Goal: Task Accomplishment & Management: Use online tool/utility

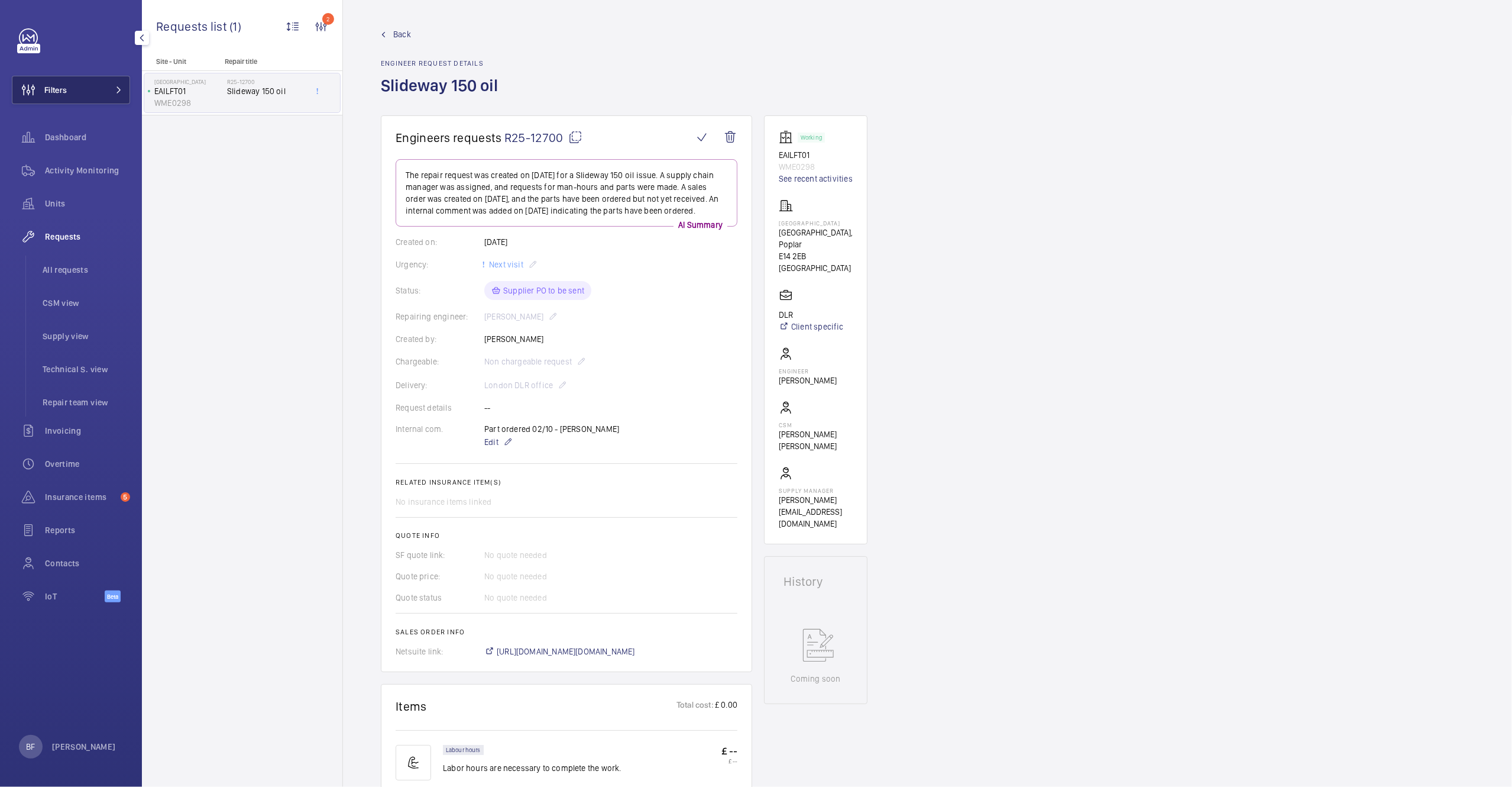
click at [105, 91] on button "Filters" at bounding box center [71, 90] width 118 height 28
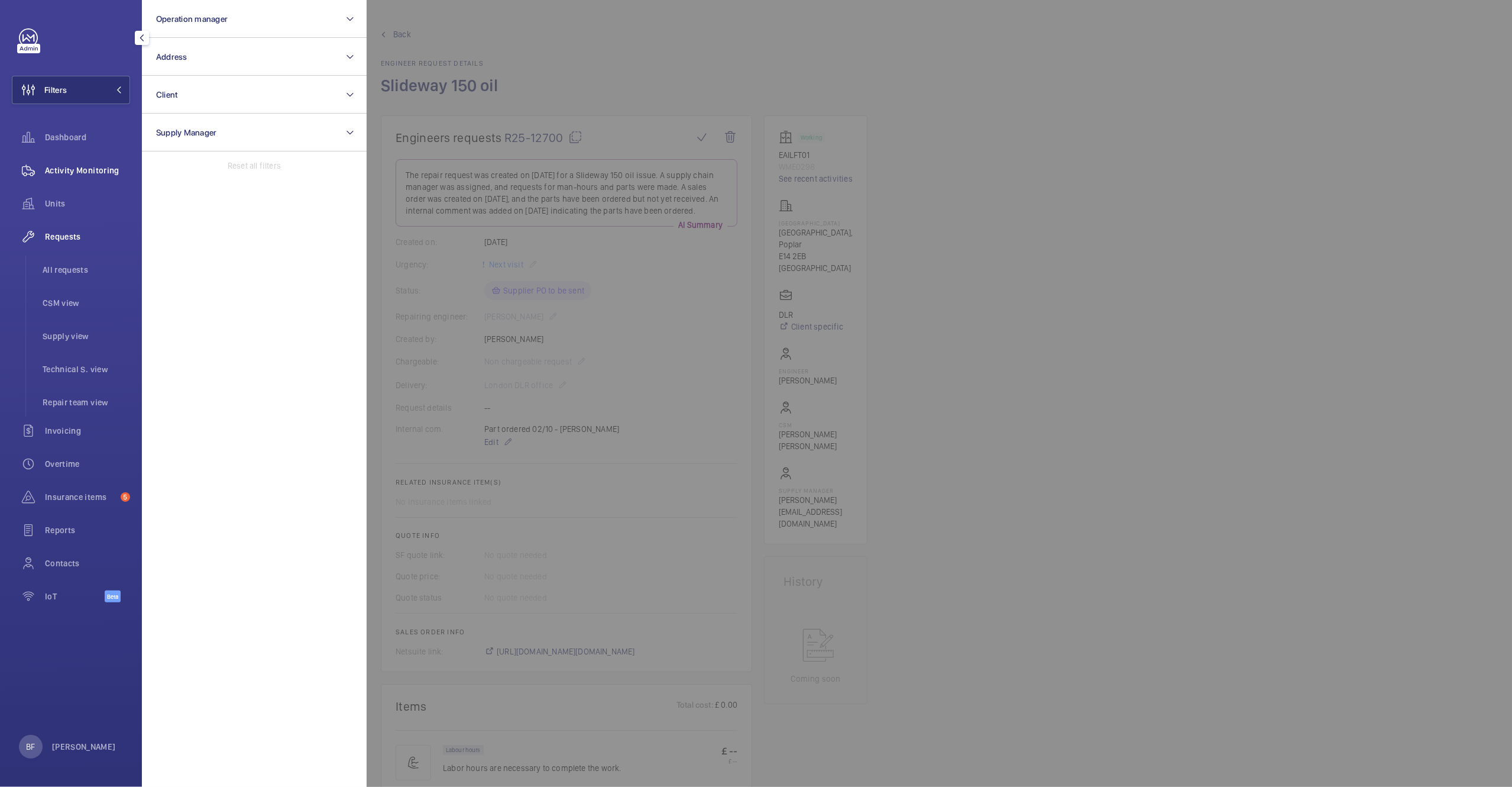
click at [103, 175] on span "Activity Monitoring" at bounding box center [87, 171] width 85 height 12
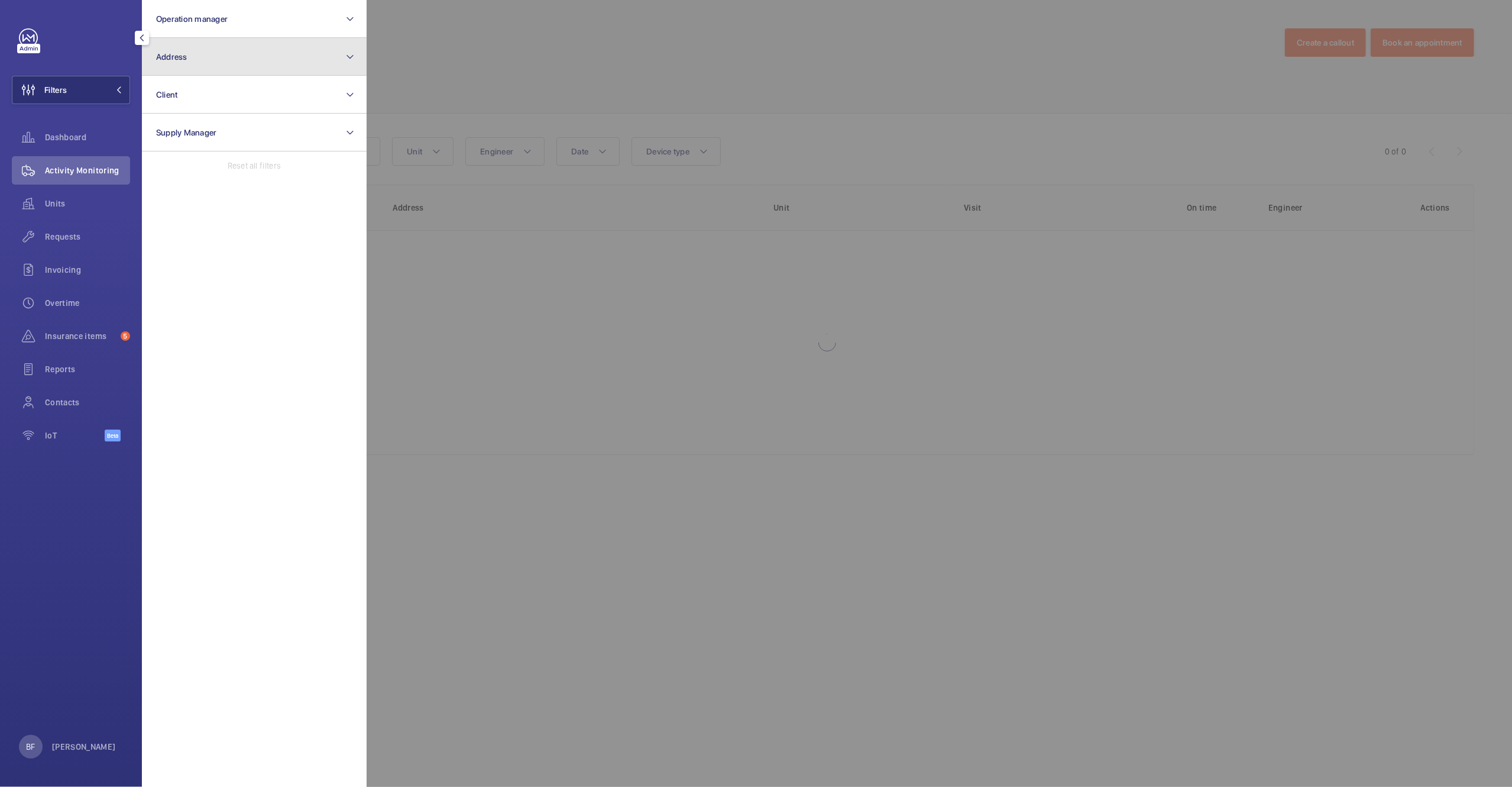
click at [195, 61] on button "Address" at bounding box center [254, 57] width 225 height 38
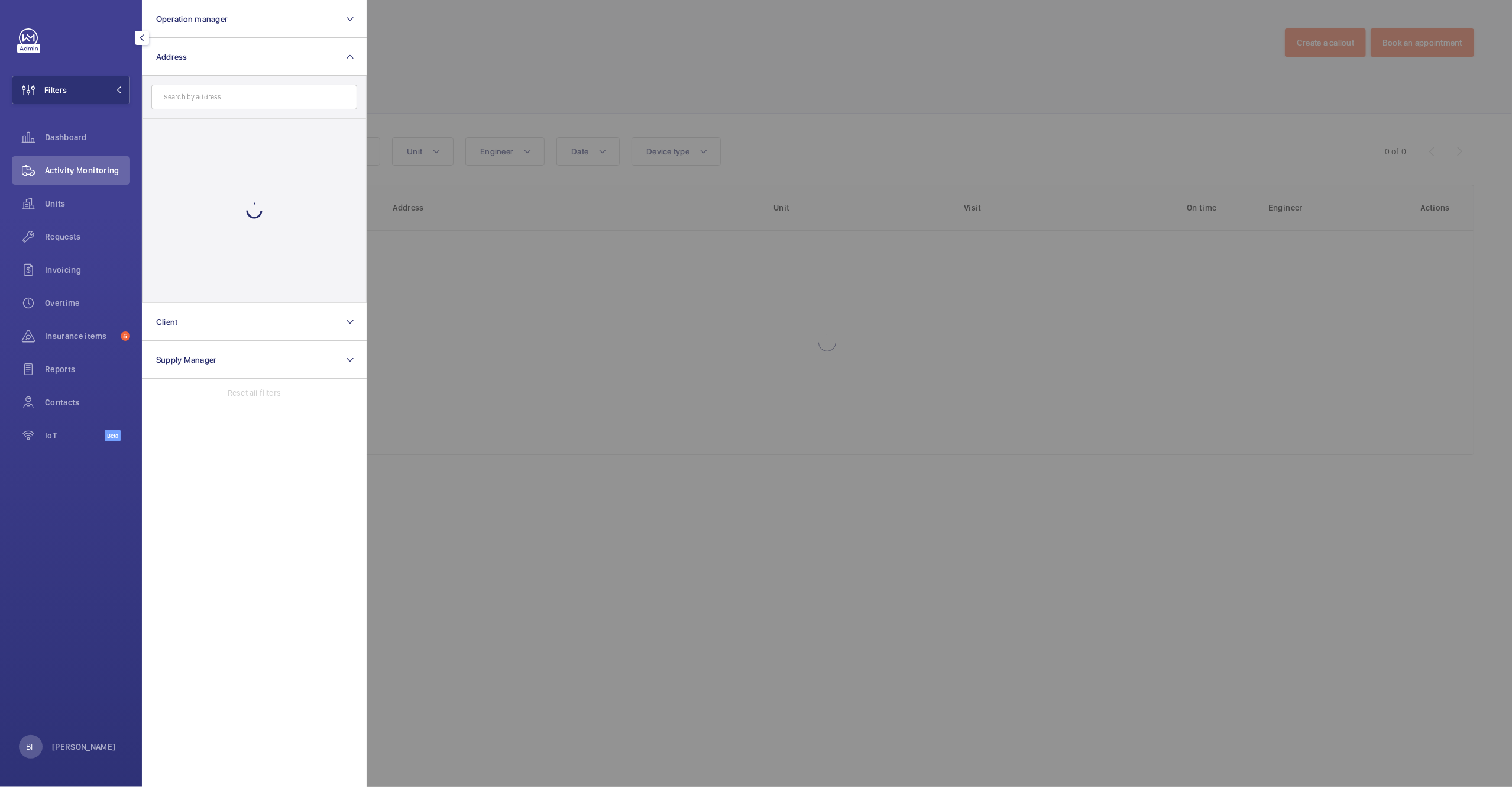
click at [196, 101] on input "text" at bounding box center [254, 97] width 206 height 25
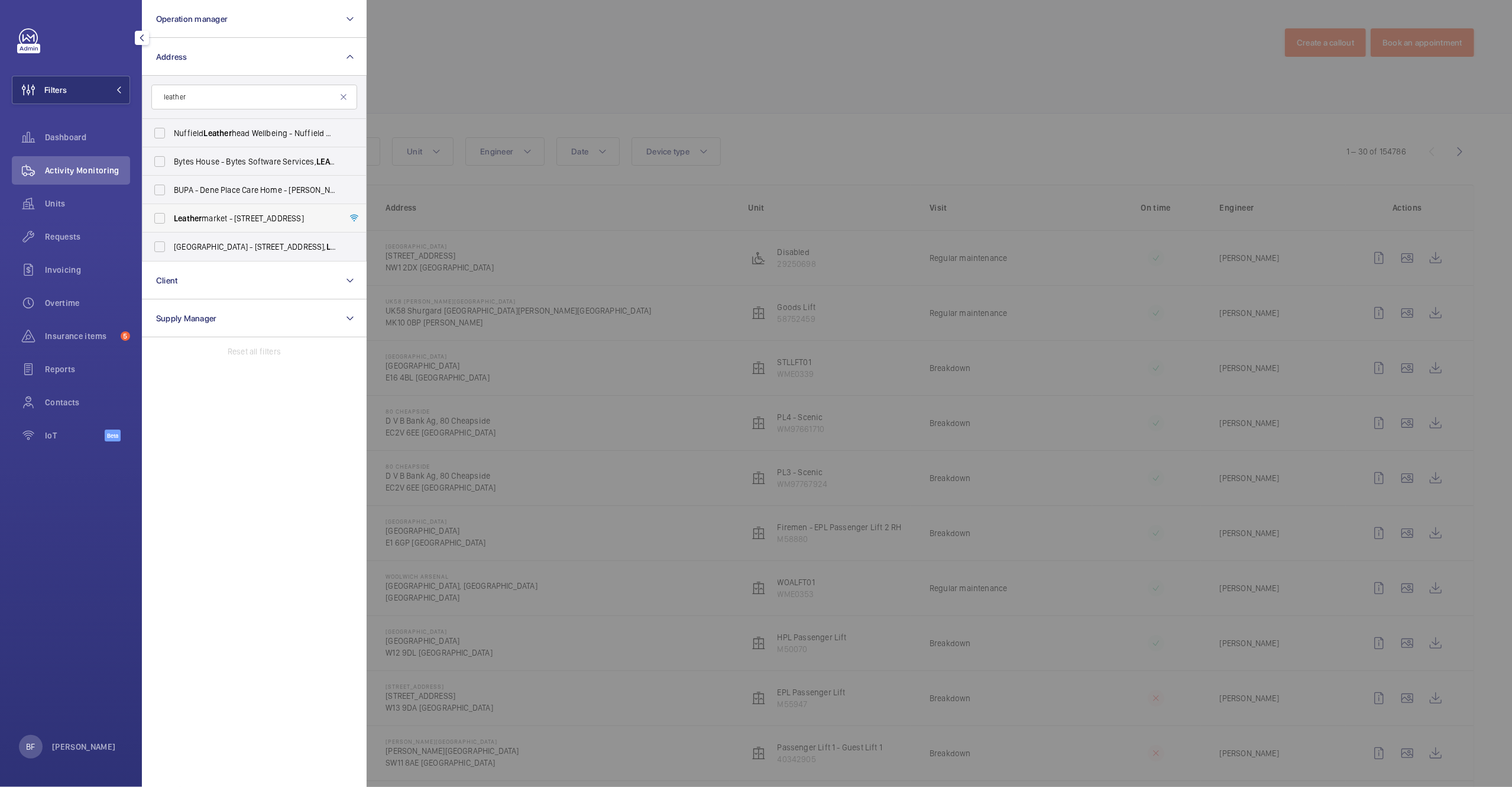
type input "leather"
click at [254, 226] on label "Leather market - 11/13 Weston Street,, LONDON SE1 3ER" at bounding box center [245, 218] width 206 height 28
click at [171, 226] on input "Leather market - 11/13 Weston Street,, LONDON SE1 3ER" at bounding box center [159, 218] width 23 height 23
checkbox input "true"
click at [514, 228] on div at bounding box center [1123, 393] width 1512 height 787
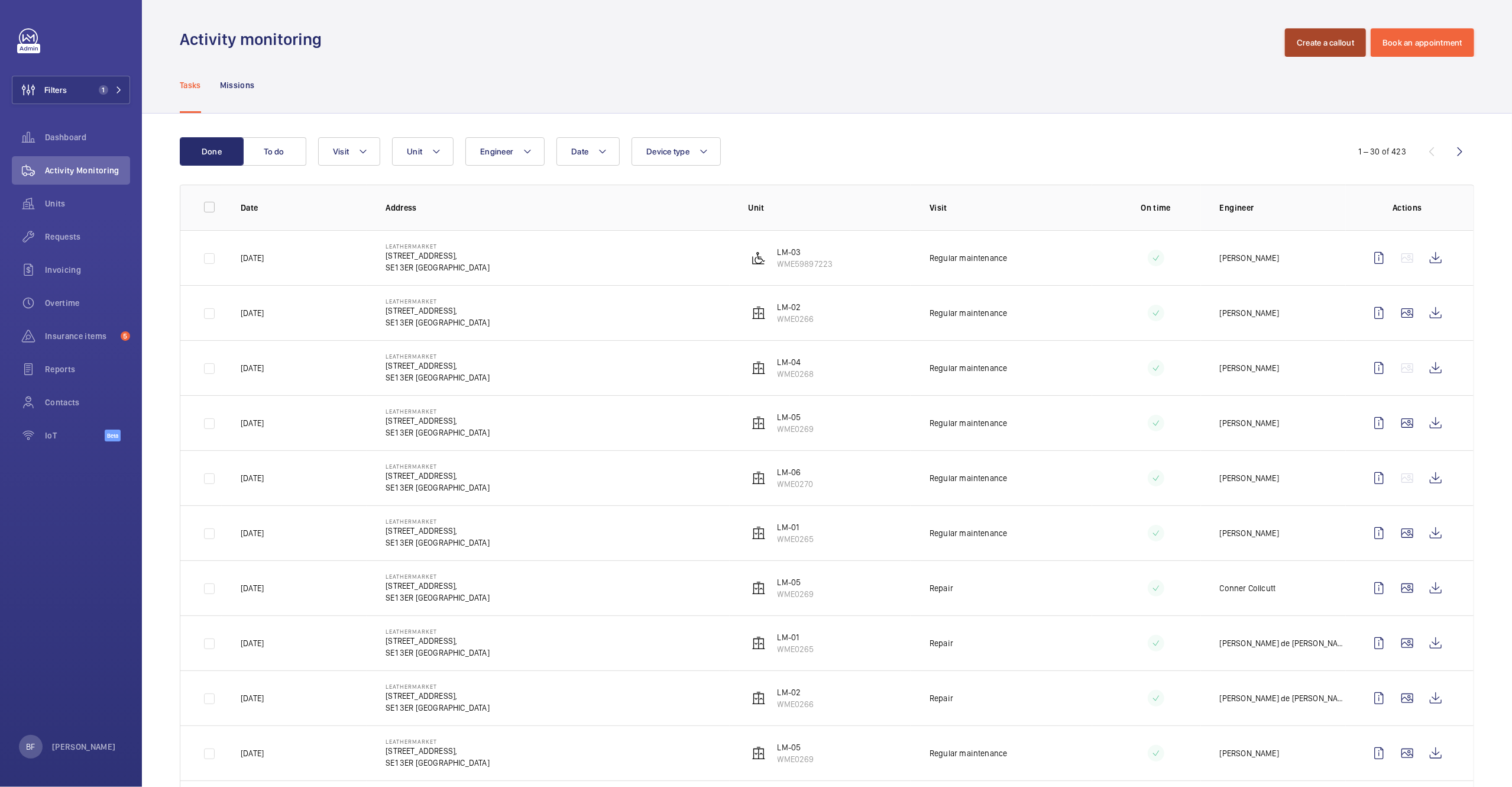
click at [1334, 44] on button "Create a callout" at bounding box center [1326, 42] width 81 height 28
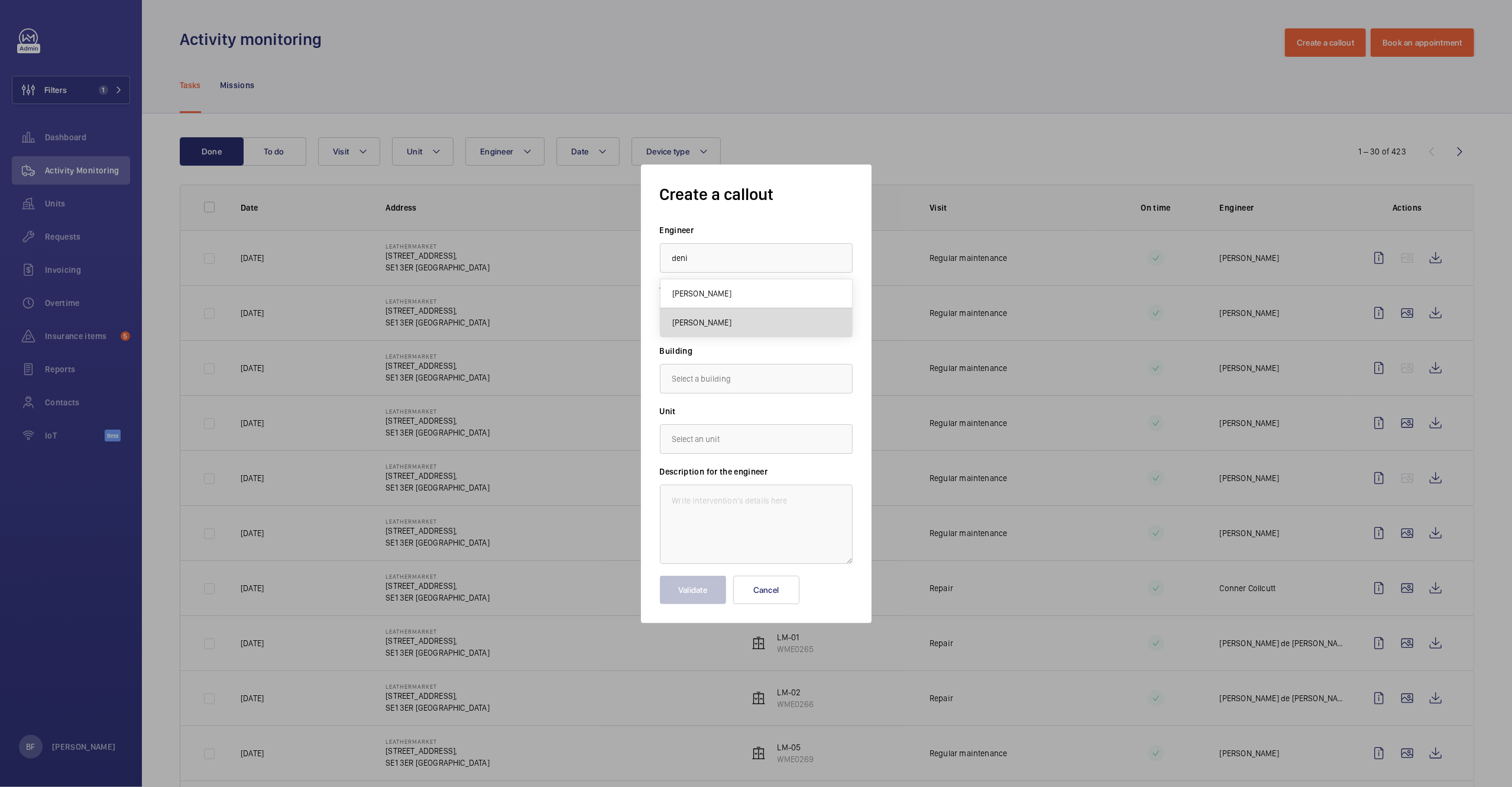
click at [703, 311] on mat-option "Deniz Hussein" at bounding box center [756, 322] width 191 height 28
type input "[PERSON_NAME]"
click at [717, 375] on input "text" at bounding box center [756, 378] width 193 height 29
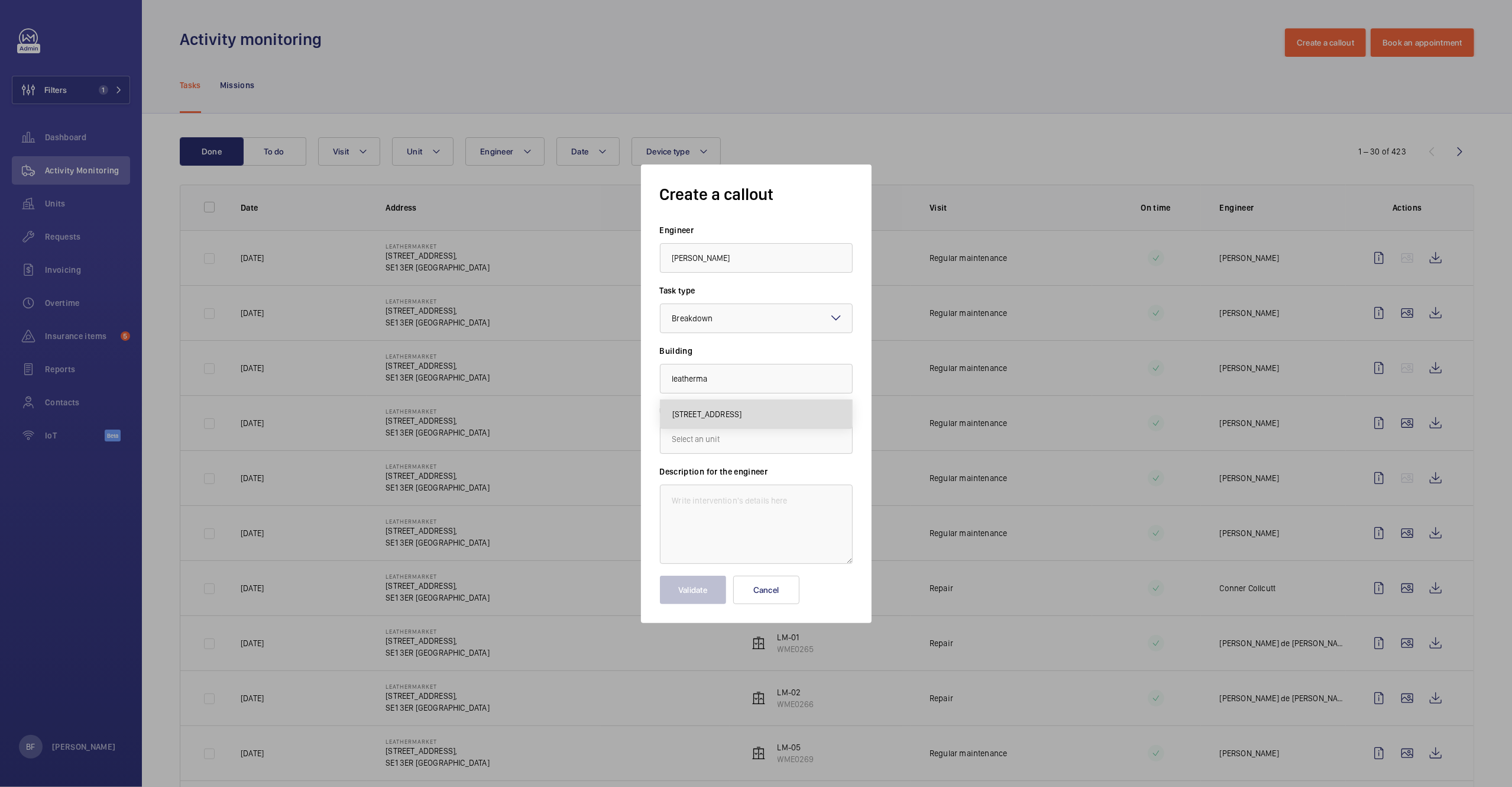
click at [742, 410] on span "11/13 Weston Street,, SE1 3ER LONDON" at bounding box center [706, 415] width 70 height 12
type input "11/13 Weston Street,, SE1 3ER LONDON"
click at [787, 445] on input "text" at bounding box center [756, 439] width 193 height 29
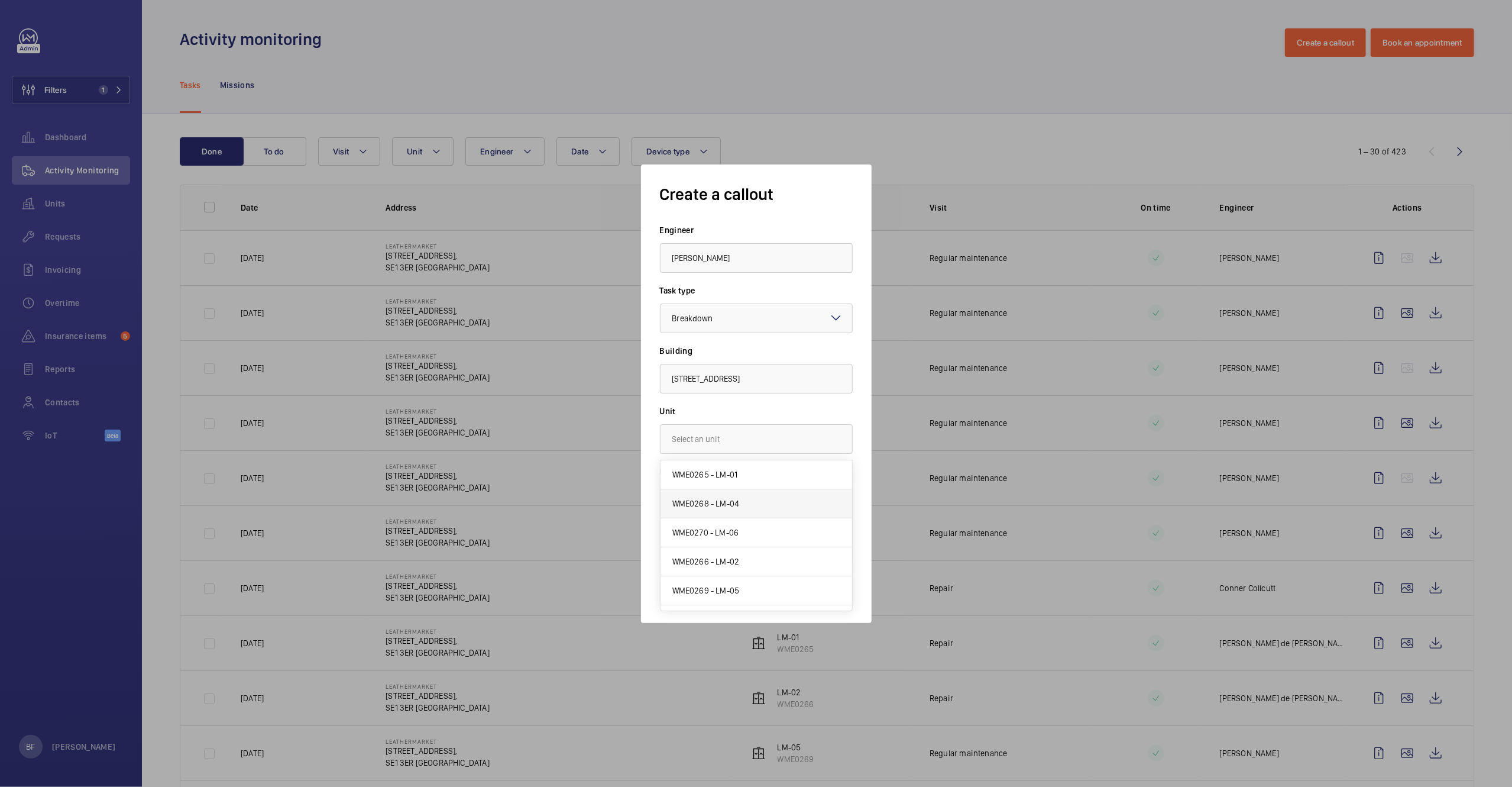
click at [725, 511] on mat-option "WME0268 - LM-04" at bounding box center [756, 504] width 191 height 29
type input "WME0268 - LM-04"
click at [725, 503] on textarea at bounding box center [756, 524] width 193 height 79
click at [781, 522] on textarea at bounding box center [756, 524] width 193 height 79
paste textarea "Lift is out of service Trowbray House Building is closed currently Attendance f…"
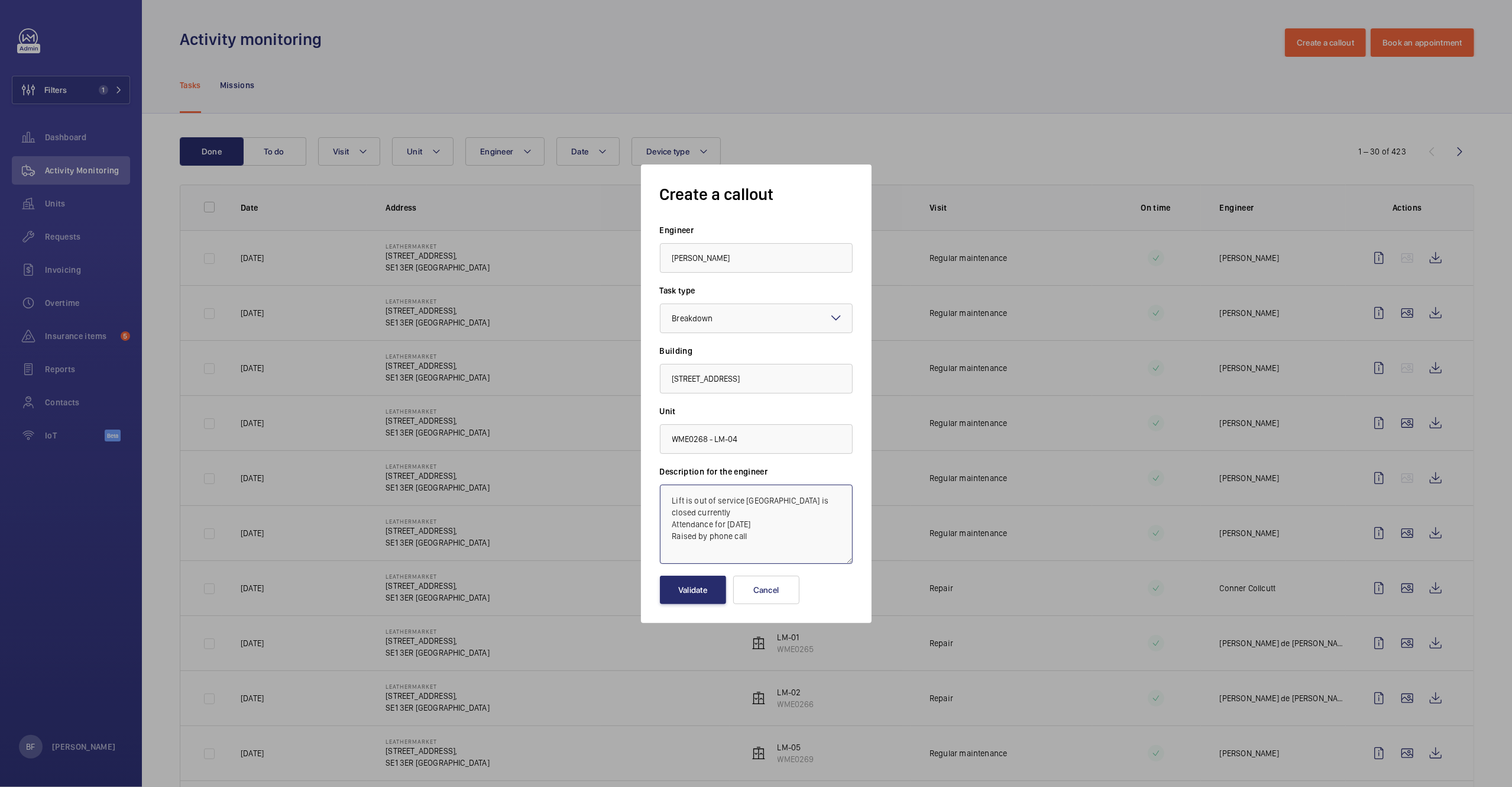
click at [667, 509] on textarea "Lift is out of service Trowbray House Building is closed currently Attendance f…" at bounding box center [756, 524] width 193 height 79
click at [668, 509] on textarea "Lift is out of service Trowbray House Building is closed currently Attendance f…" at bounding box center [756, 524] width 193 height 79
click at [661, 518] on textarea "Lift is out of service Trowbray House Building is closed currently Attendance f…" at bounding box center [756, 524] width 193 height 79
click at [668, 522] on textarea "Lift is out of service Trowbray House Building is closed currently Attendance f…" at bounding box center [756, 524] width 193 height 79
click at [758, 526] on textarea "Lift is out of service Trowbray House Building is closed currently Attendance f…" at bounding box center [756, 524] width 193 height 79
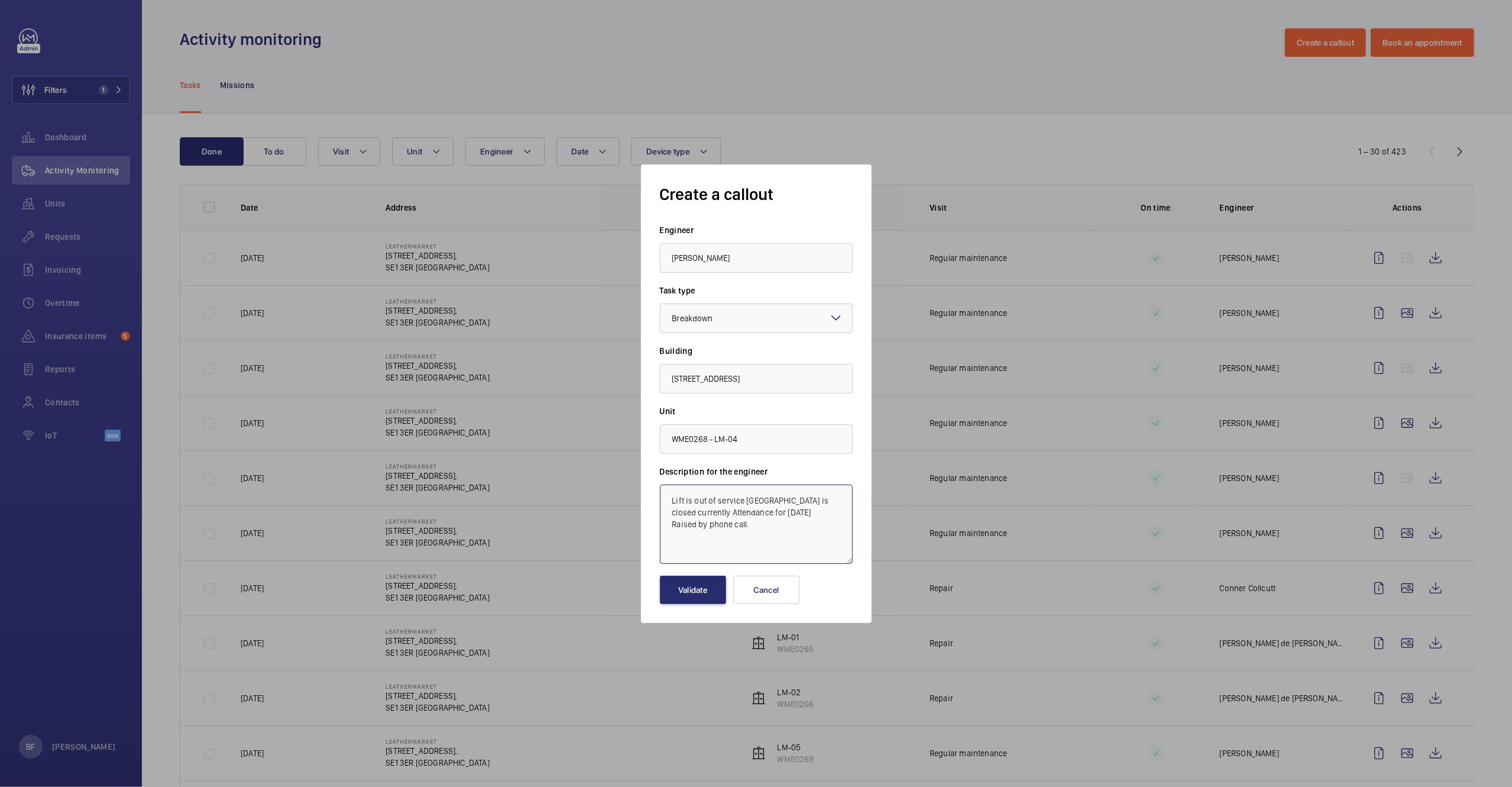
click at [672, 497] on textarea "Lift is out of service Trowbray House Building is closed currently Attendance f…" at bounding box center [756, 524] width 193 height 79
paste textarea "Job #358384"
click at [670, 540] on textarea "Job #358384 - Lift is out of service Trowbray House Building is closed currentl…" at bounding box center [756, 524] width 193 height 79
type textarea "Job #358384 - Lift is out of service Trowbray House Building is closed currentl…"
click at [677, 594] on button "Validate" at bounding box center [693, 590] width 66 height 28
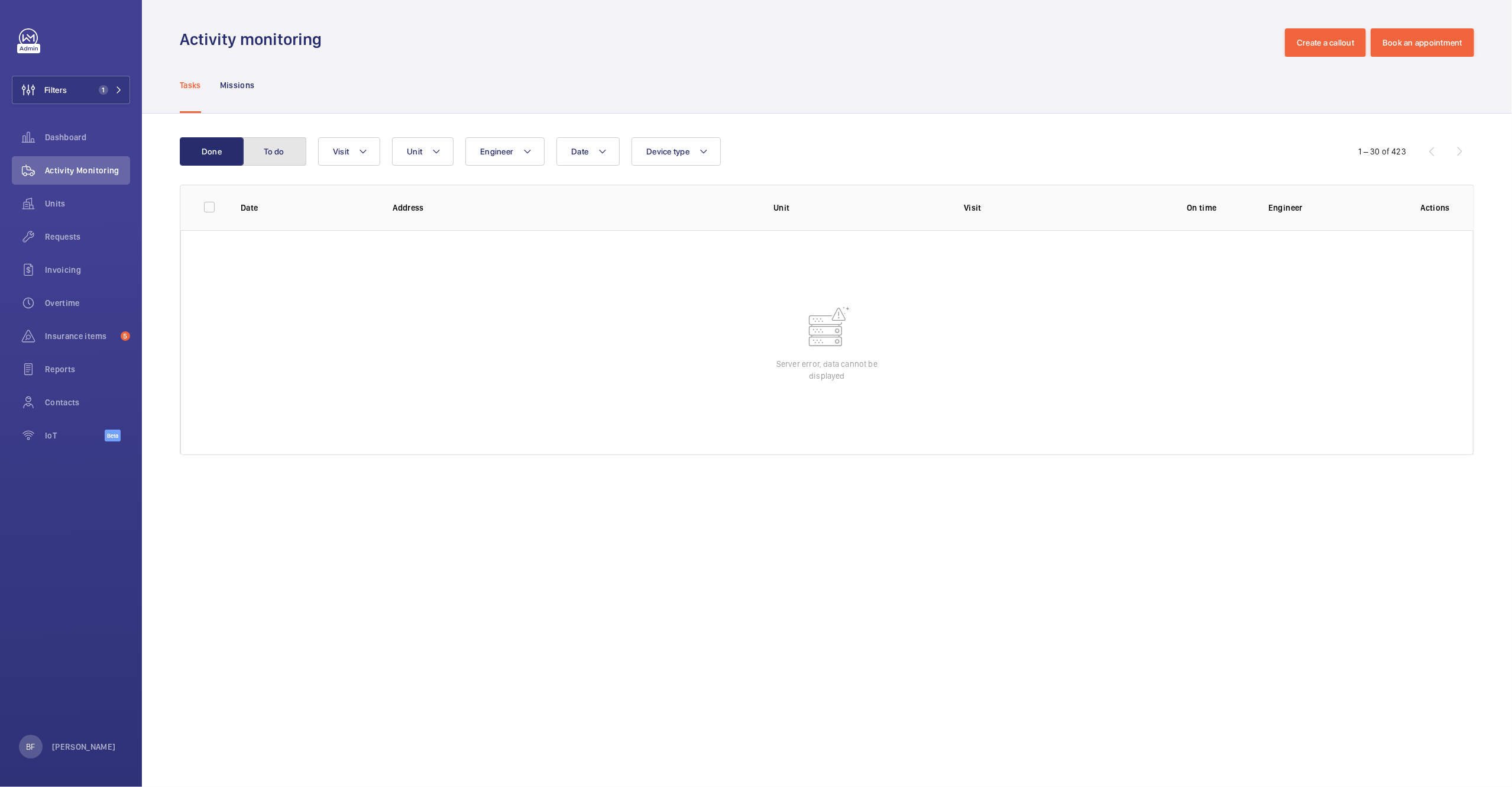
click at [295, 142] on button "To do" at bounding box center [274, 151] width 64 height 28
click at [116, 96] on button "Filters 1" at bounding box center [71, 90] width 118 height 28
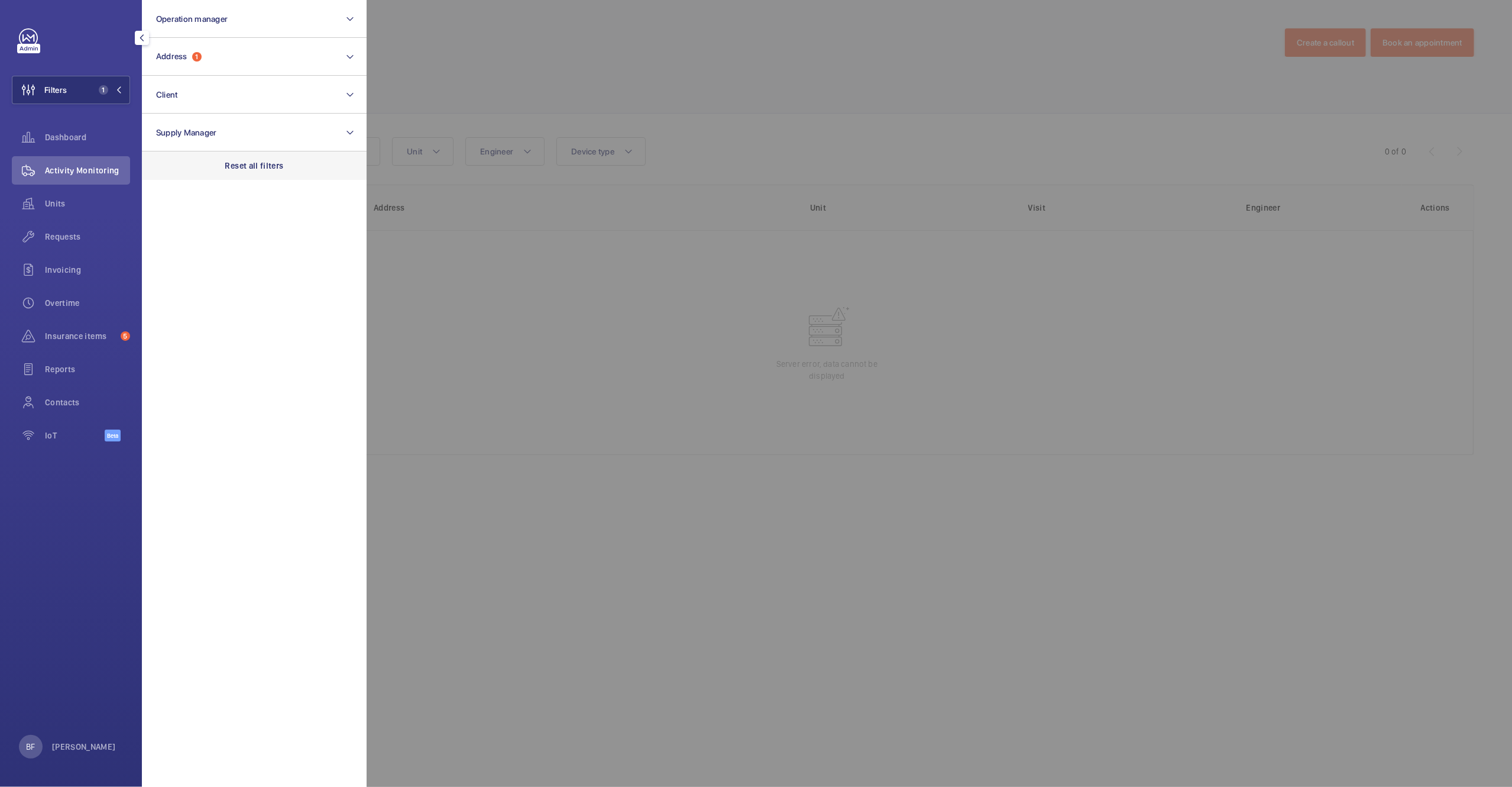
click at [232, 153] on div "Reset all filters" at bounding box center [254, 166] width 225 height 28
click at [201, 63] on button "Address" at bounding box center [254, 57] width 225 height 38
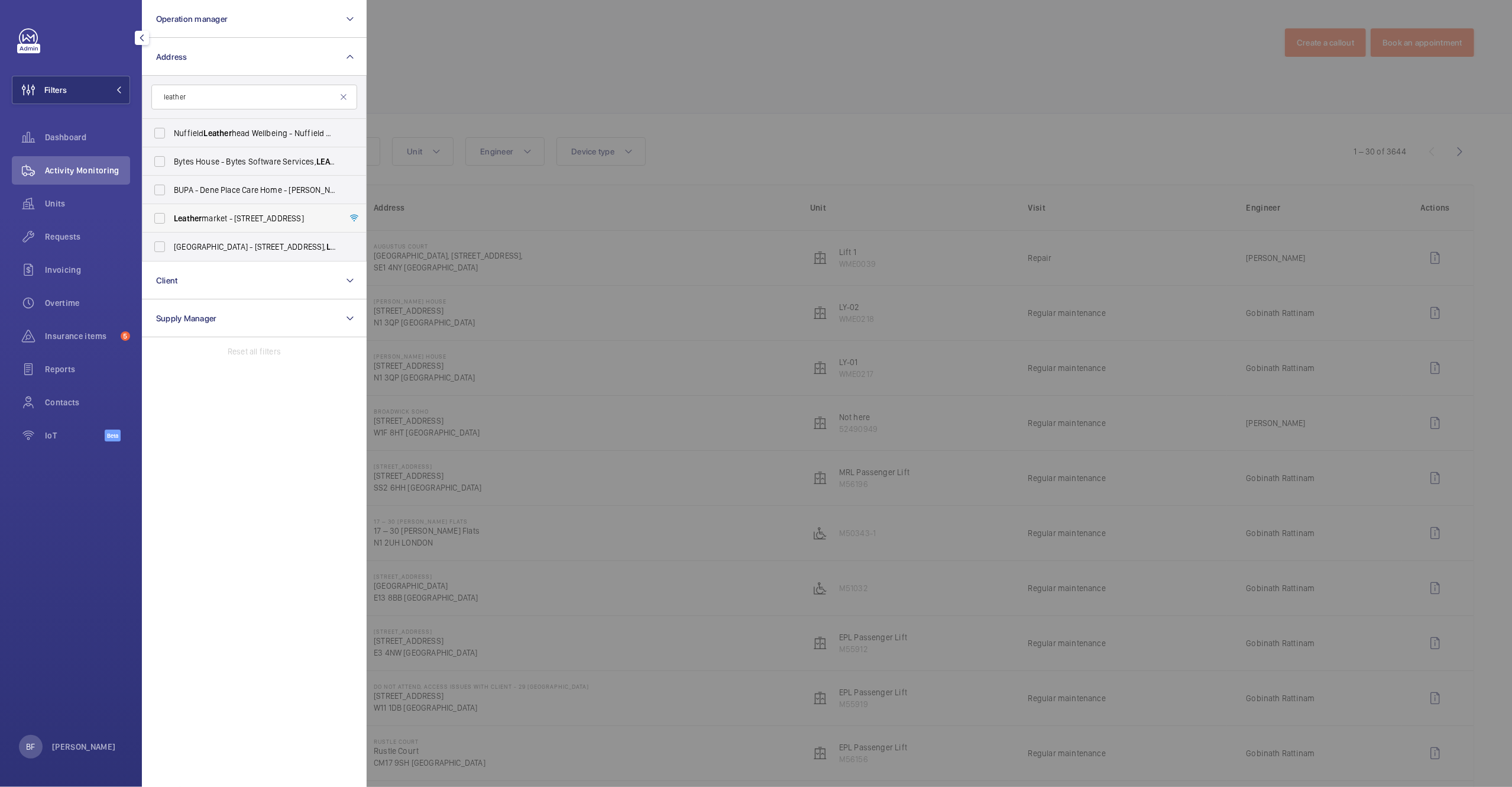
type input "leather"
click at [288, 212] on span "Leather market - 11/13 Weston Street,, LONDON SE1 3ER" at bounding box center [255, 218] width 163 height 12
click at [171, 212] on input "Leather market - 11/13 Weston Street,, LONDON SE1 3ER" at bounding box center [159, 218] width 23 height 23
checkbox input "true"
click at [574, 78] on div at bounding box center [1123, 393] width 1512 height 787
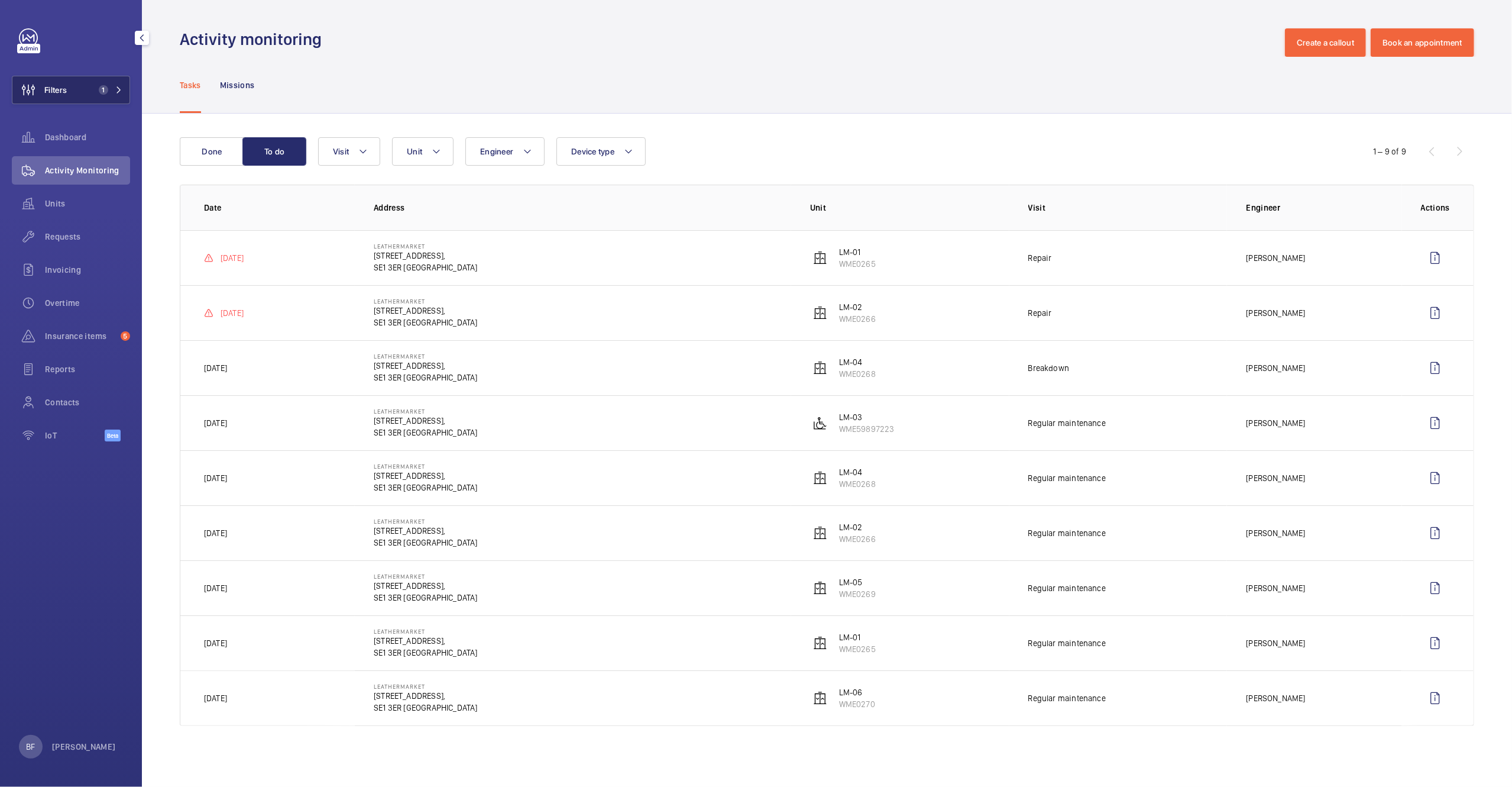
click at [86, 86] on button "Filters 1" at bounding box center [71, 90] width 118 height 28
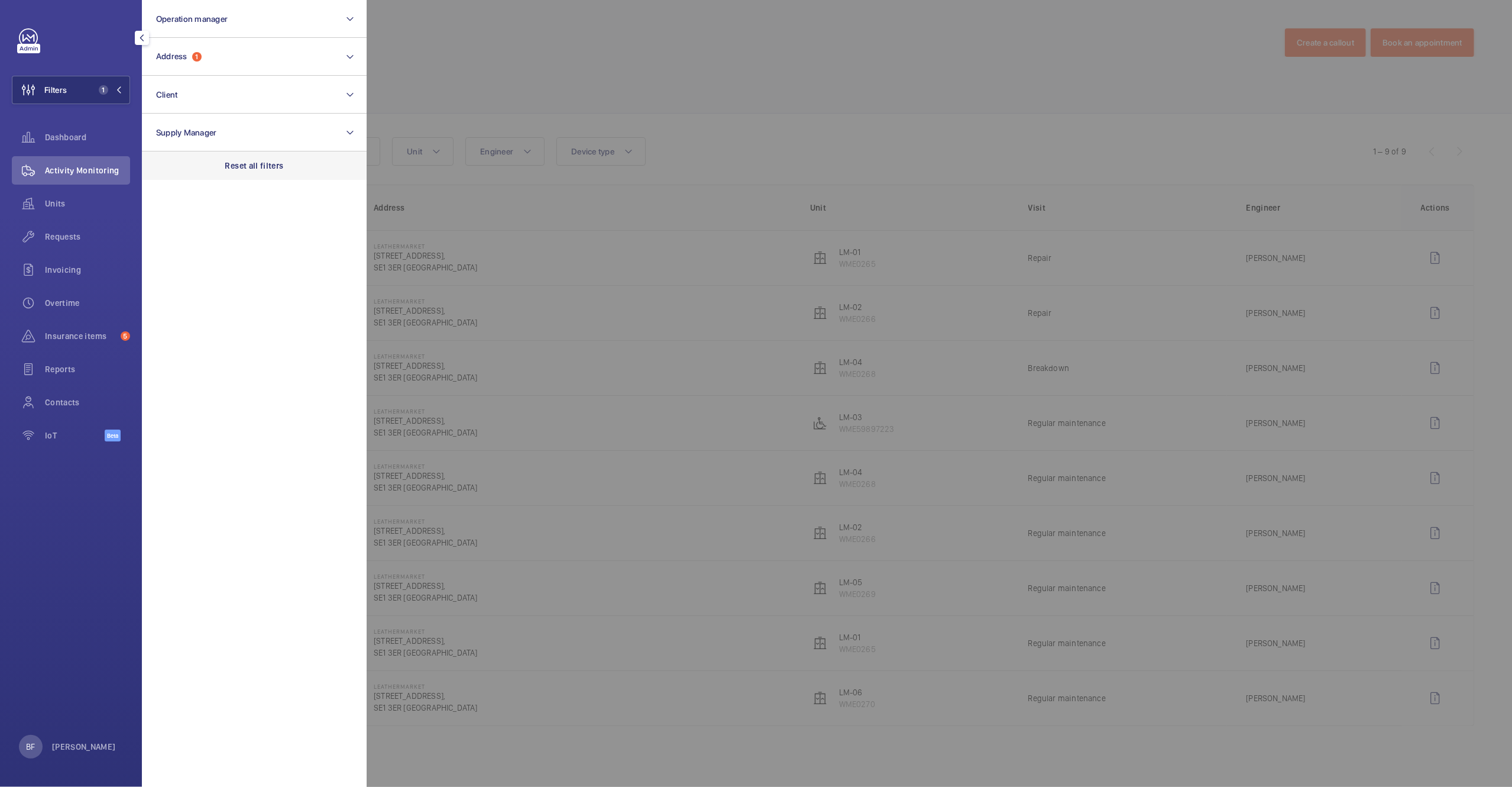
click at [246, 156] on div "Reset all filters" at bounding box center [254, 166] width 225 height 28
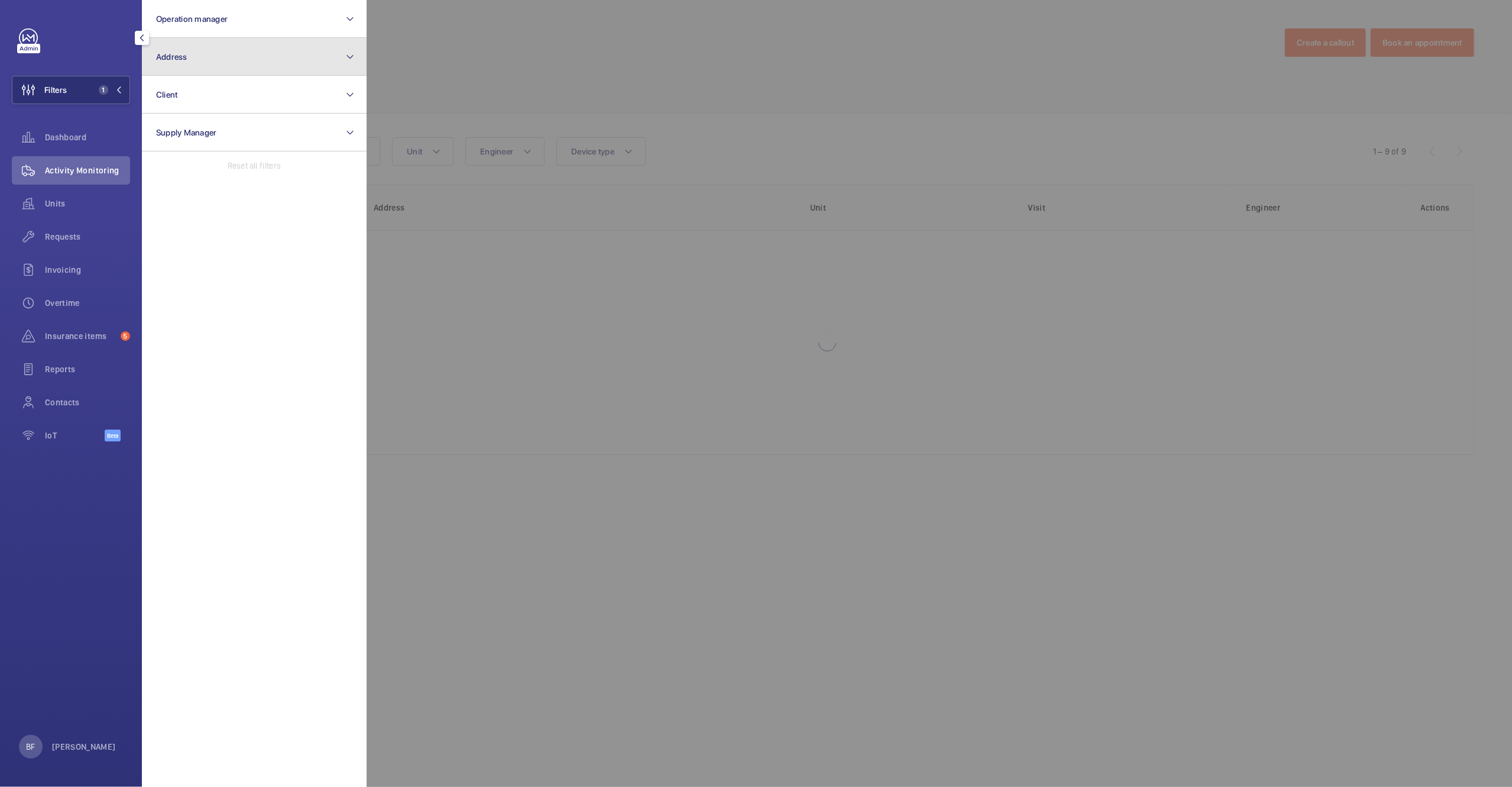
click at [220, 66] on button "Address" at bounding box center [254, 57] width 225 height 38
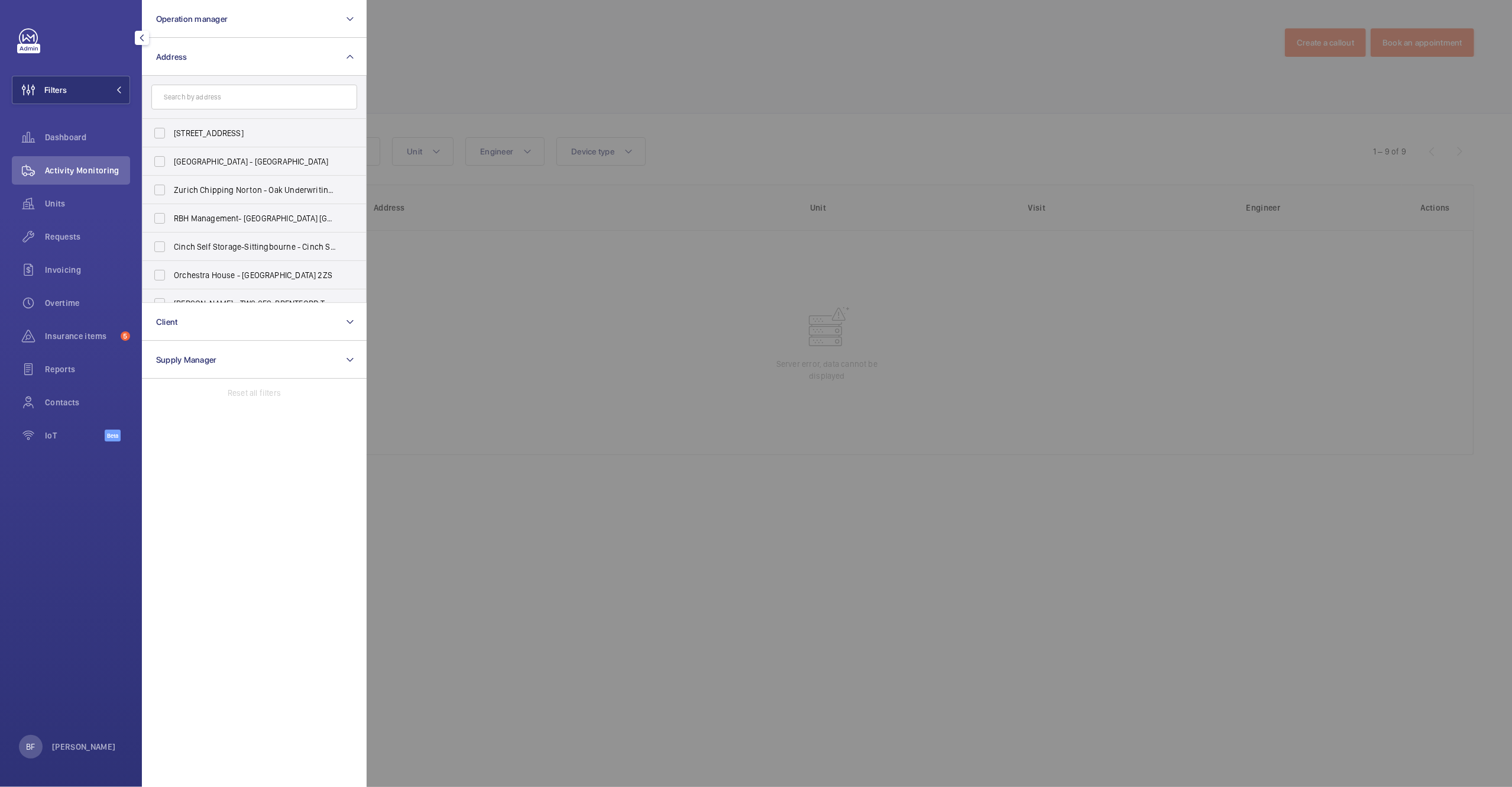
click at [206, 91] on input "text" at bounding box center [254, 97] width 206 height 25
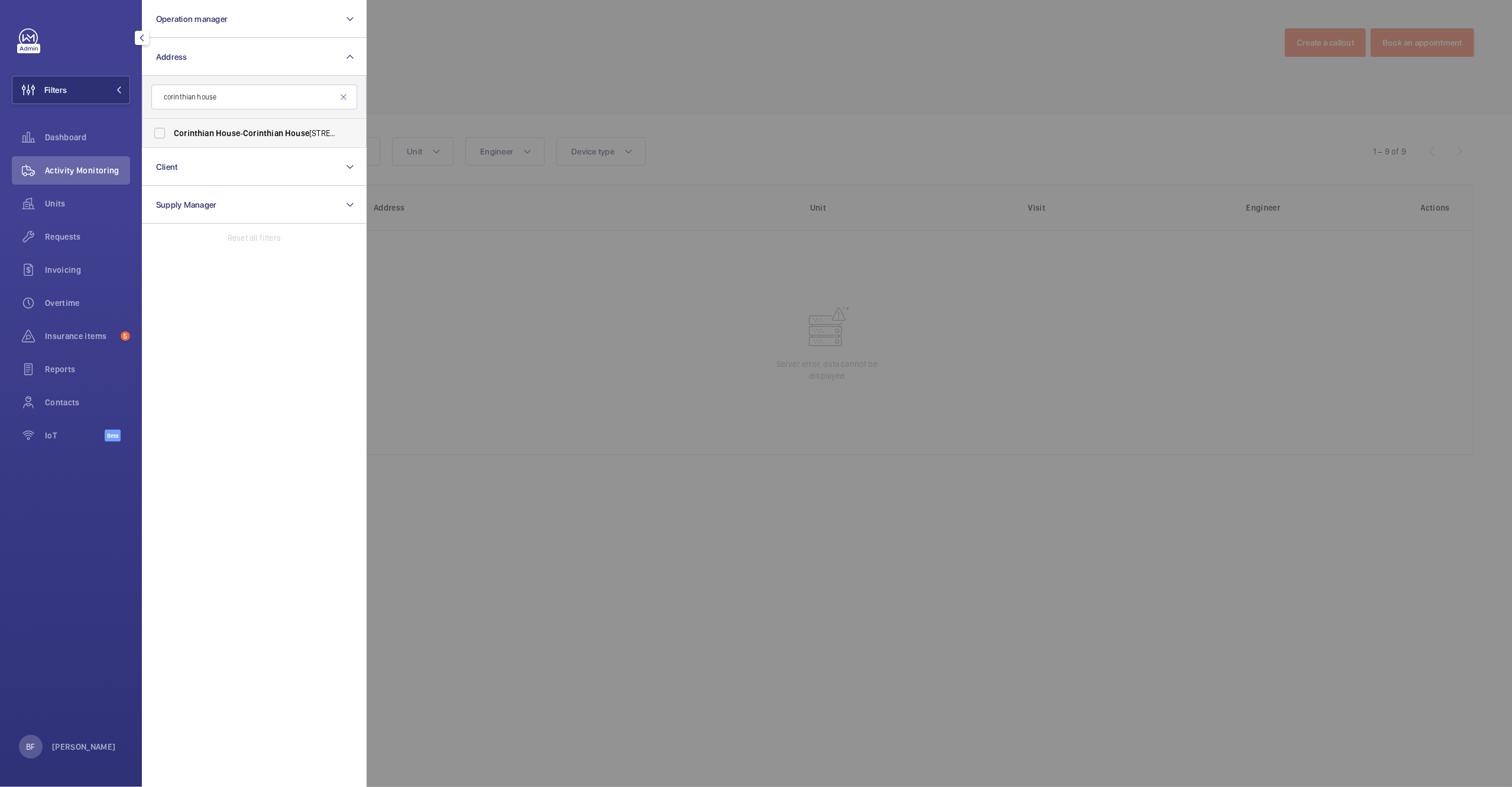
type input "corinthian house"
click at [233, 139] on label "Corinthian House - Corinthian House , CROYDON CR0 2BX" at bounding box center [245, 133] width 206 height 28
click at [171, 139] on input "Corinthian House - Corinthian House , CROYDON CR0 2BX" at bounding box center [159, 133] width 23 height 23
checkbox input "true"
click at [600, 101] on div at bounding box center [1123, 393] width 1512 height 787
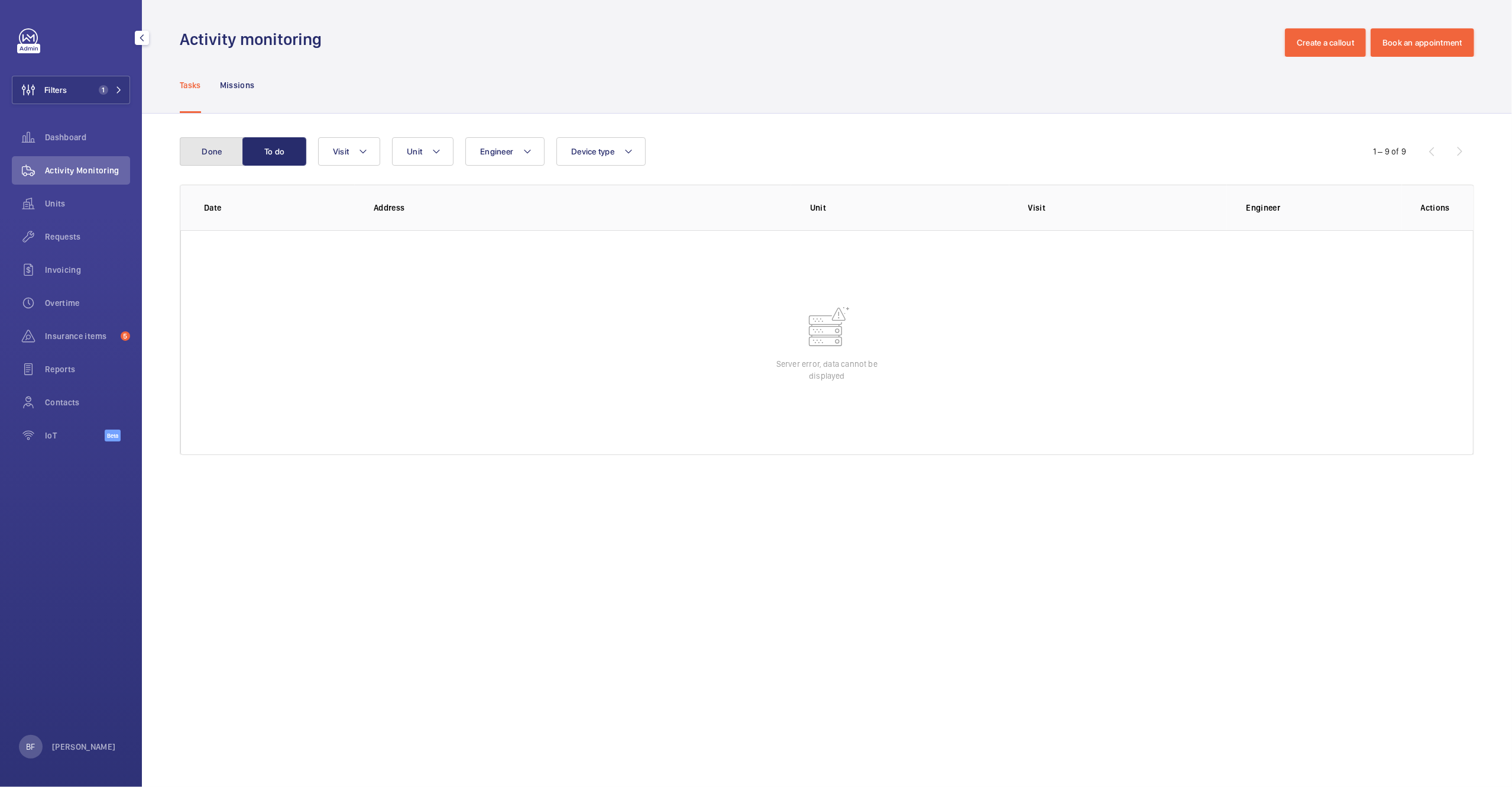
click at [218, 159] on button "Done" at bounding box center [212, 151] width 64 height 28
click at [126, 101] on button "Filters 1" at bounding box center [71, 90] width 118 height 28
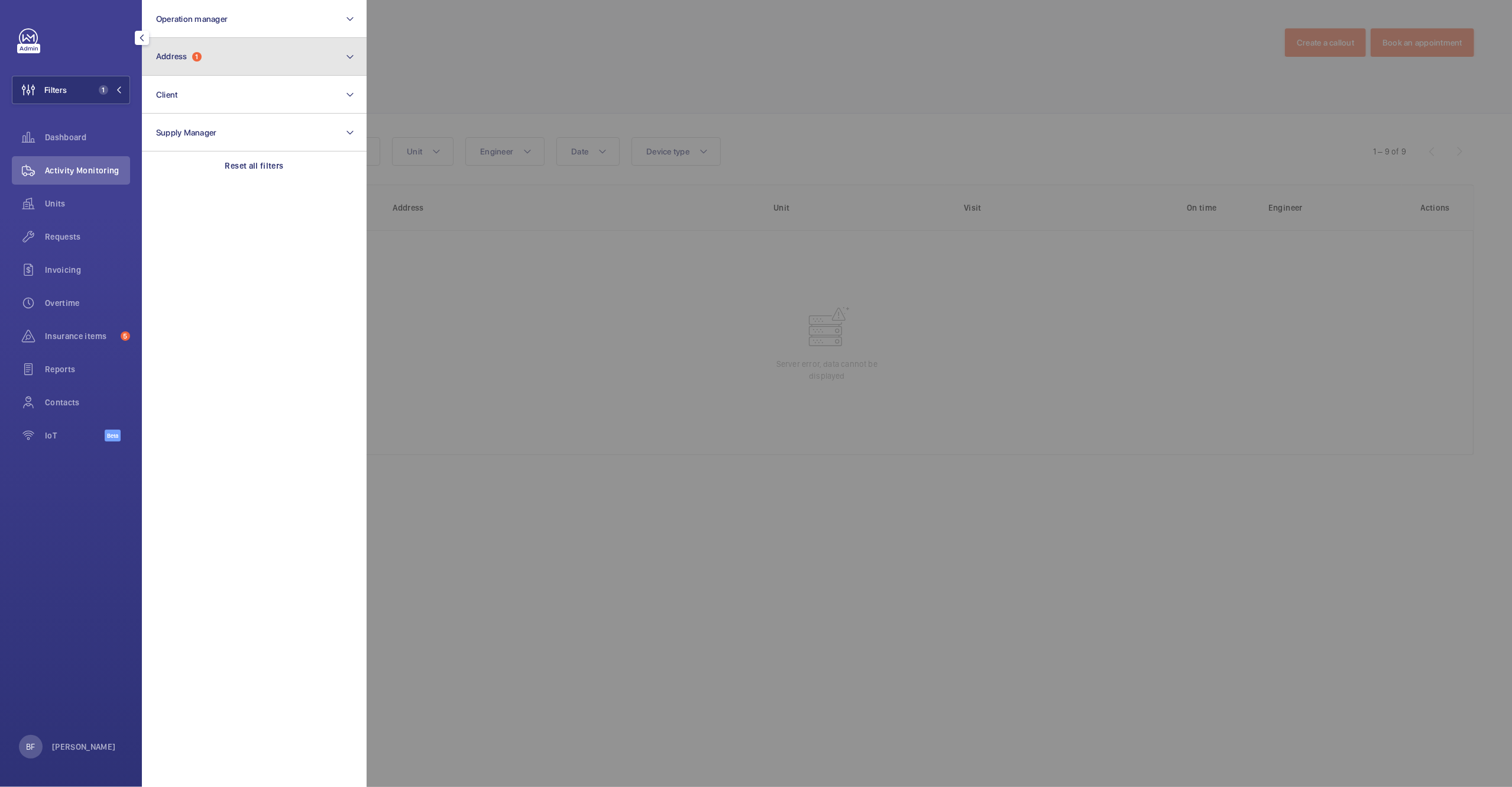
click at [273, 52] on button "Address 1" at bounding box center [254, 57] width 225 height 38
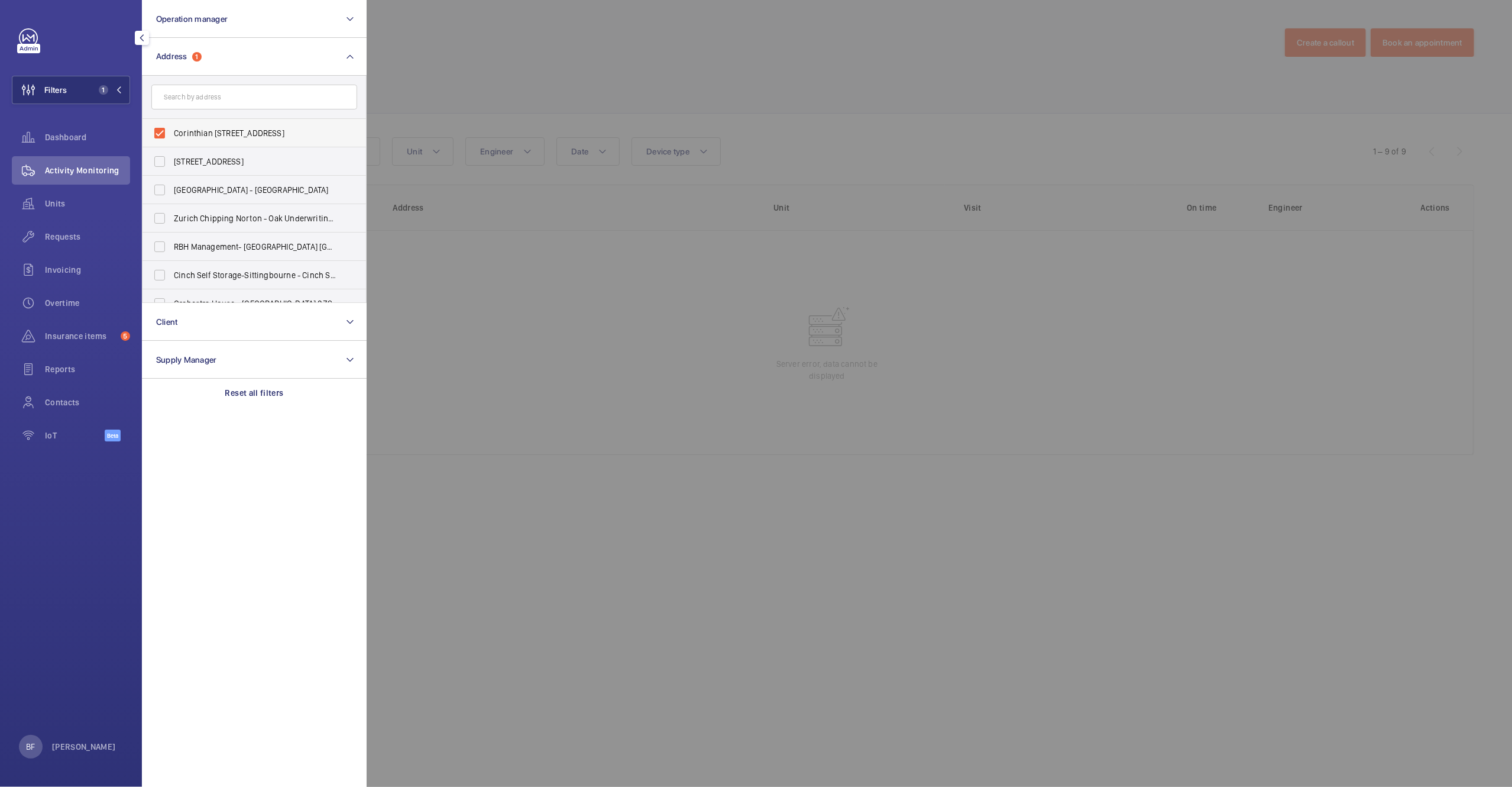
click at [211, 134] on span "Corinthian House - Corinthian House, CROYDON CR0 2BX" at bounding box center [255, 134] width 163 height 12
click at [171, 134] on input "Corinthian House - Corinthian House, CROYDON CR0 2BX" at bounding box center [159, 133] width 23 height 23
click at [211, 134] on span "Corinthian House - Corinthian House, CROYDON CR0 2BX" at bounding box center [255, 134] width 163 height 12
click at [171, 134] on input "Corinthian House - Corinthian House, CROYDON CR0 2BX" at bounding box center [159, 133] width 23 height 23
checkbox input "true"
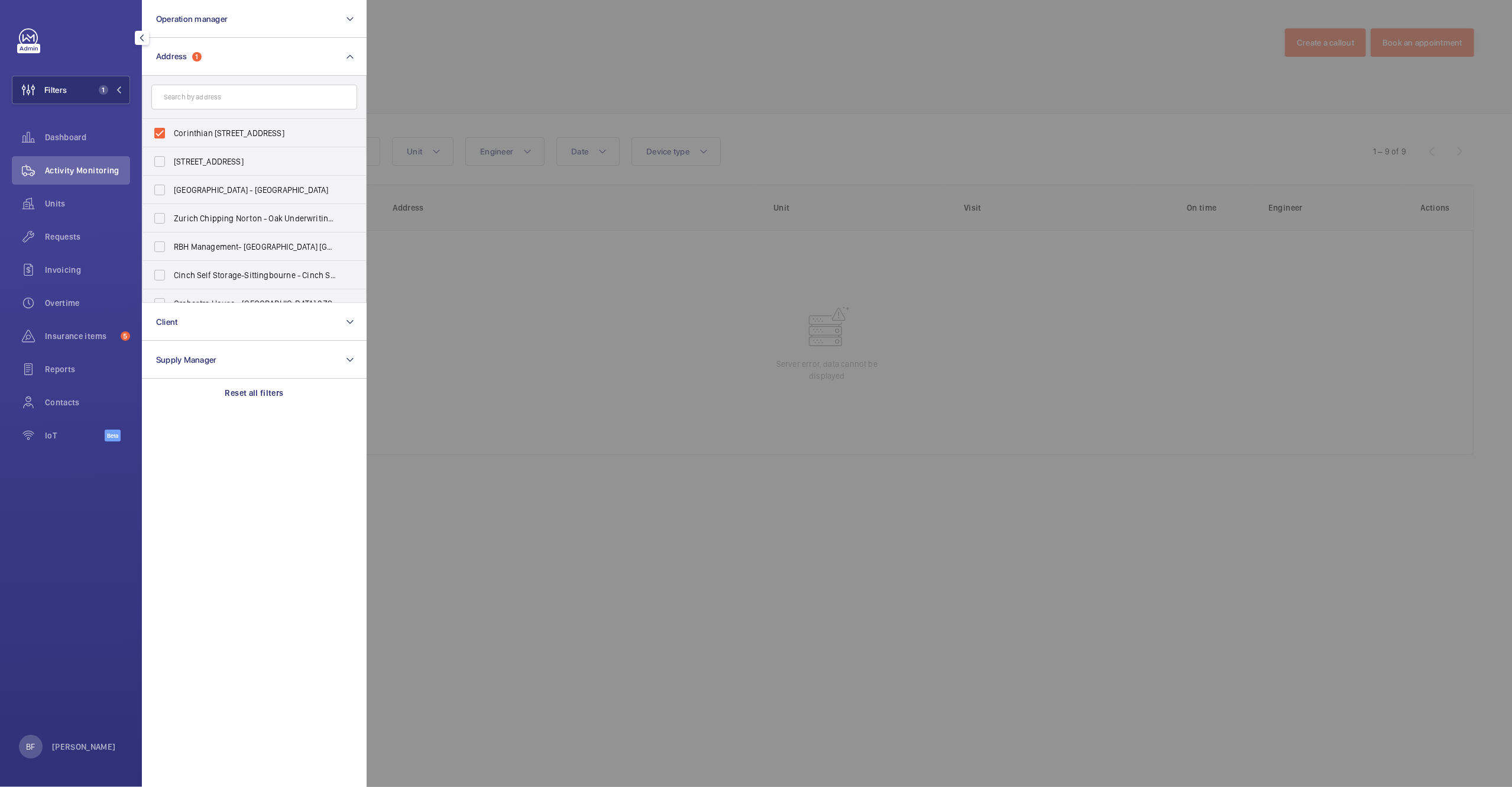
click at [461, 100] on div at bounding box center [1123, 393] width 1512 height 787
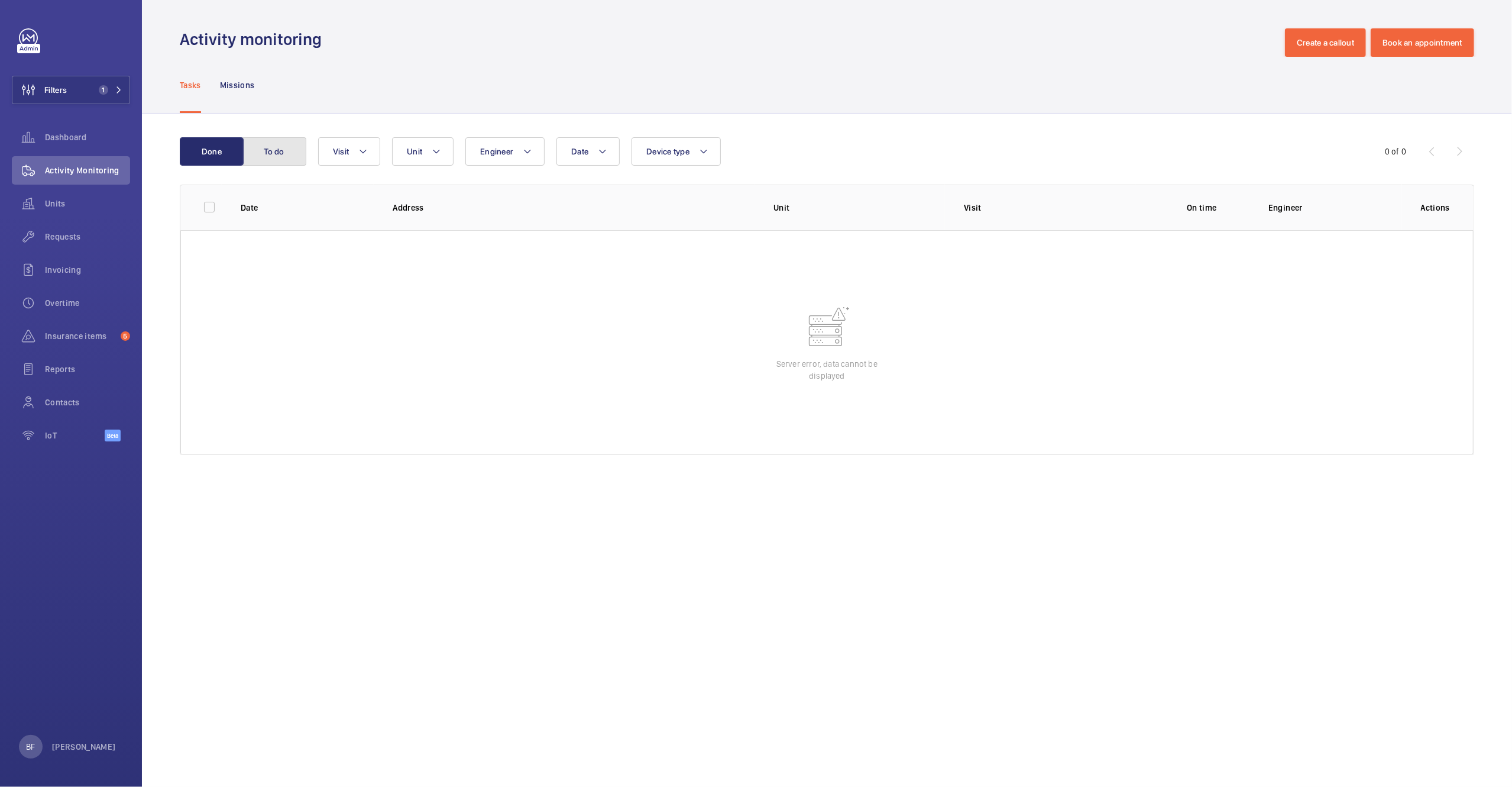
click at [293, 155] on button "To do" at bounding box center [274, 151] width 64 height 28
click at [52, 85] on span "Filters" at bounding box center [55, 90] width 22 height 12
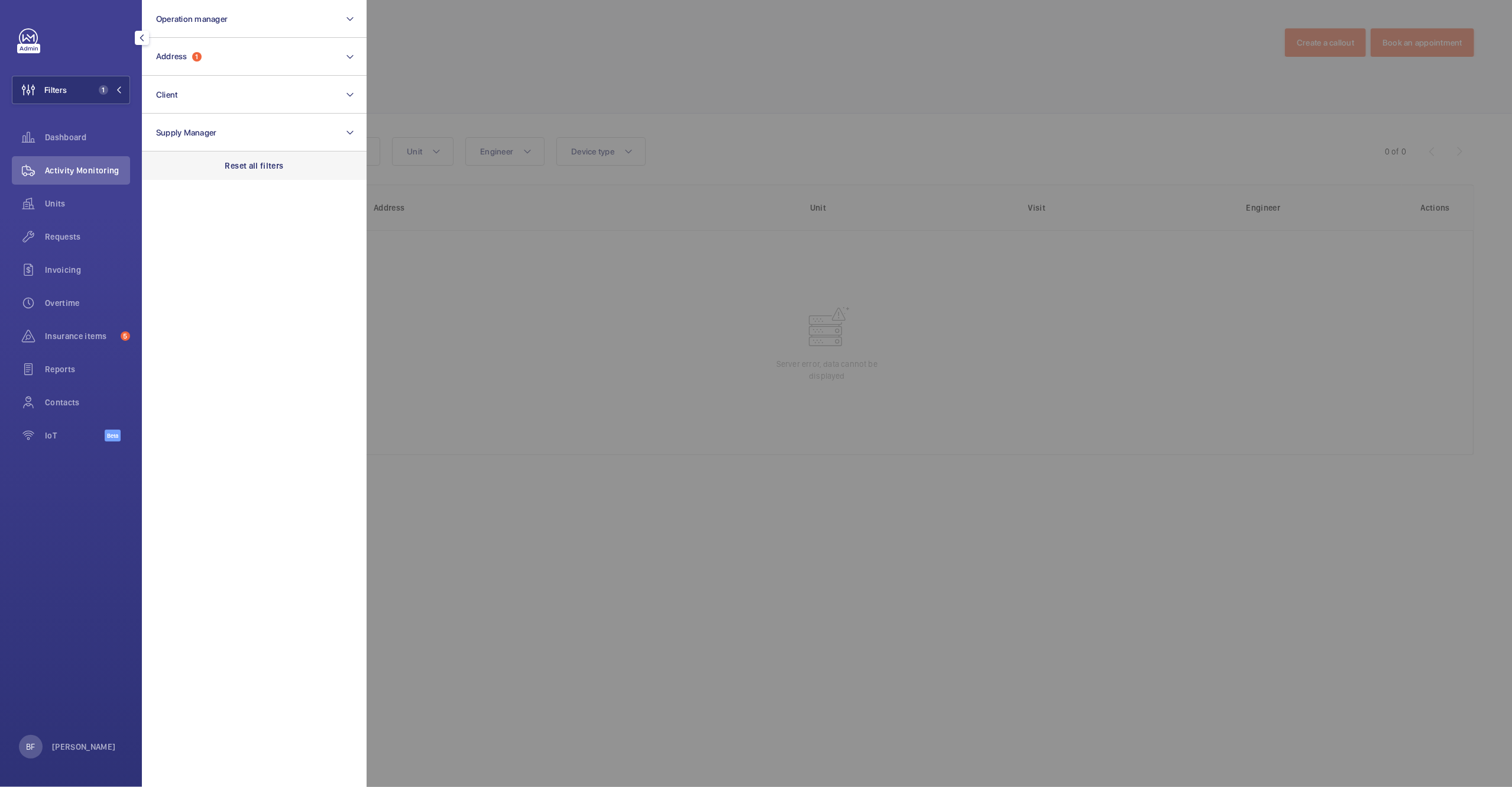
click at [207, 156] on div "Reset all filters" at bounding box center [254, 166] width 225 height 28
click at [182, 100] on button "Client" at bounding box center [254, 95] width 225 height 38
type input "works"
click at [297, 209] on label "Works pace" at bounding box center [245, 199] width 206 height 28
click at [171, 209] on input "Works pace" at bounding box center [159, 199] width 23 height 23
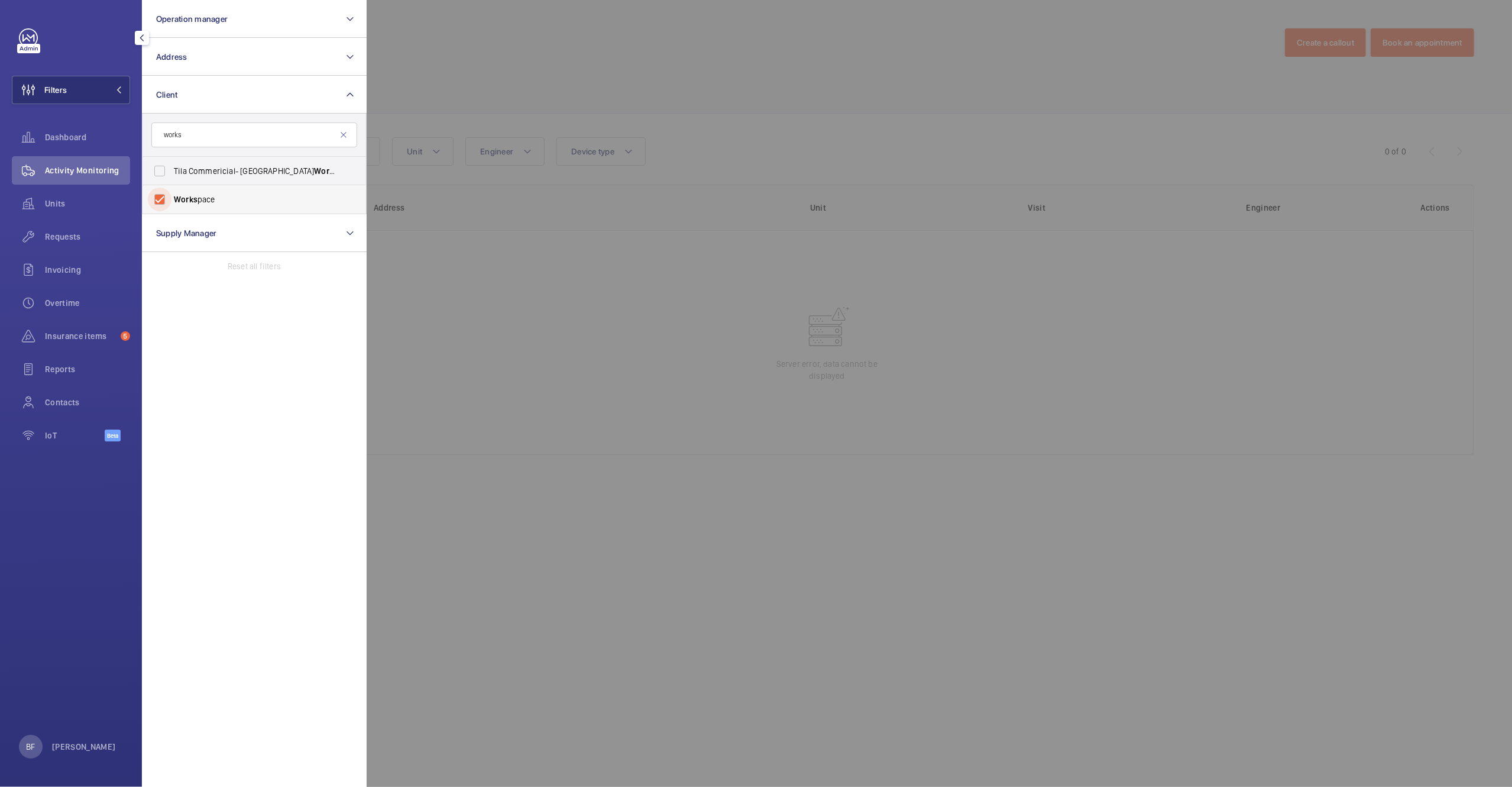
checkbox input "true"
click at [934, 41] on div at bounding box center [1123, 393] width 1512 height 787
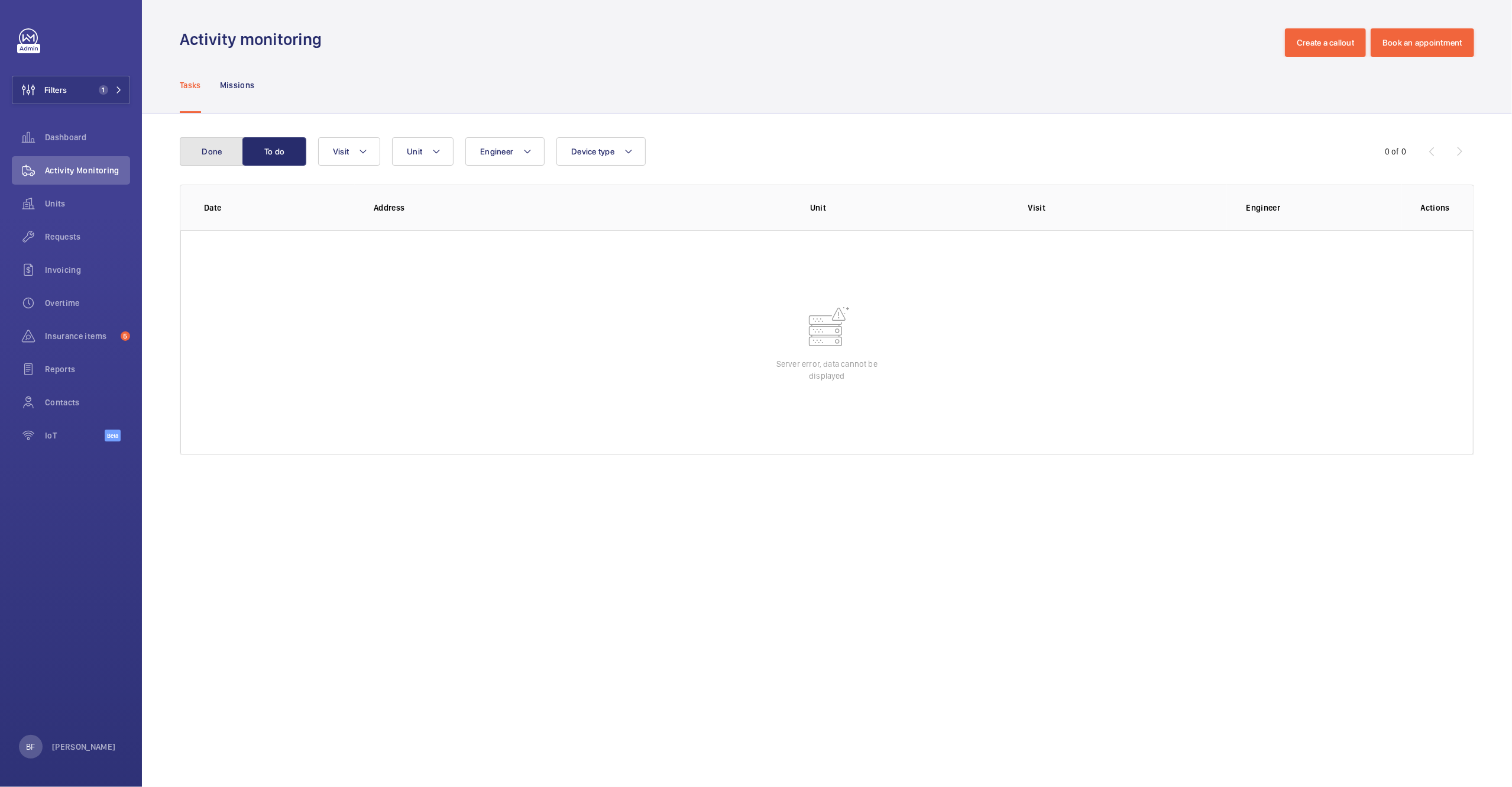
click at [190, 163] on button "Done" at bounding box center [212, 151] width 64 height 28
click at [339, 96] on div "Tasks Missions" at bounding box center [827, 84] width 1295 height 56
click at [110, 102] on button "Filters 1" at bounding box center [71, 90] width 118 height 28
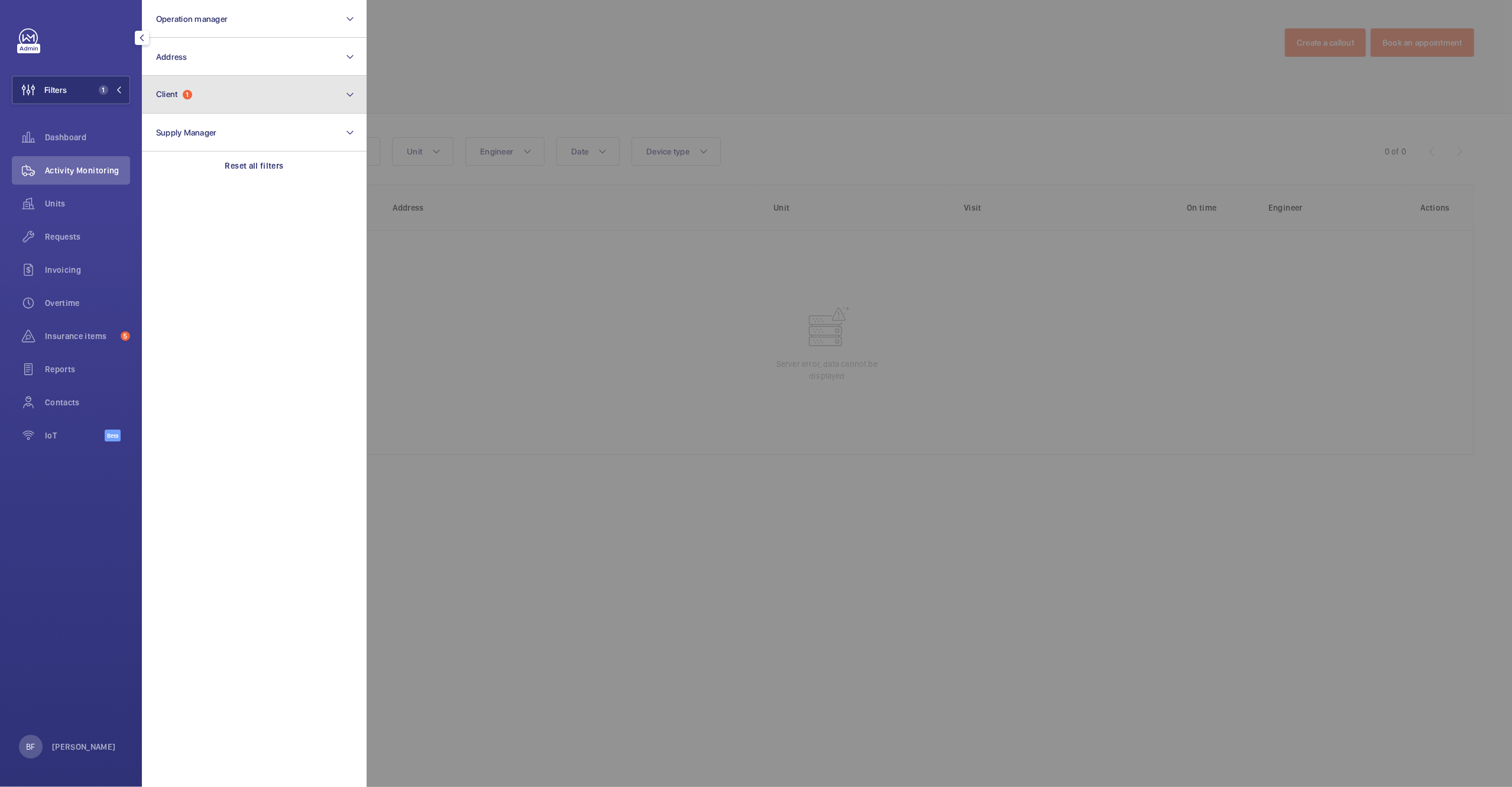
click at [215, 96] on button "Client 1" at bounding box center [254, 95] width 225 height 38
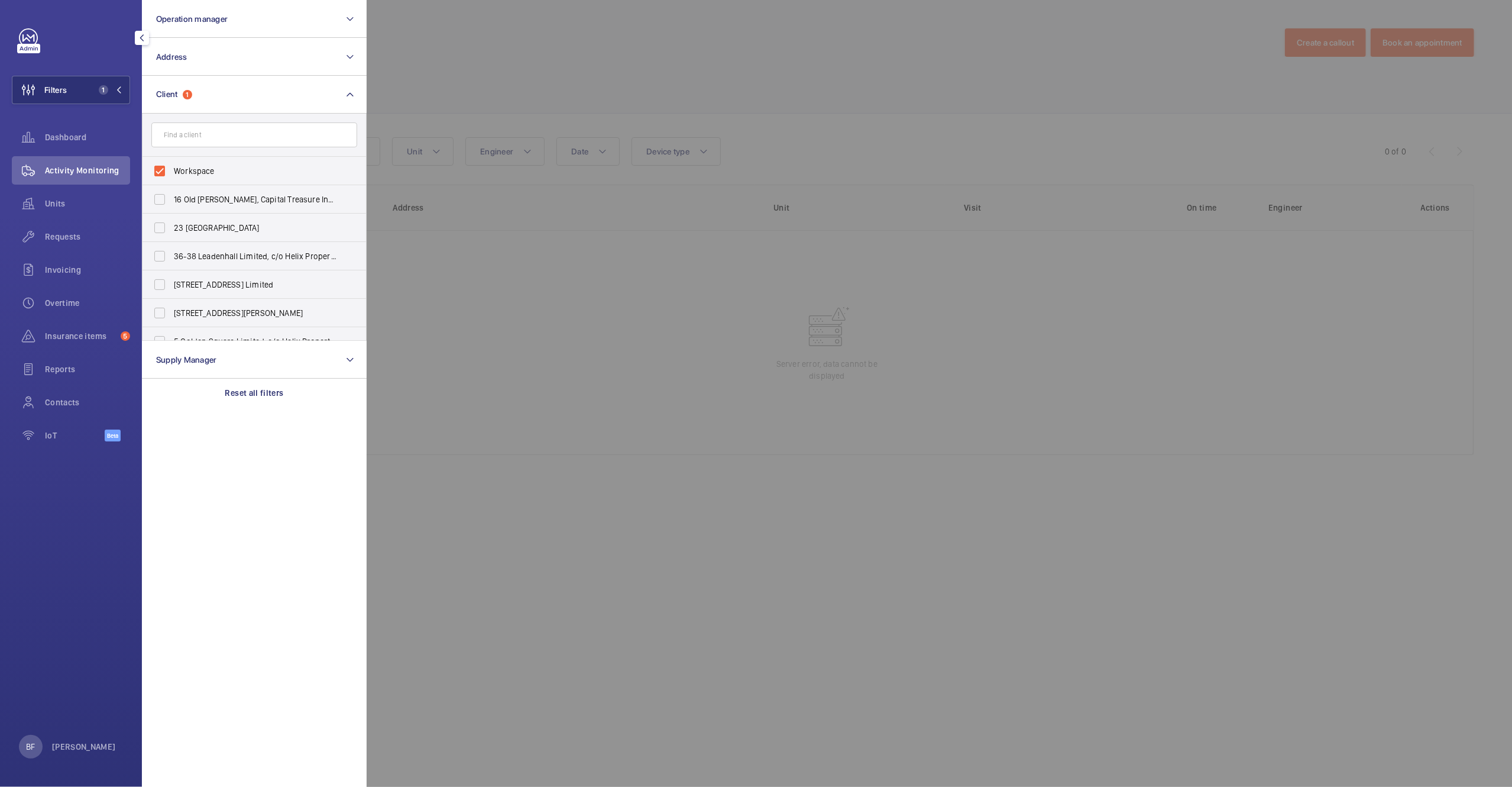
click at [582, 109] on div at bounding box center [1123, 393] width 1512 height 787
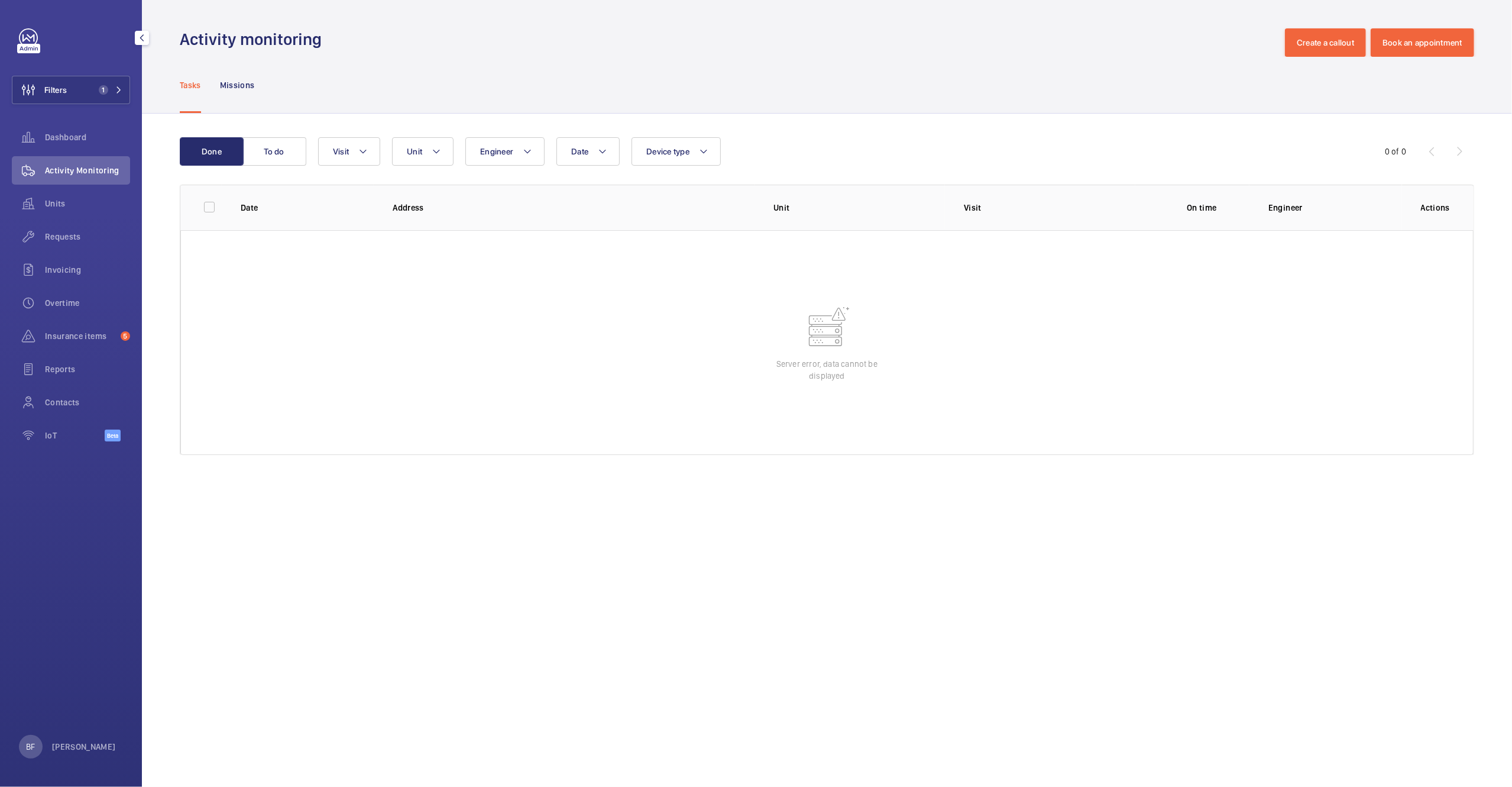
click at [91, 169] on span "Activity Monitoring" at bounding box center [87, 171] width 85 height 12
click at [318, 383] on wm-front-table-error "Server error, data cannot be displayed" at bounding box center [826, 342] width 1293 height 225
click at [277, 140] on button "To do" at bounding box center [274, 151] width 64 height 28
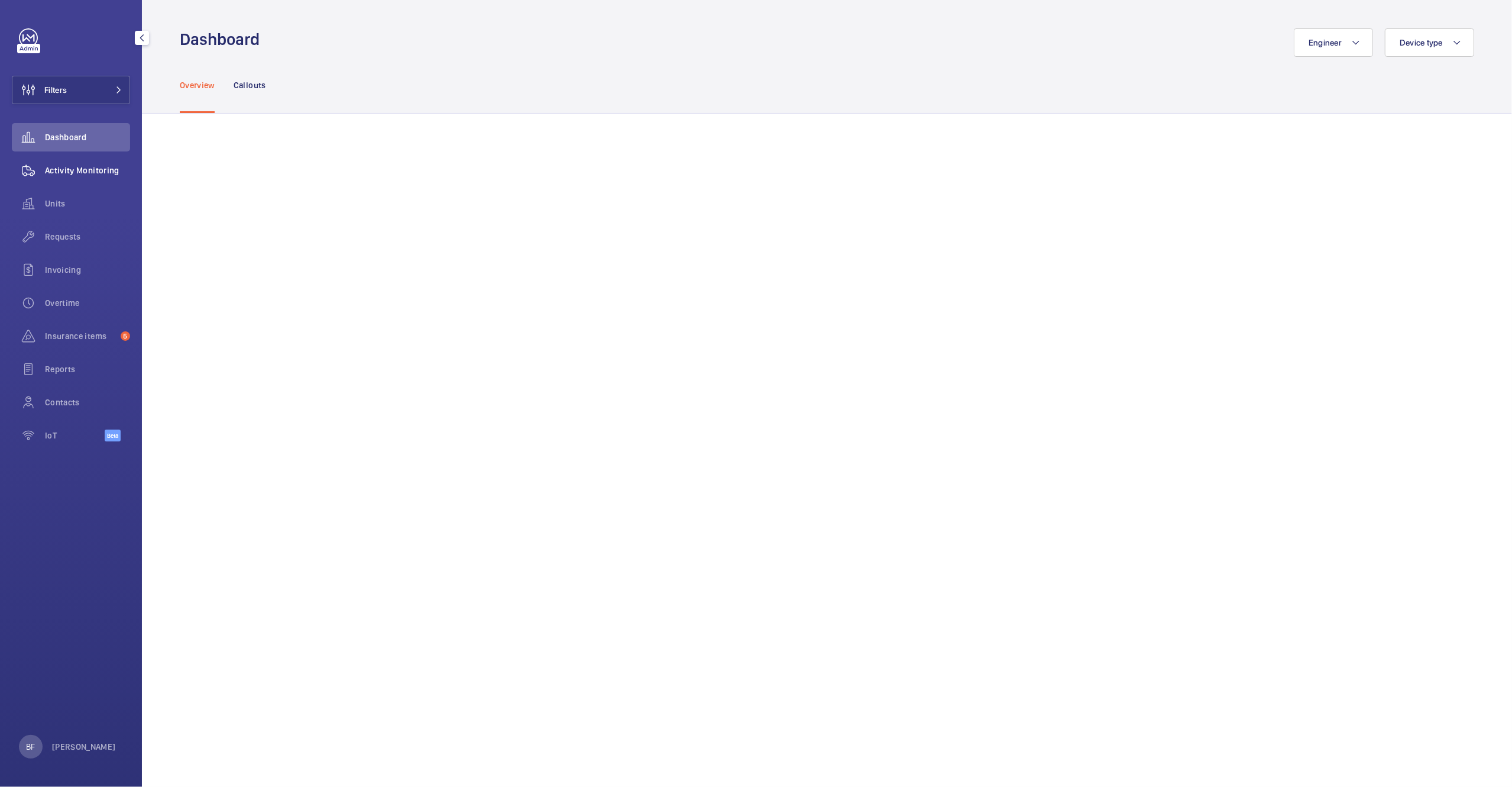
click at [90, 177] on div "Activity Monitoring" at bounding box center [71, 170] width 118 height 28
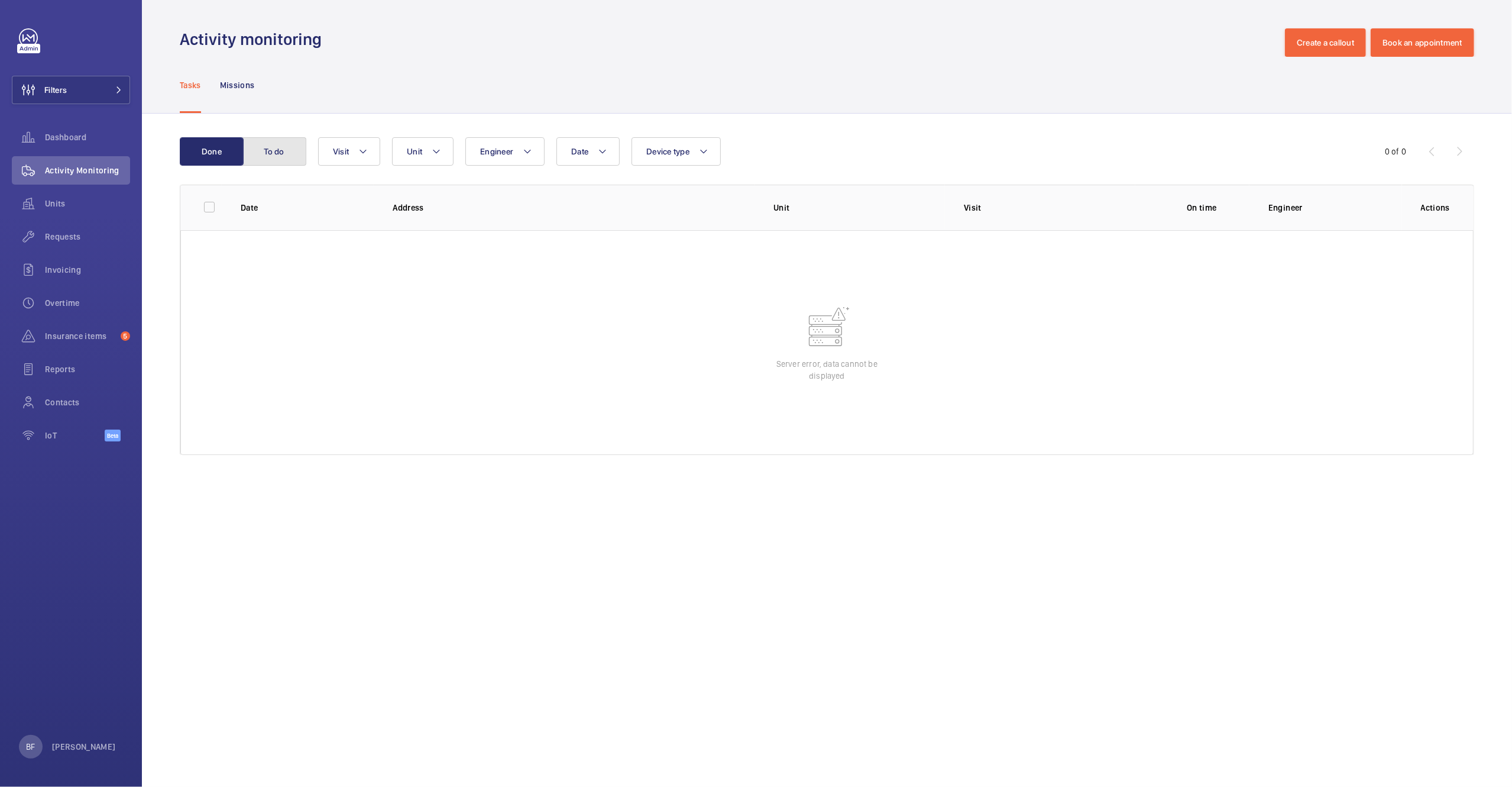
click at [262, 152] on button "To do" at bounding box center [274, 151] width 64 height 28
click at [128, 86] on button "Filters" at bounding box center [71, 90] width 118 height 28
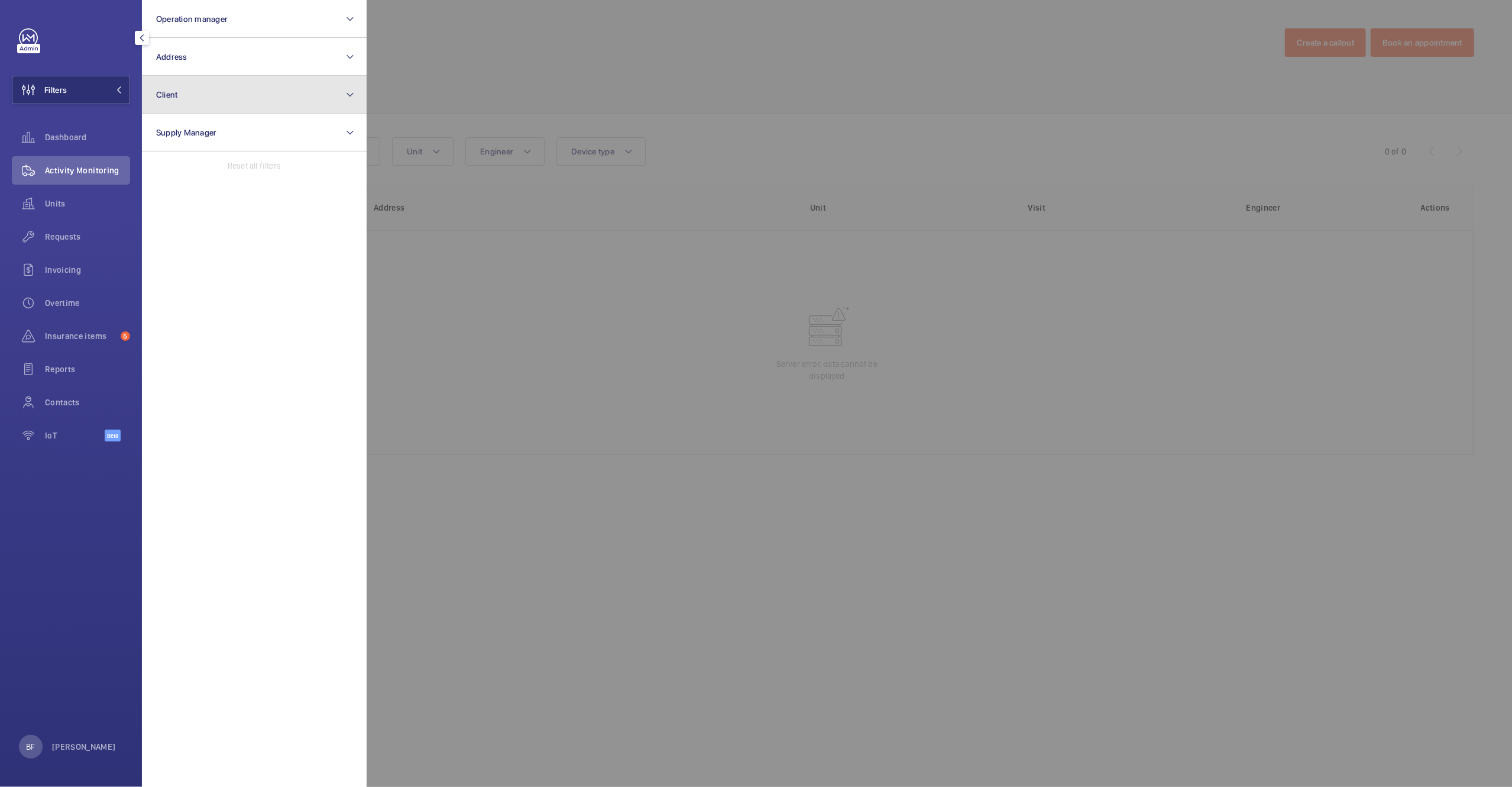
click at [208, 105] on button "Client" at bounding box center [254, 95] width 225 height 38
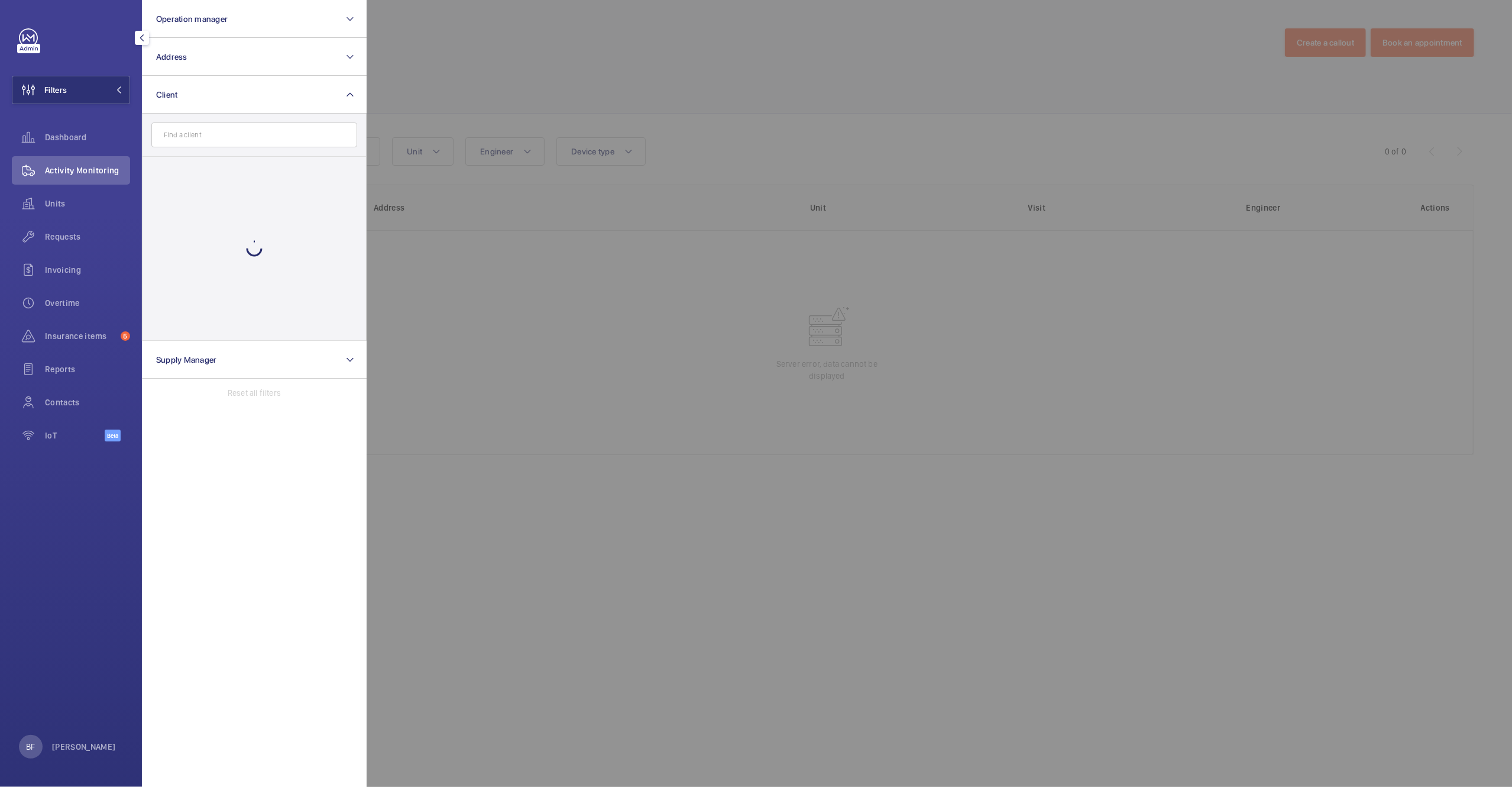
click at [210, 132] on input "text" at bounding box center [254, 134] width 206 height 25
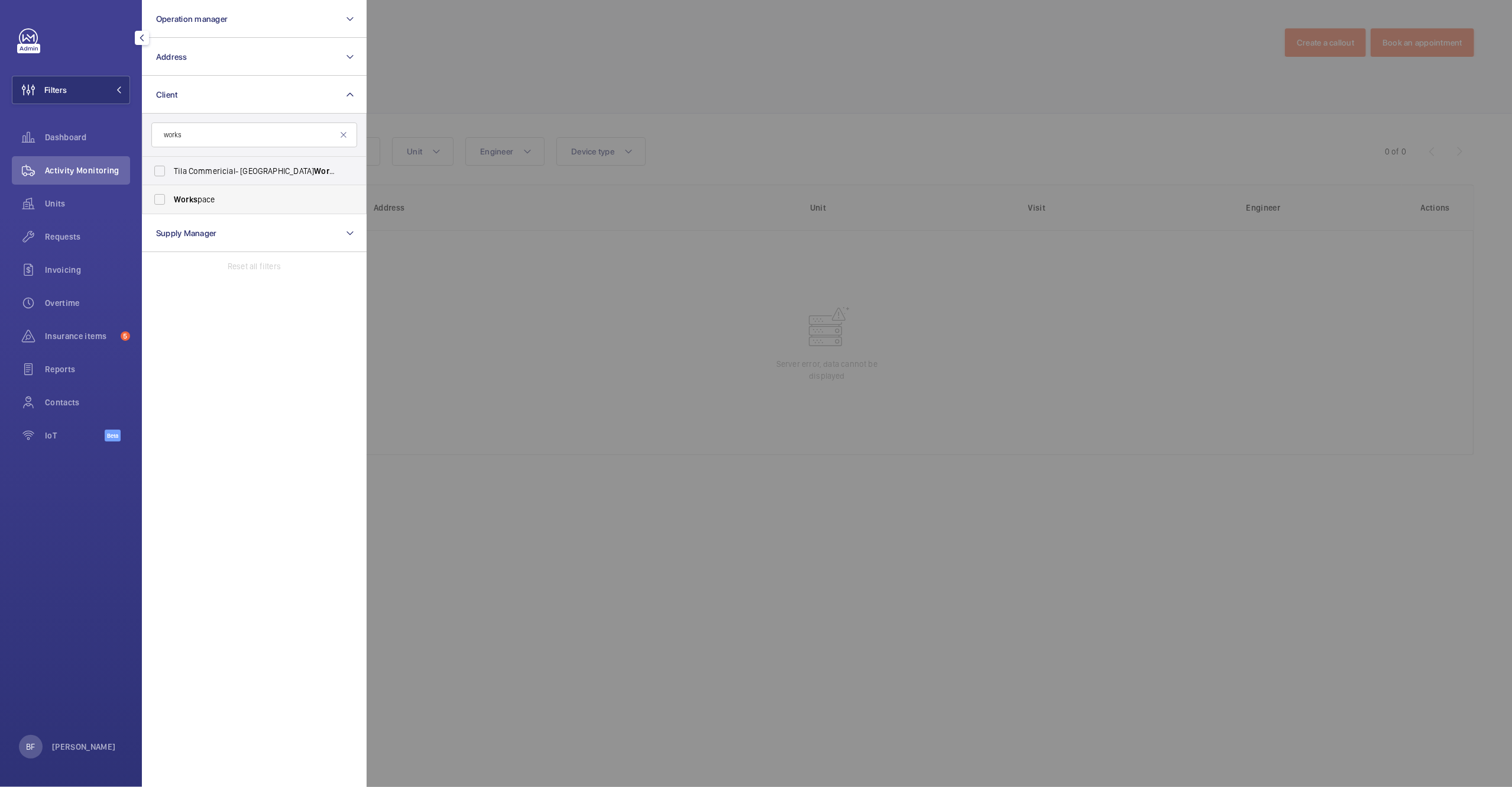
type input "works"
click at [214, 212] on label "Works pace" at bounding box center [245, 199] width 206 height 28
click at [171, 211] on input "Works pace" at bounding box center [159, 199] width 23 height 23
checkbox input "true"
drag, startPoint x: 457, startPoint y: 122, endPoint x: 451, endPoint y: 128, distance: 8.5
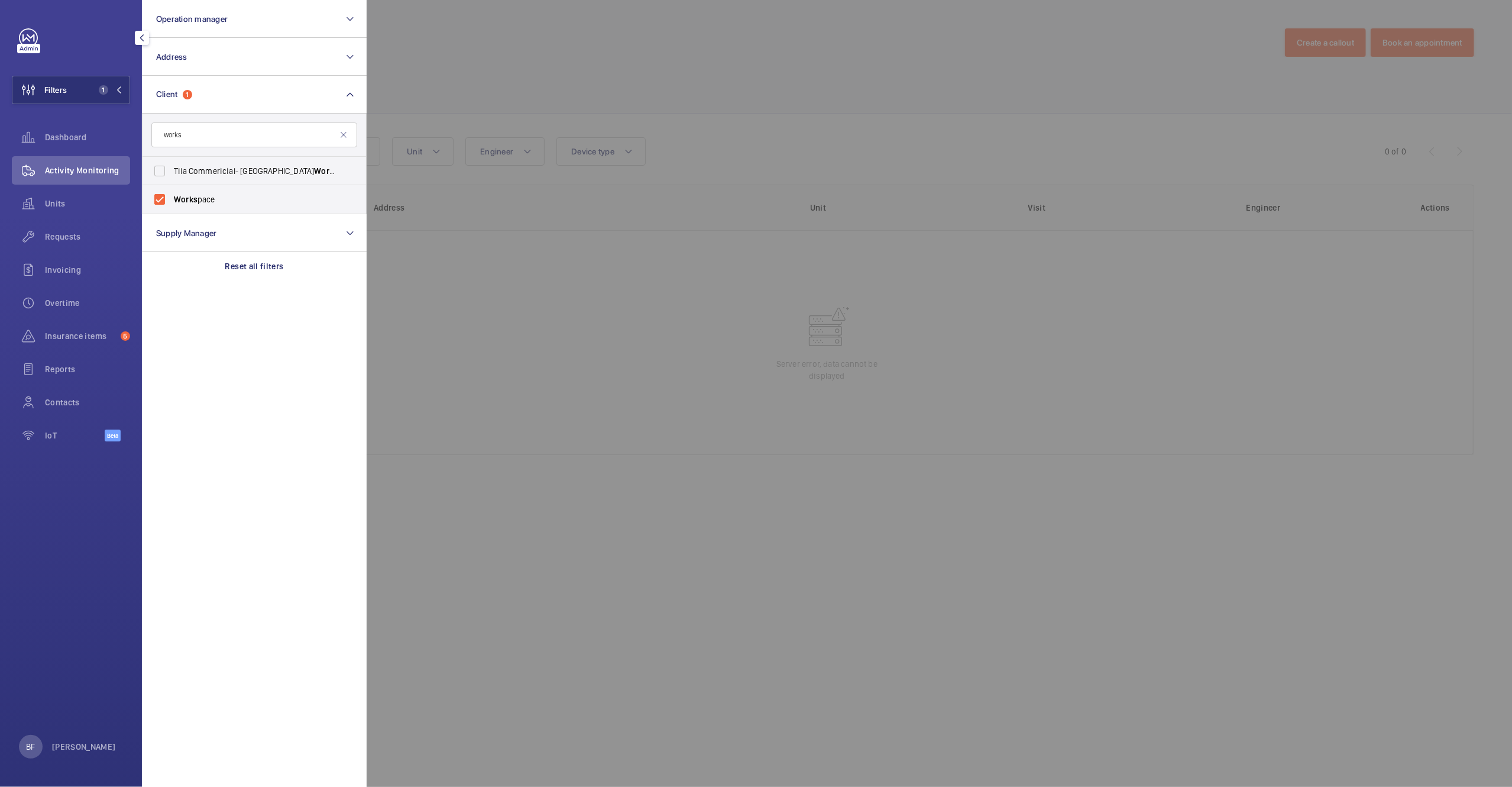
click at [451, 128] on div at bounding box center [1123, 393] width 1512 height 787
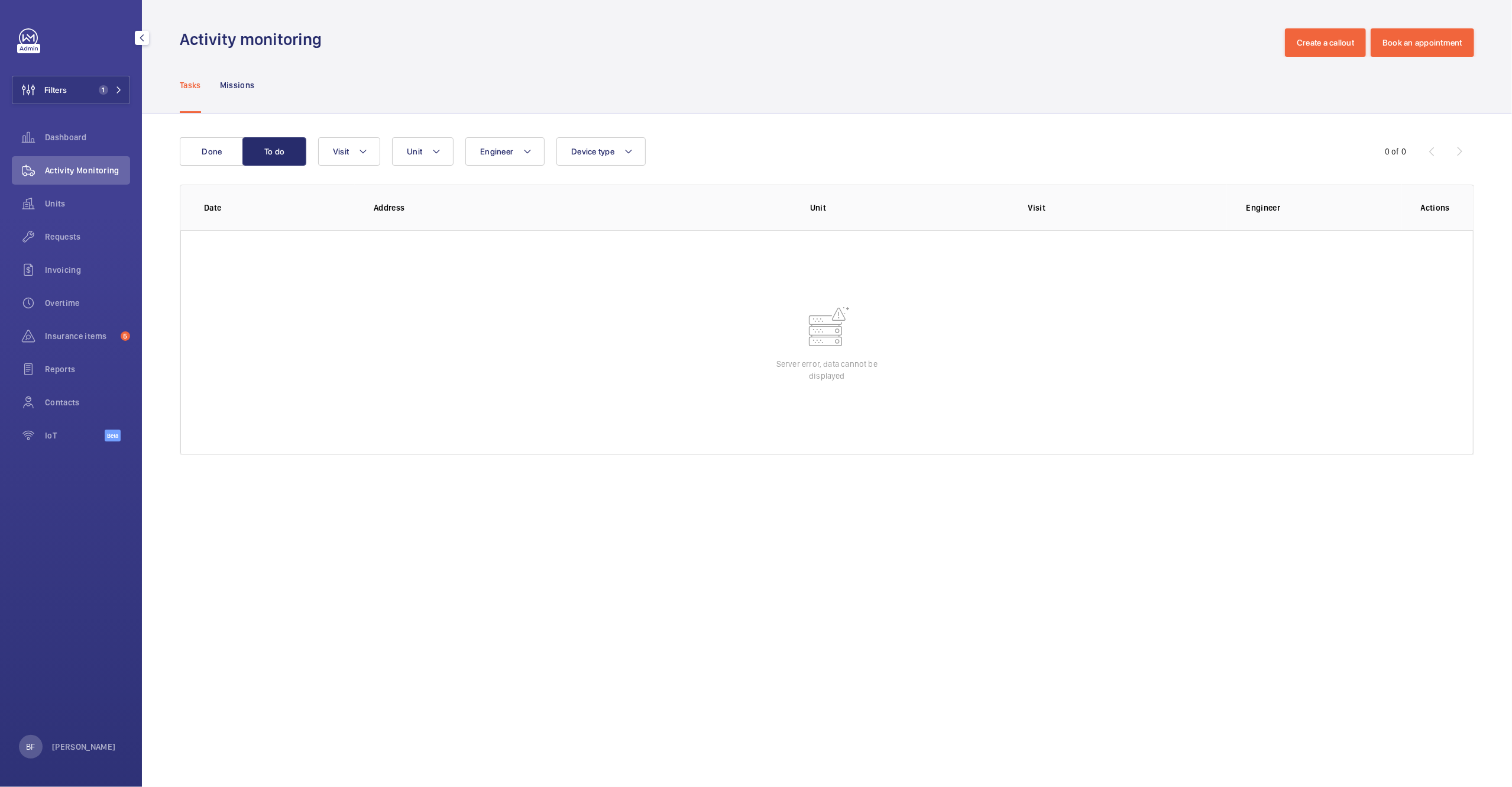
click at [86, 739] on div "BF Bea Ferreira" at bounding box center [67, 746] width 97 height 23
click at [90, 720] on p "Log out" at bounding box center [86, 720] width 110 height 12
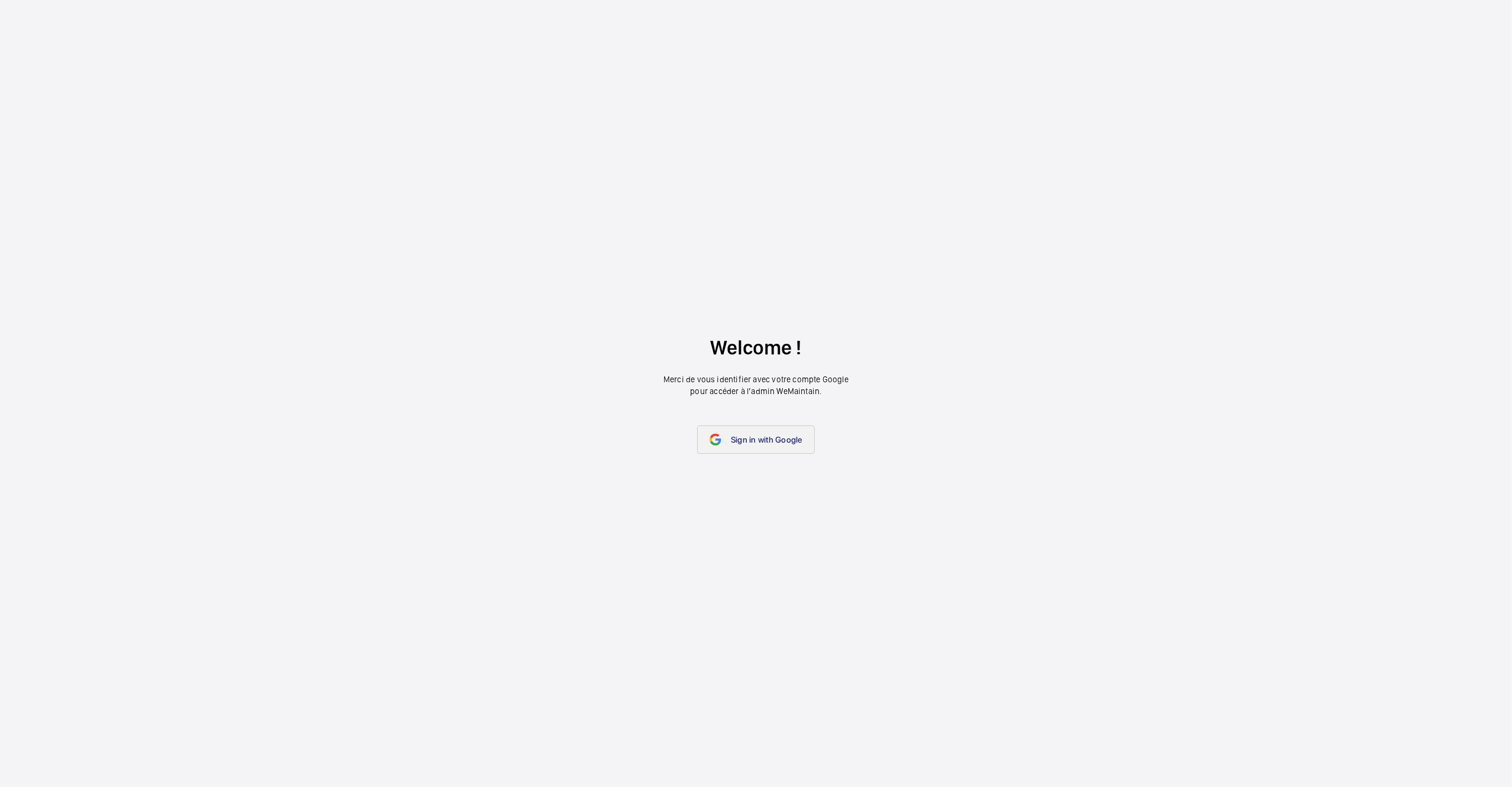
click at [769, 450] on link "Sign in with Google" at bounding box center [756, 440] width 118 height 28
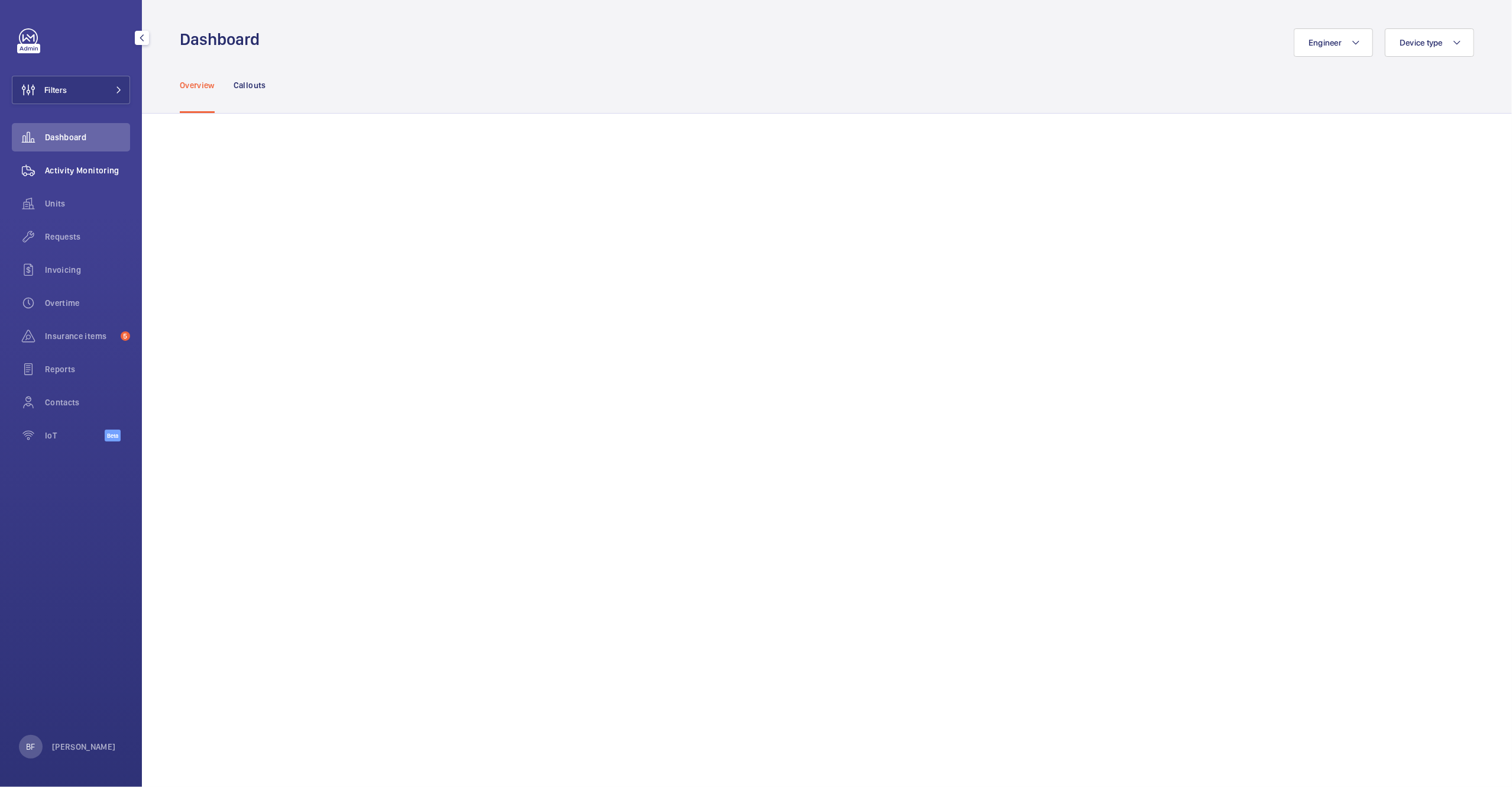
click at [86, 167] on span "Activity Monitoring" at bounding box center [87, 171] width 85 height 12
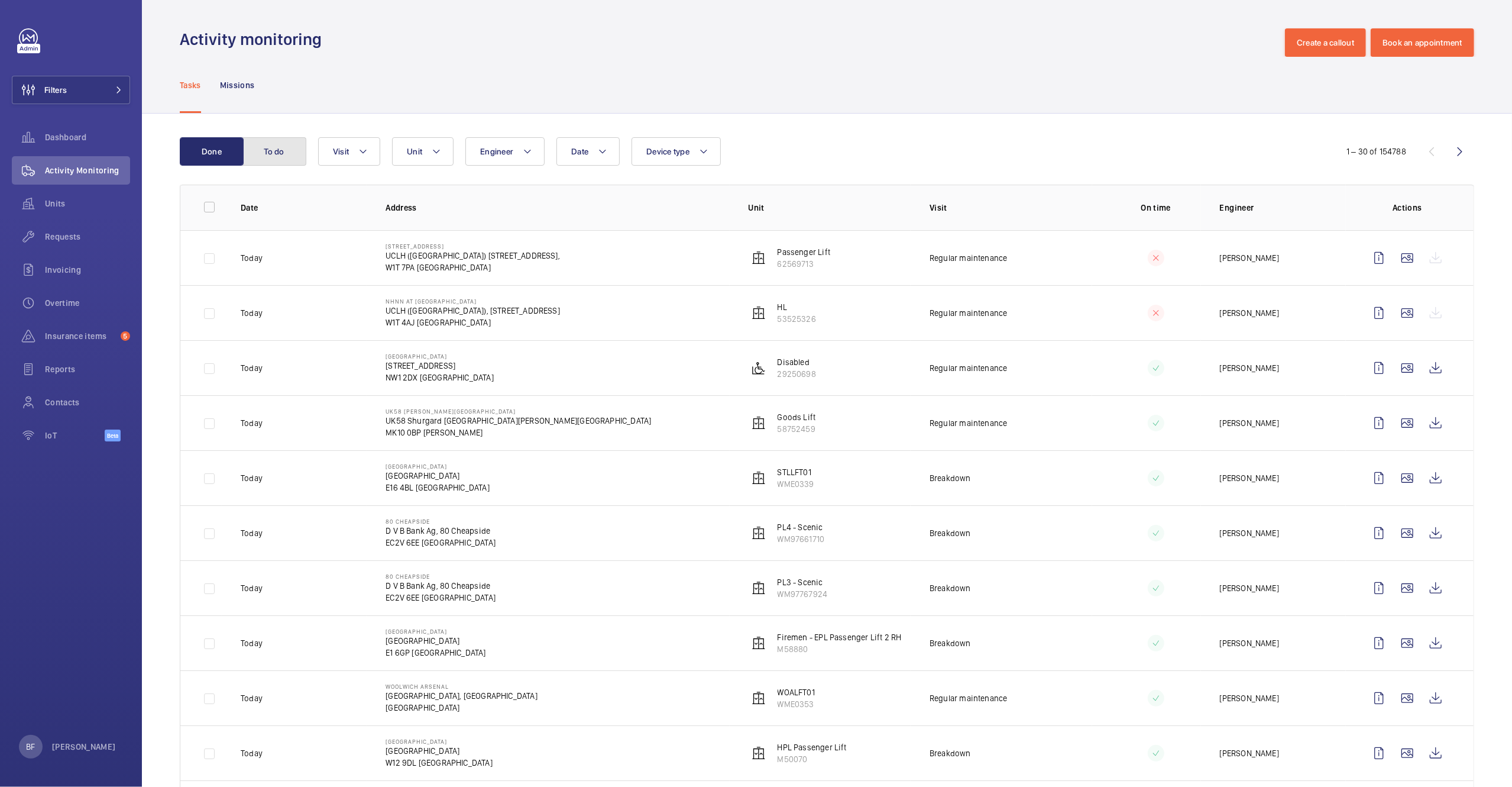
click at [288, 146] on button "To do" at bounding box center [274, 151] width 64 height 28
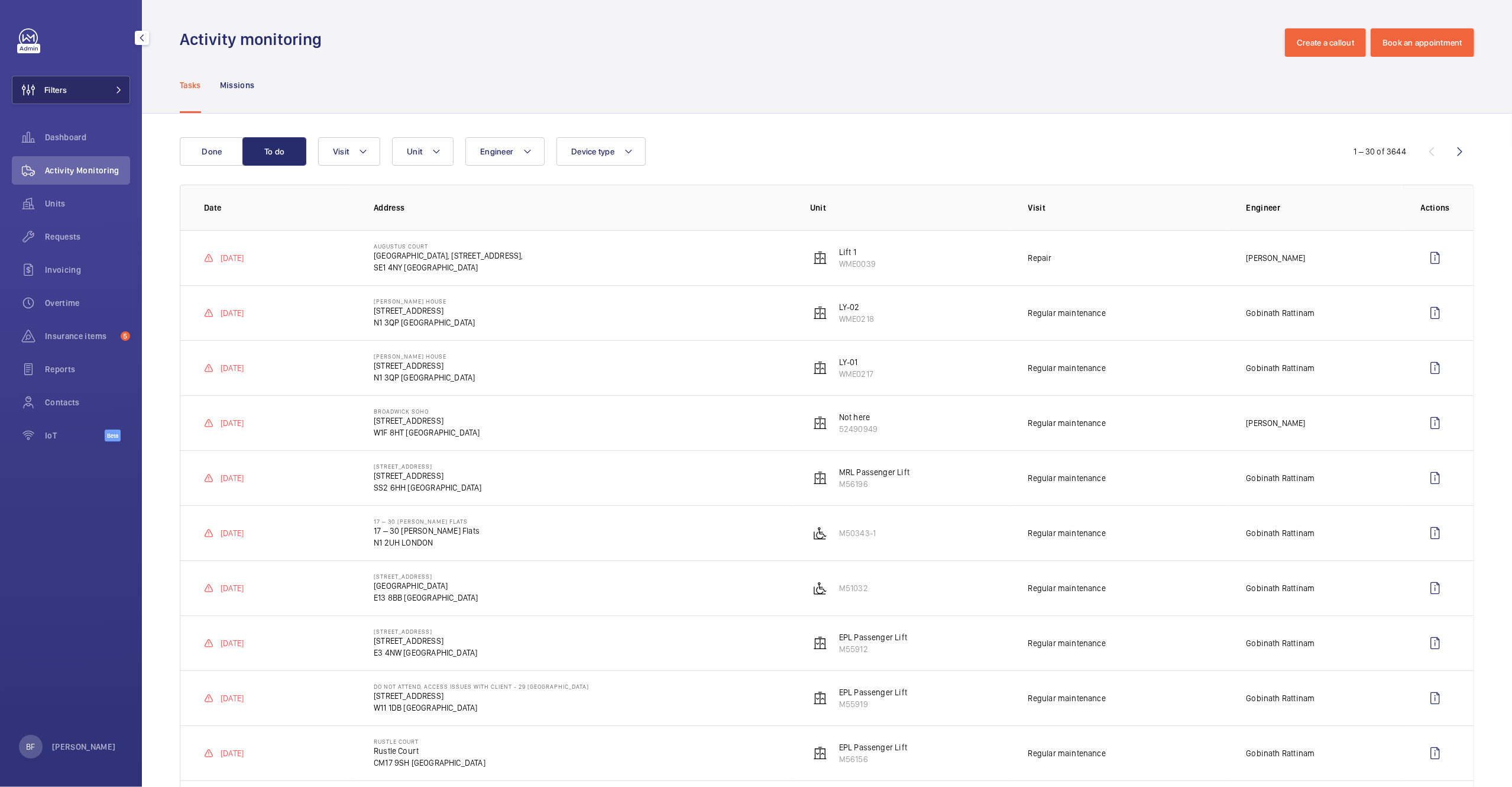
click at [97, 93] on button "Filters" at bounding box center [71, 90] width 118 height 28
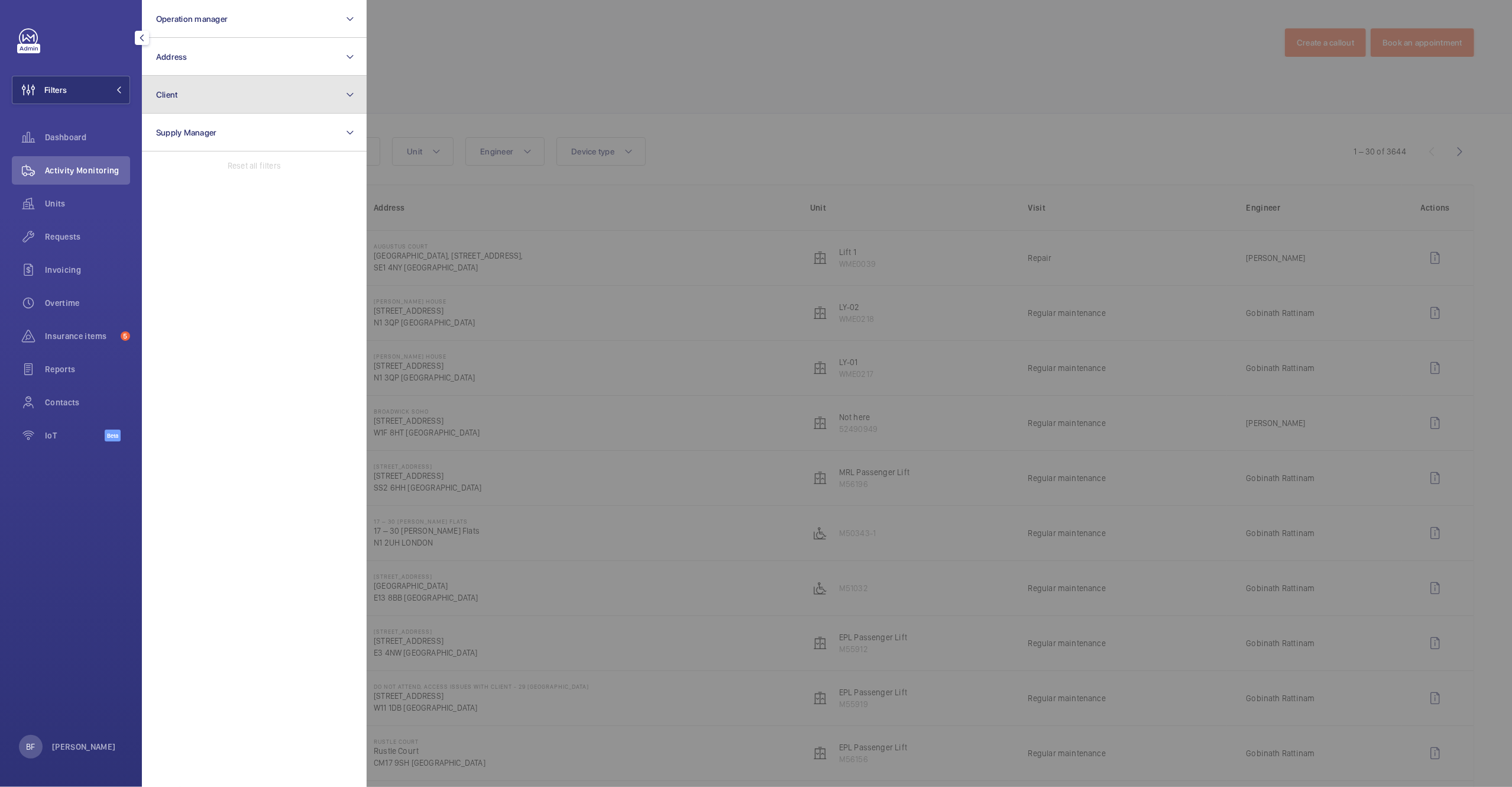
click at [221, 95] on button "Client" at bounding box center [254, 95] width 225 height 38
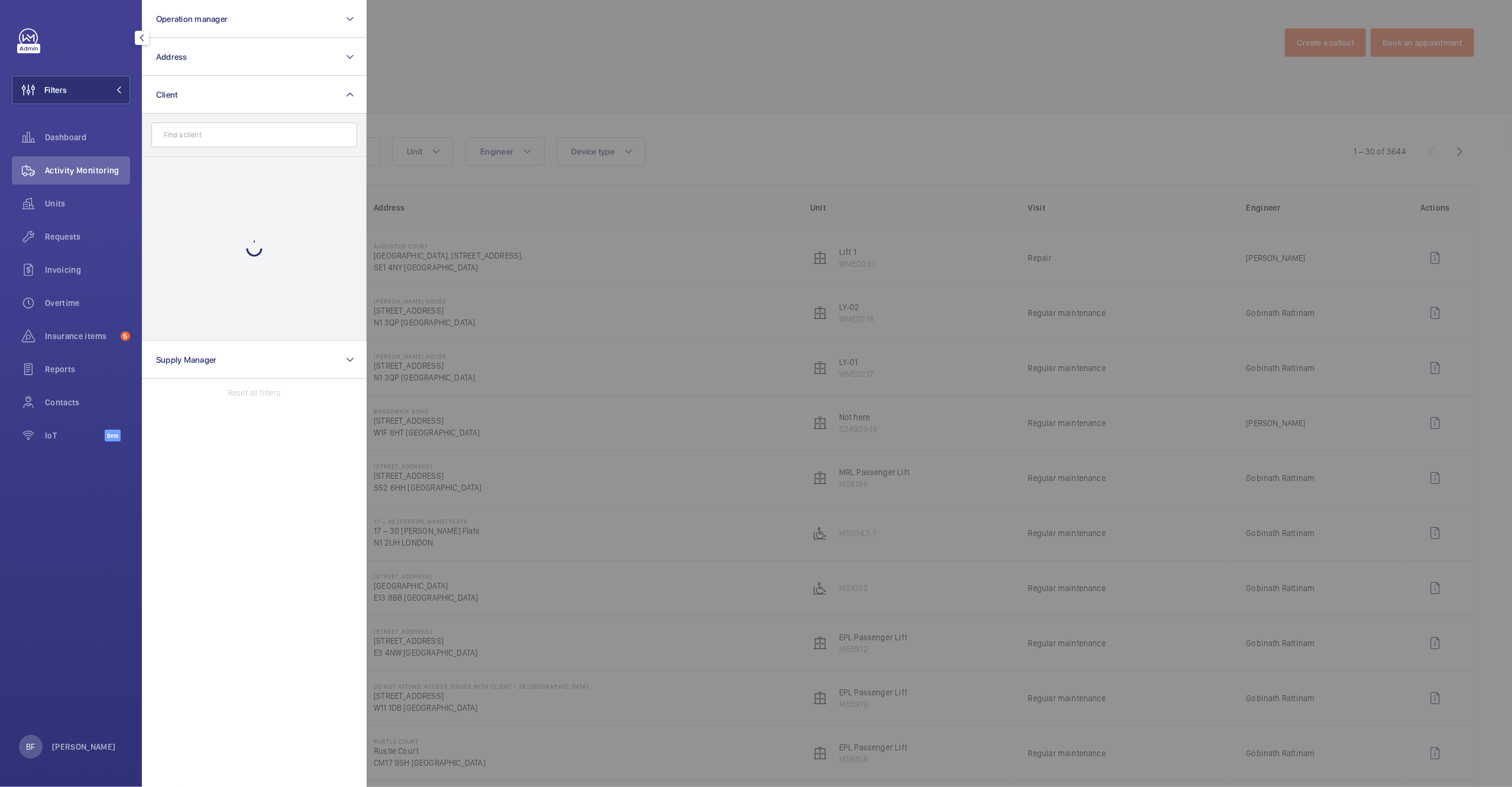
click at [218, 133] on input "text" at bounding box center [254, 134] width 206 height 25
type input "work"
click at [227, 253] on span "Work space" at bounding box center [255, 256] width 163 height 12
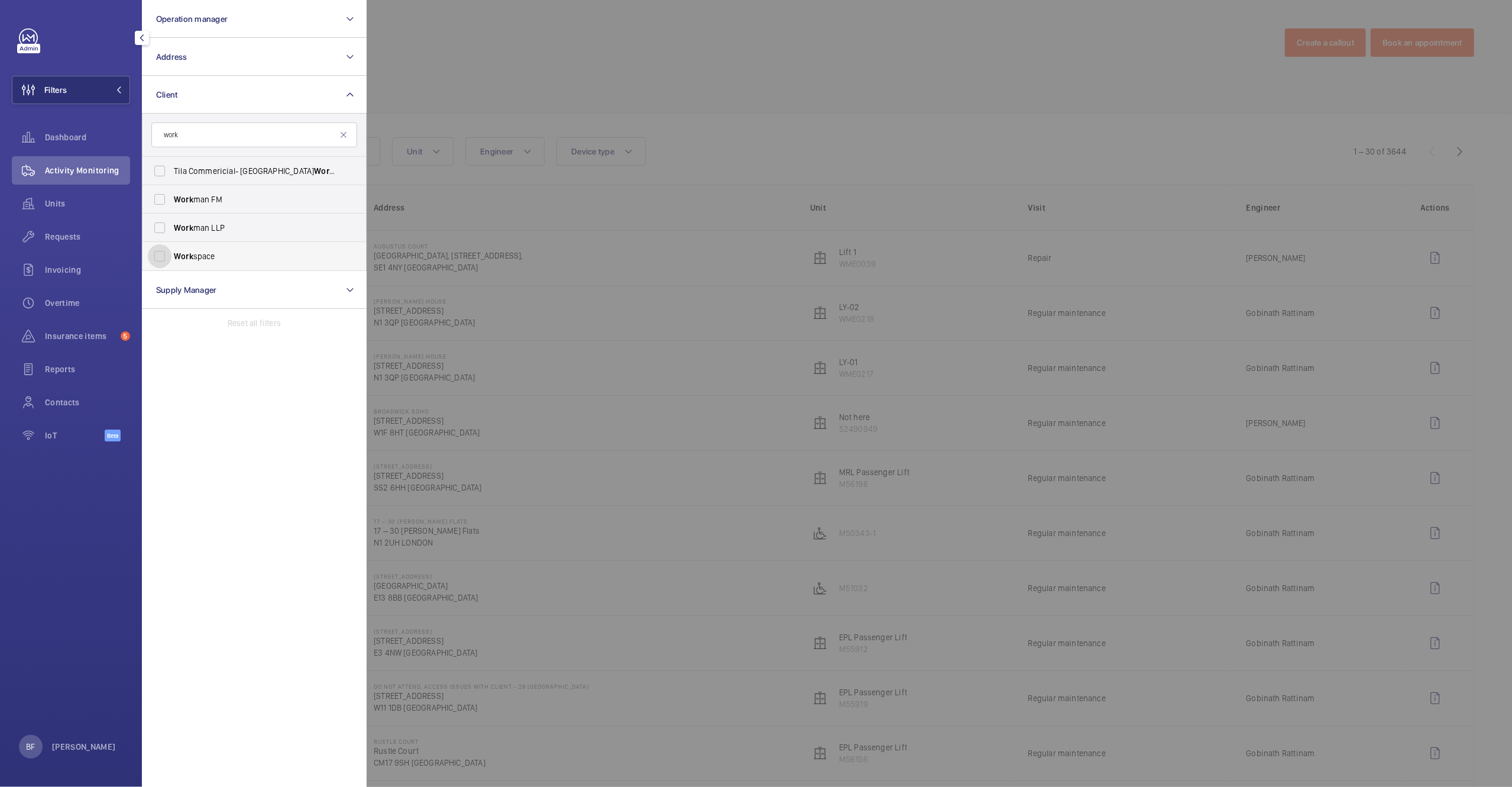
click at [171, 253] on input "Work space" at bounding box center [159, 255] width 23 height 23
checkbox input "true"
click at [650, 105] on div at bounding box center [1123, 393] width 1512 height 787
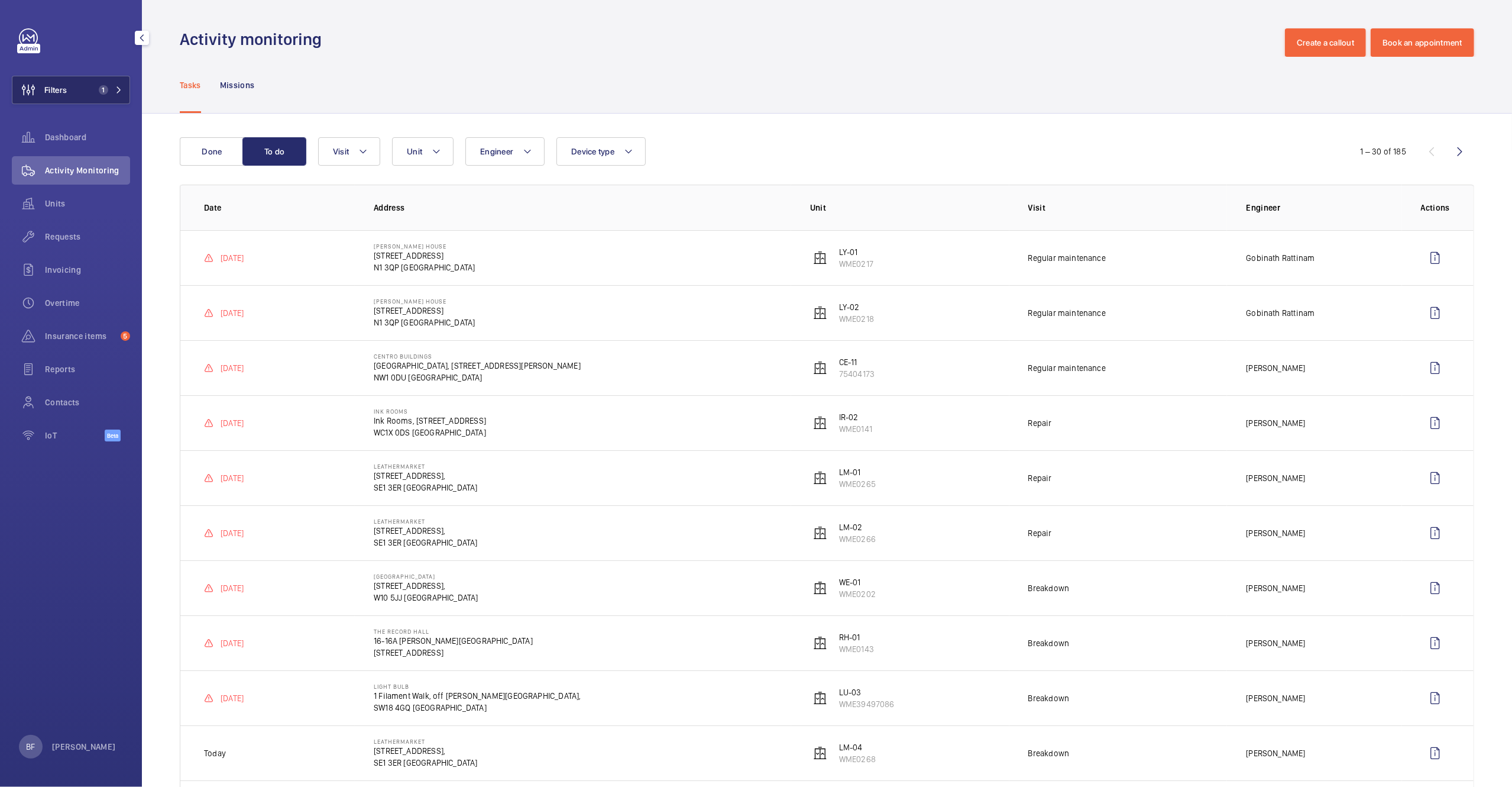
click at [86, 80] on button "Filters 1" at bounding box center [71, 90] width 118 height 28
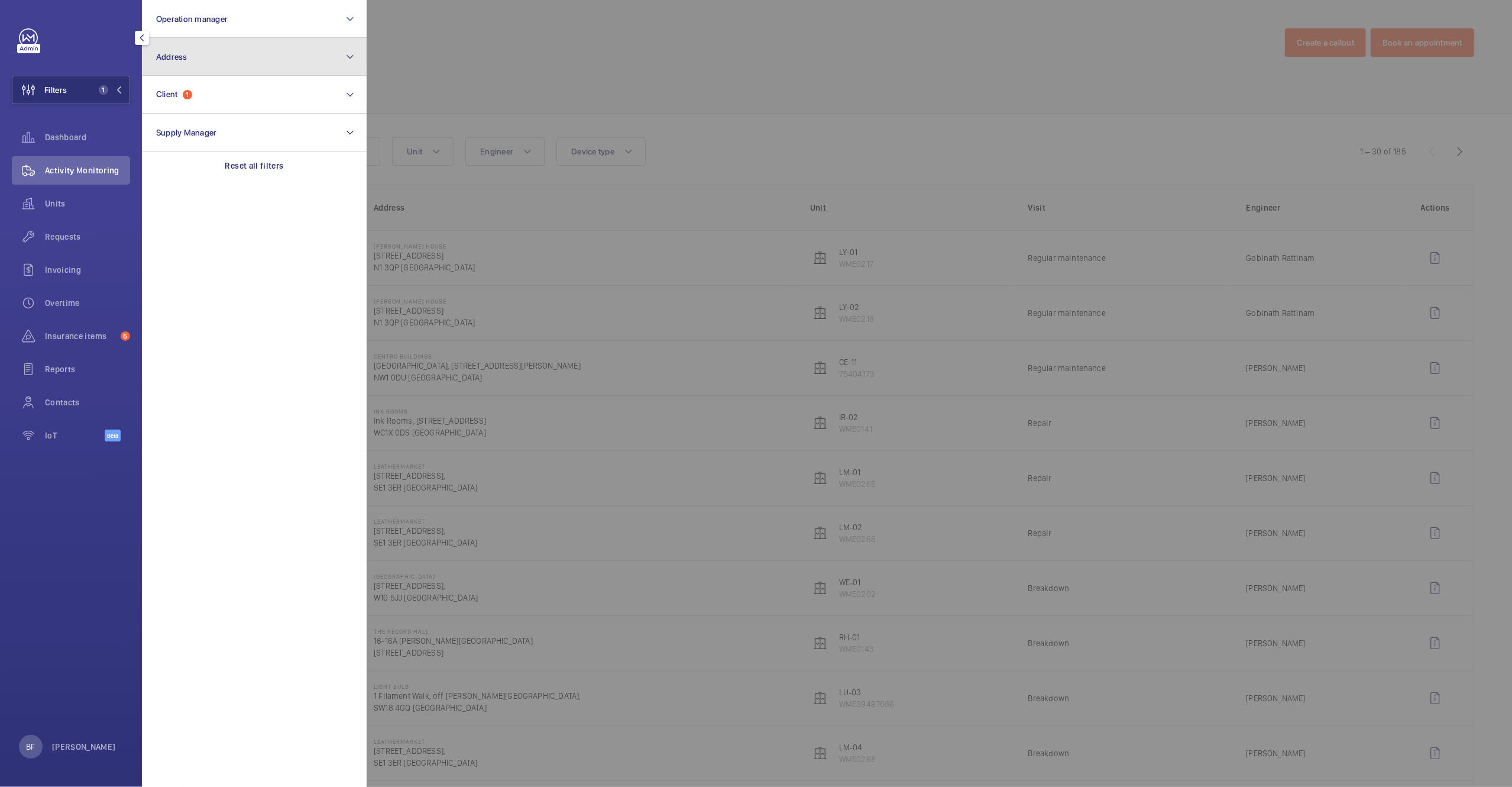
click at [250, 50] on button "Address" at bounding box center [254, 57] width 225 height 38
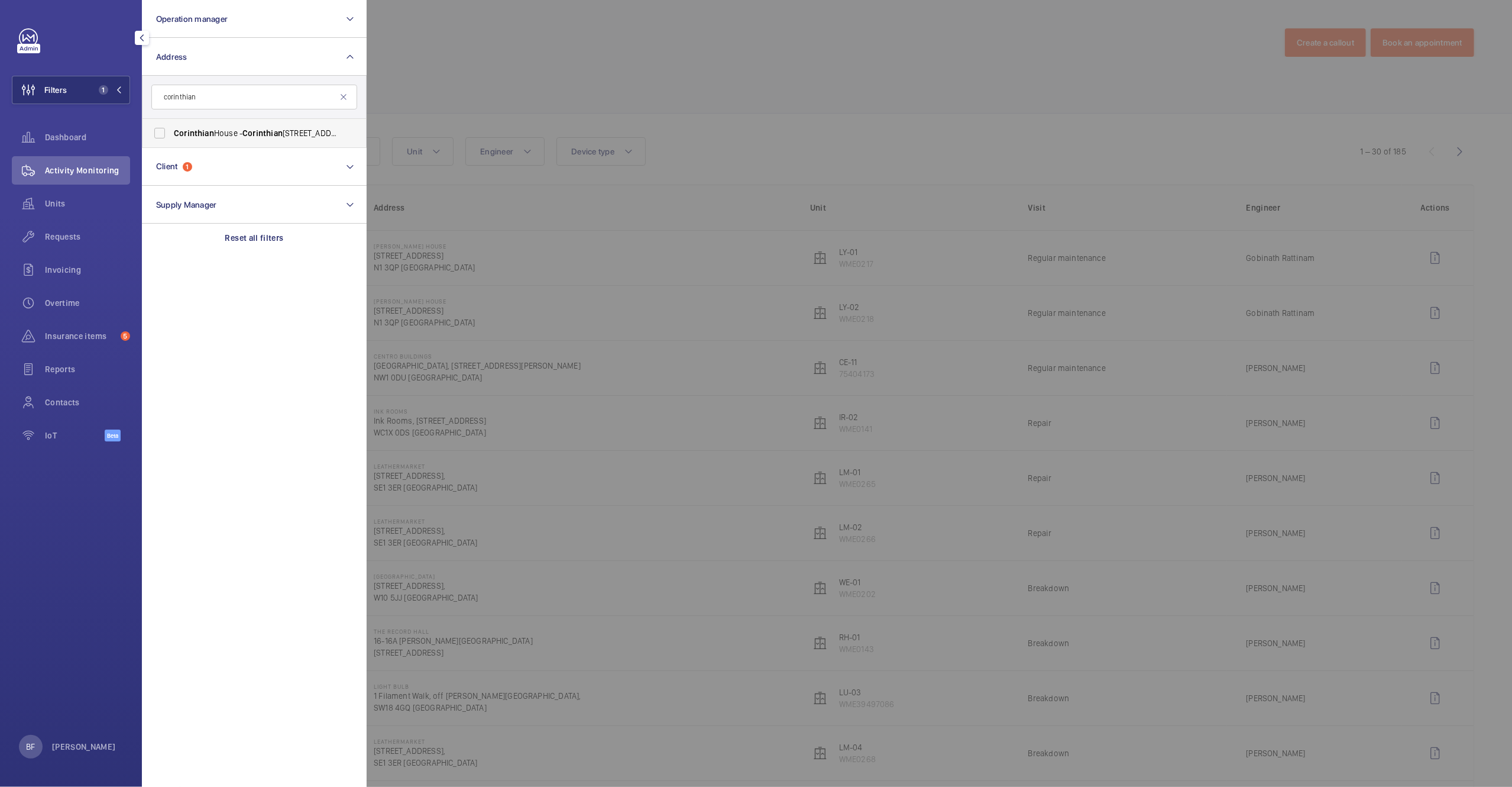
type input "corinthian"
click at [242, 137] on span "Corinthian House - Corinthian House, CROYDON CR0 2BX" at bounding box center [255, 134] width 163 height 12
click at [171, 137] on input "Corinthian House - Corinthian House, CROYDON CR0 2BX" at bounding box center [159, 133] width 23 height 23
checkbox input "true"
click at [624, 66] on div at bounding box center [1123, 393] width 1512 height 787
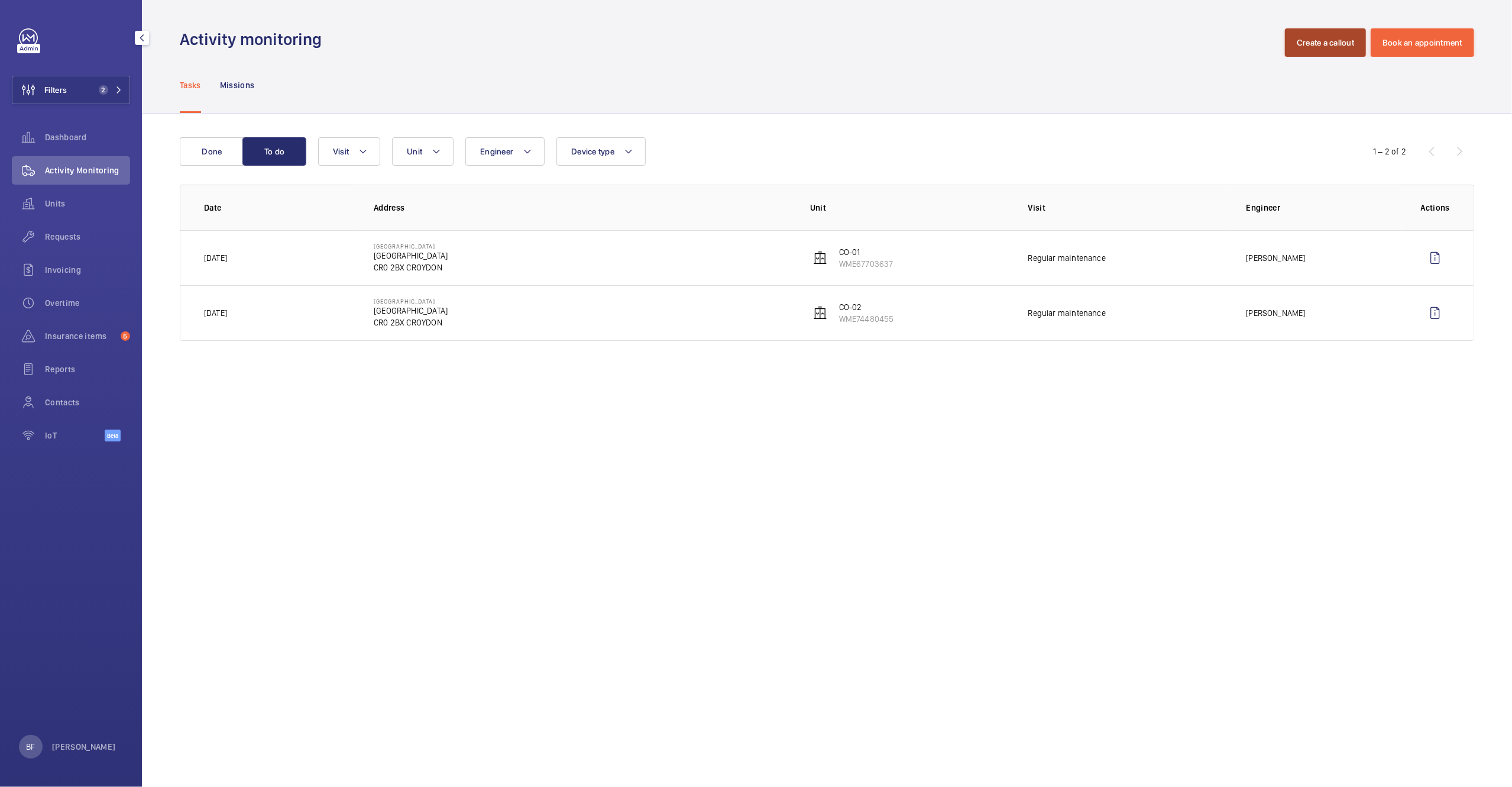
click at [1327, 43] on button "Create a callout" at bounding box center [1326, 42] width 81 height 28
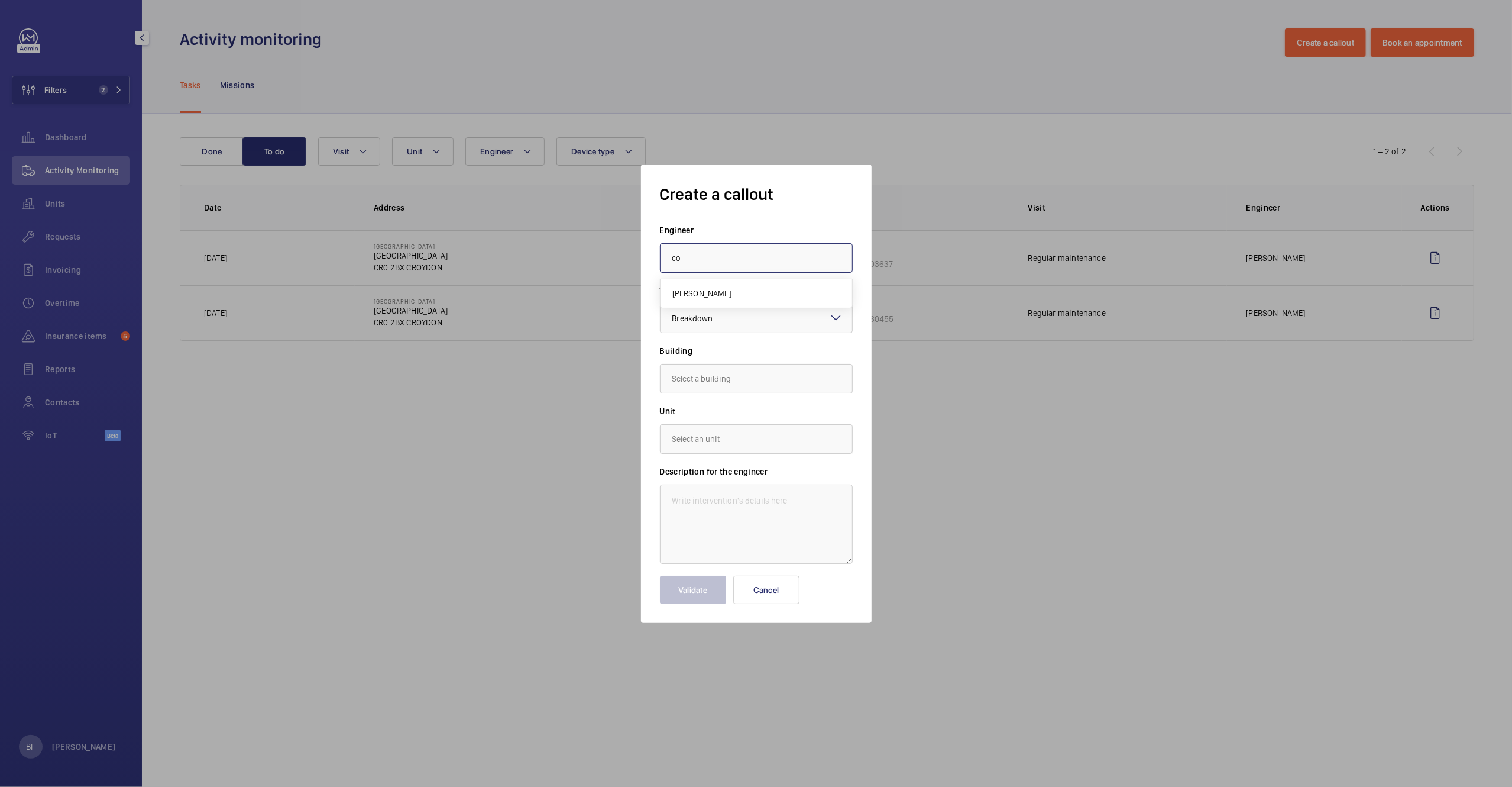
type input "c"
click at [750, 328] on mat-option "[PERSON_NAME]" at bounding box center [756, 323] width 191 height 29
type input "[PERSON_NAME]"
click at [729, 377] on input "text" at bounding box center [756, 378] width 193 height 29
click at [753, 421] on mat-option "Corinthian House, CR0 2BX CROYDON" at bounding box center [756, 414] width 191 height 28
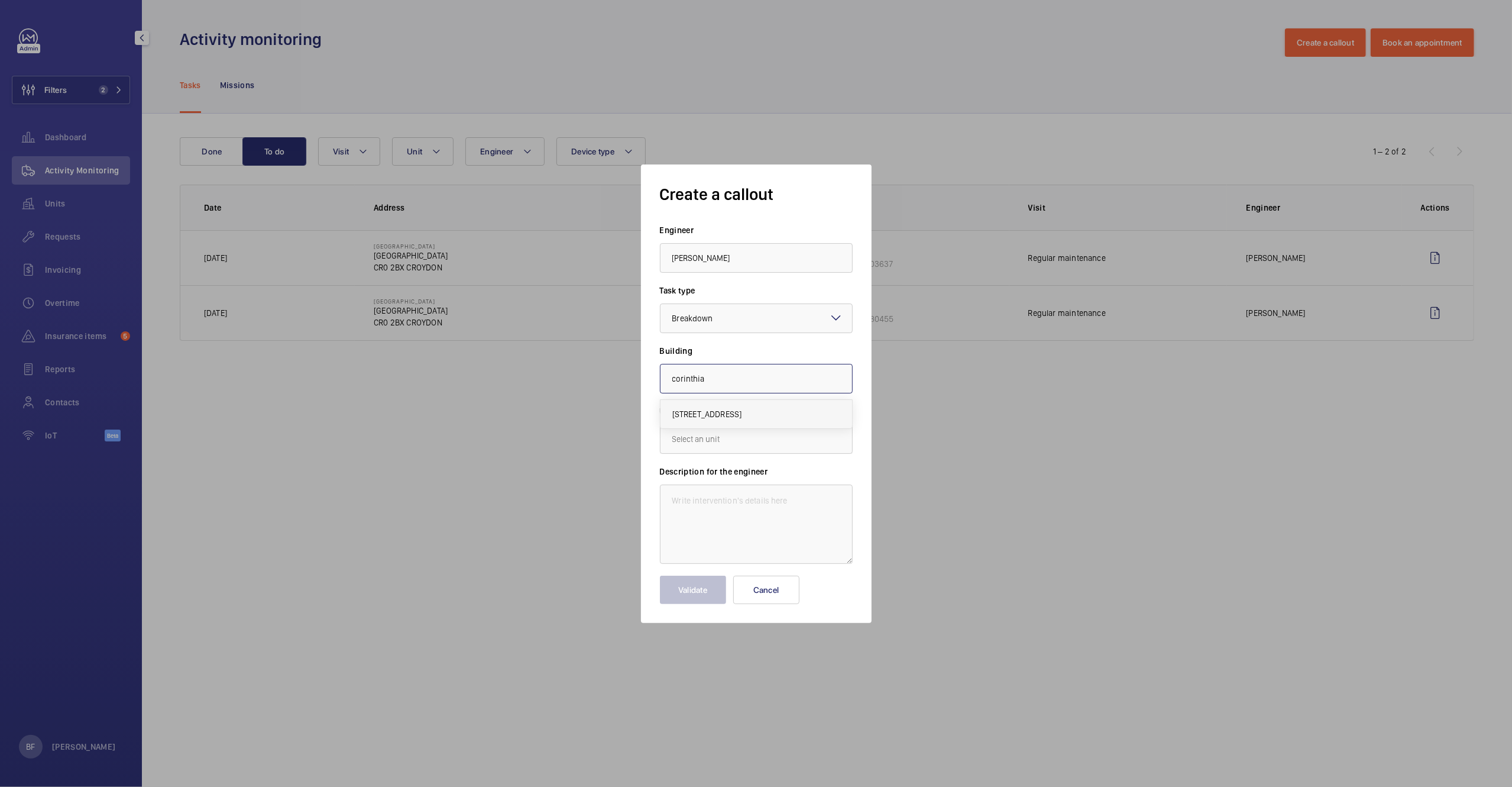
type input "Corinthian House, CR0 2BX CROYDON"
click at [751, 440] on input "text" at bounding box center [756, 439] width 193 height 29
click at [752, 470] on span "WME74480455 - CO-02" at bounding box center [714, 475] width 84 height 12
type input "WME74480455 - CO-02"
click at [712, 498] on textarea at bounding box center [756, 524] width 193 height 79
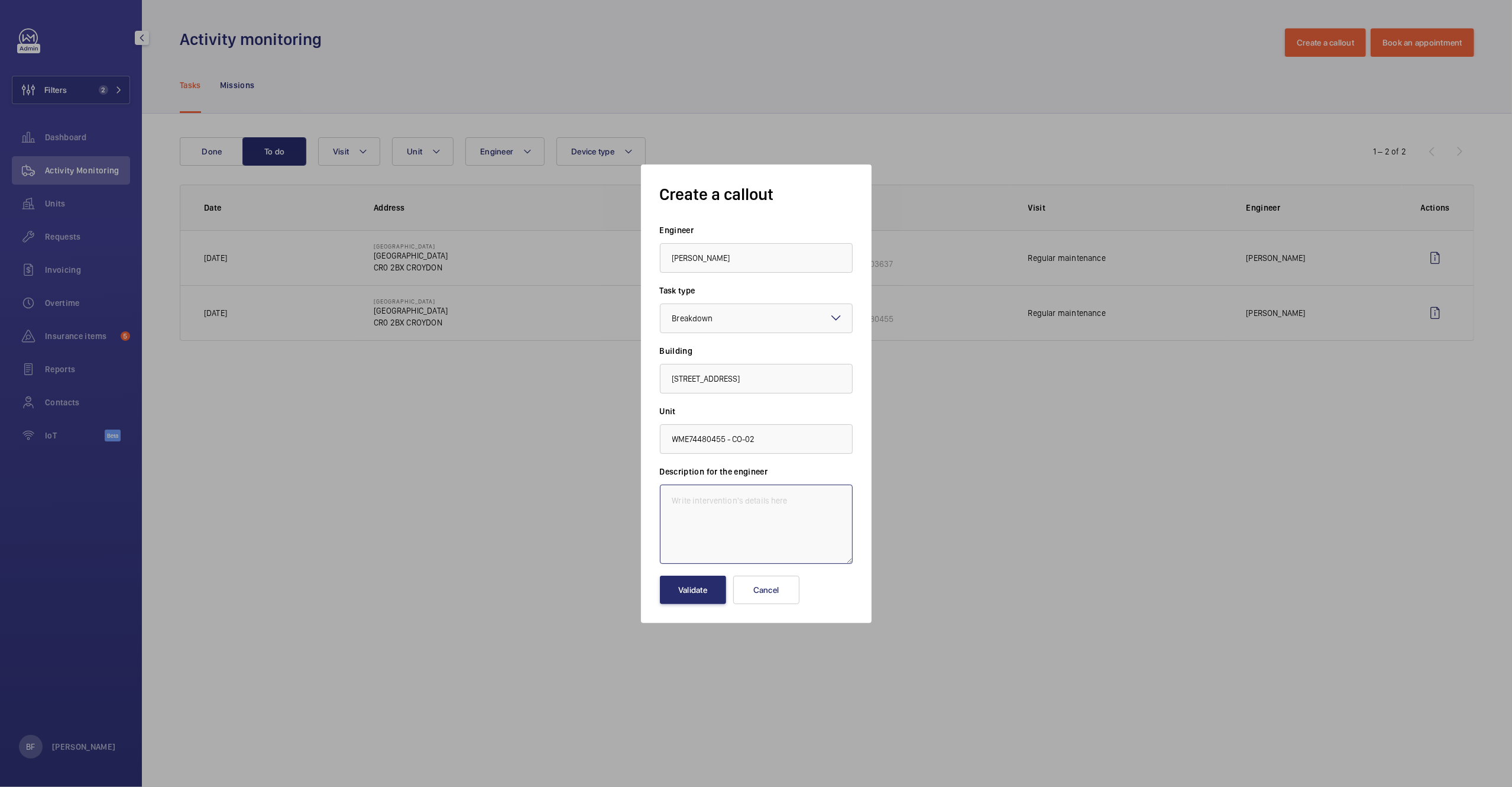
paste textarea "As per the job sheet, please can we have the lights issue rectified."
click at [669, 501] on textarea "As per the job sheet, please can we have the lights issue rectified." at bounding box center [756, 524] width 193 height 79
paste textarea "Job #358381"
type textarea "Job #358381 - As per the job sheet, please can we have the lights issue rectifi…"
click at [700, 588] on button "Validate" at bounding box center [693, 590] width 66 height 28
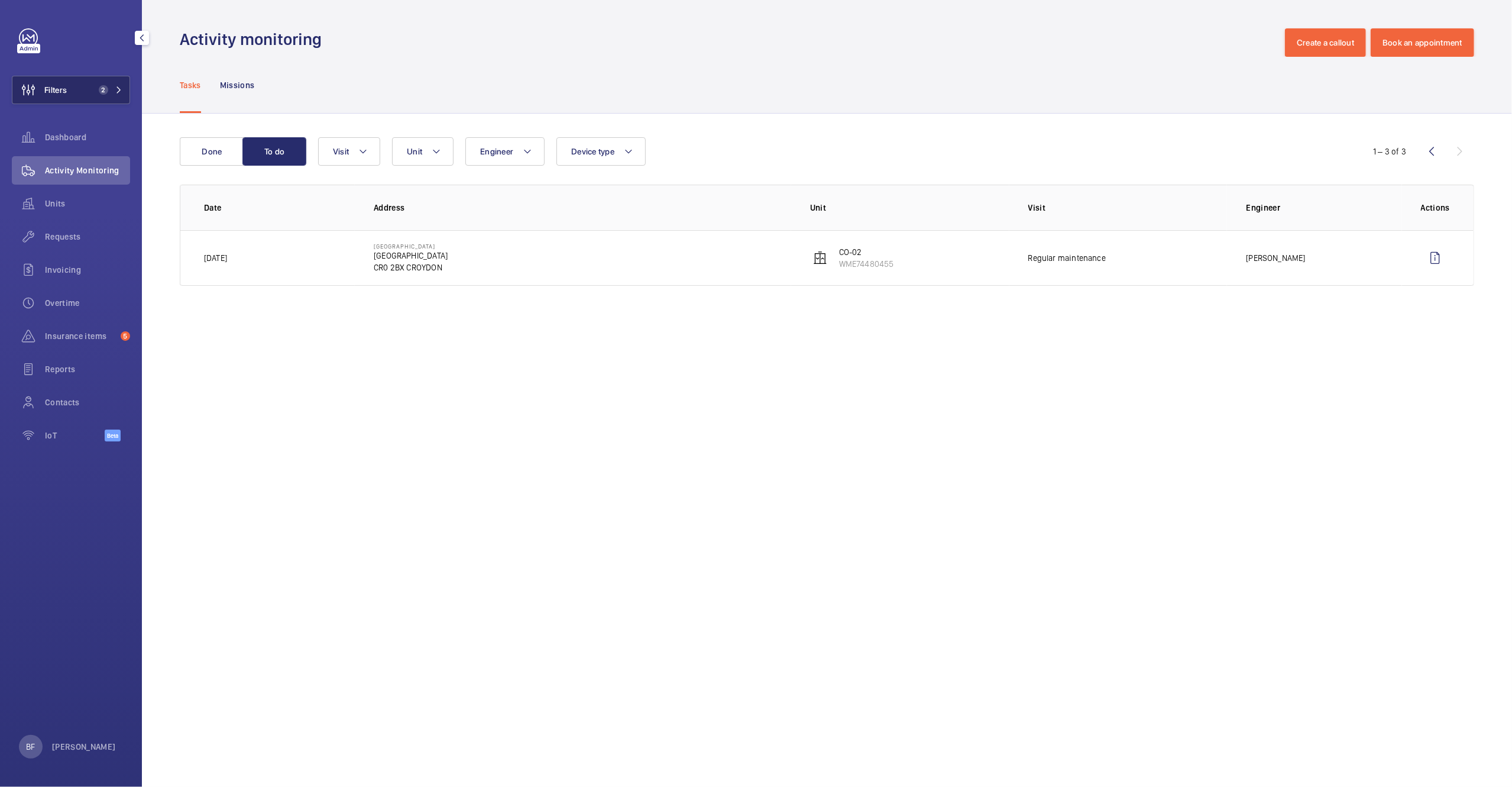
click at [87, 90] on button "Filters 2" at bounding box center [71, 90] width 118 height 28
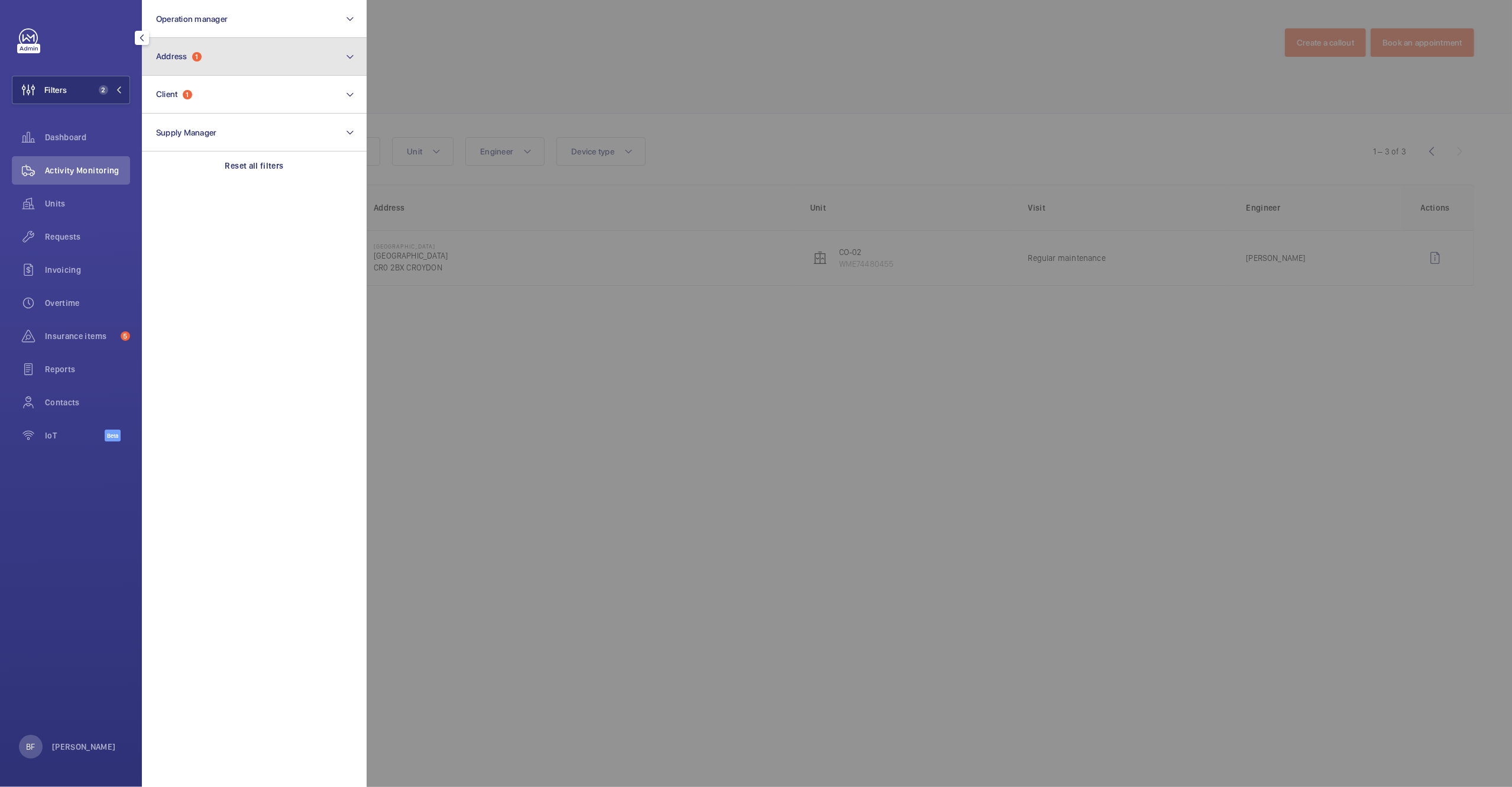
click at [220, 61] on button "Address 1" at bounding box center [254, 57] width 225 height 38
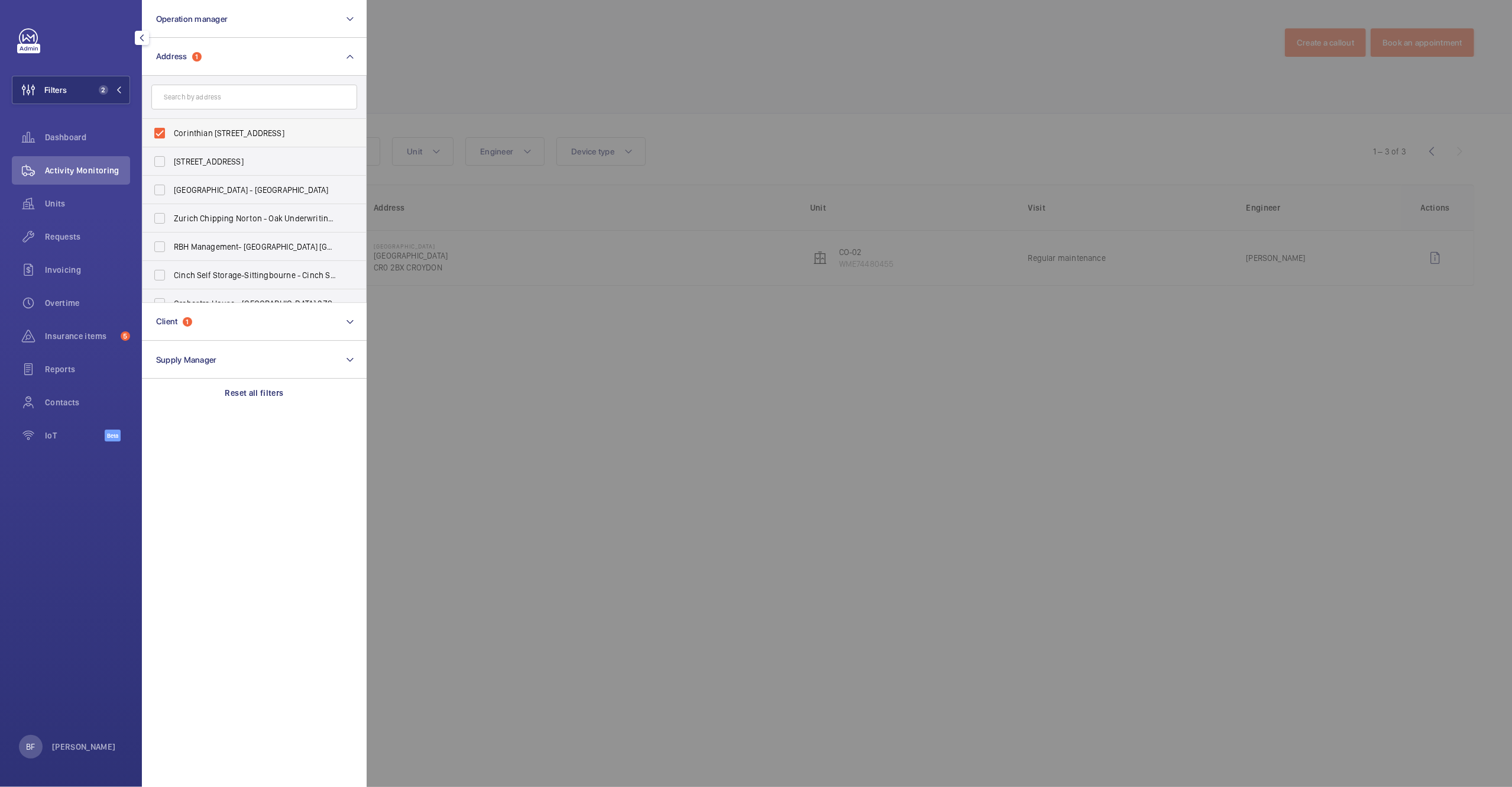
click at [220, 131] on span "Corinthian [STREET_ADDRESS]" at bounding box center [255, 134] width 163 height 12
click at [171, 131] on input "Corinthian [STREET_ADDRESS]" at bounding box center [159, 133] width 23 height 23
click at [221, 131] on span "Corinthian House - Corinthian House, CROYDON CR0 2BX" at bounding box center [255, 134] width 163 height 12
click at [171, 131] on input "Corinthian House - Corinthian House, CROYDON CR0 2BX" at bounding box center [159, 133] width 23 height 23
checkbox input "true"
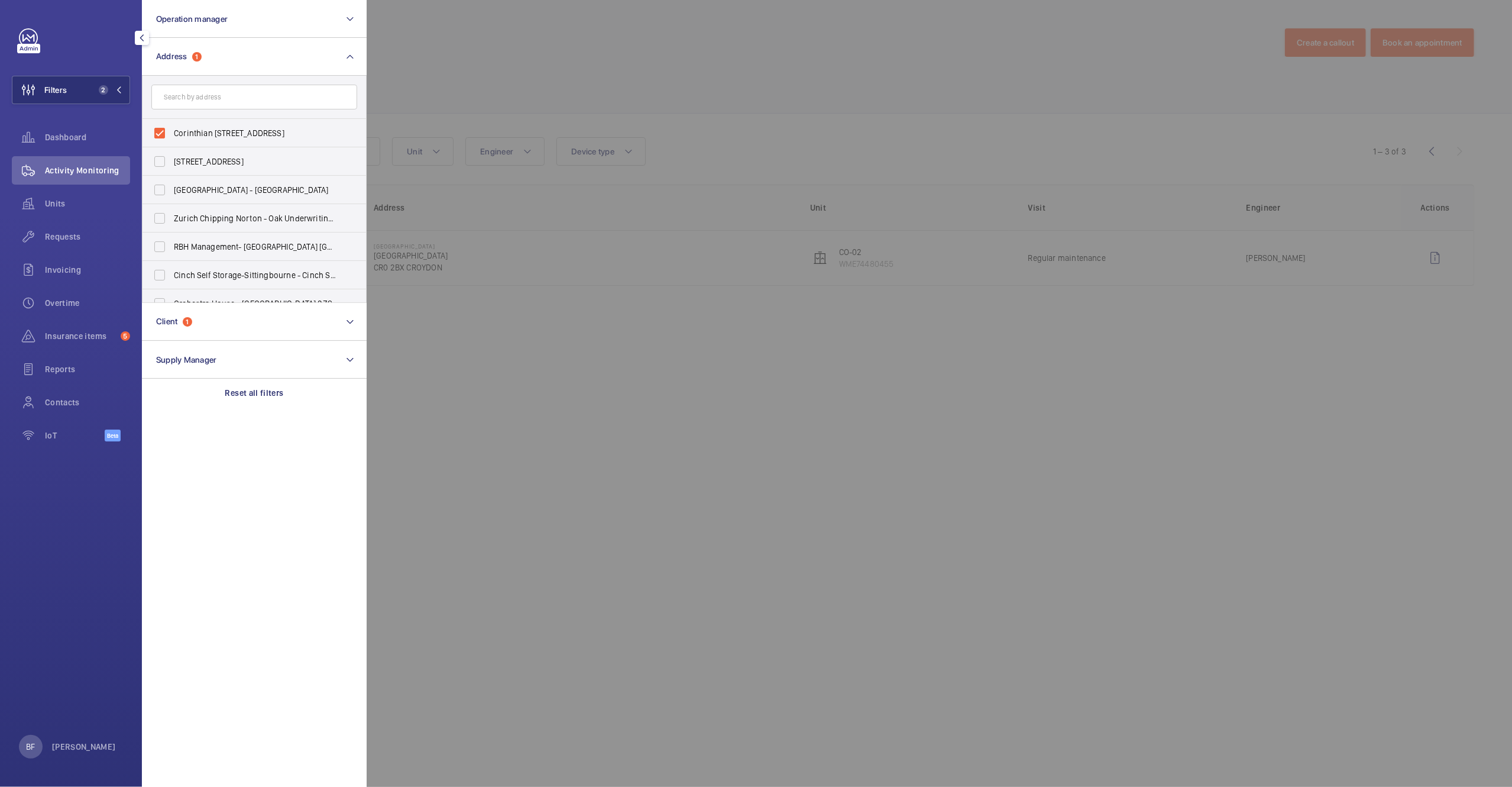
click at [497, 103] on div at bounding box center [1123, 393] width 1512 height 787
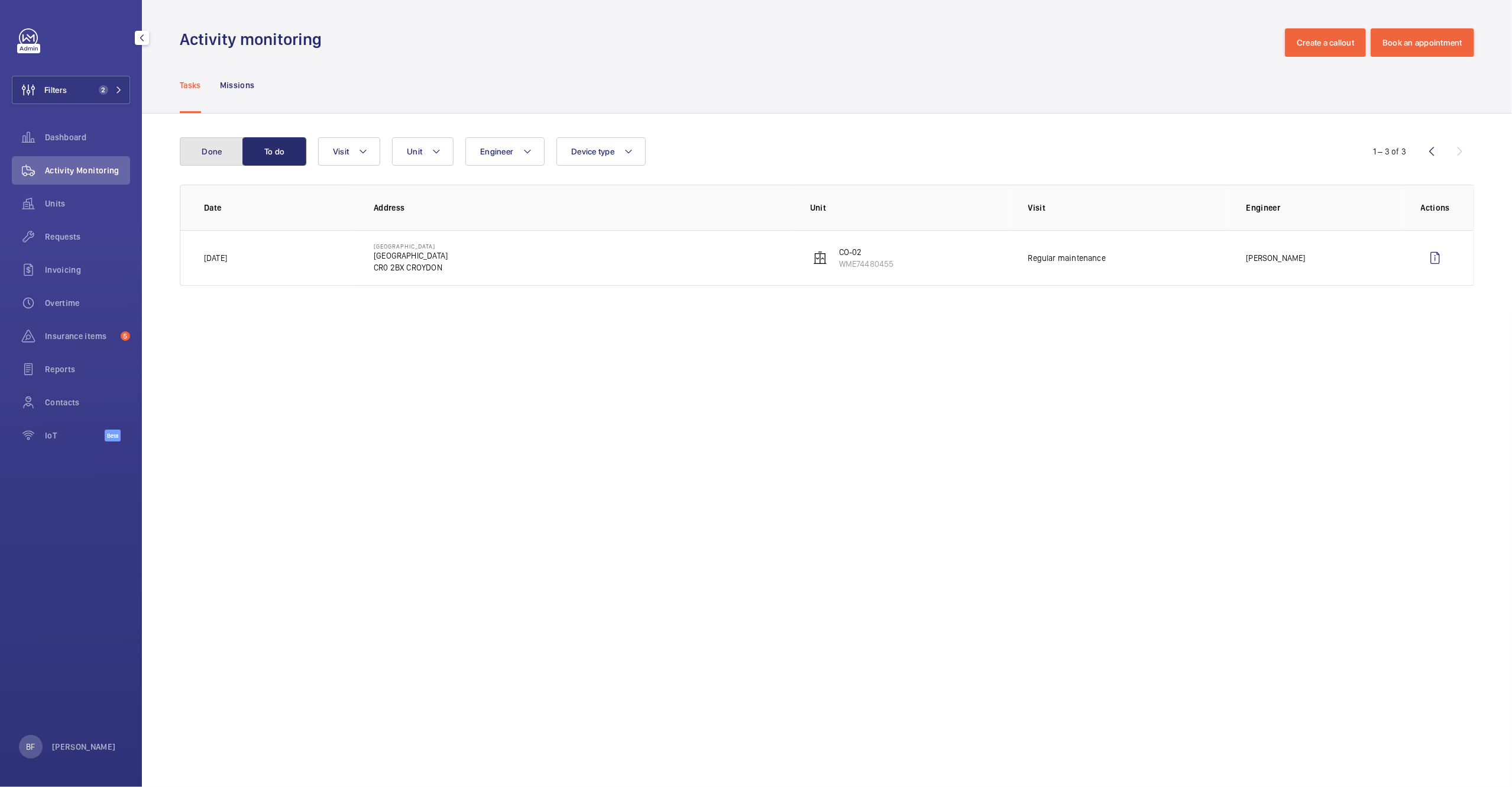
click at [204, 147] on button "Done" at bounding box center [212, 151] width 64 height 28
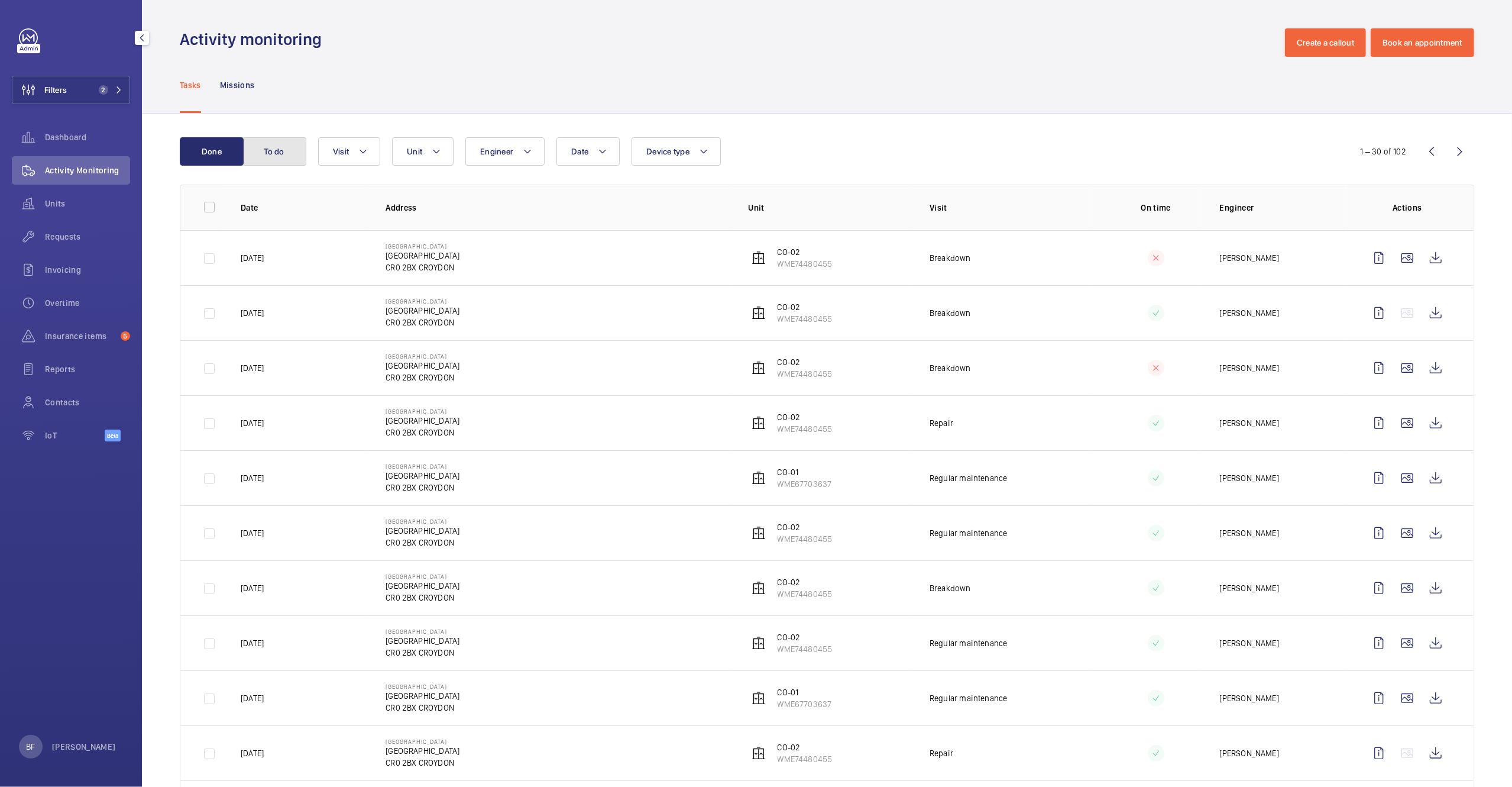
click at [291, 142] on button "To do" at bounding box center [274, 151] width 64 height 28
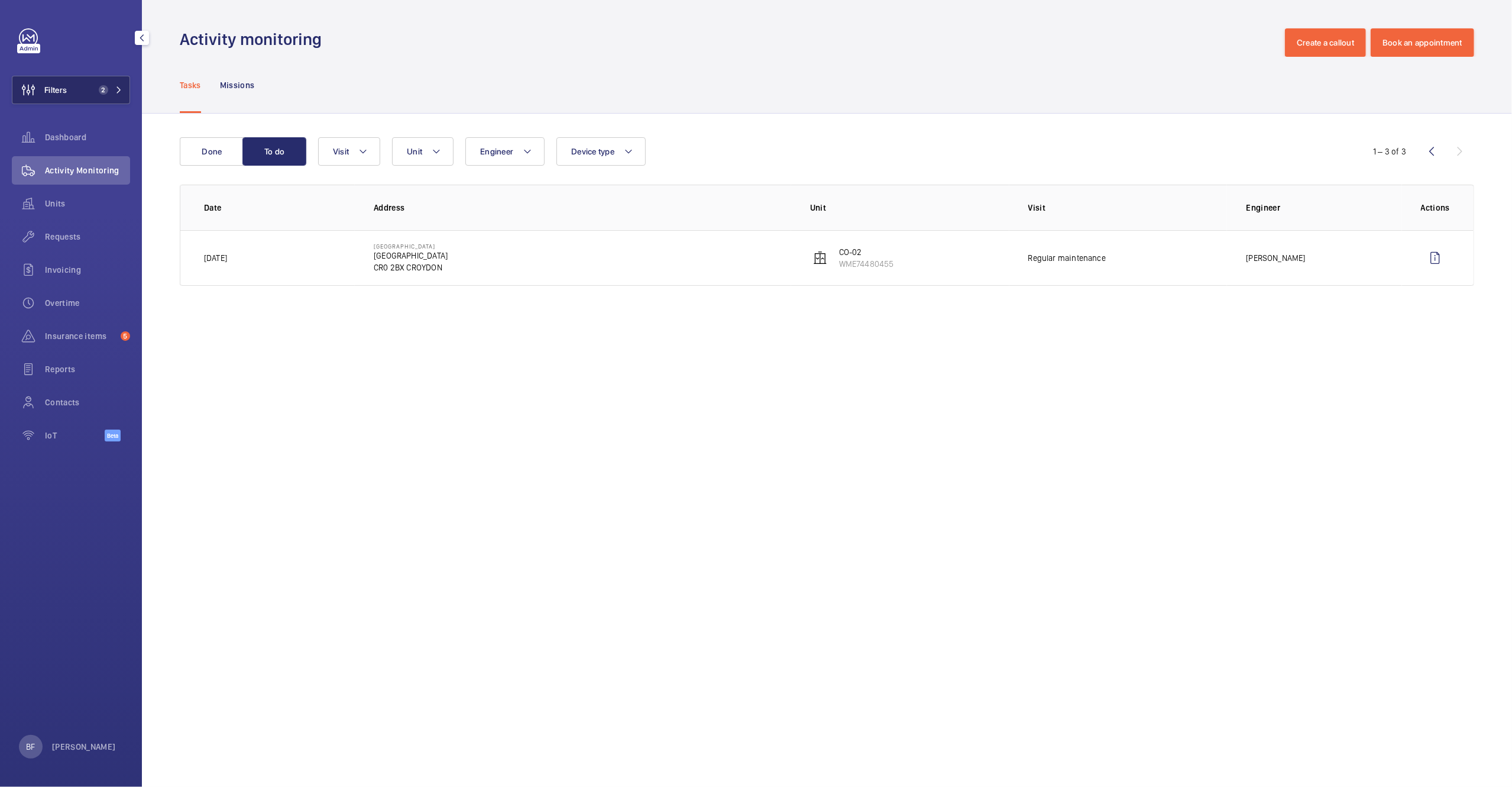
click at [122, 94] on button "Filters 2" at bounding box center [71, 90] width 118 height 28
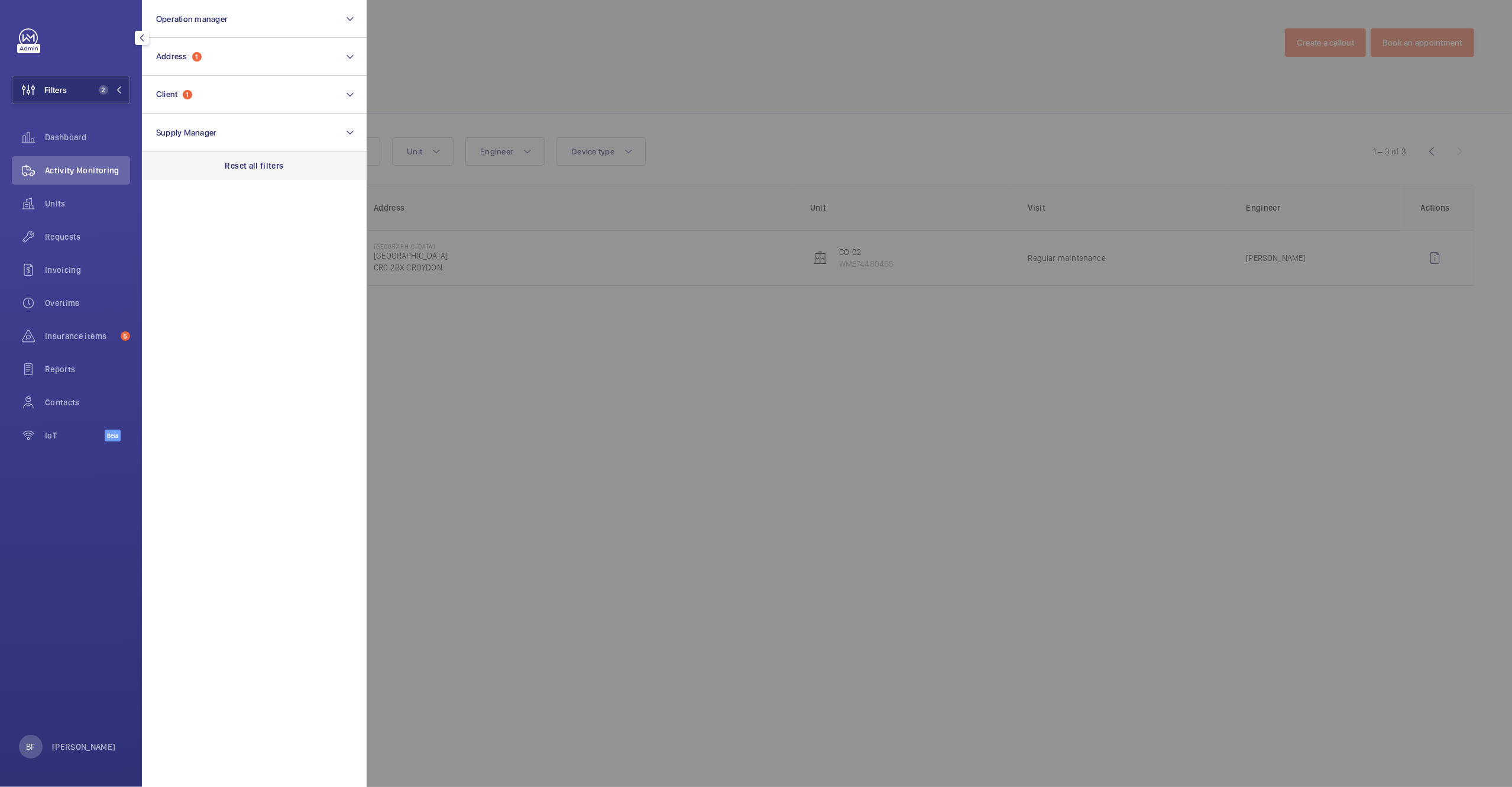
click at [261, 167] on p "Reset all filters" at bounding box center [255, 166] width 59 height 12
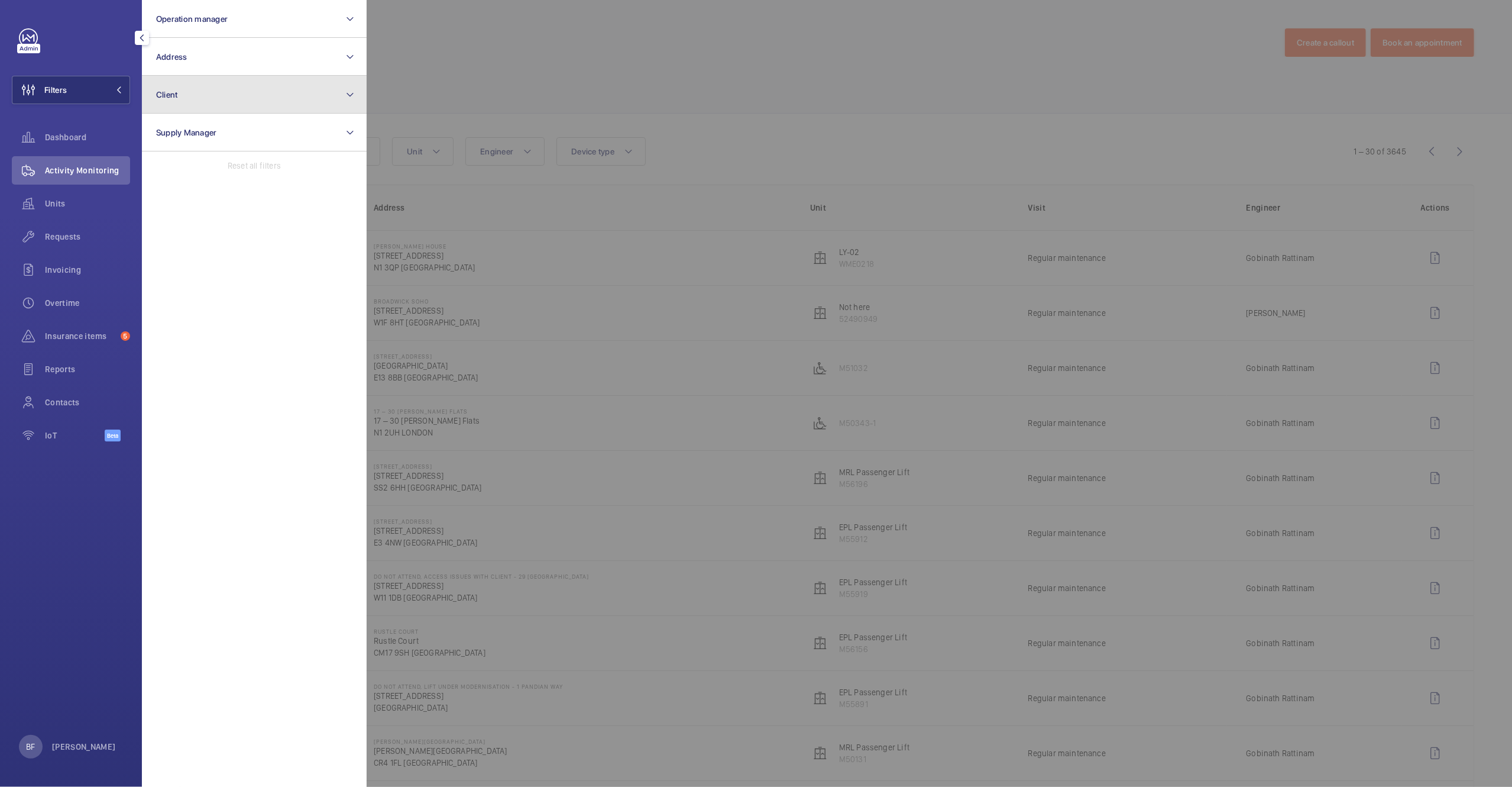
click at [188, 109] on button "Client" at bounding box center [254, 95] width 225 height 38
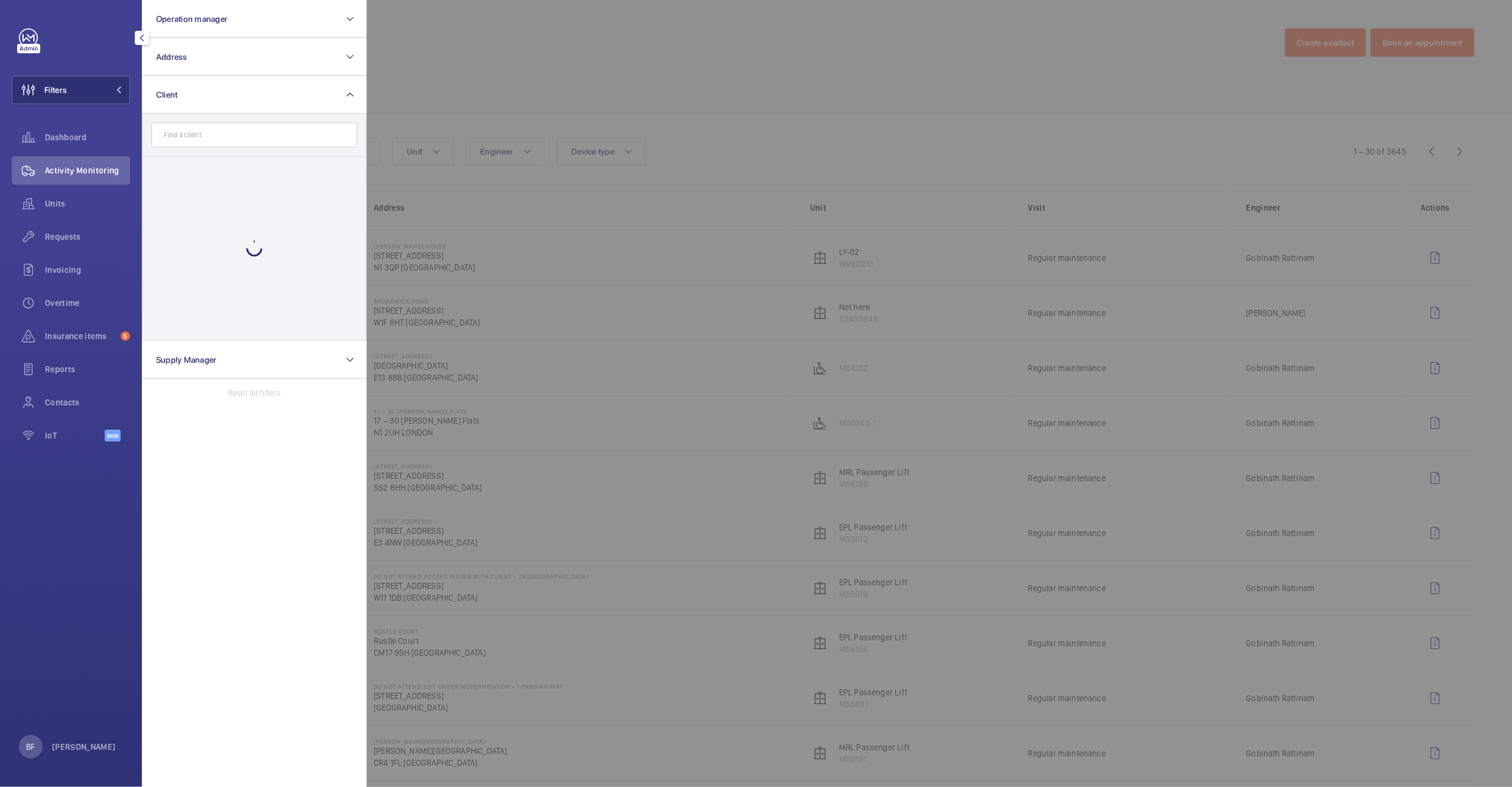
click at [192, 137] on input "text" at bounding box center [254, 134] width 206 height 25
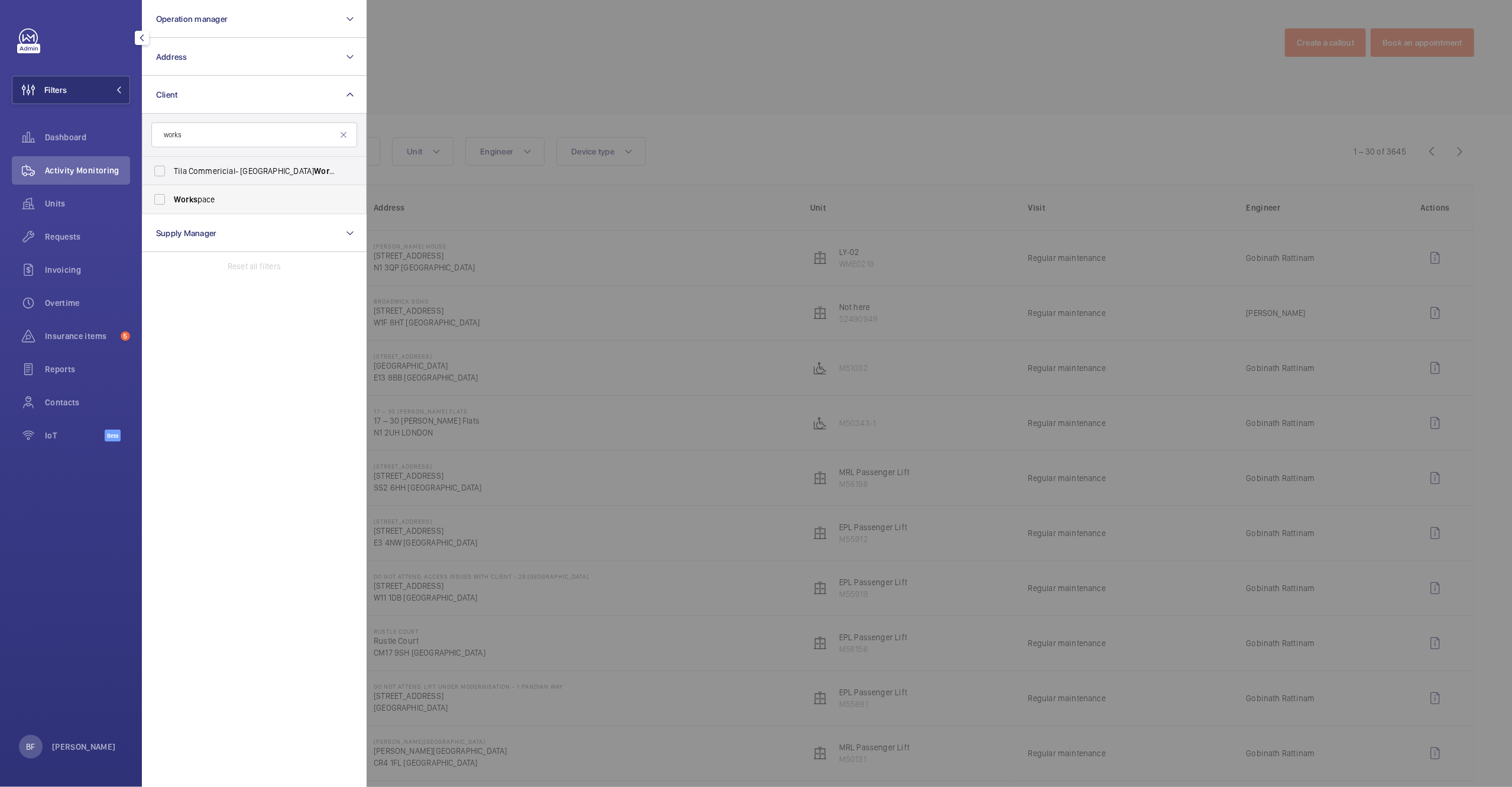
type input "works"
click at [210, 190] on label "Works pace" at bounding box center [245, 199] width 206 height 28
click at [171, 190] on input "Works pace" at bounding box center [159, 199] width 23 height 23
checkbox input "true"
click at [639, 58] on div at bounding box center [1123, 393] width 1512 height 787
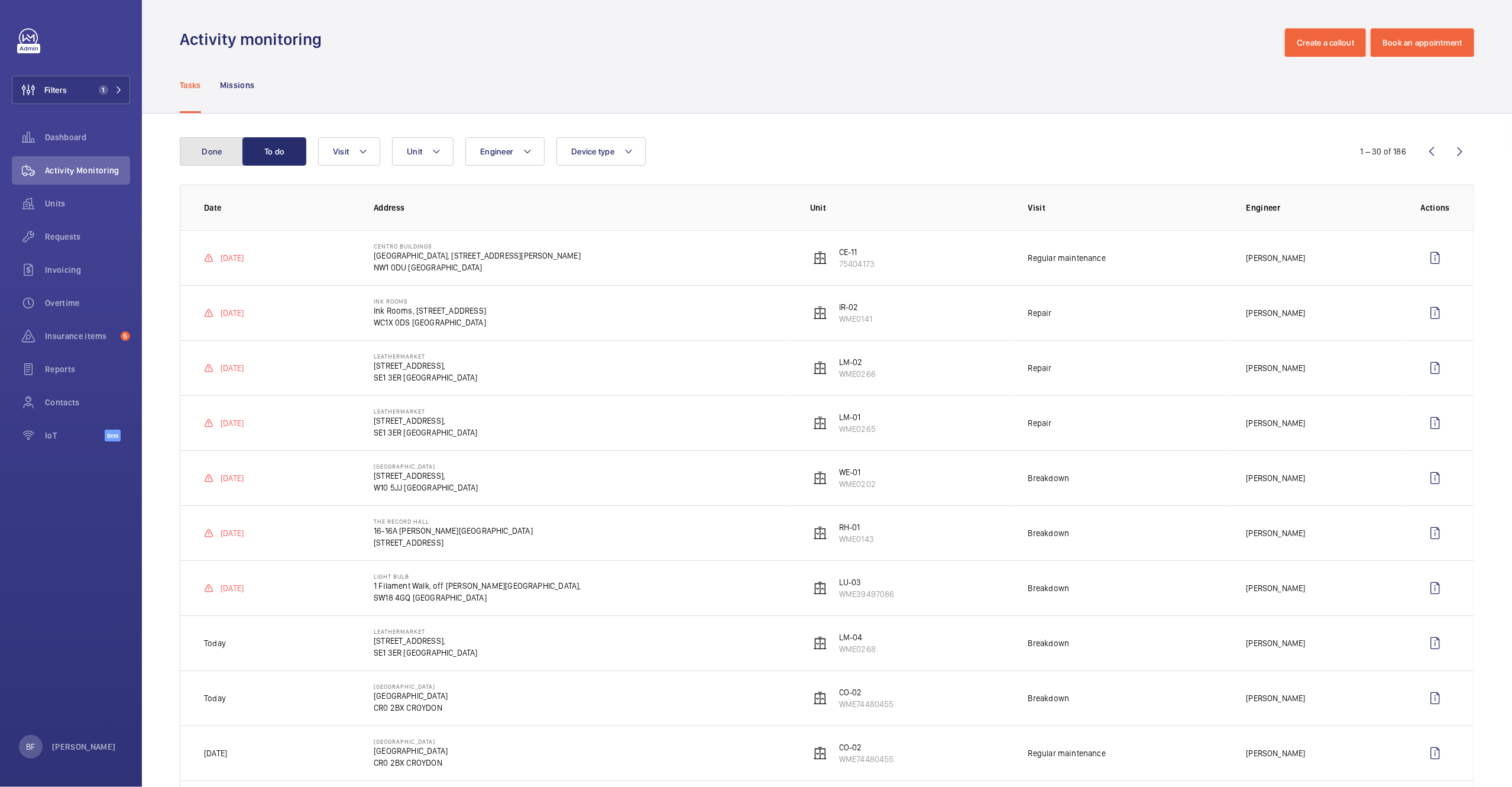
click at [211, 149] on button "Done" at bounding box center [212, 151] width 64 height 28
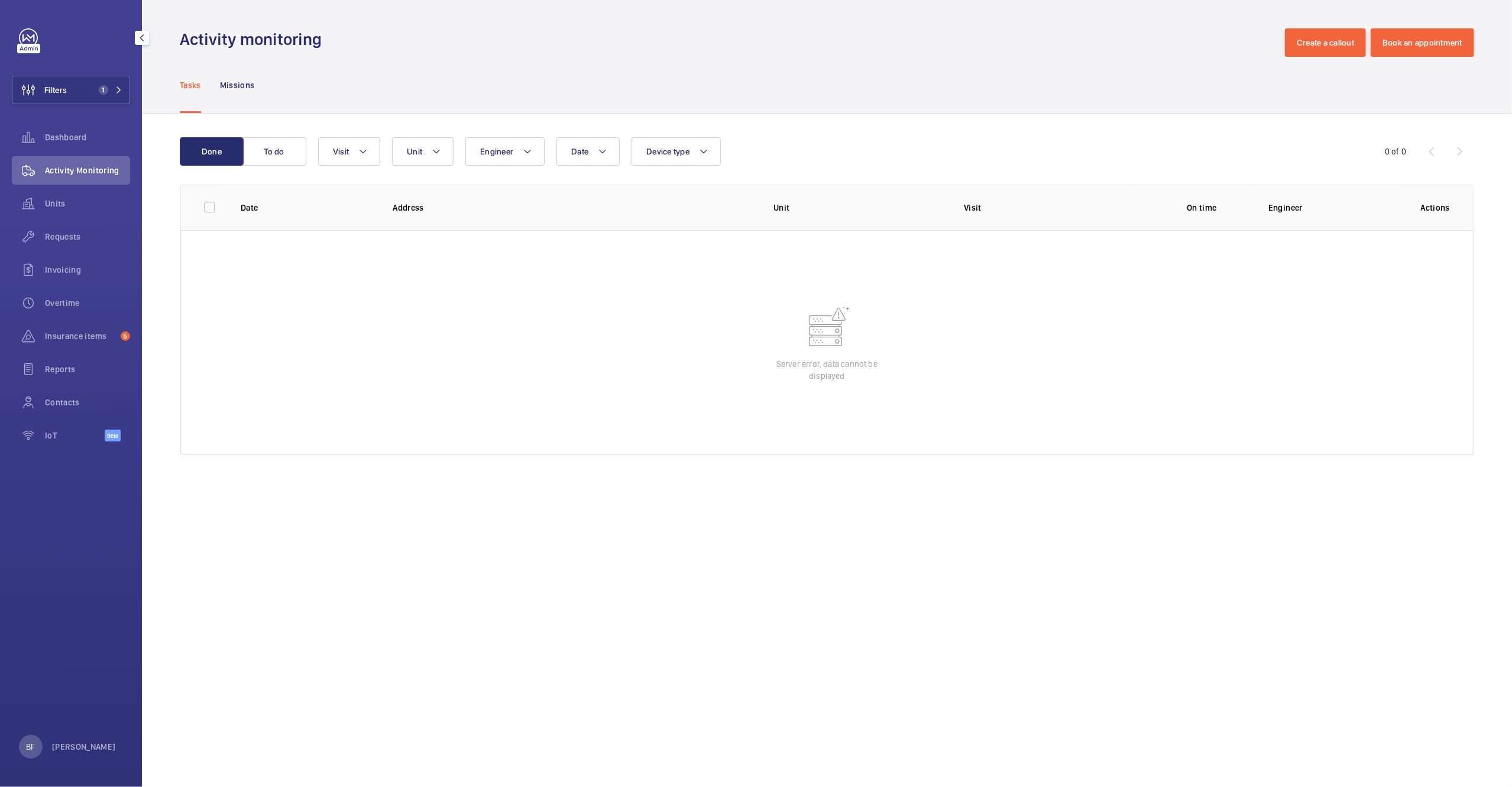
click at [120, 169] on span "Activity Monitoring" at bounding box center [87, 171] width 85 height 12
click at [112, 90] on span "1" at bounding box center [108, 90] width 28 height 9
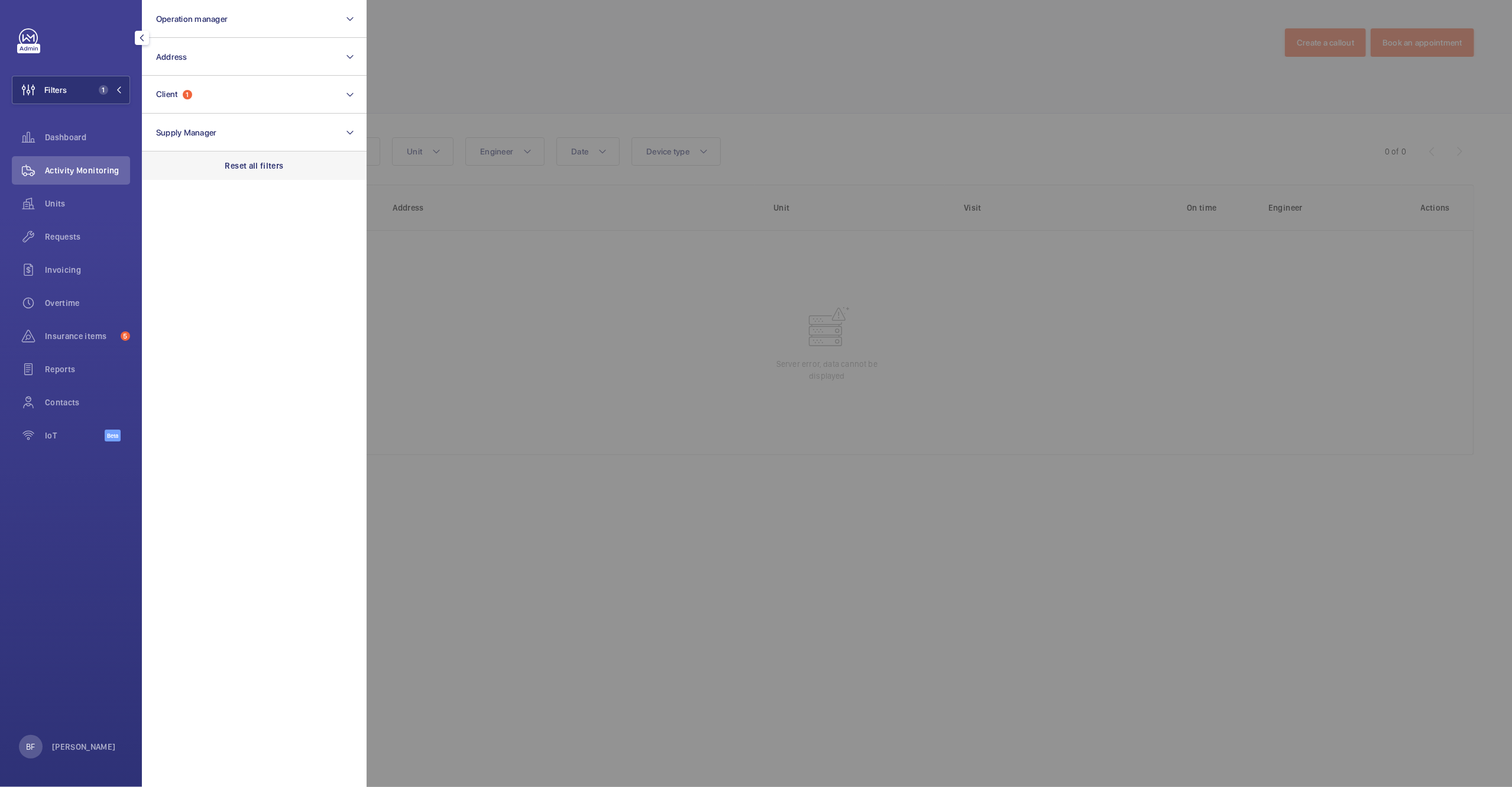
click at [252, 167] on p "Reset all filters" at bounding box center [255, 166] width 59 height 12
click at [222, 101] on button "Client" at bounding box center [254, 95] width 225 height 38
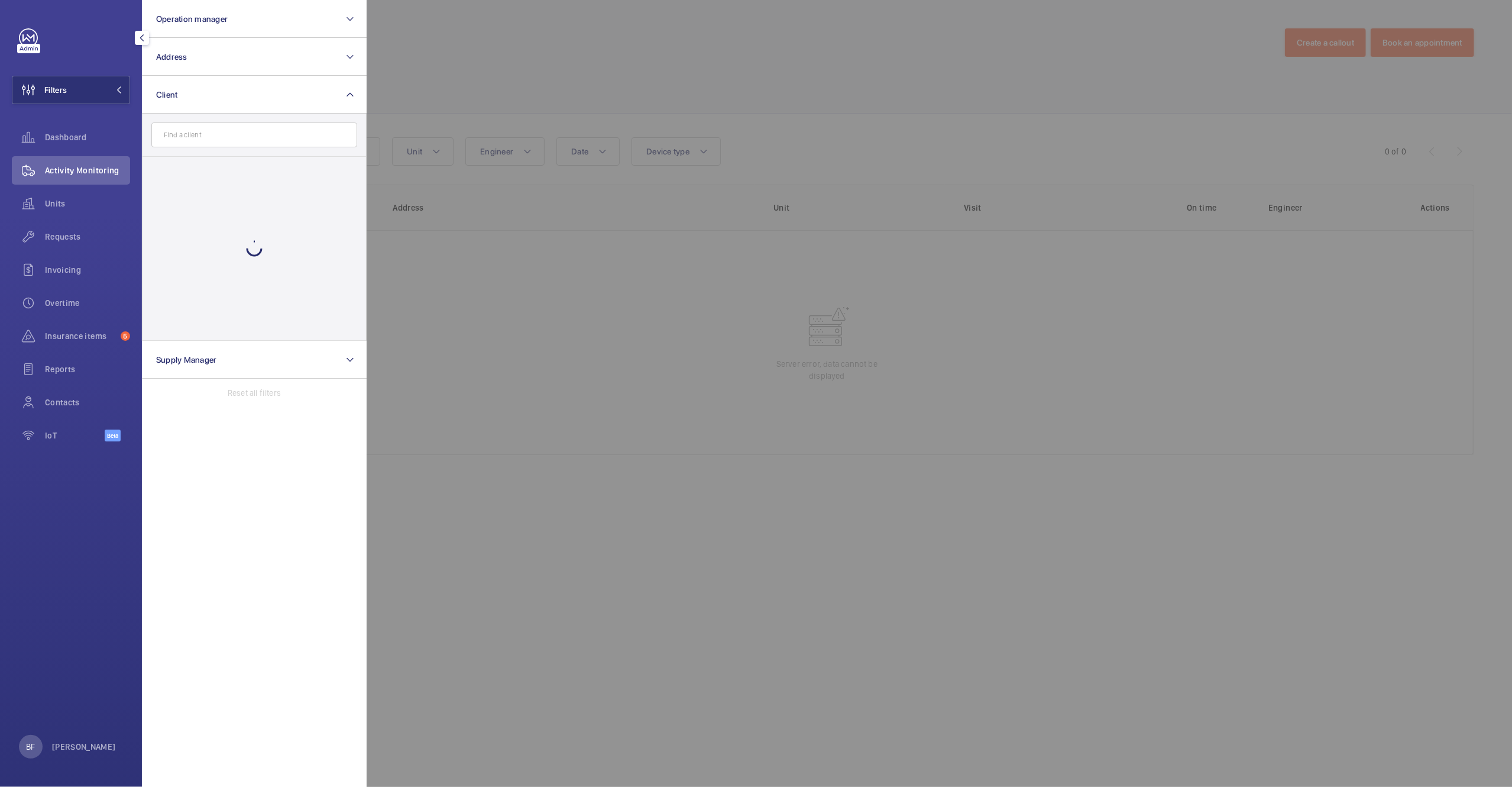
click at [180, 137] on input "text" at bounding box center [254, 134] width 206 height 25
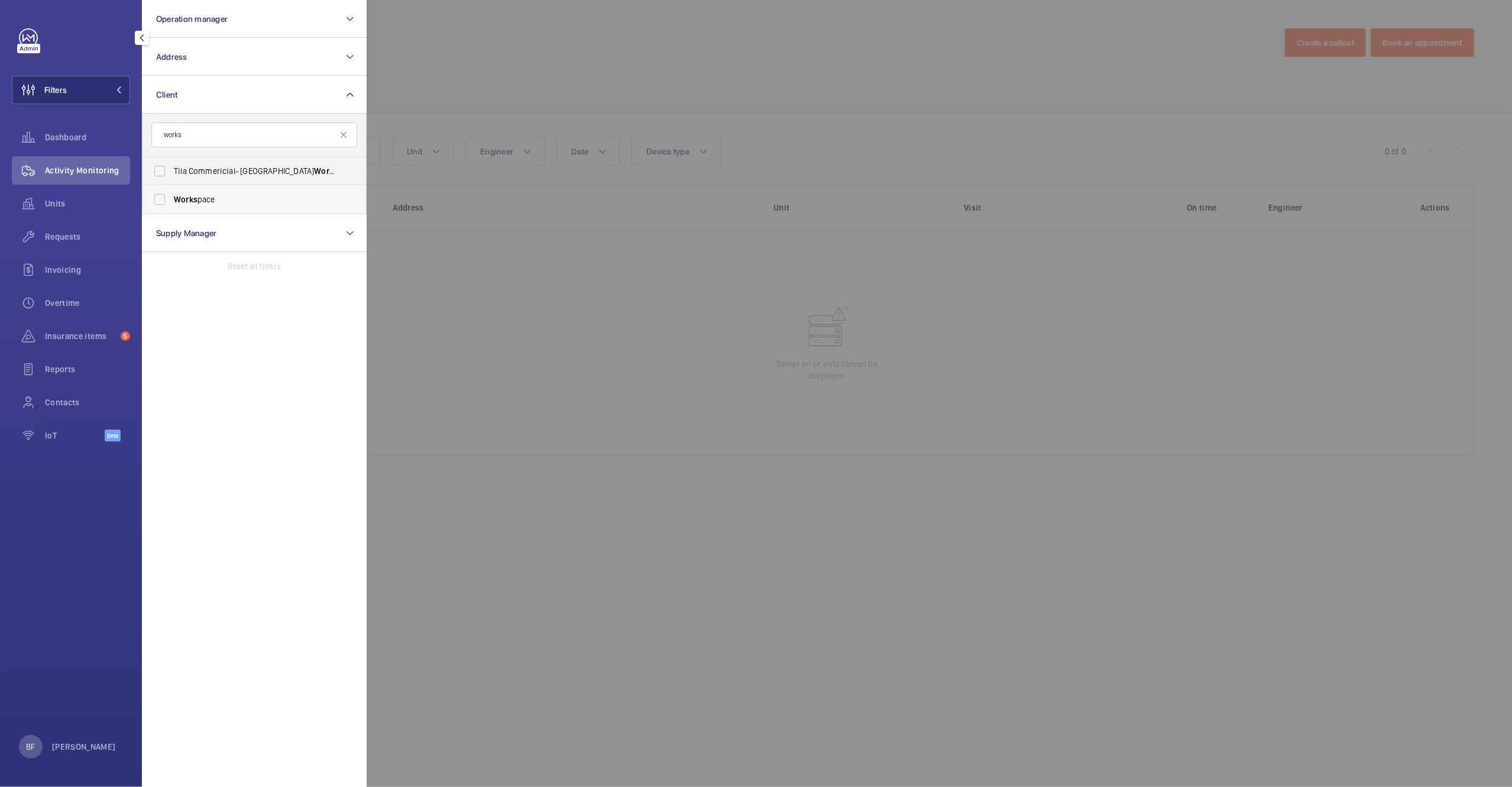
type input "works"
click at [225, 197] on span "Works pace" at bounding box center [255, 199] width 163 height 12
click at [171, 197] on input "Works pace" at bounding box center [159, 199] width 23 height 23
checkbox input "true"
click at [493, 117] on div at bounding box center [1123, 393] width 1512 height 787
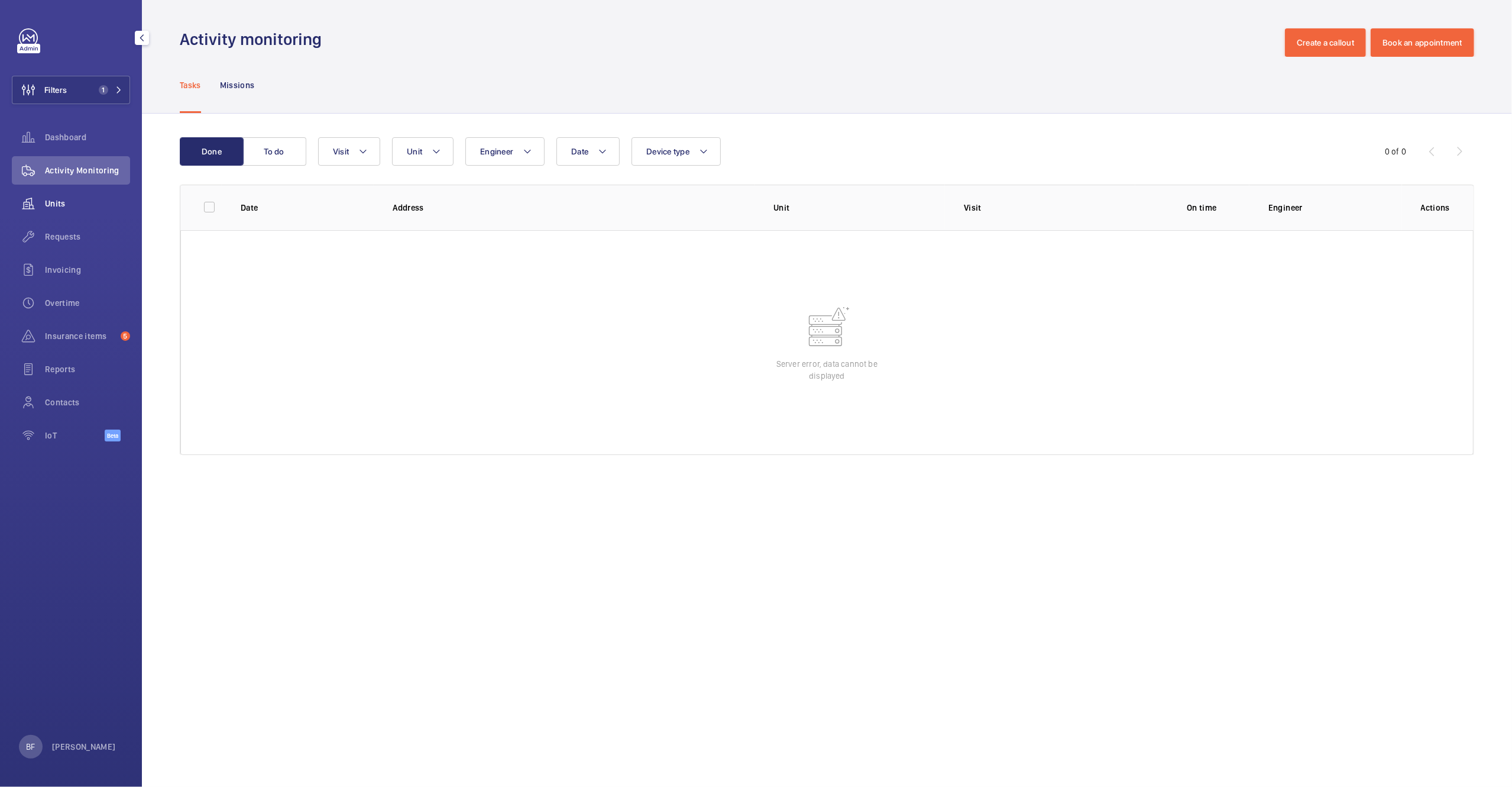
click at [65, 203] on span "Units" at bounding box center [87, 203] width 85 height 12
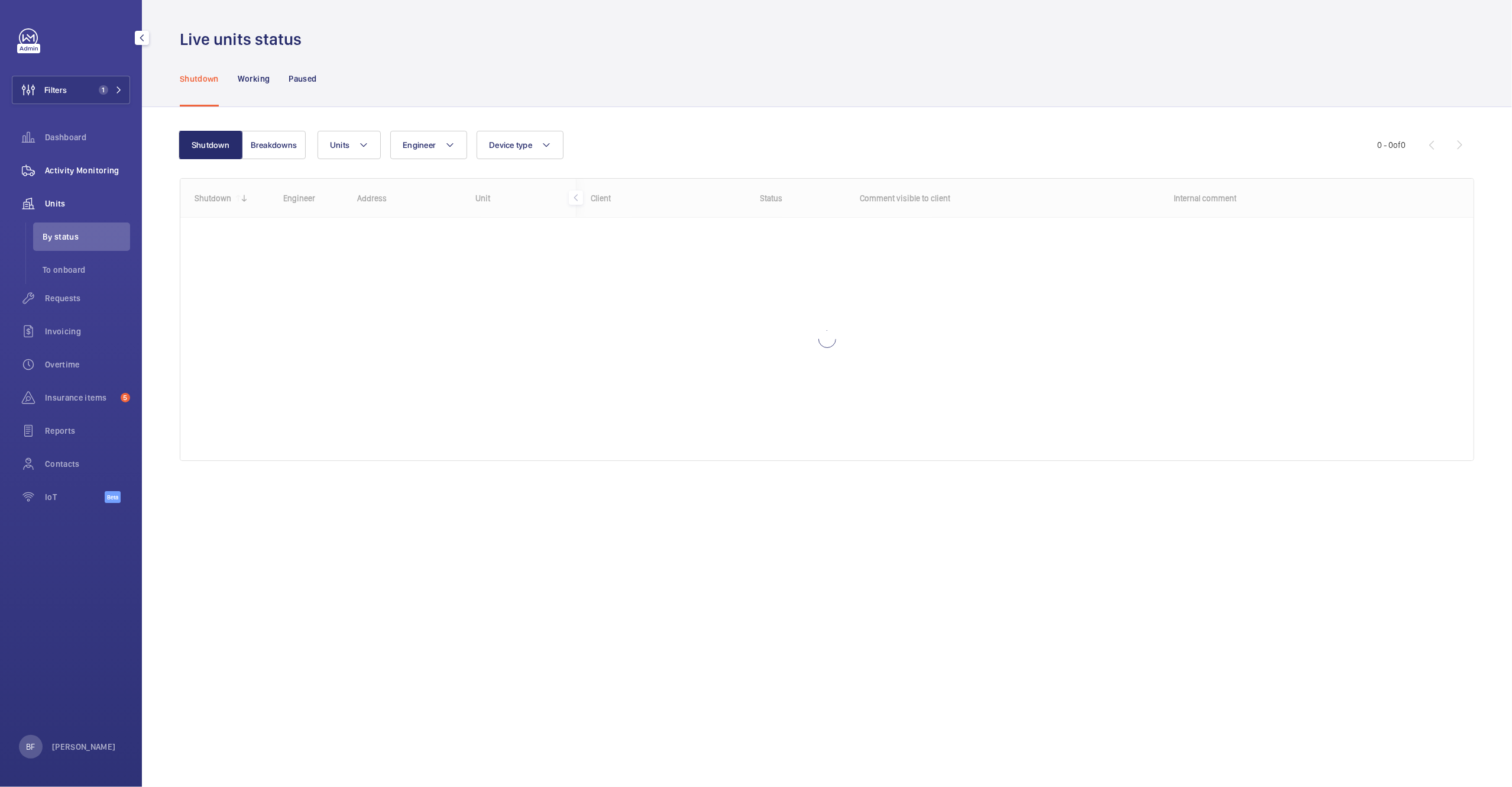
click at [78, 178] on div "Activity Monitoring" at bounding box center [71, 170] width 118 height 28
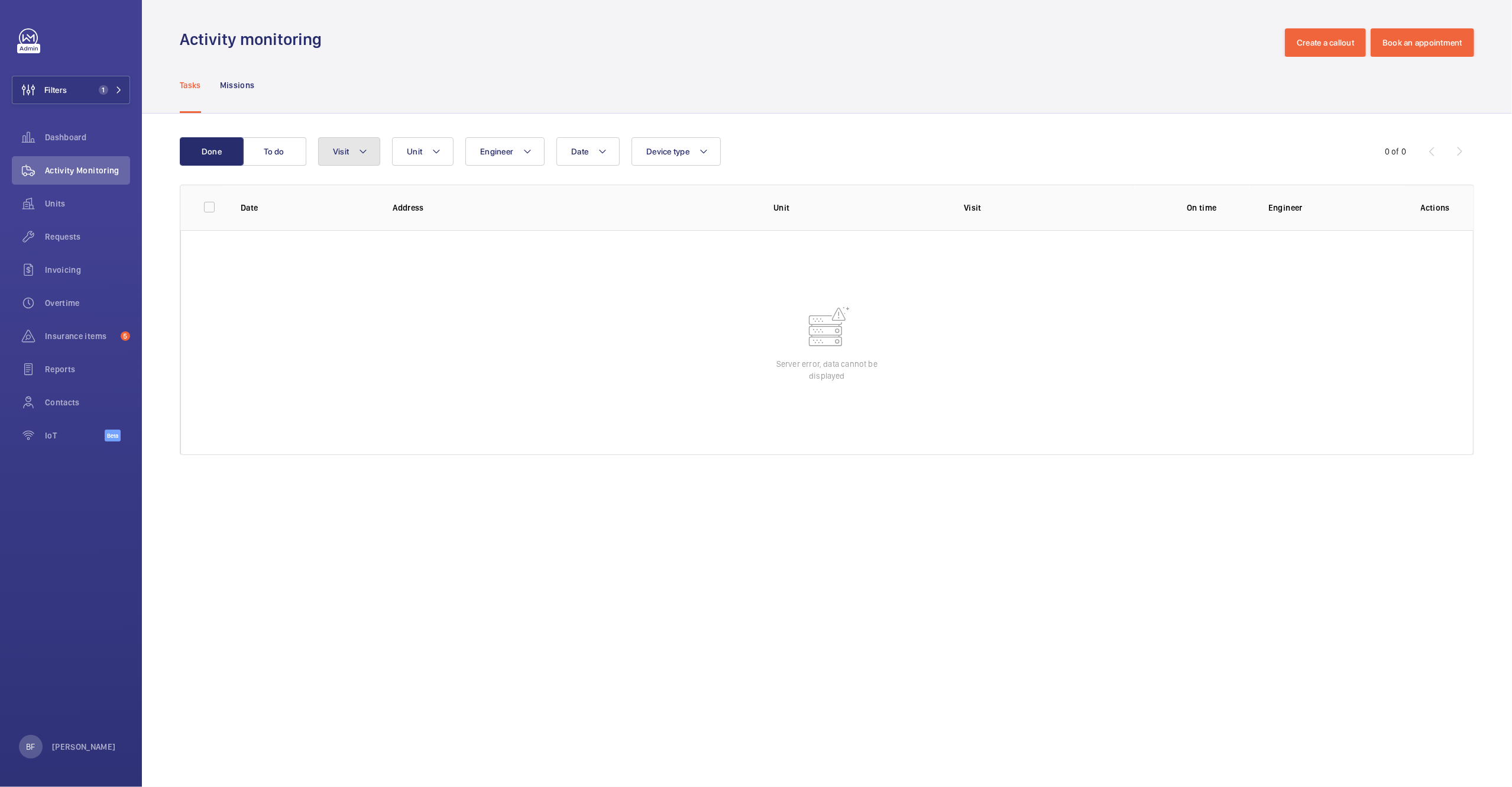
drag, startPoint x: 347, startPoint y: 145, endPoint x: 320, endPoint y: 147, distance: 27.1
click at [345, 146] on button "Visit" at bounding box center [349, 151] width 62 height 28
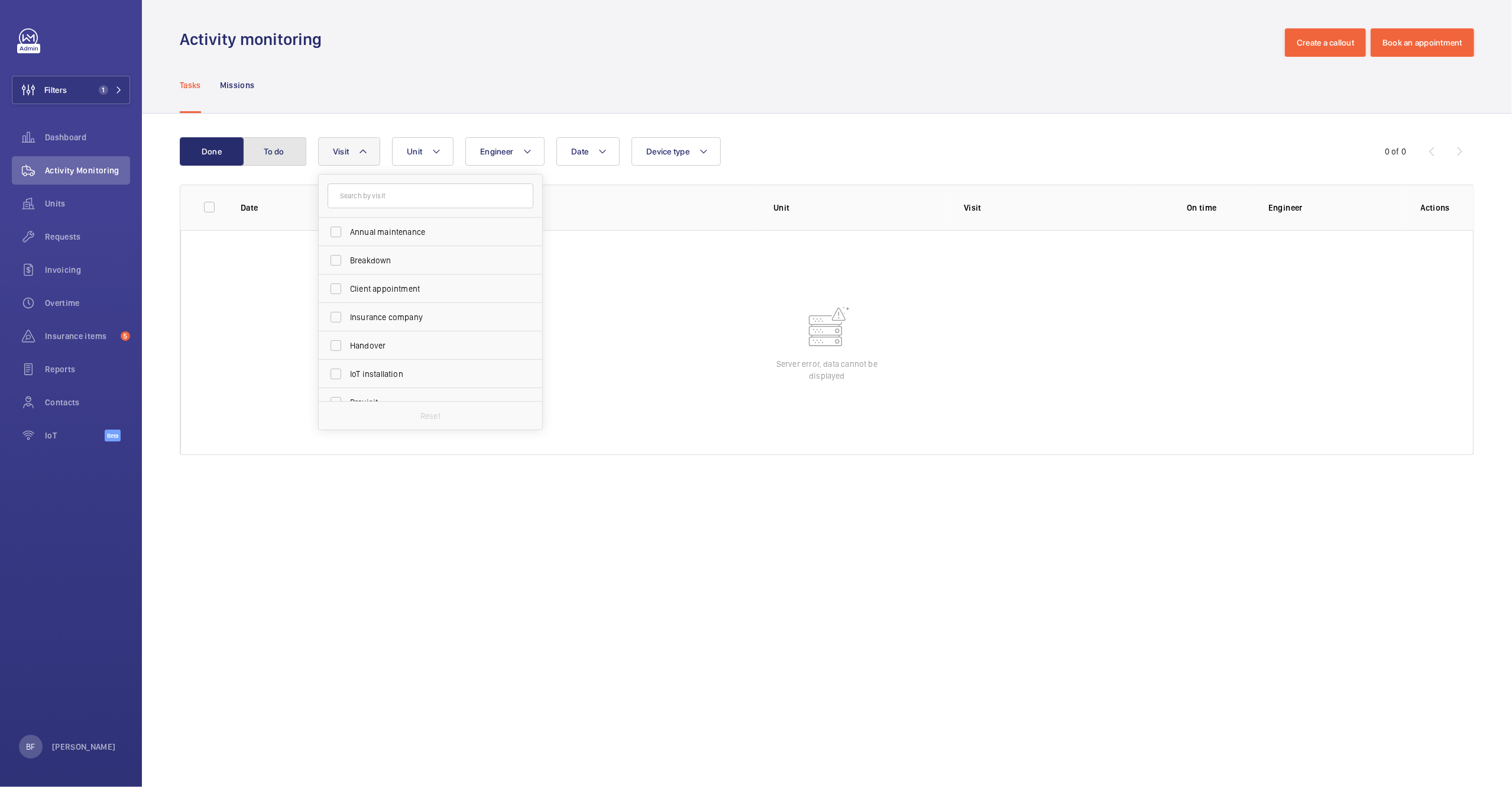
click at [286, 148] on button "To do" at bounding box center [274, 151] width 64 height 28
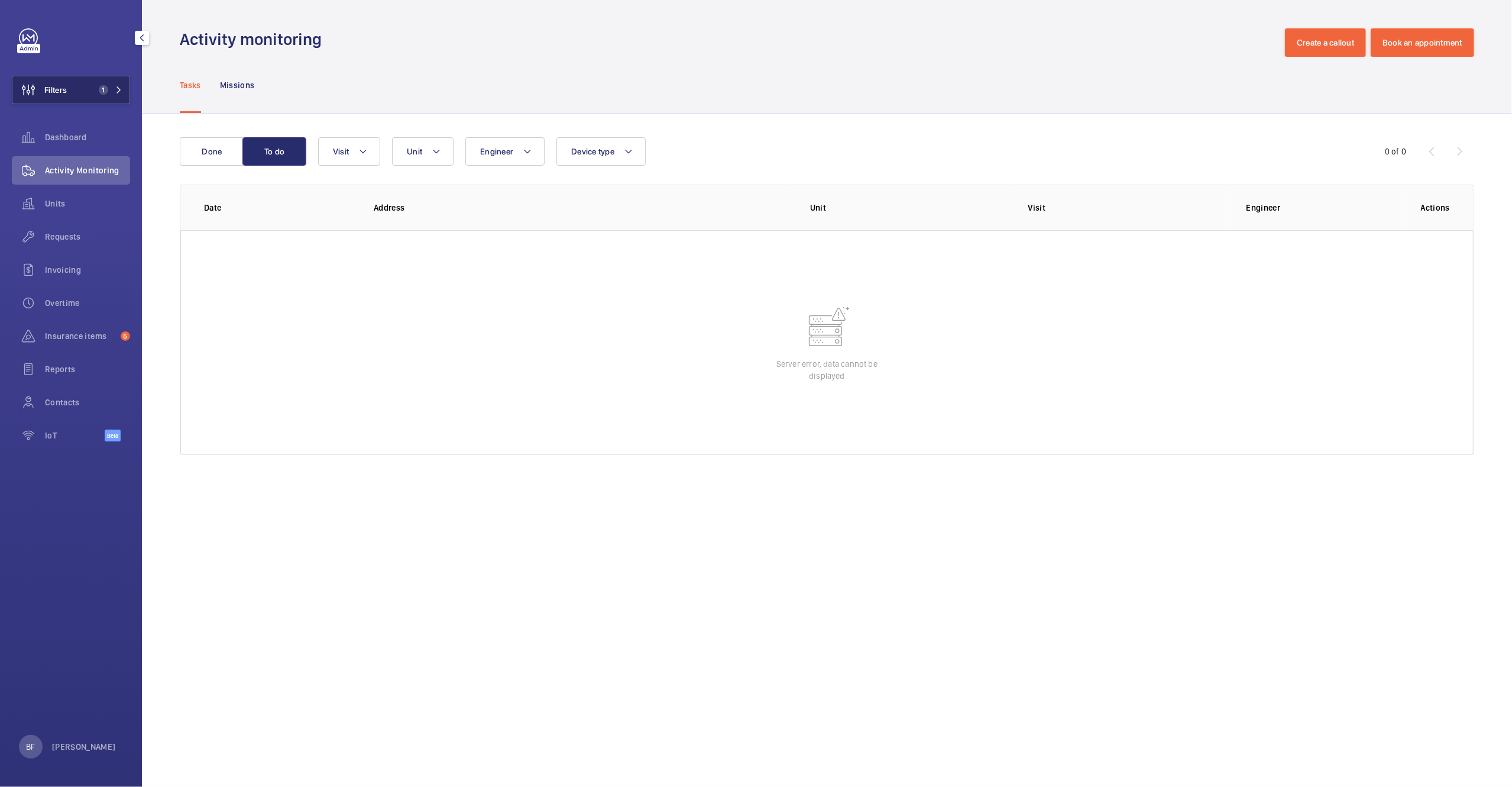
click at [90, 94] on button "Filters 1" at bounding box center [71, 90] width 118 height 28
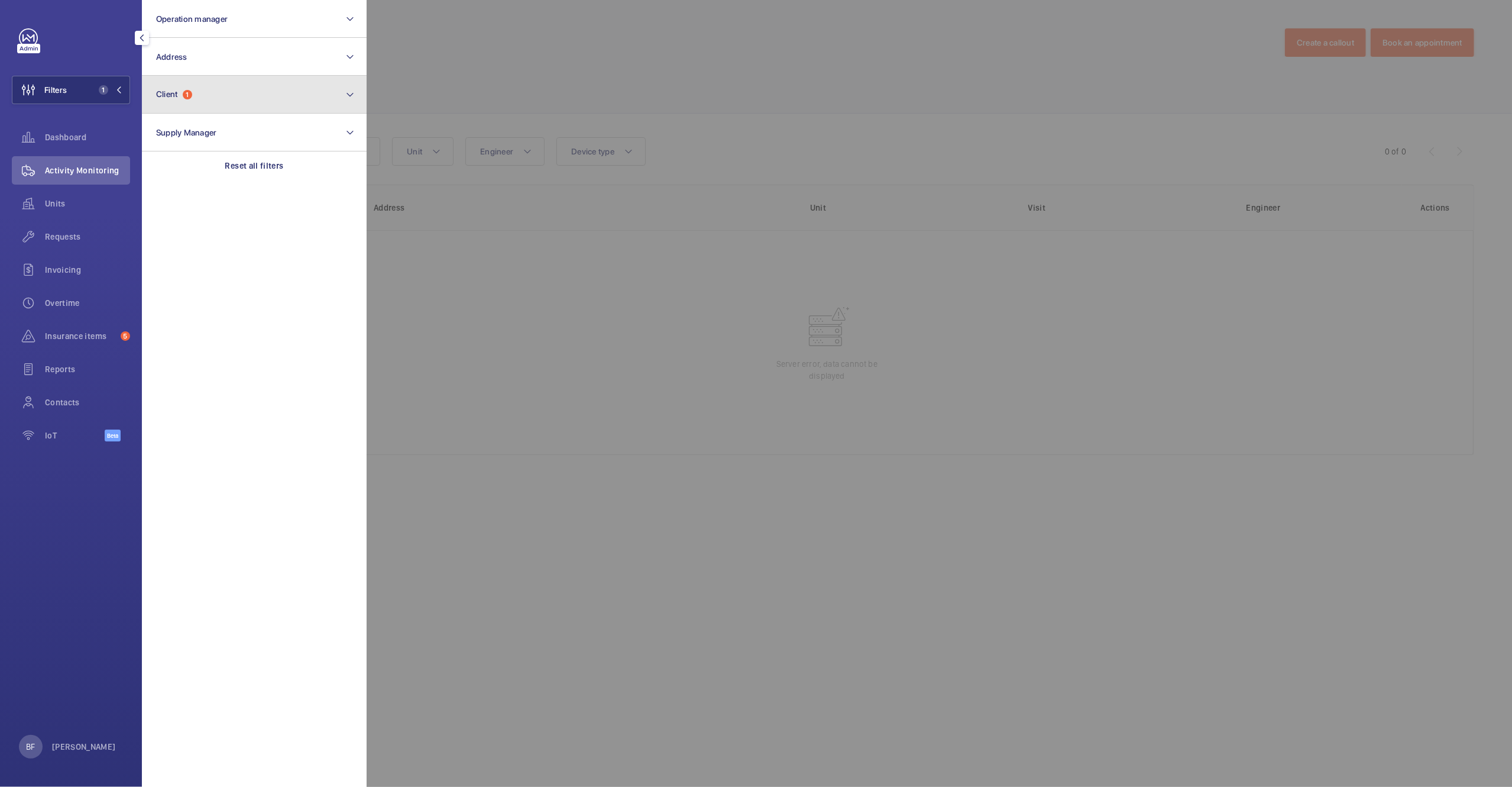
click at [289, 94] on button "Client 1" at bounding box center [254, 95] width 225 height 38
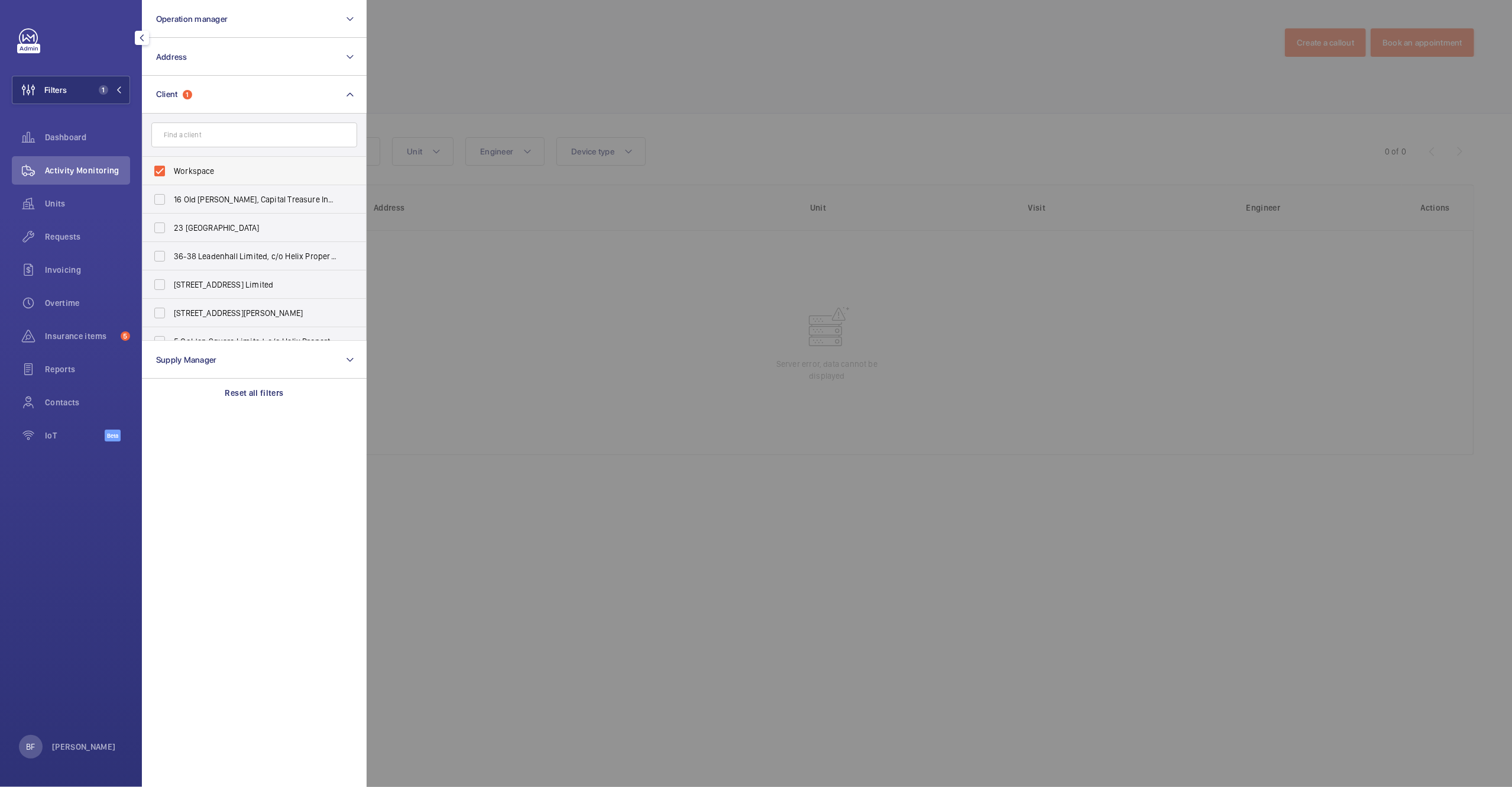
click at [208, 172] on span "Workspace" at bounding box center [255, 172] width 163 height 12
click at [171, 172] on input "Workspace" at bounding box center [159, 171] width 23 height 23
click at [208, 172] on span "Workspace" at bounding box center [255, 172] width 163 height 12
click at [171, 172] on input "Workspace" at bounding box center [159, 171] width 23 height 23
checkbox input "true"
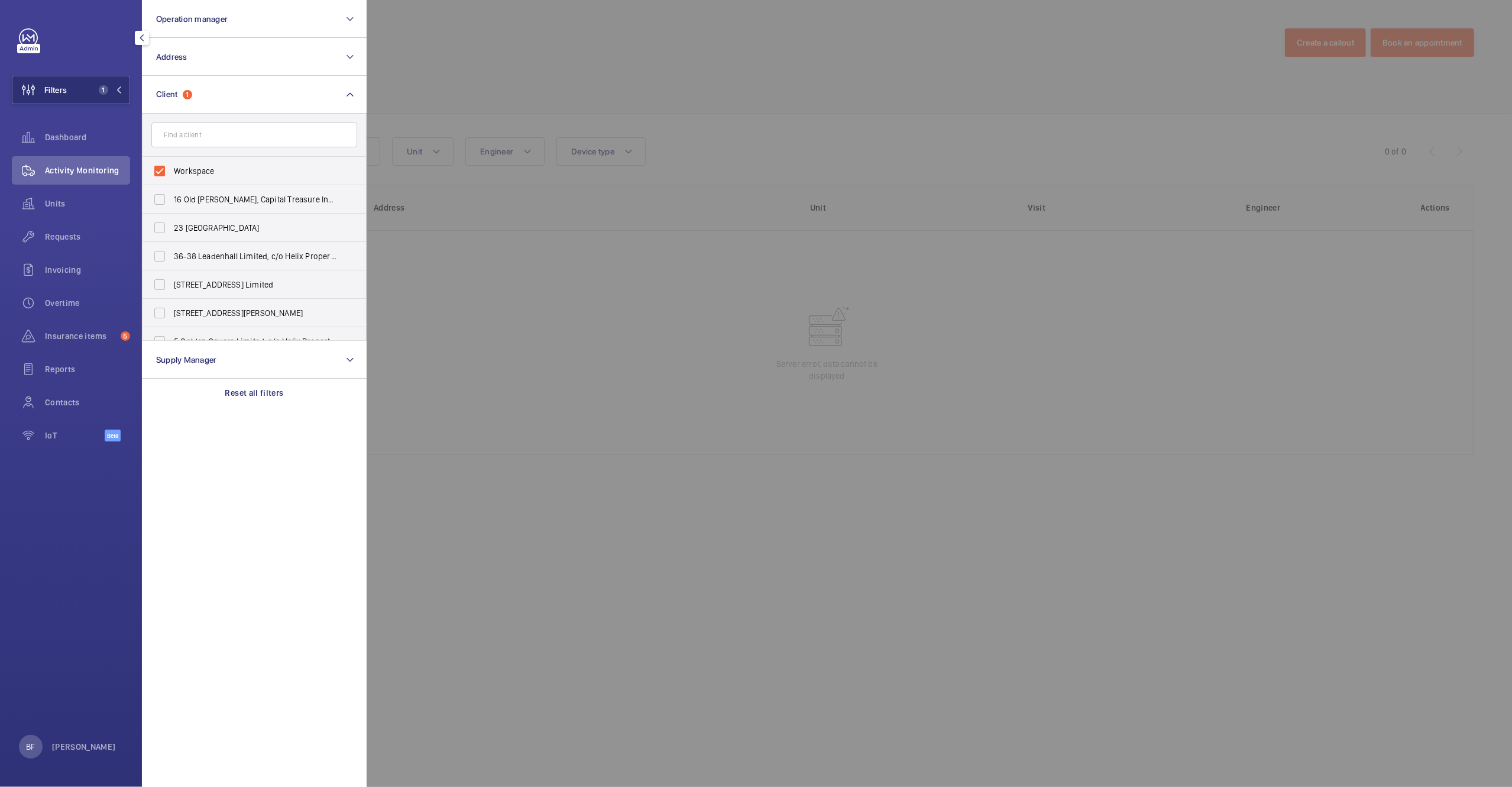
click at [576, 48] on div at bounding box center [1123, 393] width 1512 height 787
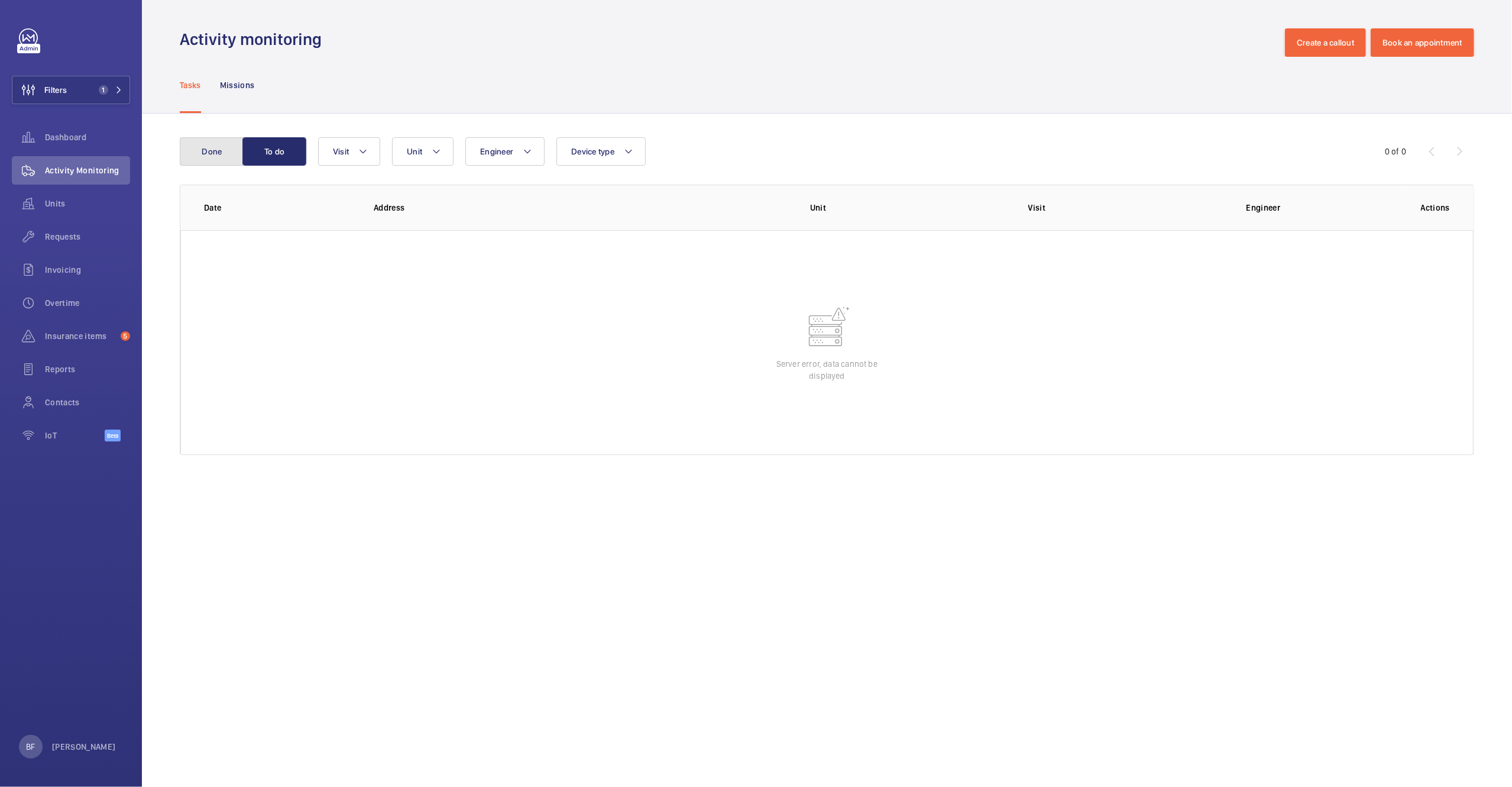
click at [187, 160] on button "Done" at bounding box center [212, 151] width 64 height 28
click at [82, 740] on p "[PERSON_NAME]" at bounding box center [84, 746] width 64 height 12
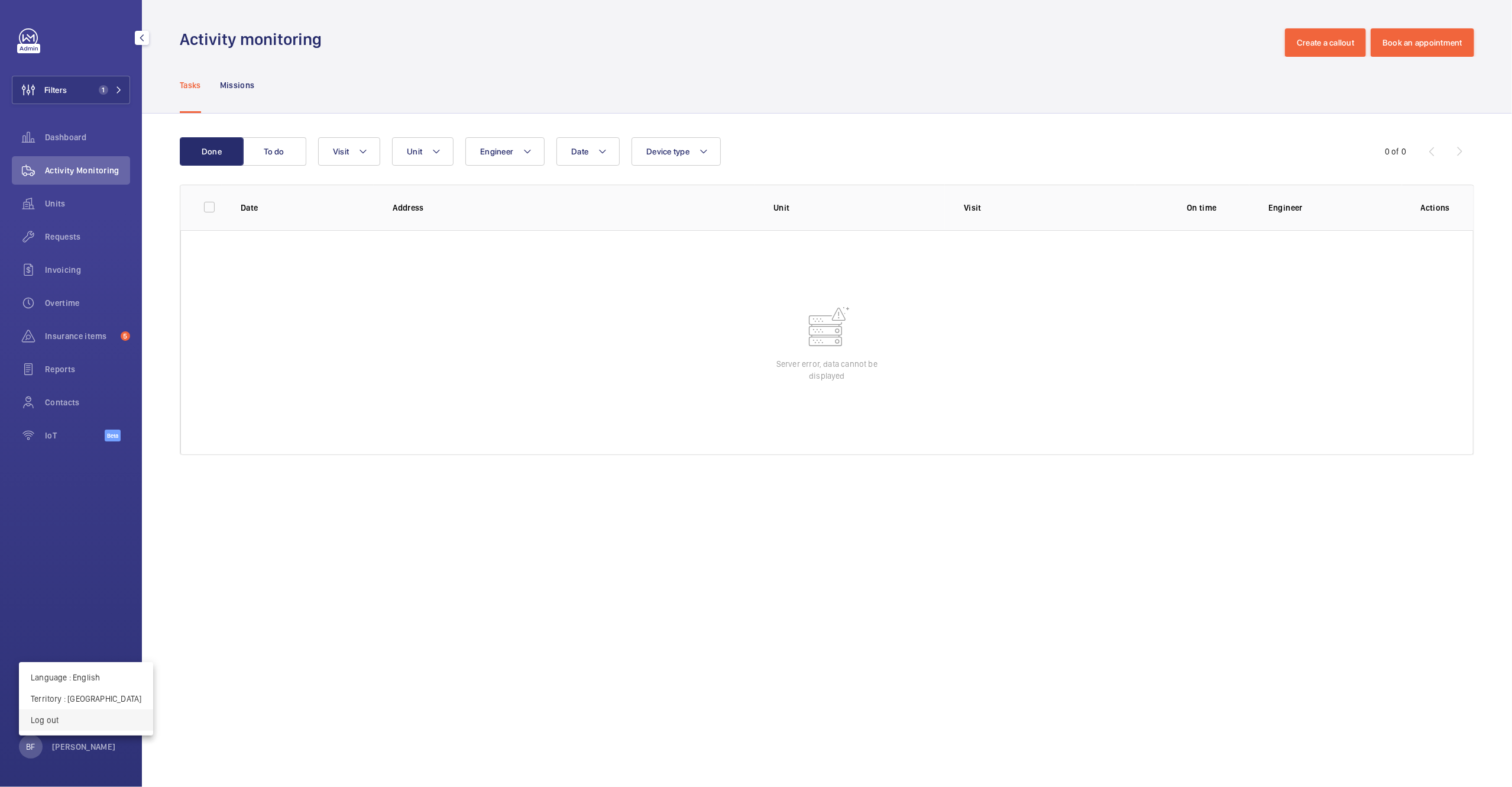
click at [81, 713] on button "Log out" at bounding box center [86, 720] width 134 height 22
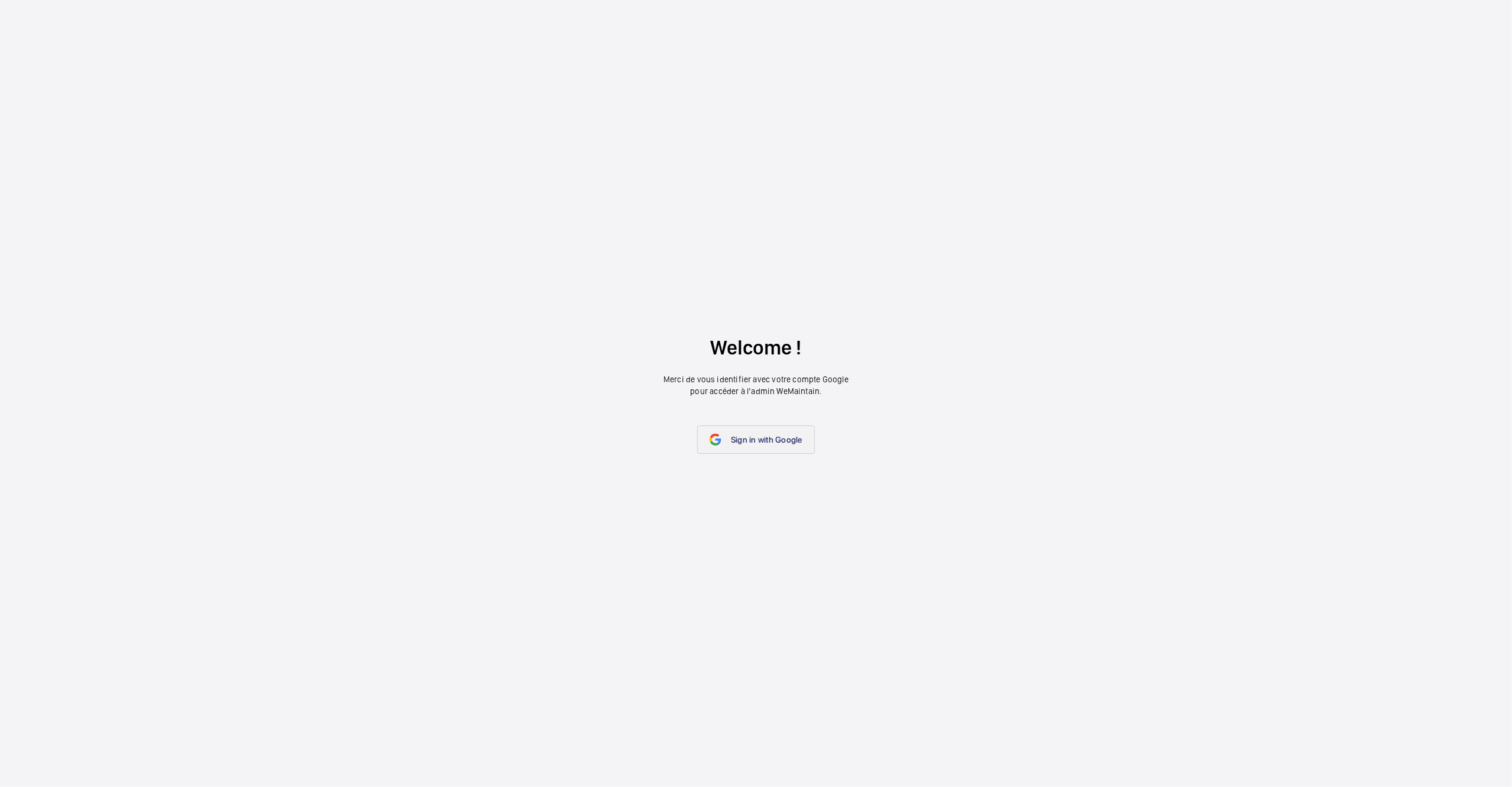
click at [727, 442] on link "Sign in with Google" at bounding box center [756, 440] width 118 height 28
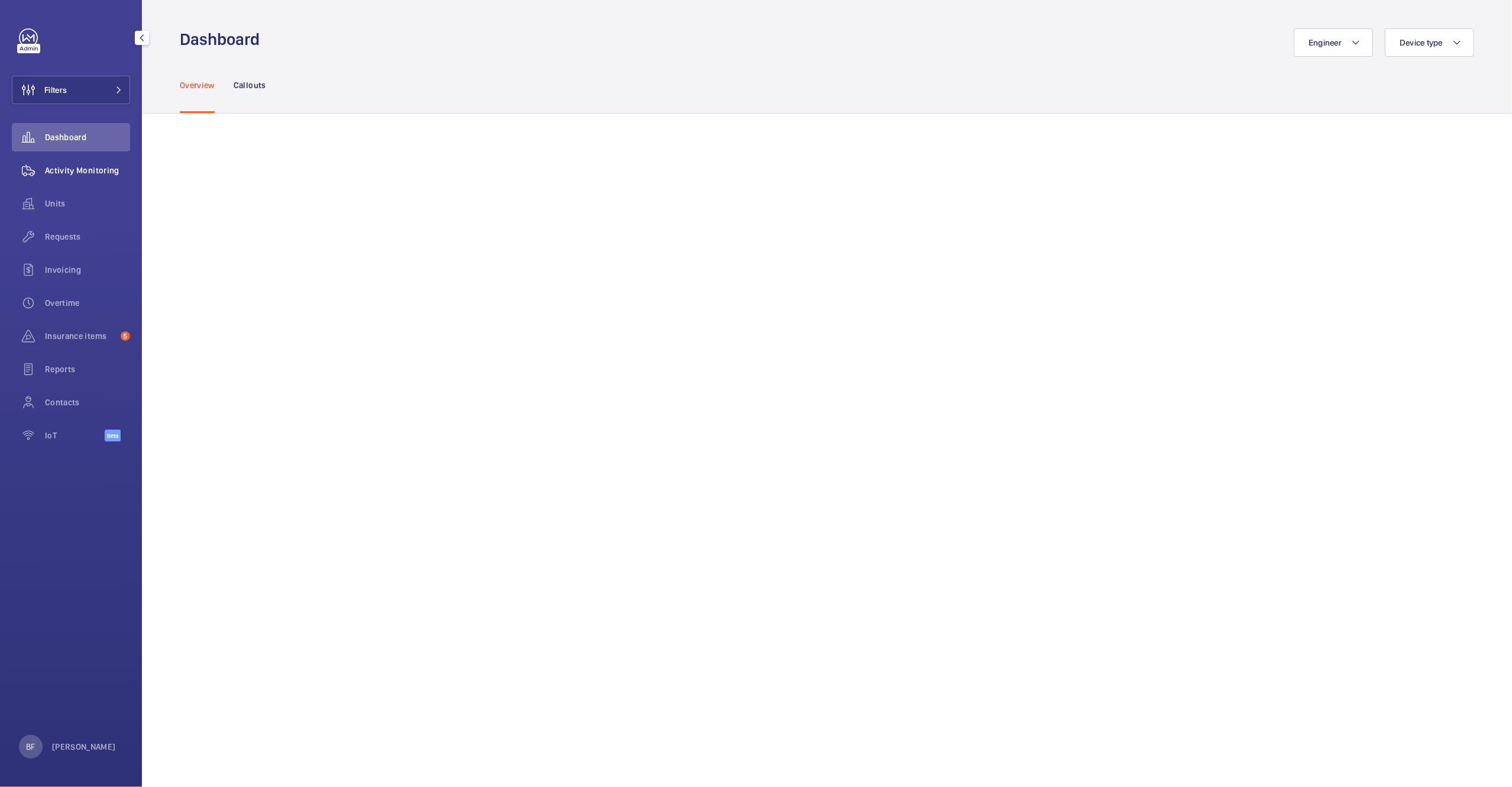
click at [110, 166] on span "Activity Monitoring" at bounding box center [87, 171] width 85 height 12
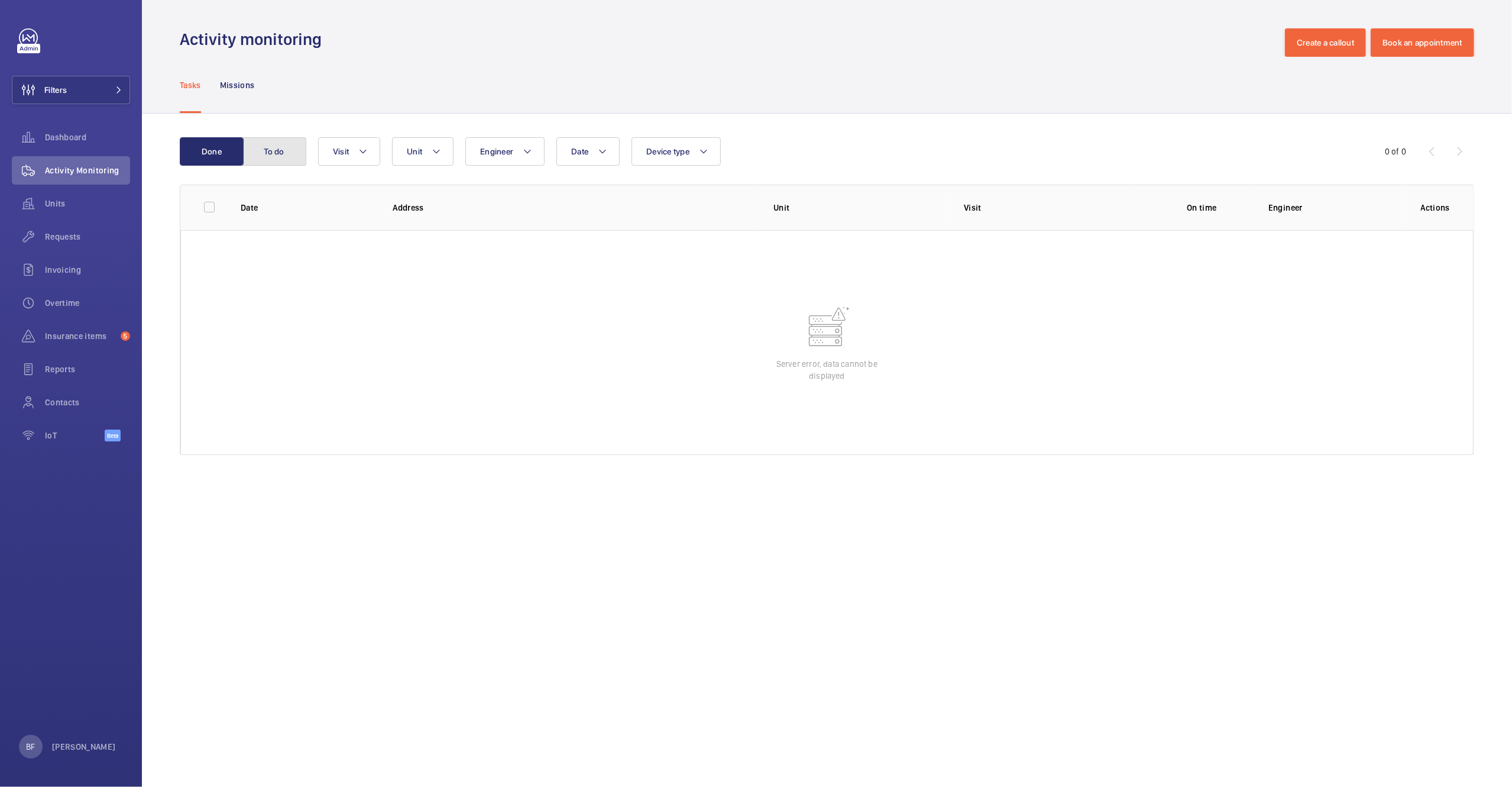
click at [272, 150] on button "To do" at bounding box center [274, 151] width 64 height 28
click at [114, 78] on button "Filters" at bounding box center [71, 90] width 118 height 28
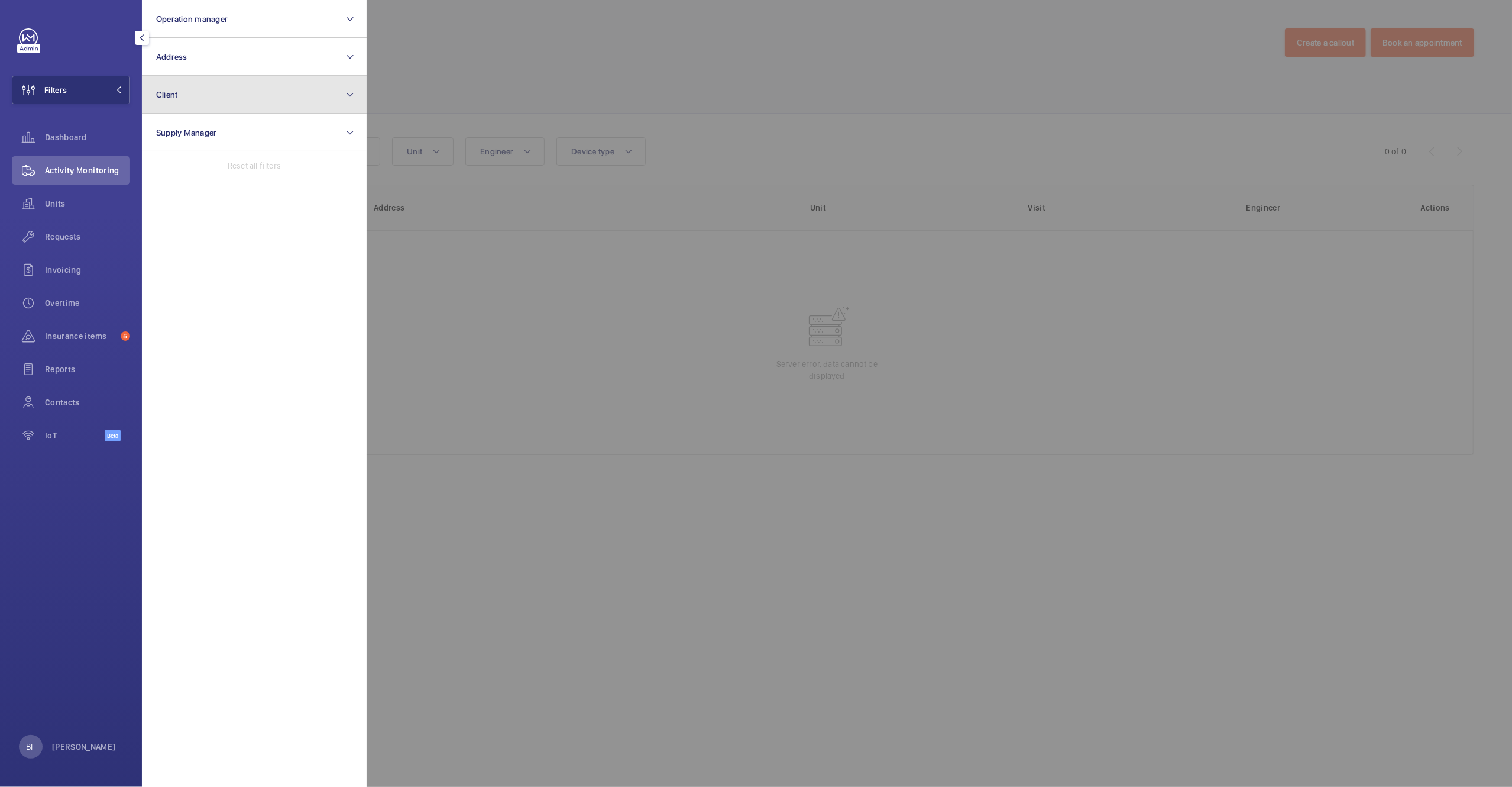
click at [238, 109] on button "Client" at bounding box center [254, 95] width 225 height 38
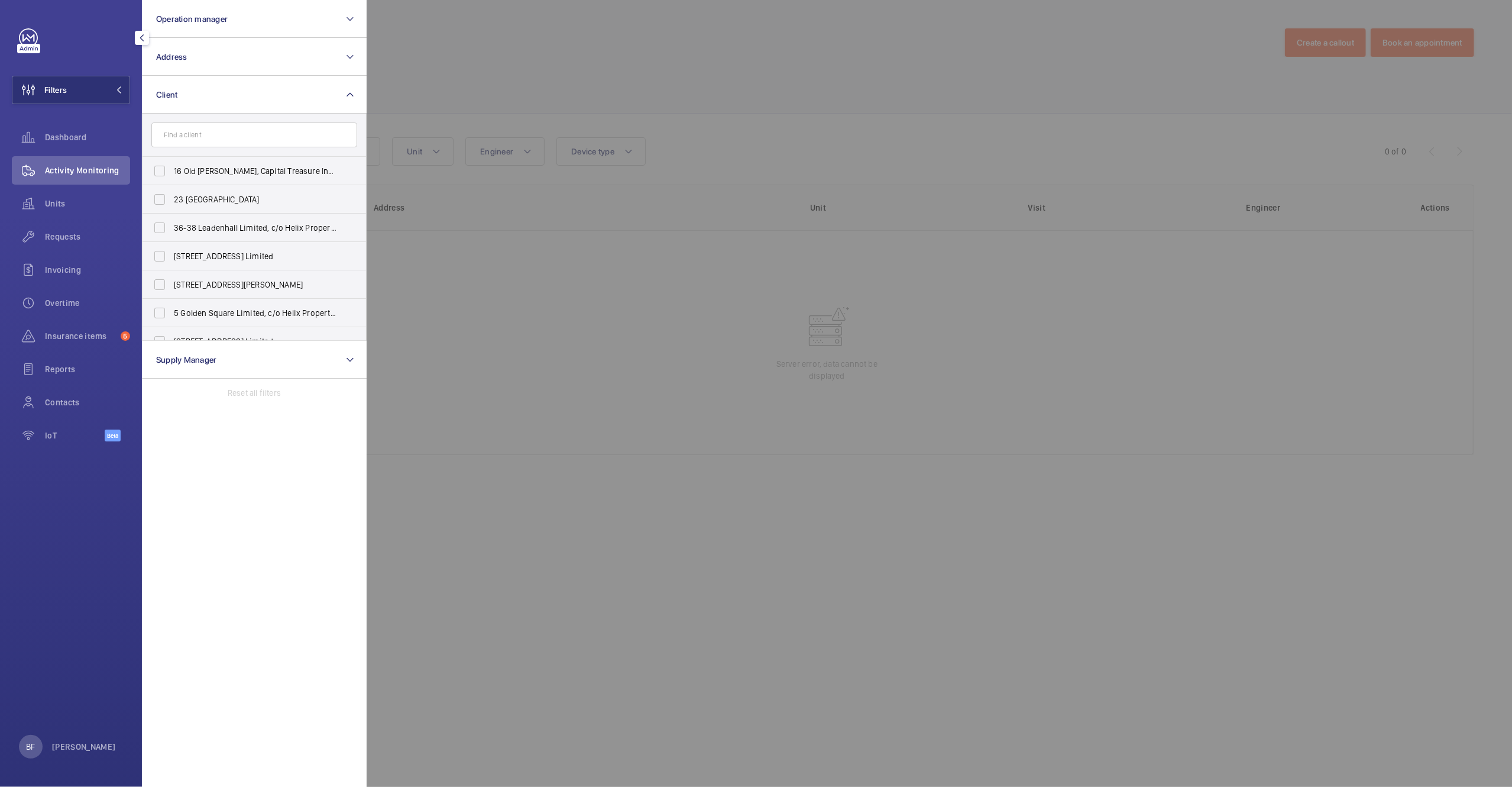
click at [214, 123] on input "text" at bounding box center [254, 134] width 206 height 25
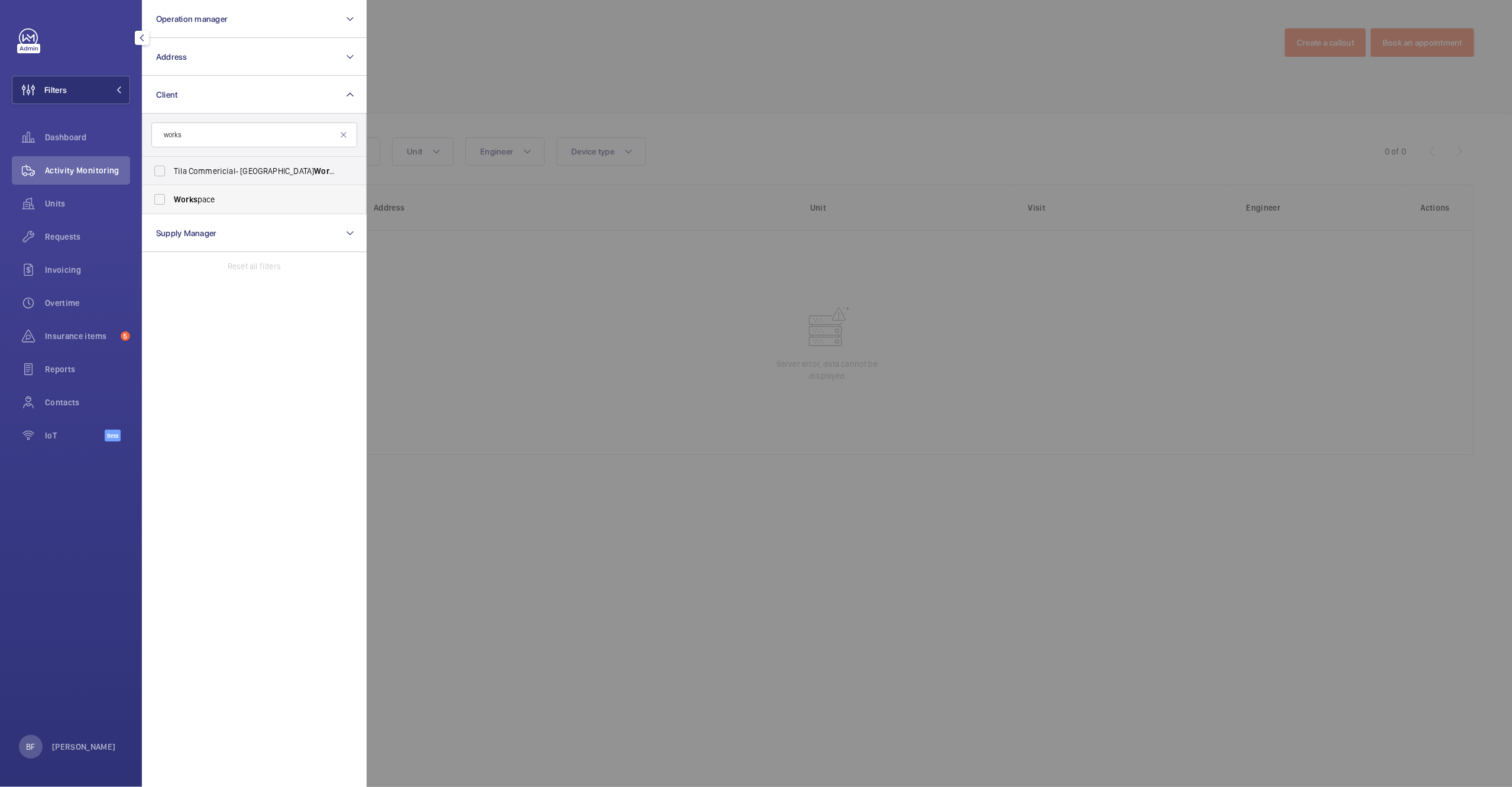
type input "works"
click at [308, 191] on label "Works pace" at bounding box center [245, 199] width 206 height 28
click at [171, 191] on input "Works pace" at bounding box center [159, 199] width 23 height 23
checkbox input "true"
click at [774, 60] on div at bounding box center [1123, 393] width 1512 height 787
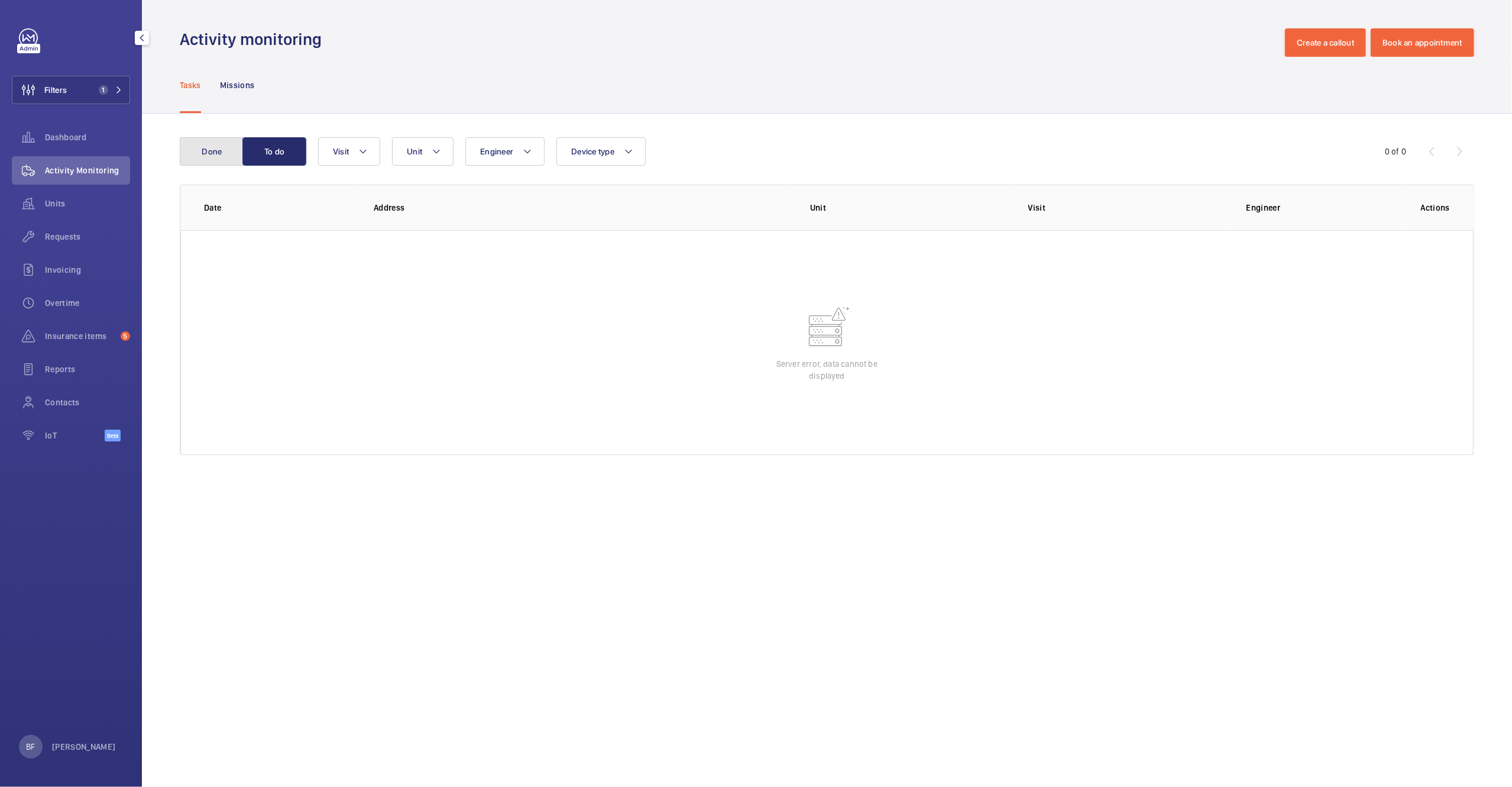
click at [234, 158] on button "Done" at bounding box center [212, 151] width 64 height 28
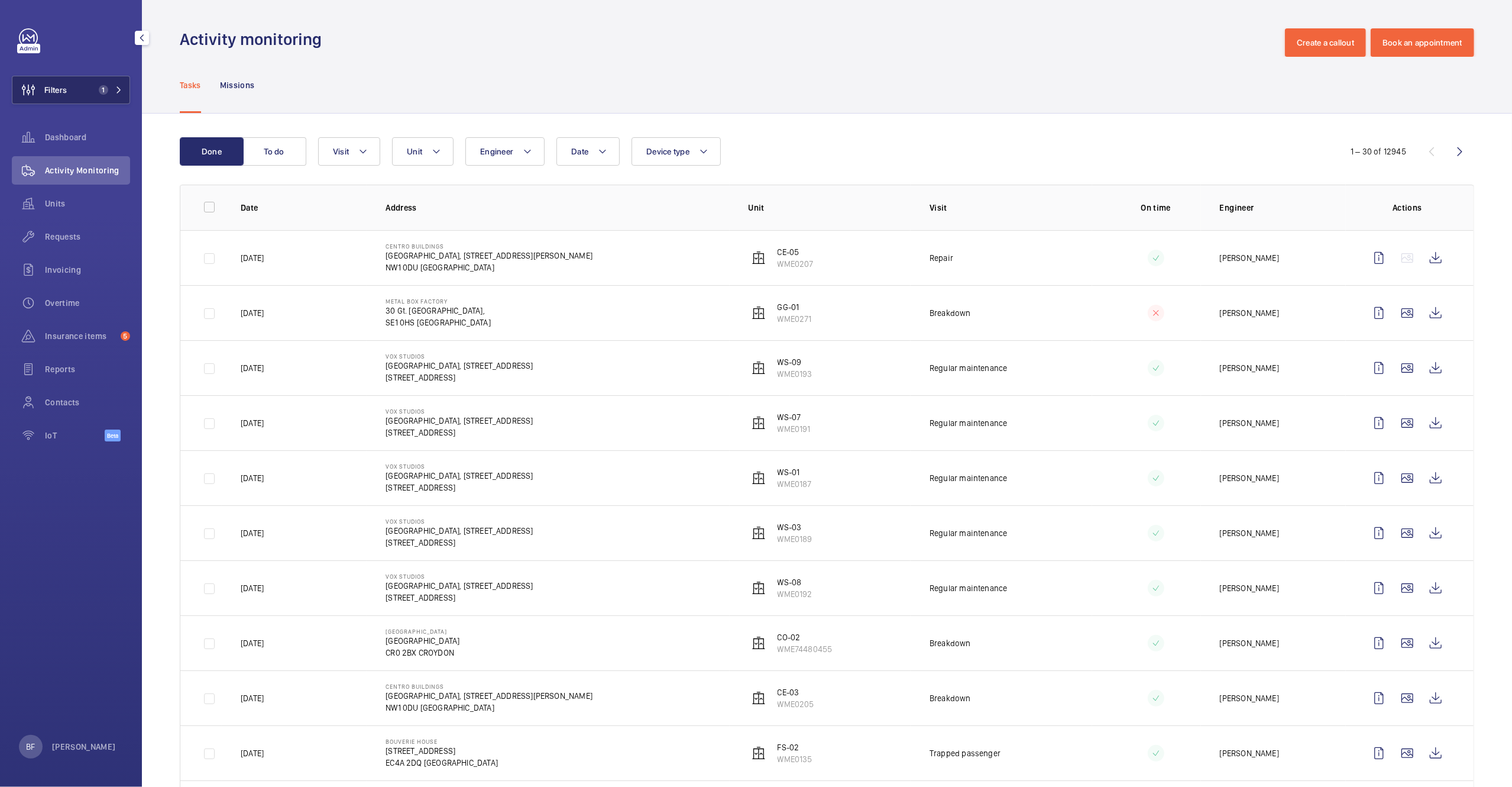
click at [69, 93] on button "Filters 1" at bounding box center [71, 90] width 118 height 28
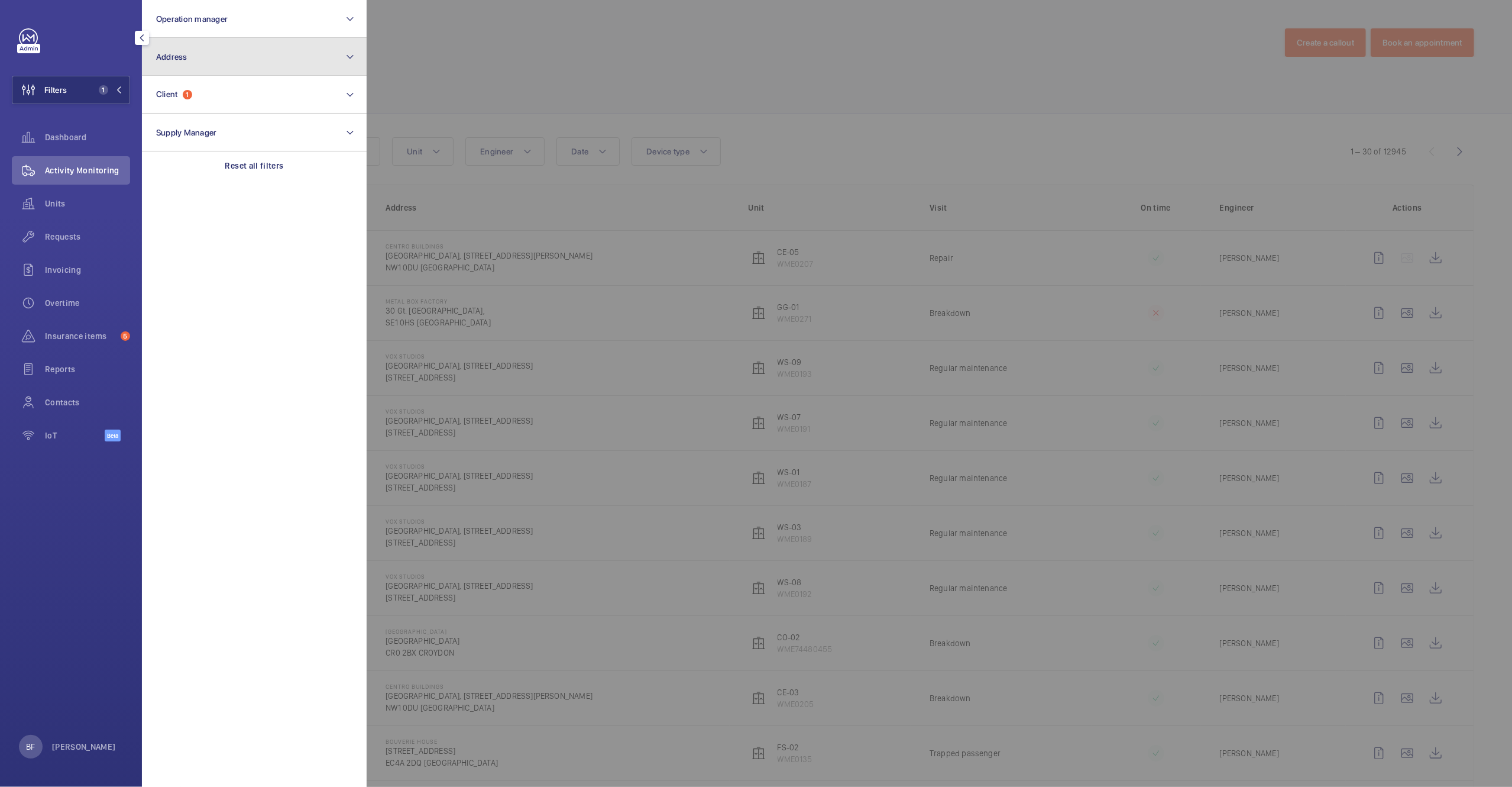
click at [246, 67] on button "Address" at bounding box center [254, 57] width 225 height 38
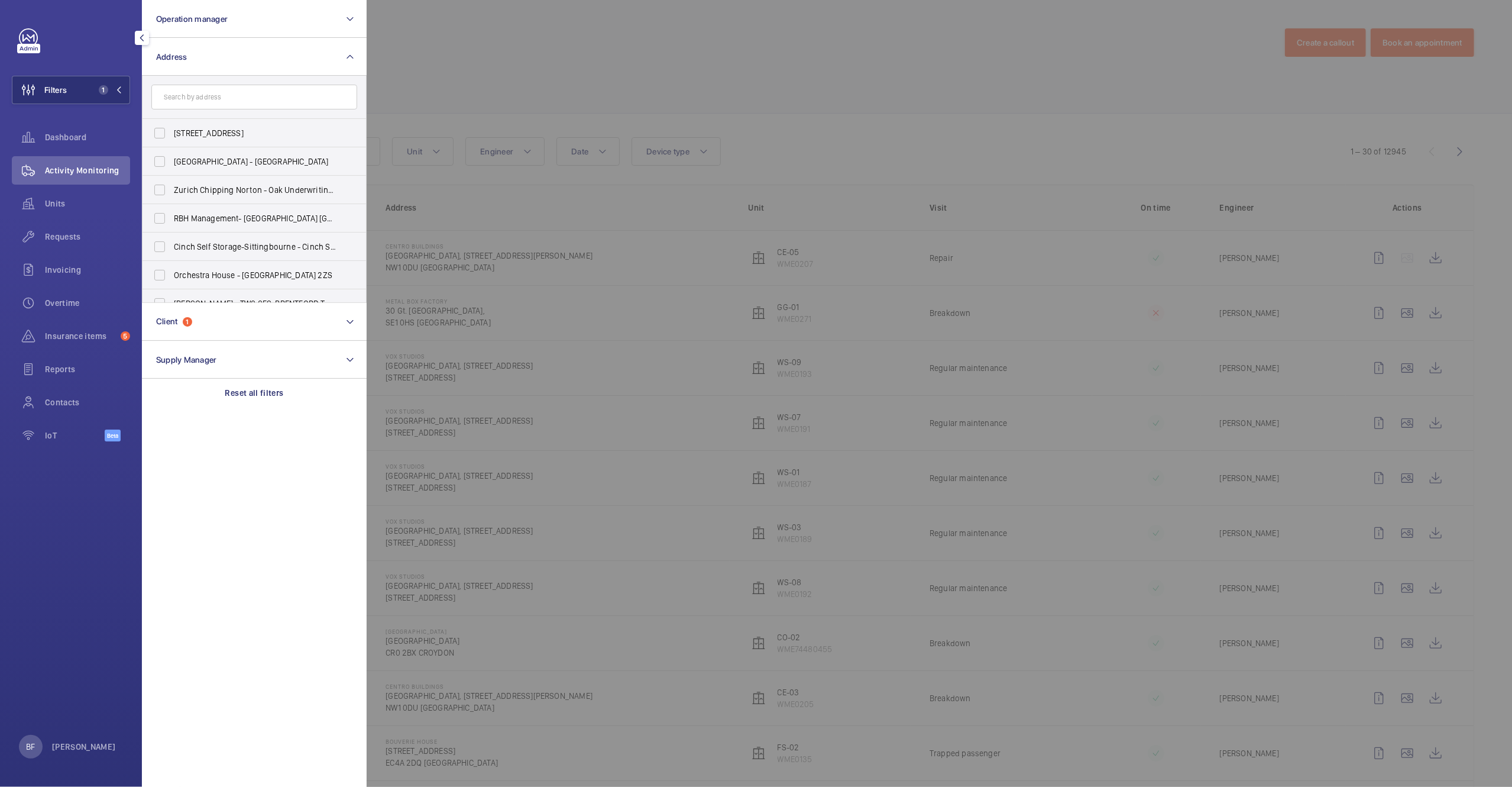
click at [240, 90] on input "text" at bounding box center [254, 97] width 206 height 25
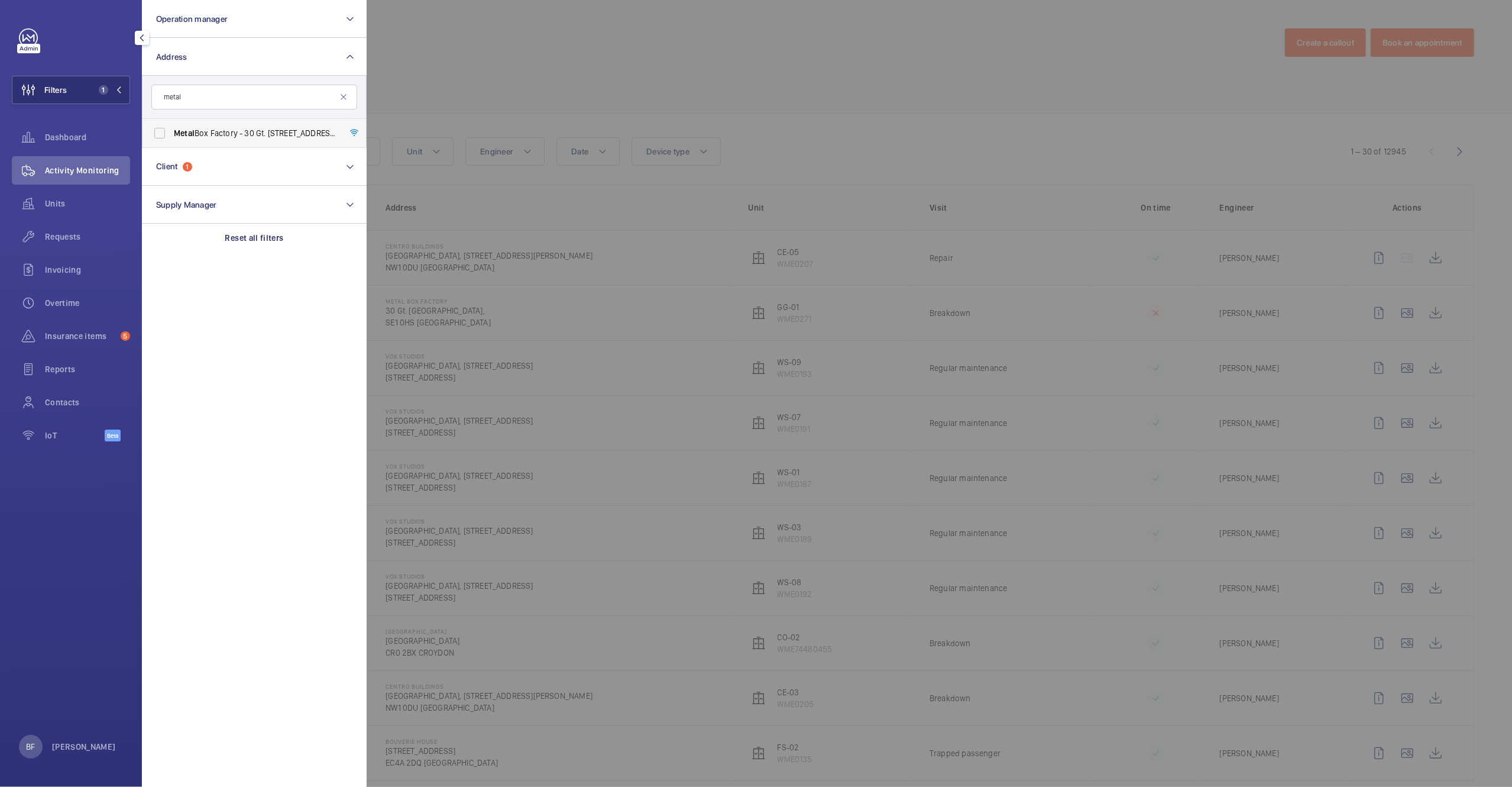
type input "metal"
click at [299, 141] on label "Metal Box Factory - 30 Gt. Guildford Street,, LONDON SE1 0HS" at bounding box center [245, 133] width 206 height 28
click at [171, 141] on input "Metal Box Factory - 30 Gt. Guildford Street,, LONDON SE1 0HS" at bounding box center [159, 133] width 23 height 23
checkbox input "true"
click at [578, 41] on div at bounding box center [1123, 393] width 1512 height 787
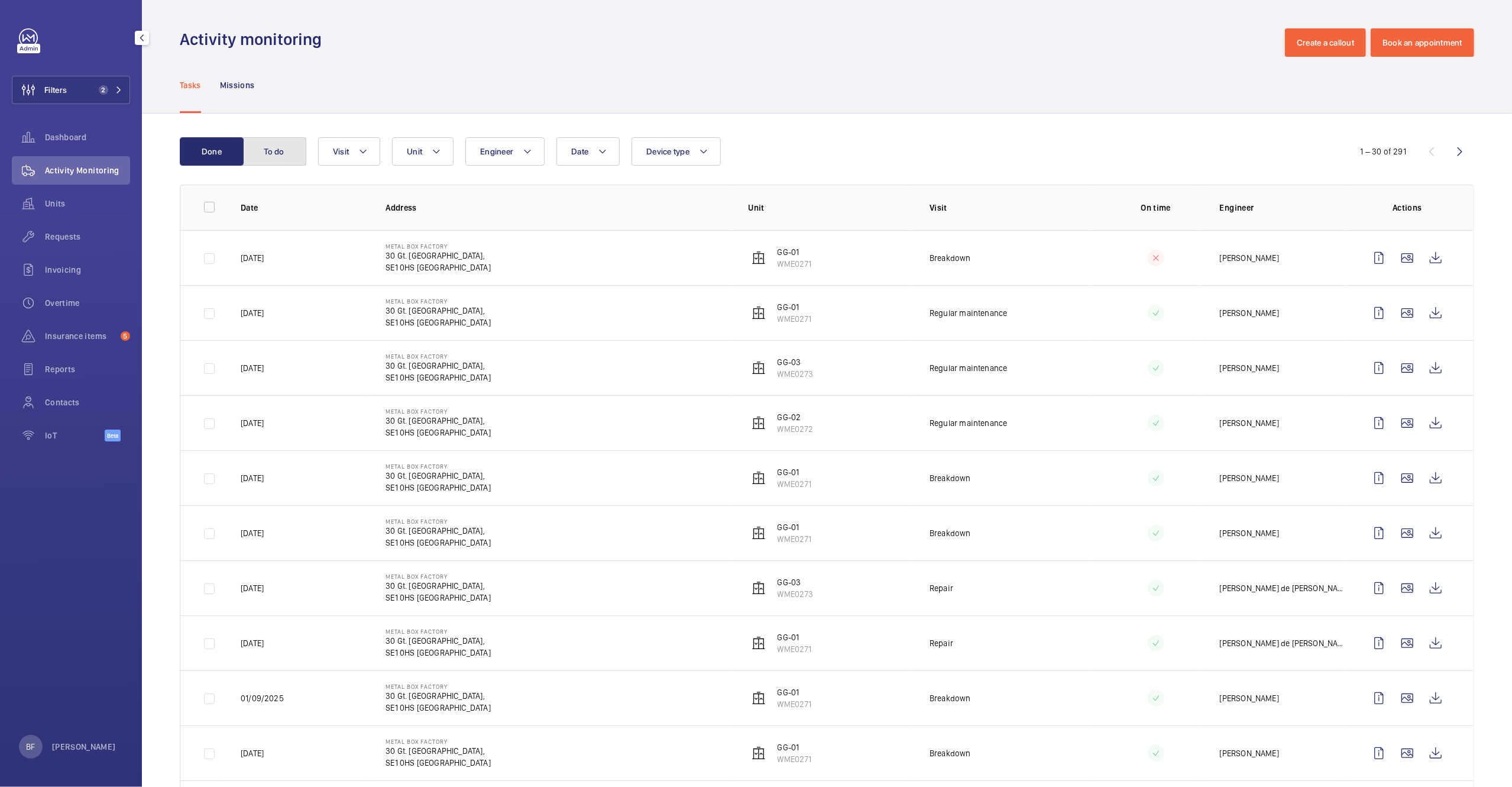
click at [280, 155] on button "To do" at bounding box center [274, 151] width 64 height 28
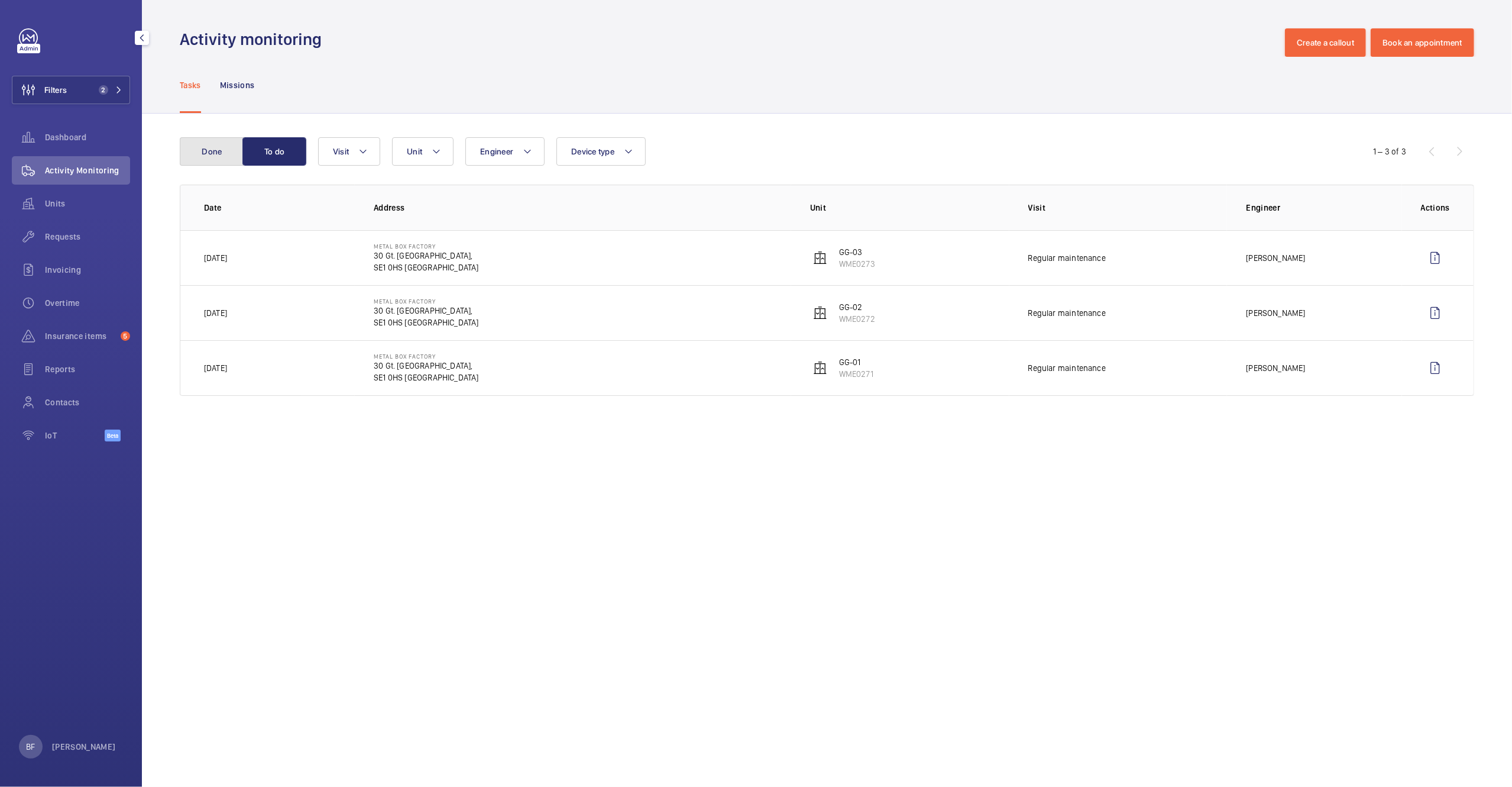
click at [239, 148] on button "Done" at bounding box center [212, 151] width 64 height 28
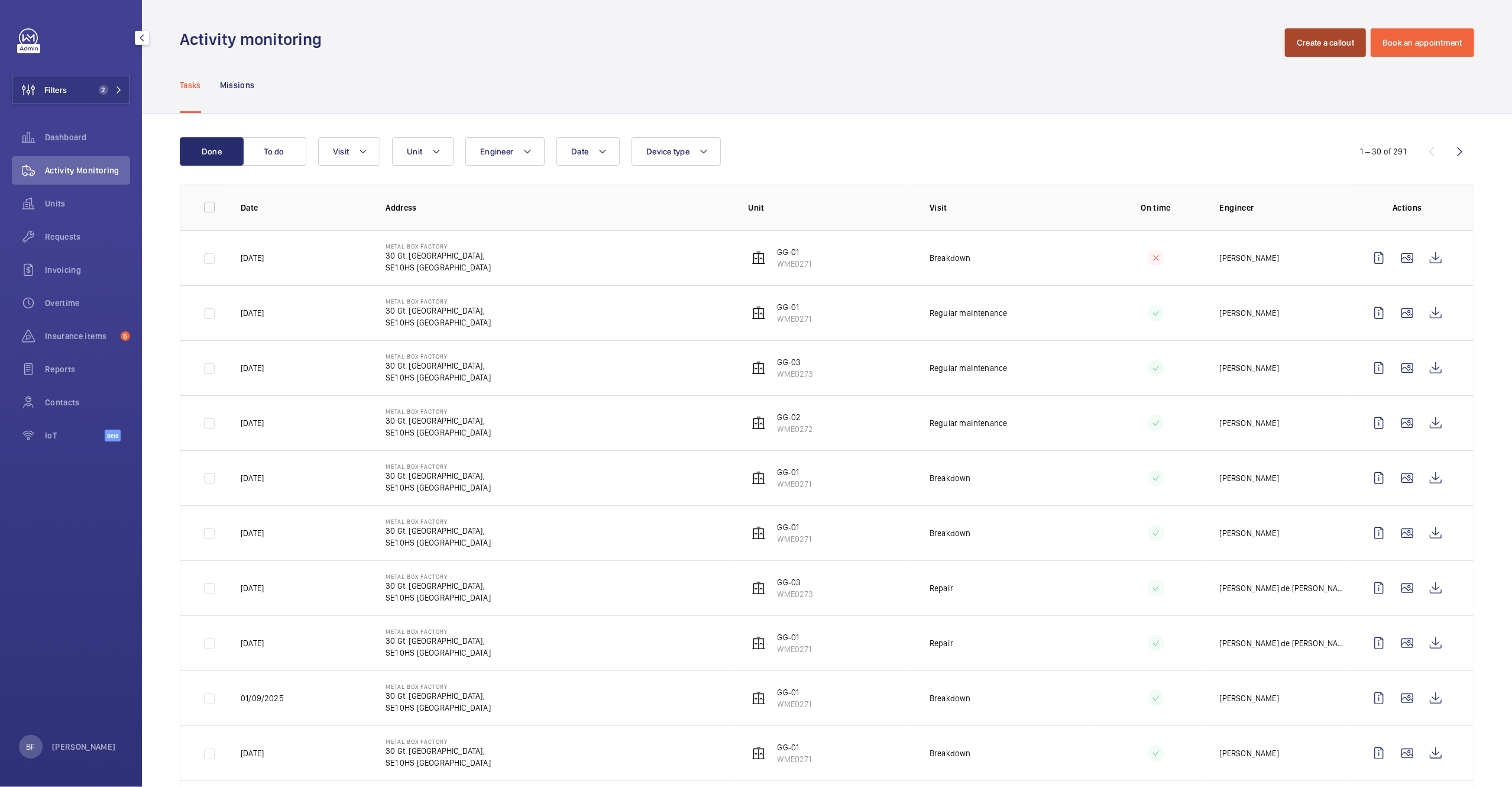
click at [1330, 48] on button "Create a callout" at bounding box center [1326, 42] width 81 height 28
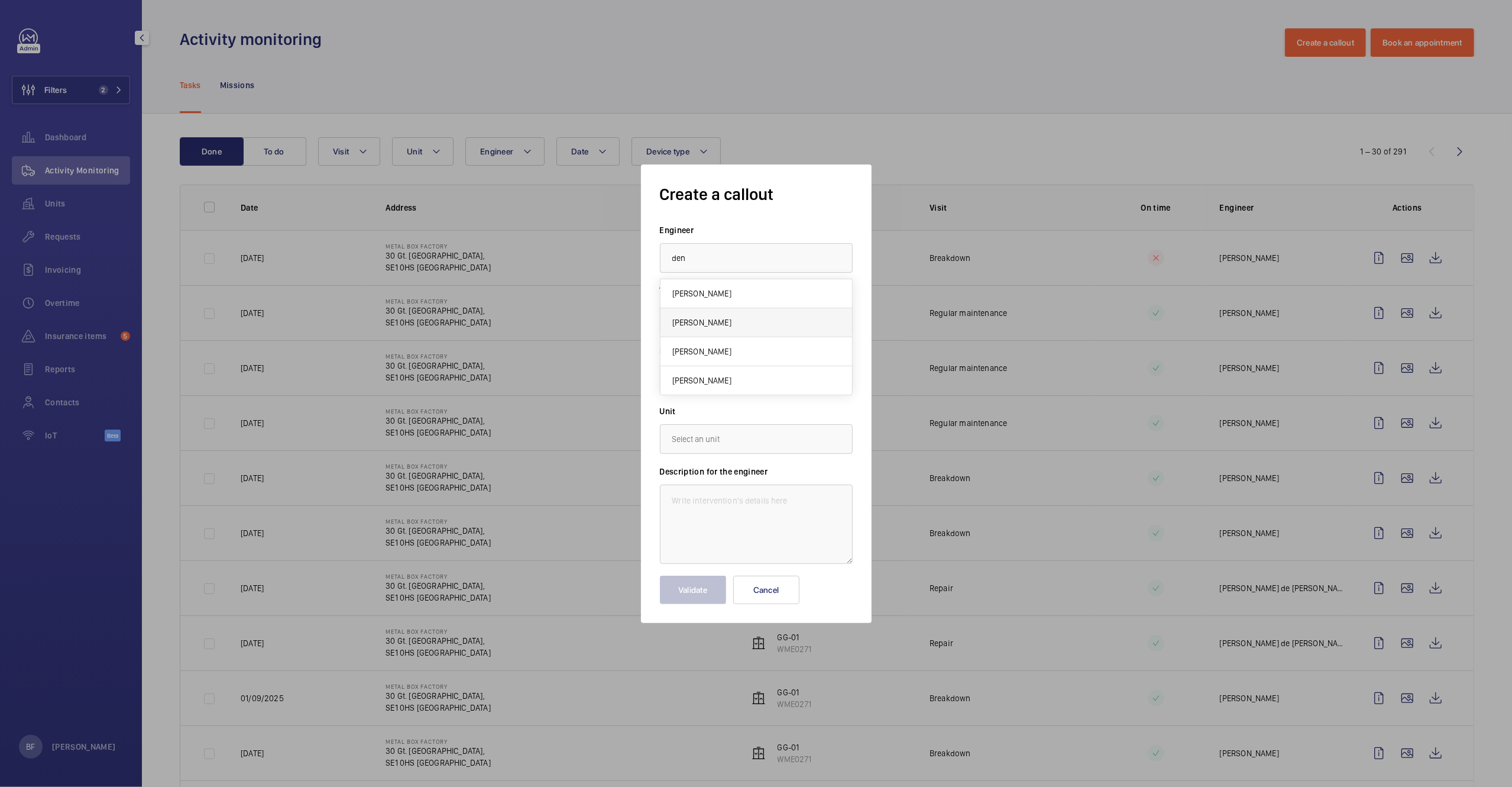
click at [821, 320] on mat-option "[PERSON_NAME]" at bounding box center [756, 323] width 191 height 29
type input "[PERSON_NAME]"
click at [783, 382] on input "text" at bounding box center [756, 378] width 193 height 29
click at [775, 403] on mat-option "30 Gt. Guildford Street,, SE1 0HS LONDON" at bounding box center [756, 414] width 191 height 28
type input "30 Gt. Guildford Street,, SE1 0HS LONDON"
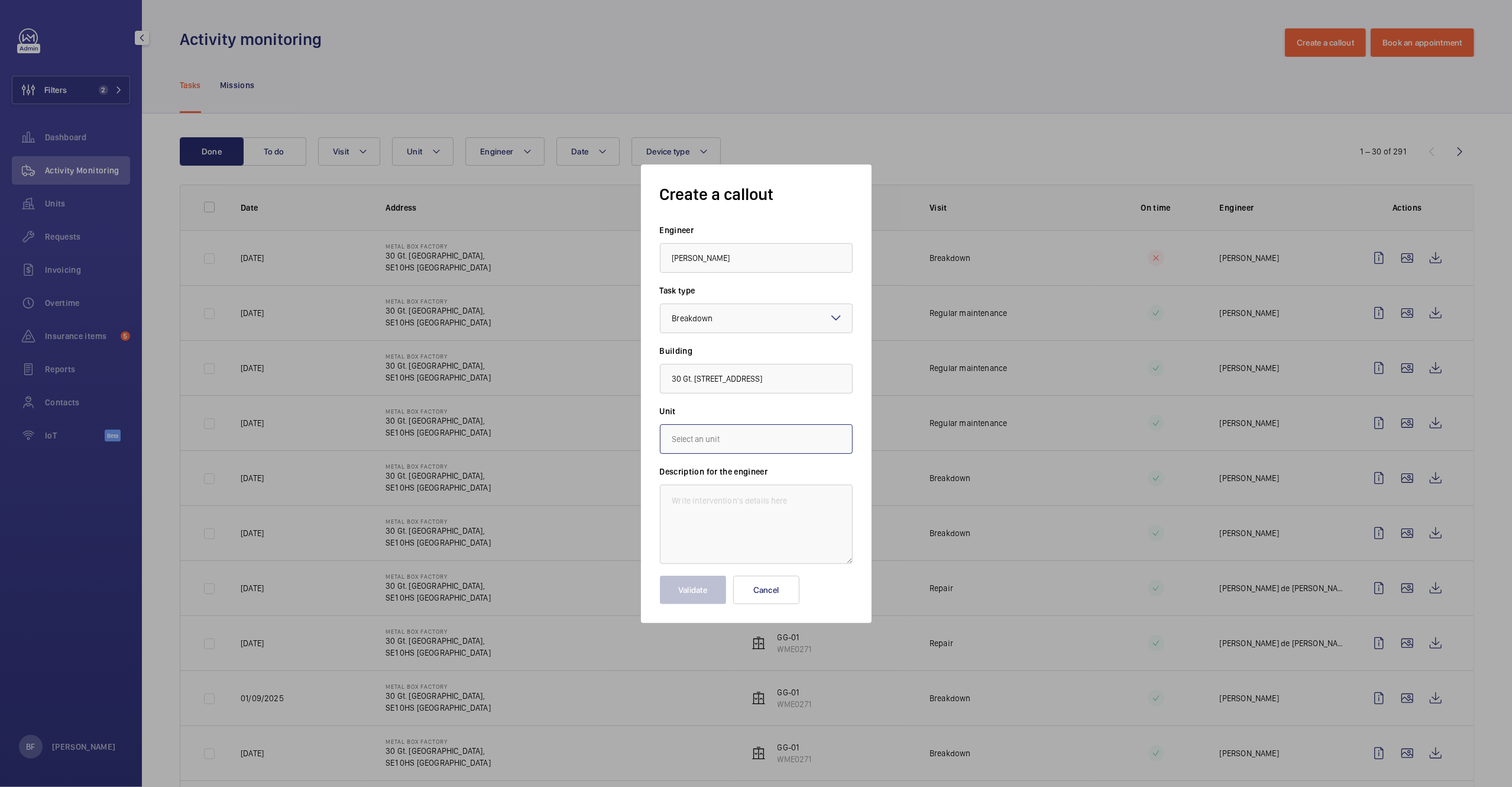
click at [768, 447] on input "text" at bounding box center [756, 439] width 193 height 29
click at [719, 514] on mat-option "WME0271 - GG-01" at bounding box center [756, 504] width 191 height 29
type input "WME0271 - GG-01"
click at [718, 516] on textarea at bounding box center [756, 524] width 193 height 79
paste textarea "Job #358381"
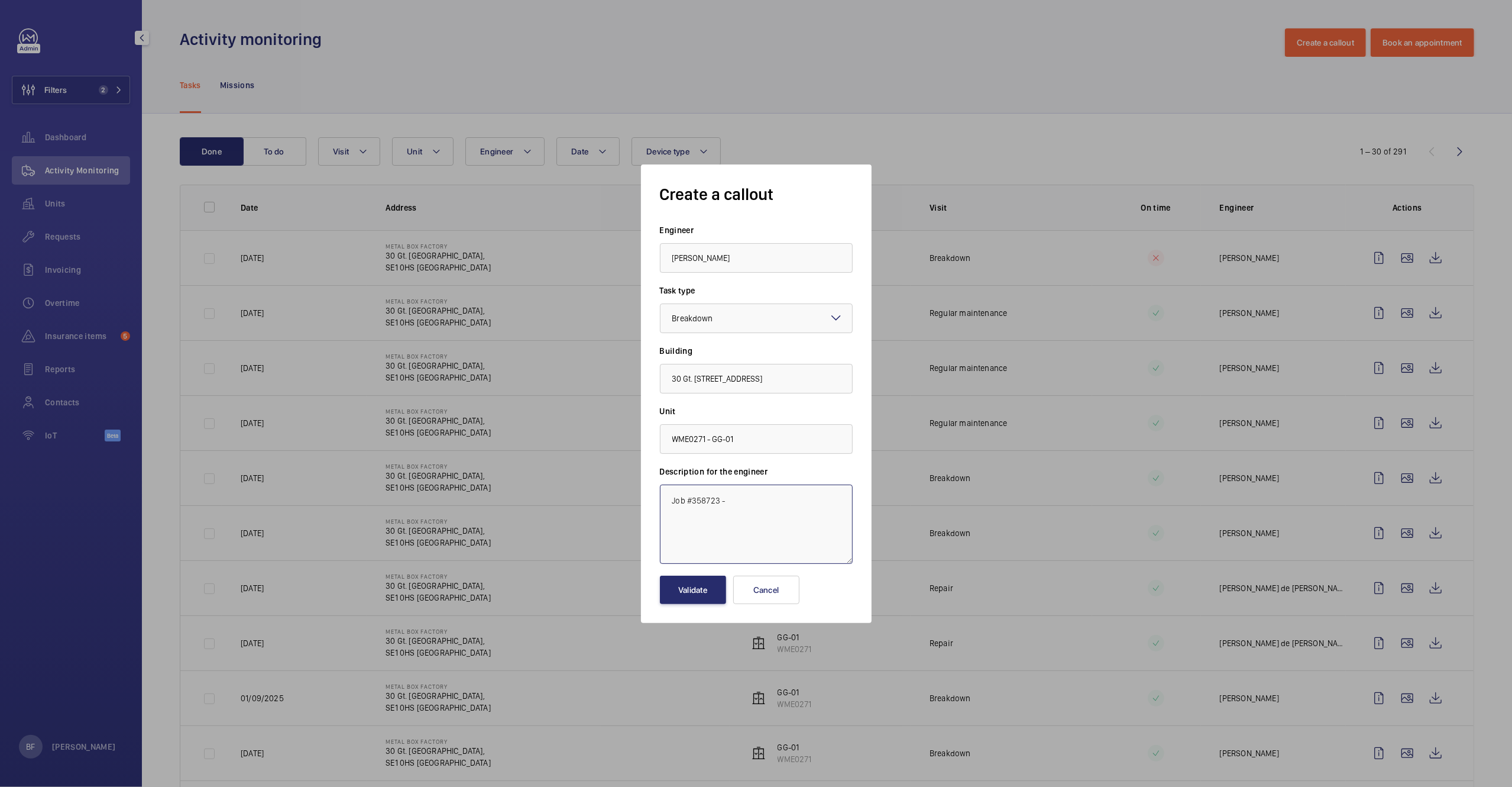
click at [754, 501] on textarea "Job #358723 -" at bounding box center [756, 524] width 193 height 79
paste textarea "Atrium left hand lift not working Description Hi Atrium left side lift not work…"
drag, startPoint x: 687, startPoint y: 522, endPoint x: 669, endPoint y: 507, distance: 23.4
click at [669, 507] on textarea "Job #358723 - Atrium left hand lift not working Description Hi Atrium left side…" at bounding box center [756, 524] width 193 height 79
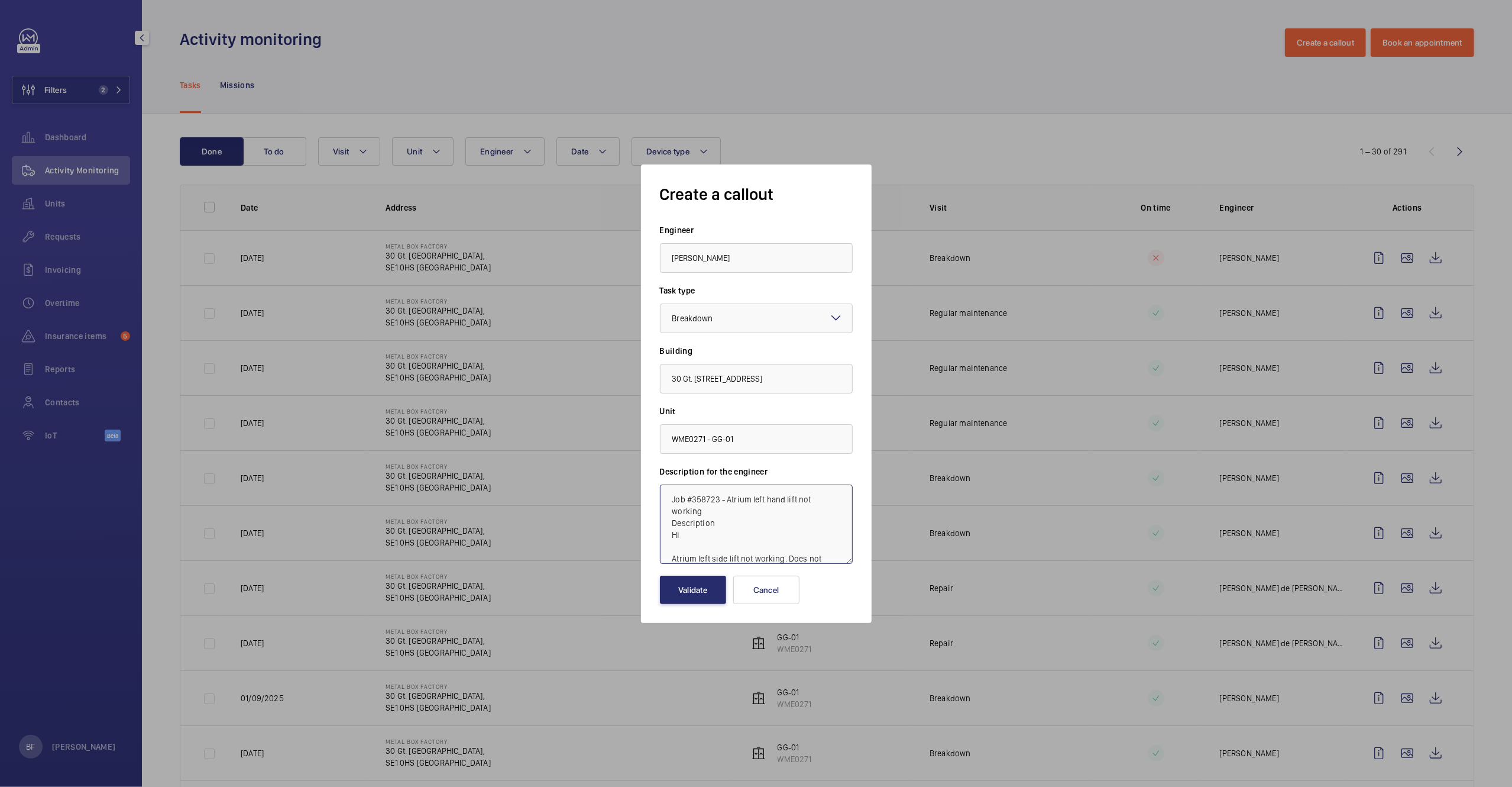
click at [666, 547] on textarea "Job #358723 - Atrium left hand lift not working Description Hi Atrium left side…" at bounding box center [756, 524] width 193 height 79
type textarea "Job #358723 - Atrium left side lift not working. Does not leave ground floor."
click at [697, 596] on button "Validate" at bounding box center [693, 590] width 66 height 28
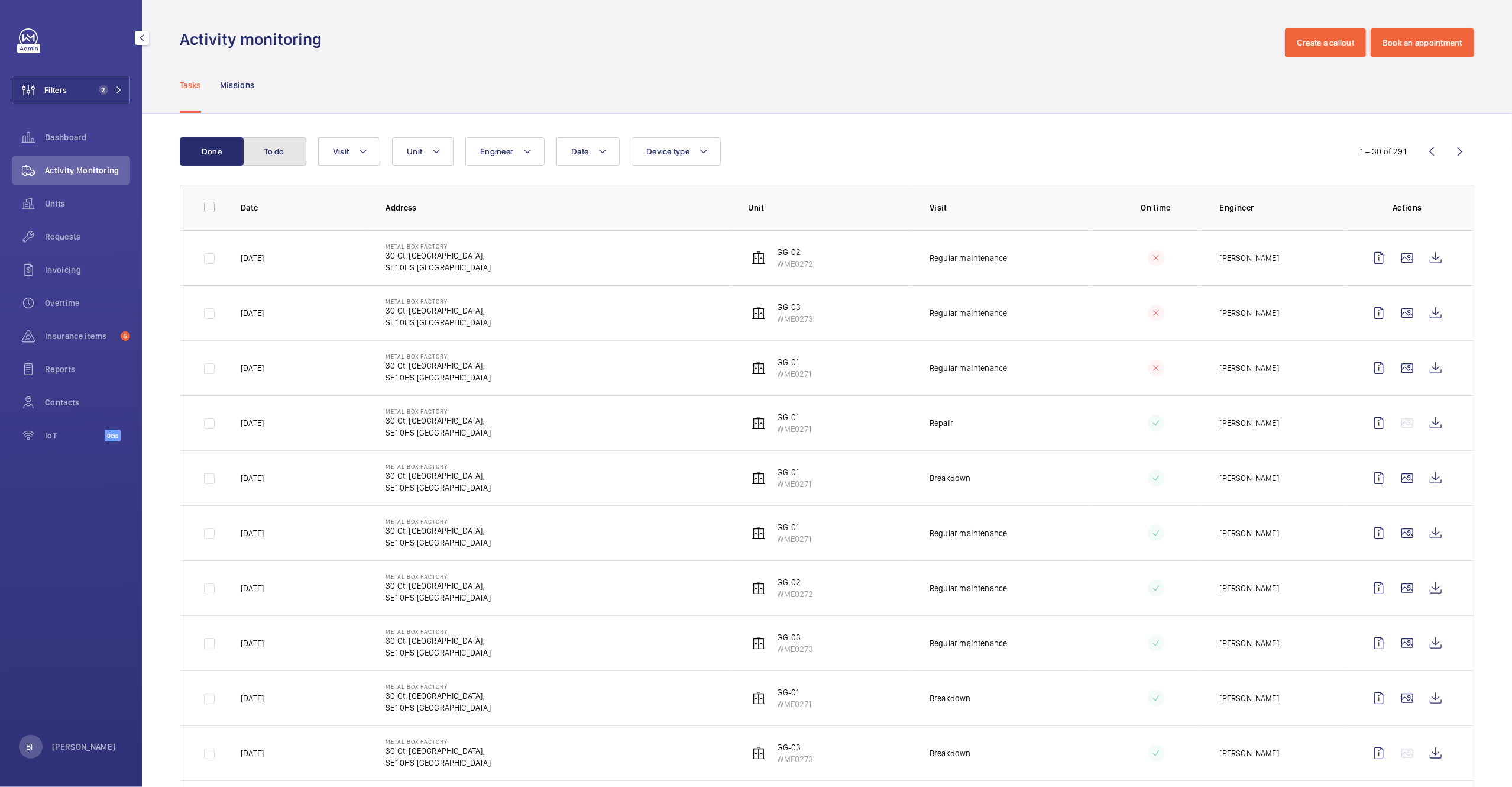
click at [280, 152] on button "To do" at bounding box center [274, 151] width 64 height 28
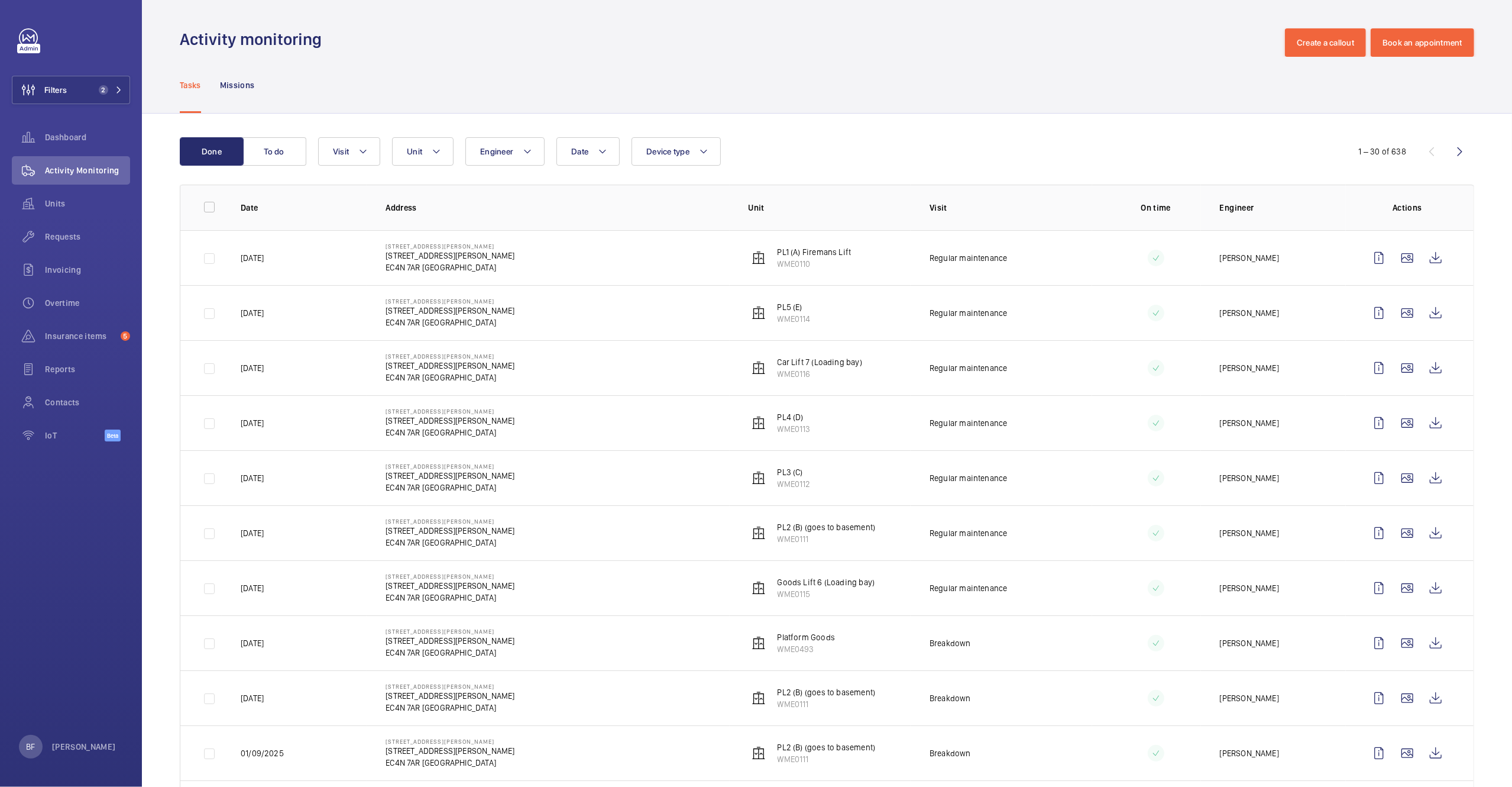
click at [365, 155] on mat-icon at bounding box center [363, 151] width 9 height 14
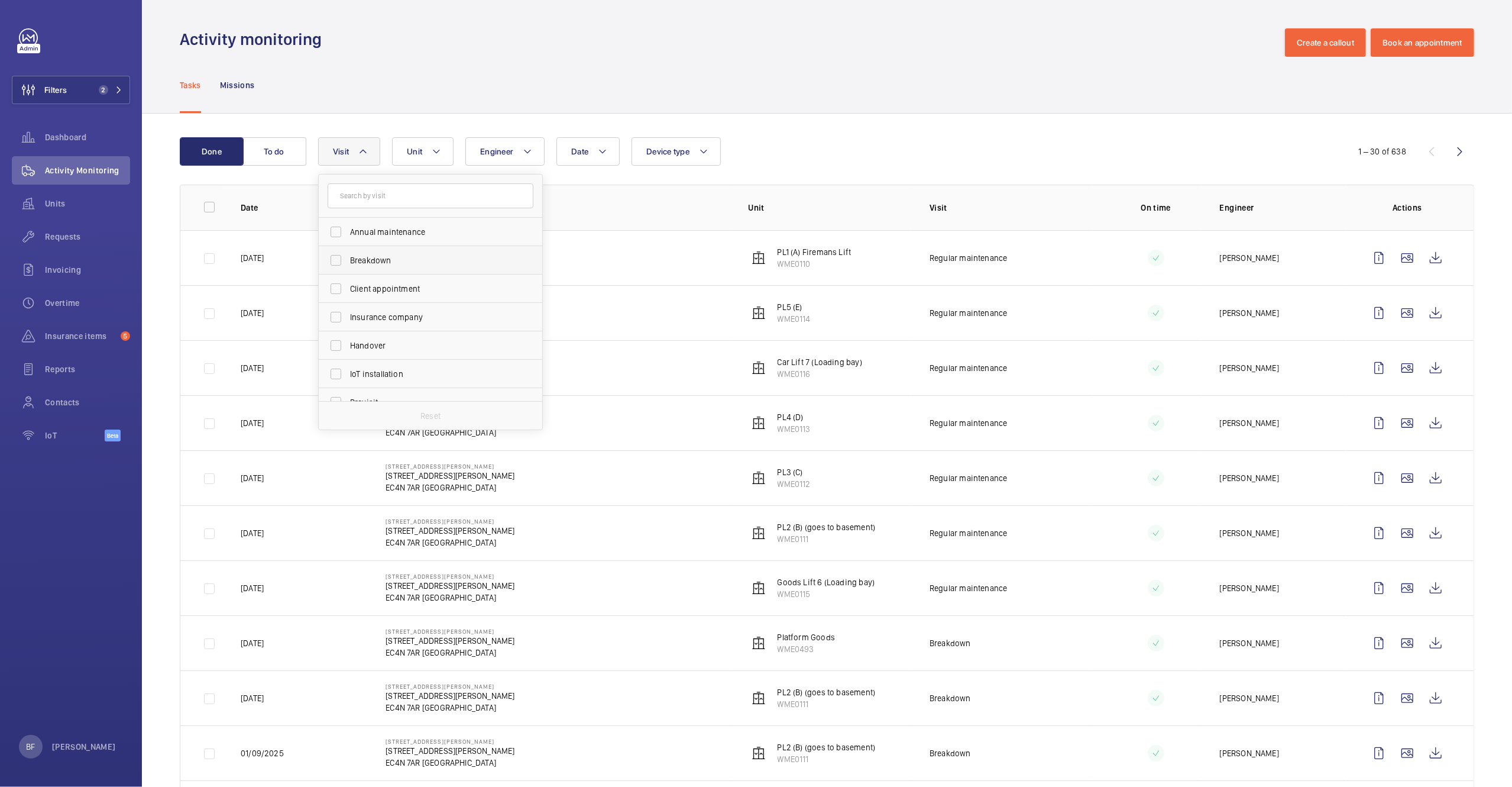
click at [370, 252] on label "Breakdown" at bounding box center [421, 260] width 206 height 28
click at [348, 252] on input "Breakdown" at bounding box center [335, 259] width 23 height 23
checkbox input "true"
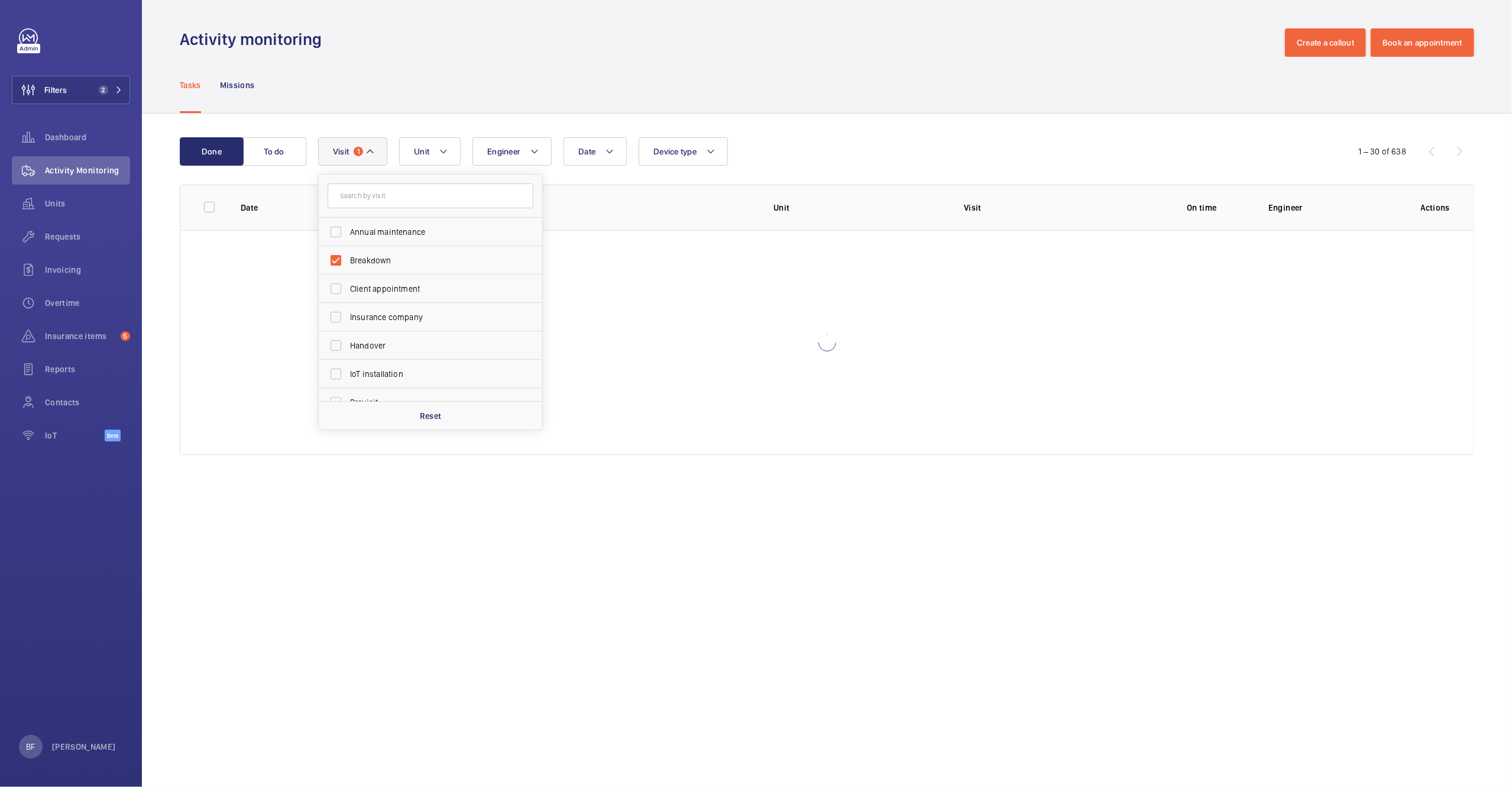
click at [298, 97] on div "Tasks Missions" at bounding box center [827, 84] width 1295 height 56
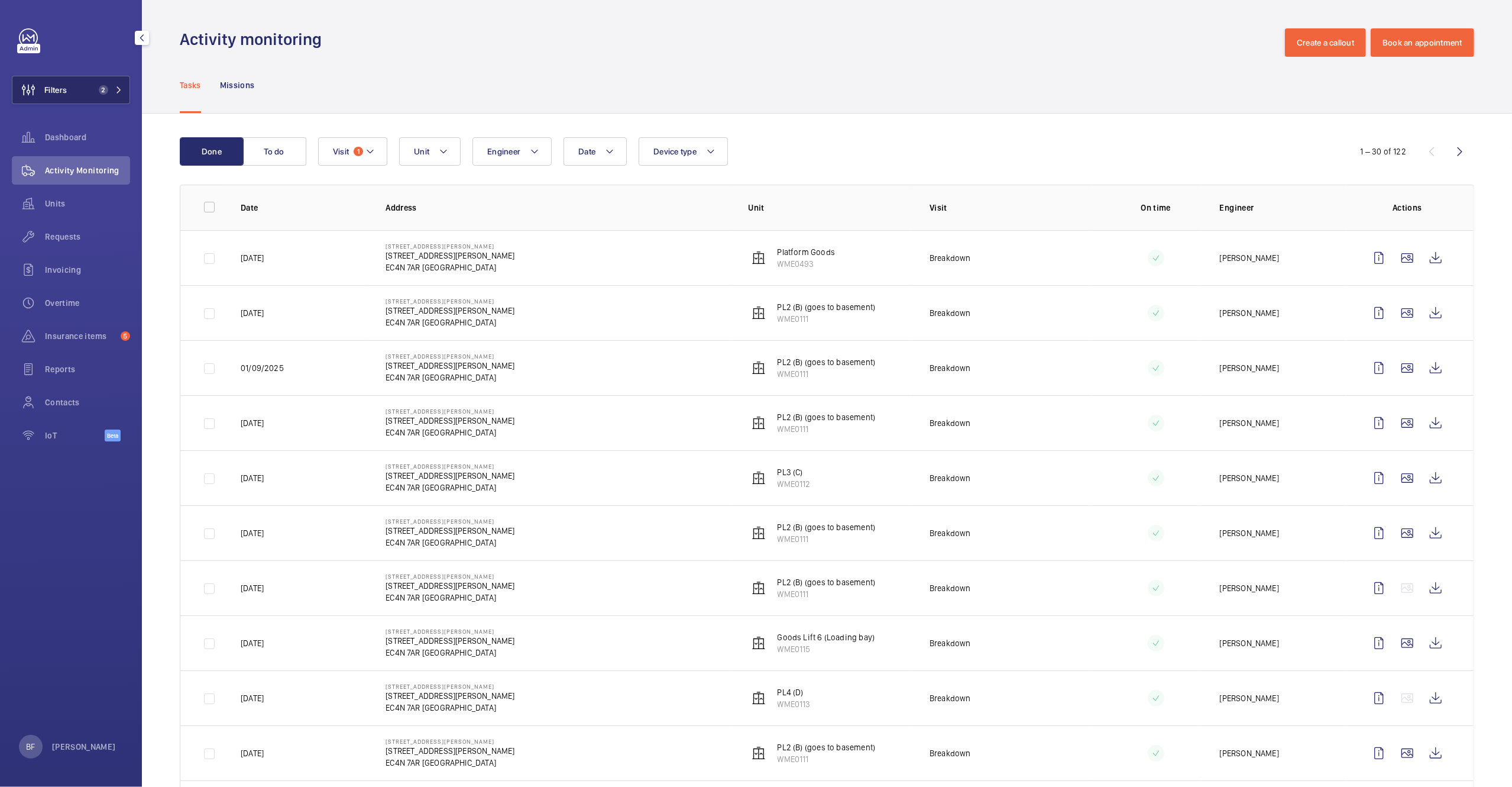
click at [123, 84] on button "Filters 2" at bounding box center [71, 90] width 118 height 28
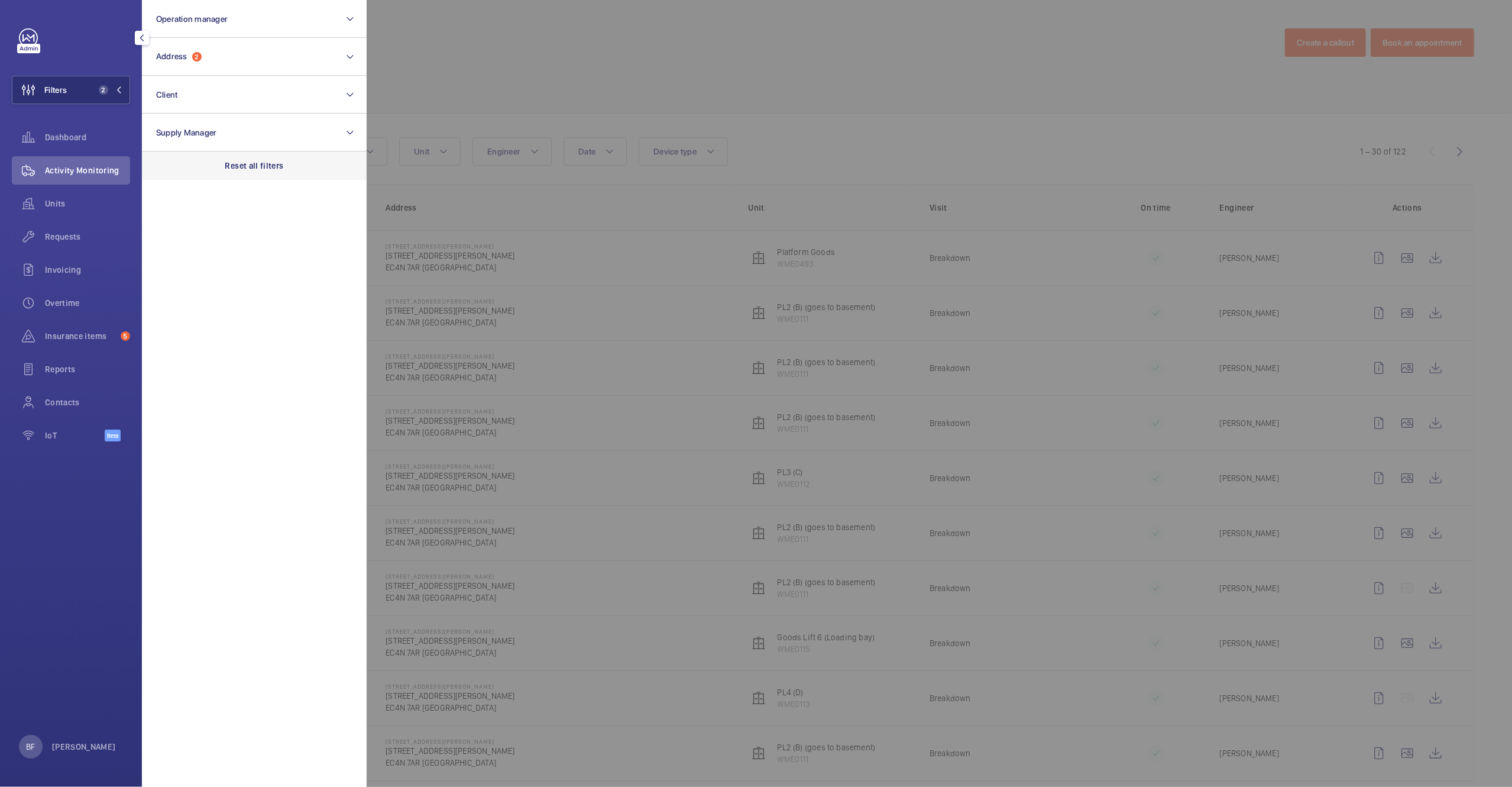
drag, startPoint x: 259, startPoint y: 168, endPoint x: 244, endPoint y: 159, distance: 17.5
click at [258, 168] on p "Reset all filters" at bounding box center [255, 166] width 59 height 12
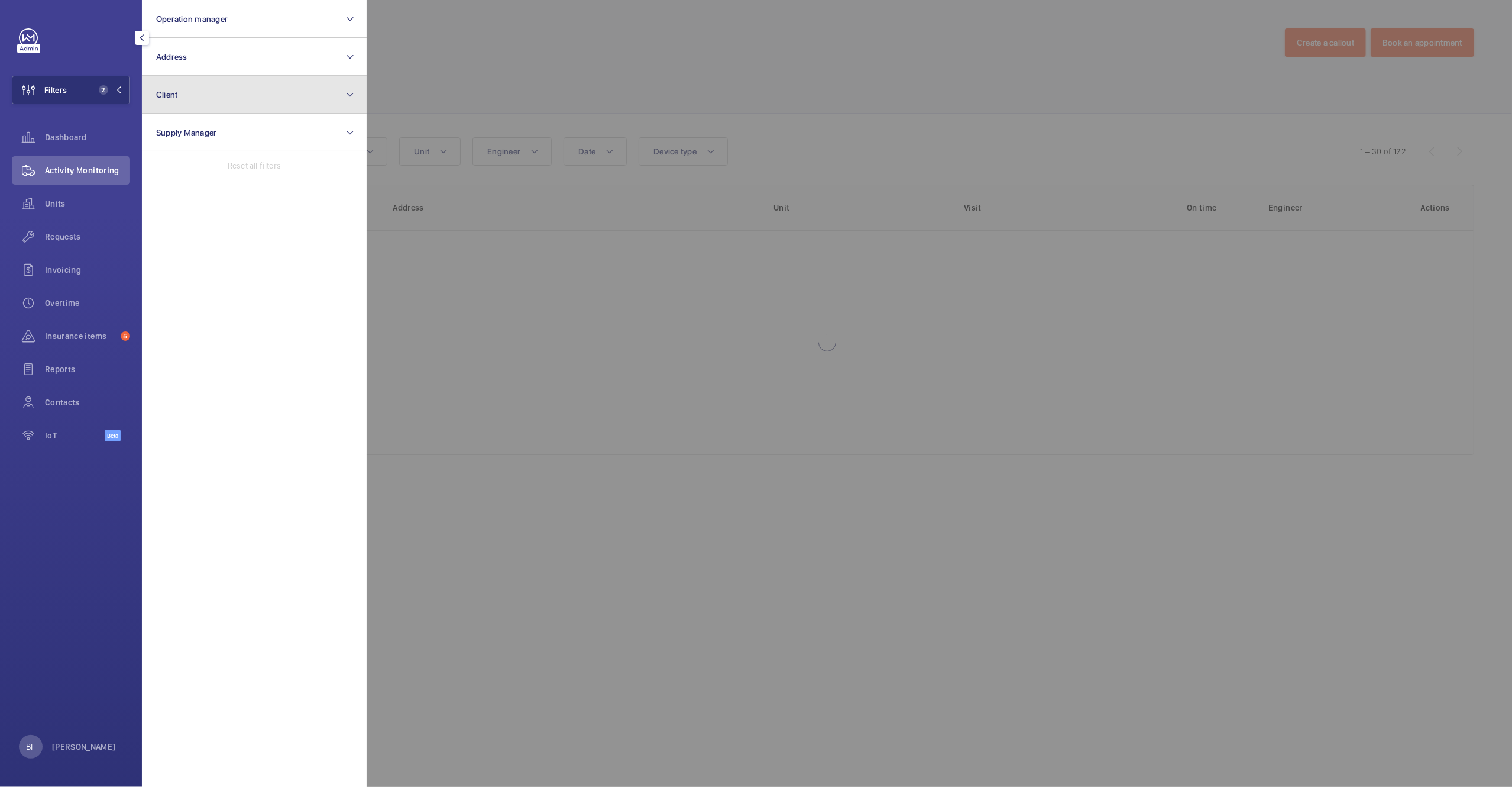
click at [187, 99] on button "Client" at bounding box center [254, 95] width 225 height 38
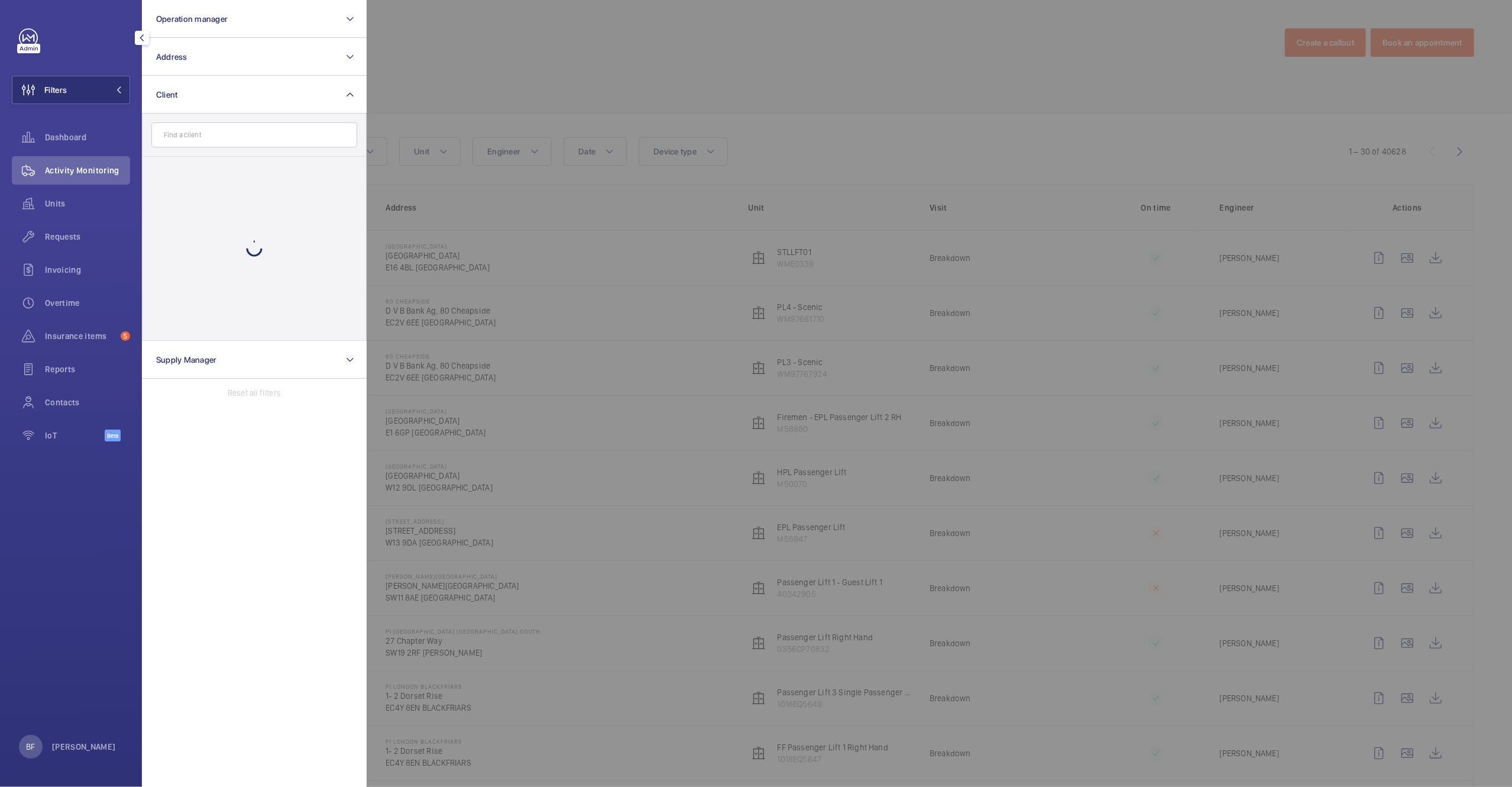
click at [199, 139] on input "text" at bounding box center [254, 134] width 206 height 25
type input "work"
click at [196, 253] on span "Work space" at bounding box center [255, 256] width 163 height 12
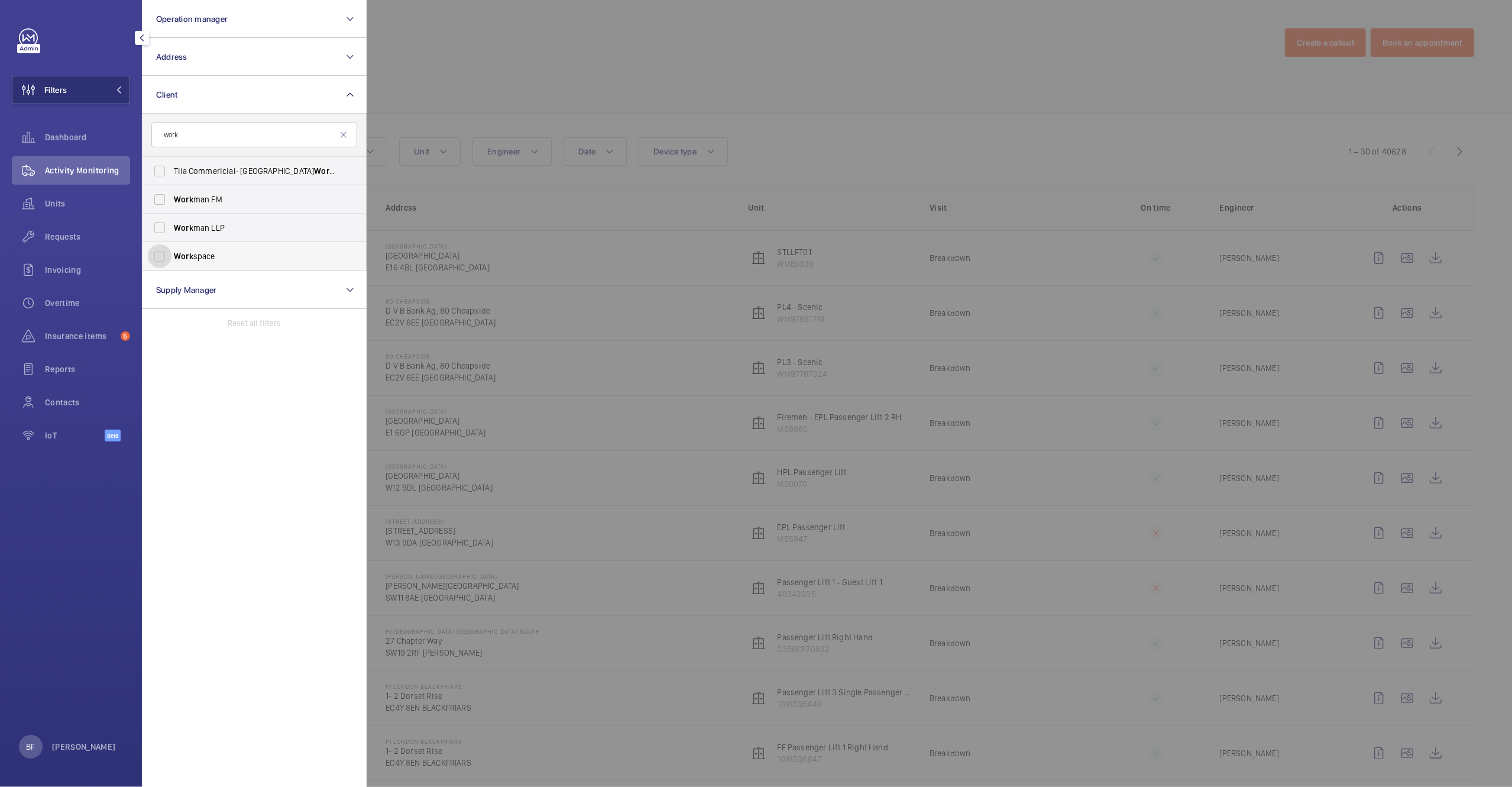
click at [171, 253] on input "Work space" at bounding box center [159, 255] width 23 height 23
checkbox input "true"
click at [712, 137] on div at bounding box center [1123, 393] width 1512 height 787
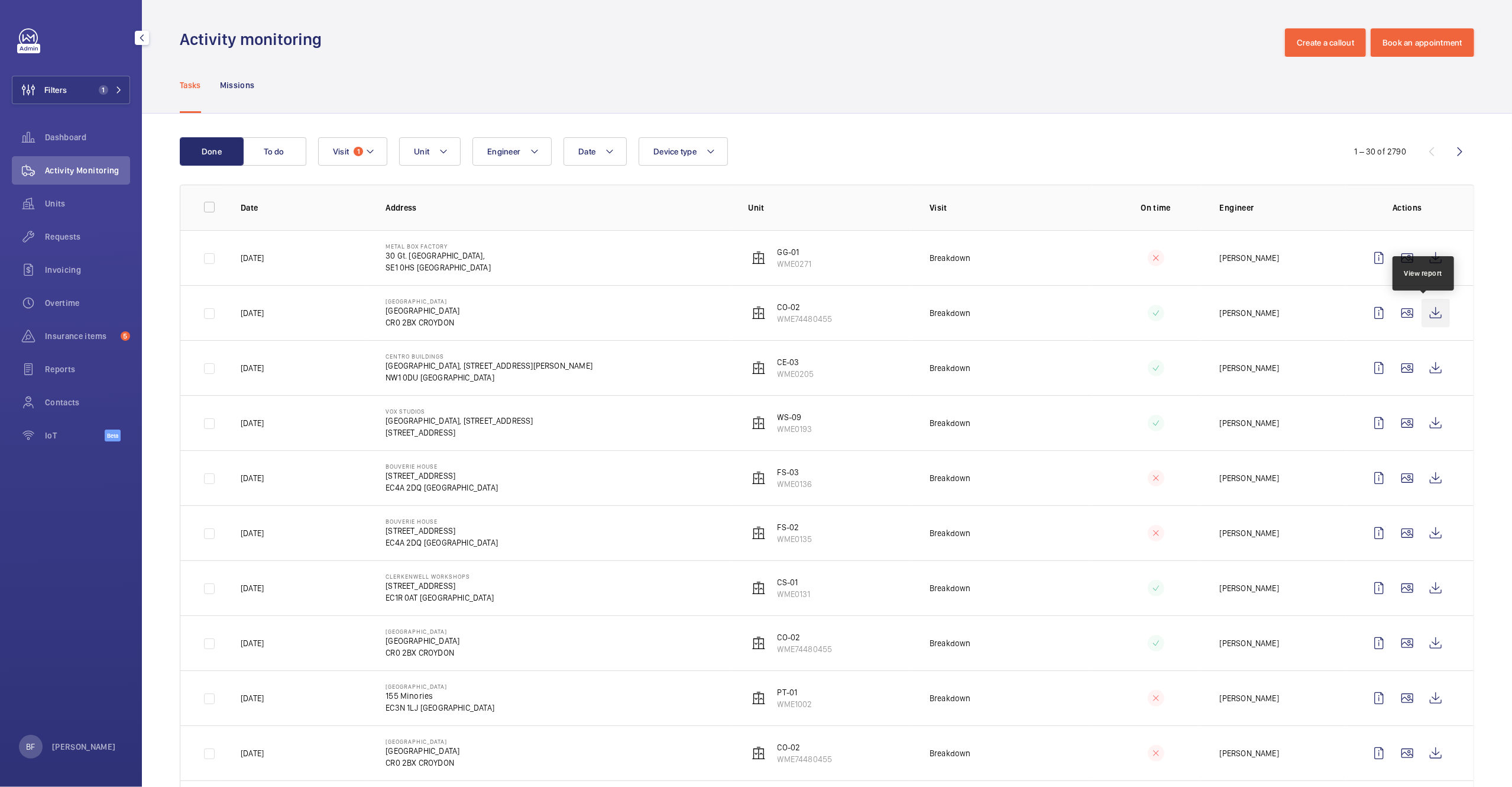
click at [1422, 316] on wm-front-icon-button at bounding box center [1435, 313] width 28 height 28
click at [1430, 423] on wm-front-icon-button at bounding box center [1435, 422] width 28 height 28
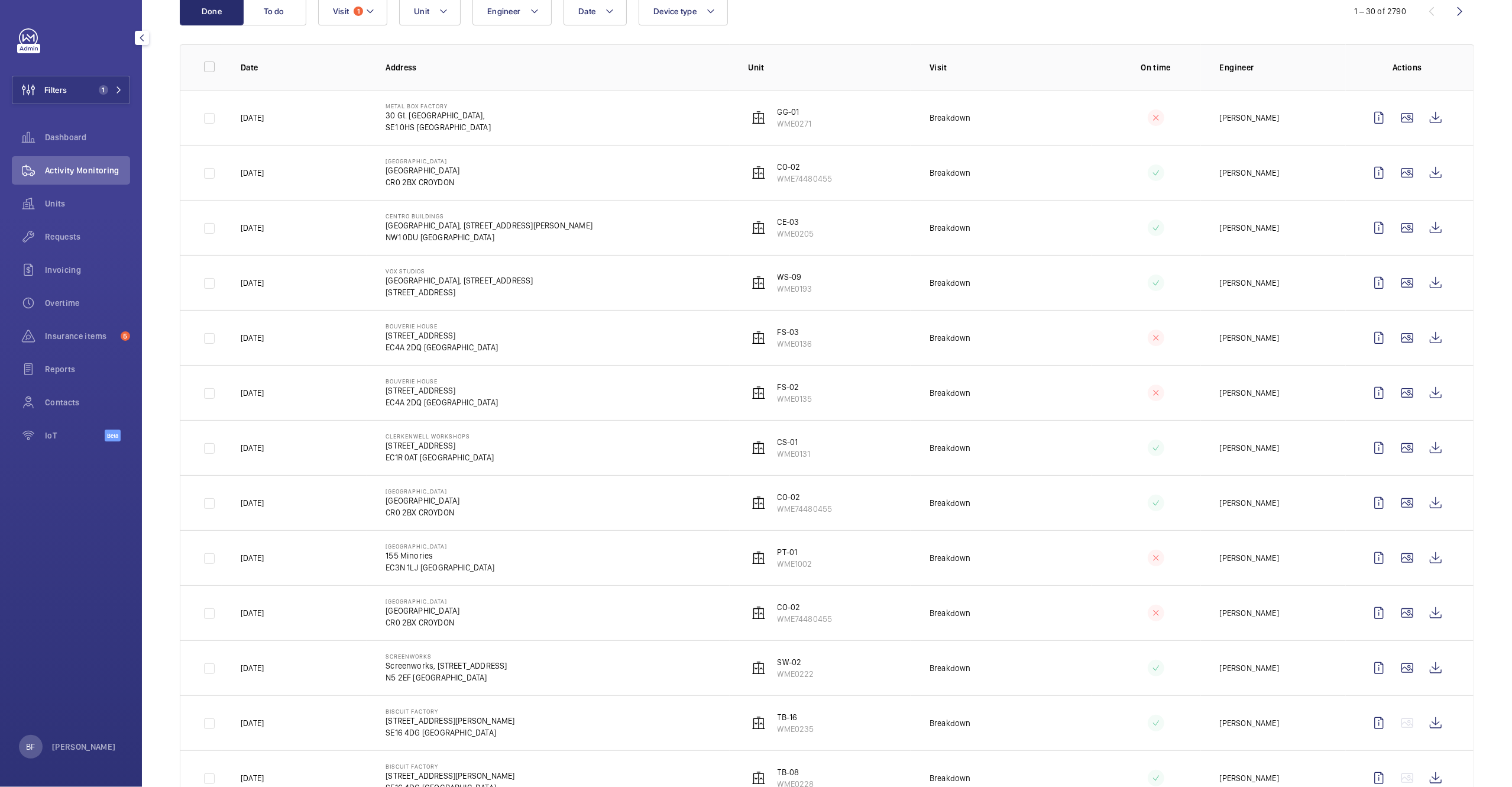
scroll to position [142, 0]
click at [1428, 501] on wm-front-icon-button at bounding box center [1435, 500] width 28 height 28
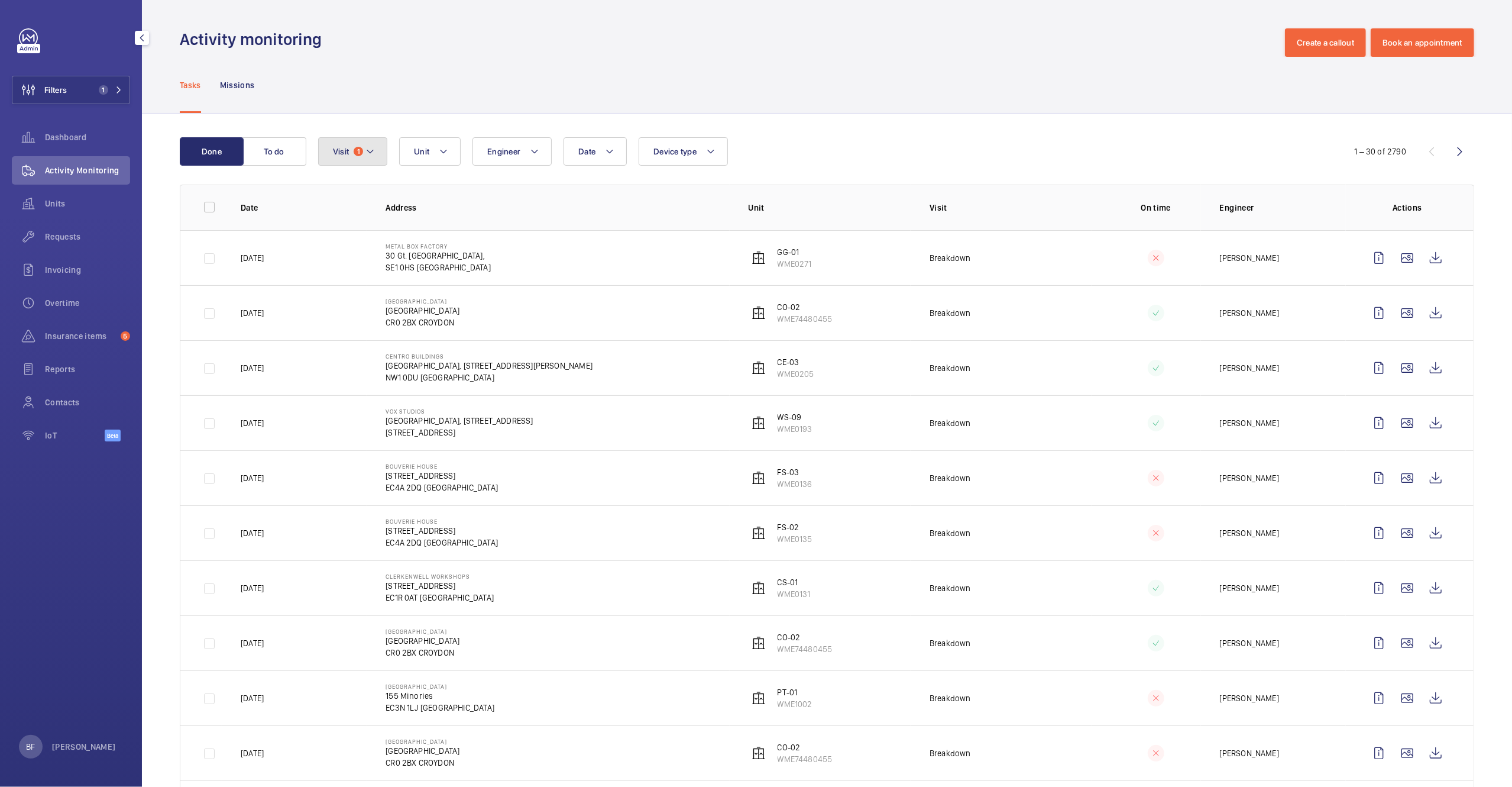
click at [351, 151] on button "Visit 1" at bounding box center [352, 151] width 69 height 28
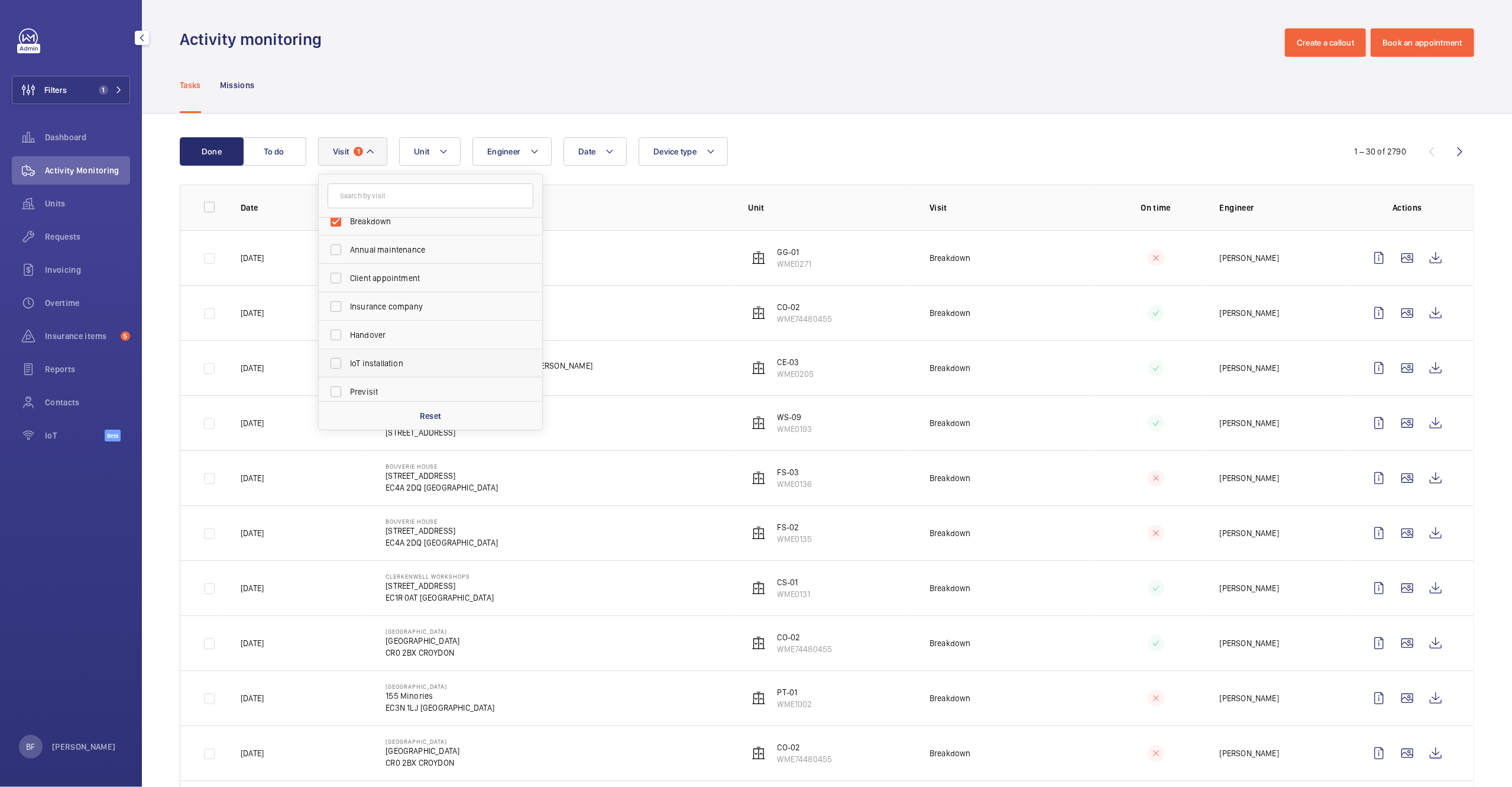
scroll to position [25, 0]
click at [825, 93] on div "Tasks Missions" at bounding box center [827, 84] width 1295 height 56
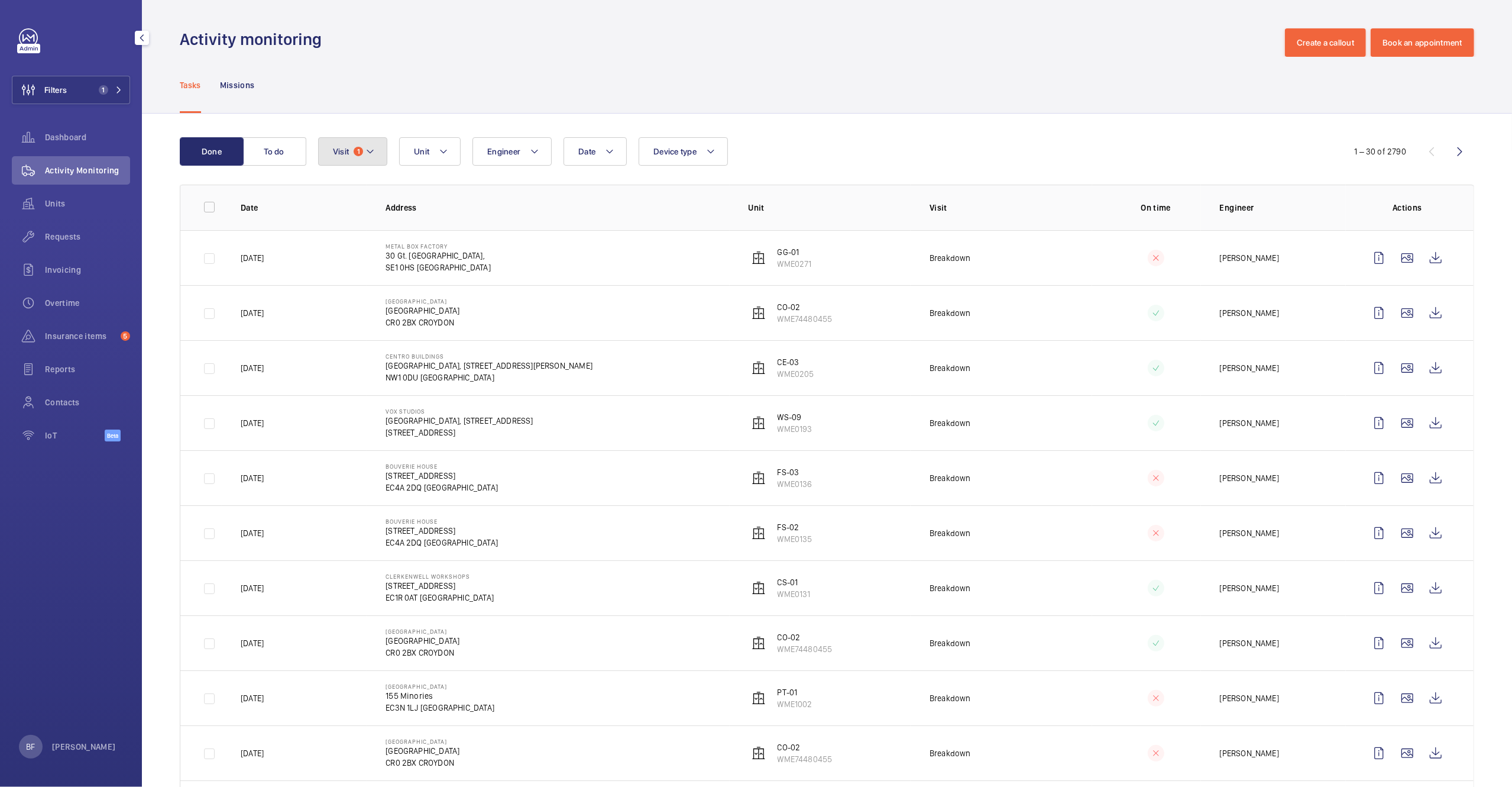
click at [367, 145] on mat-icon at bounding box center [370, 151] width 9 height 14
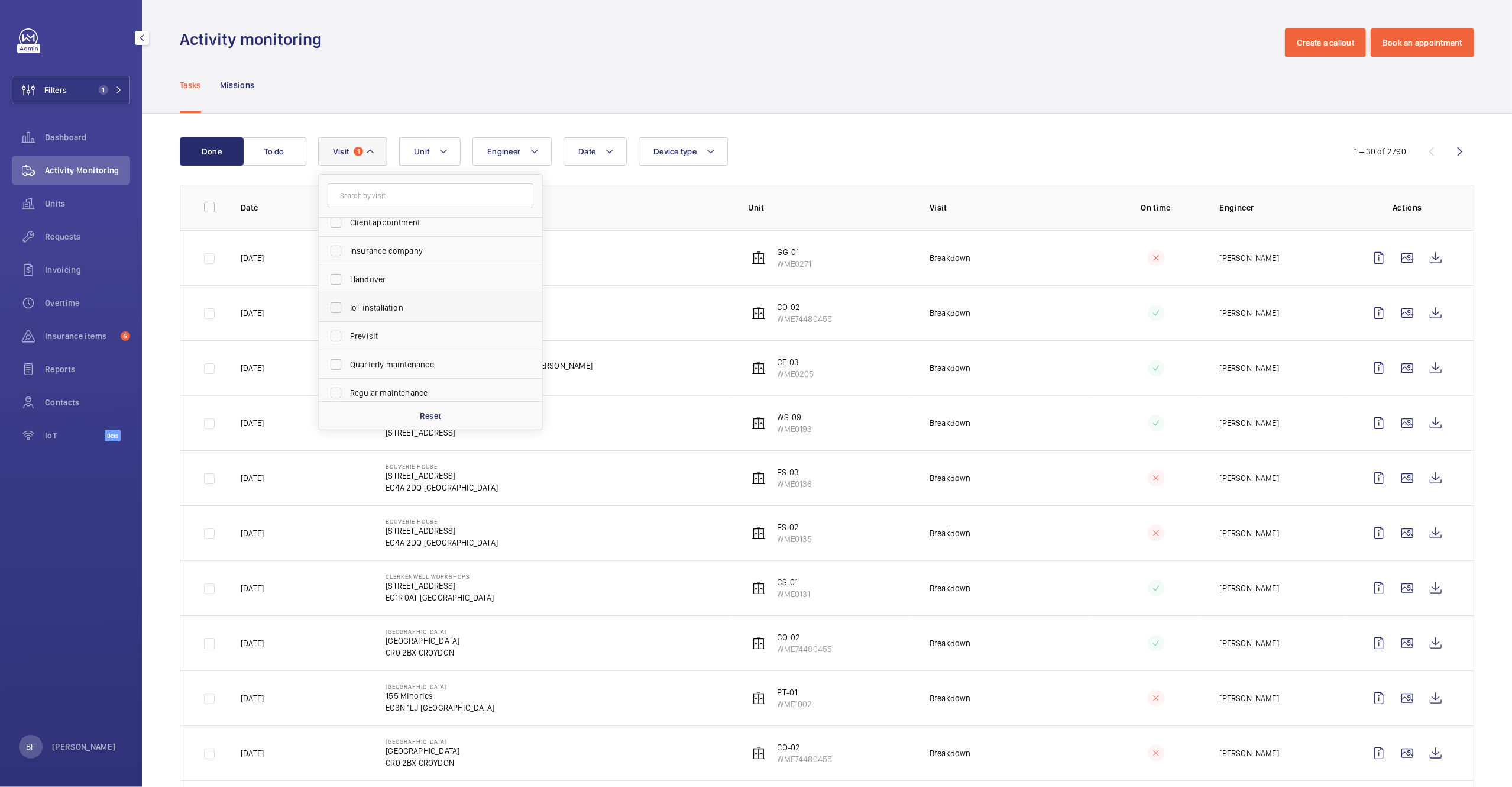
scroll to position [103, 0]
click at [364, 385] on span "Repair" at bounding box center [431, 385] width 163 height 12
click at [348, 385] on input "Repair" at bounding box center [335, 384] width 23 height 23
checkbox input "true"
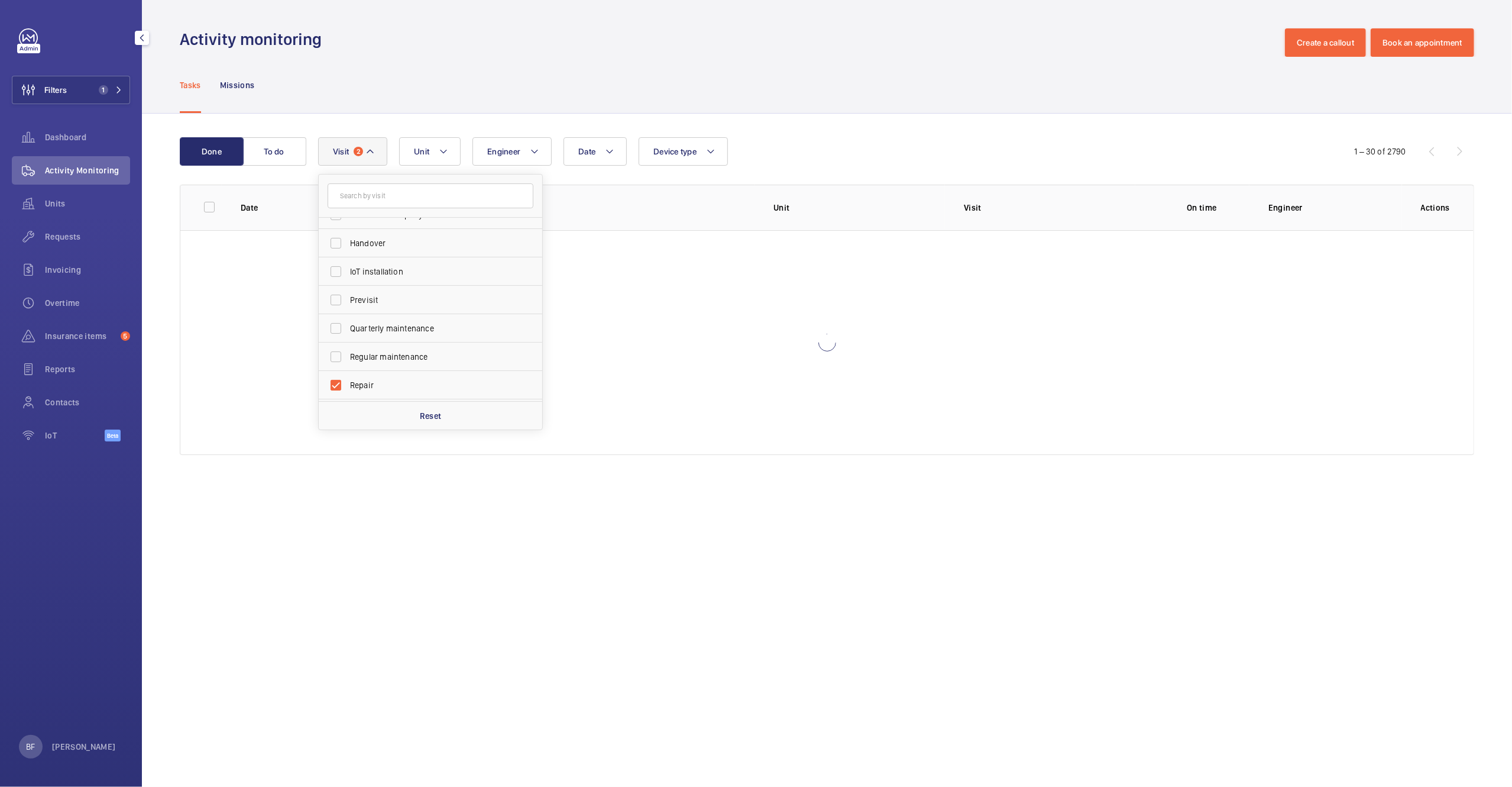
click at [763, 70] on div "Tasks Missions" at bounding box center [827, 84] width 1295 height 56
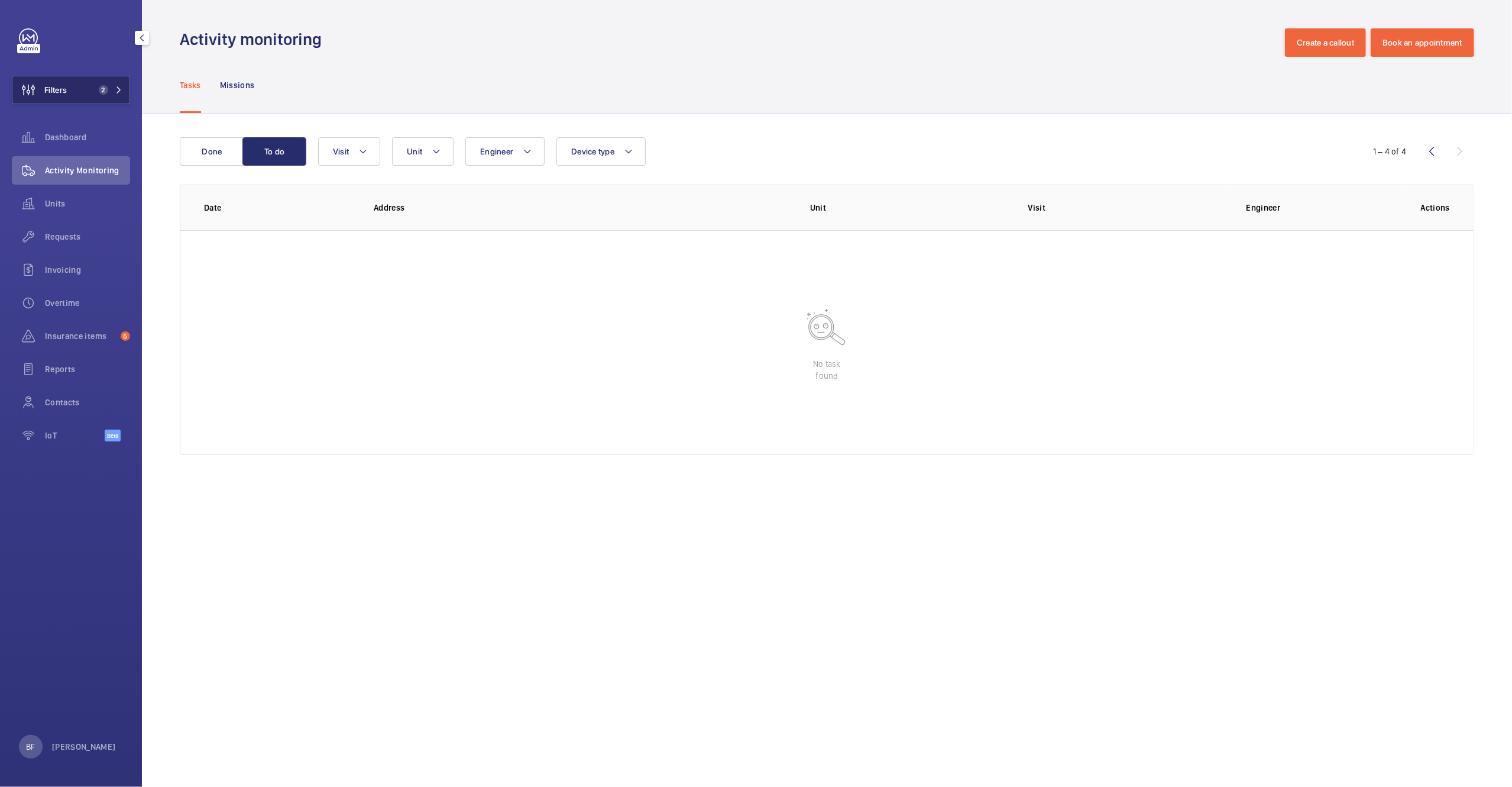
click at [121, 99] on button "Filters 2" at bounding box center [71, 90] width 118 height 28
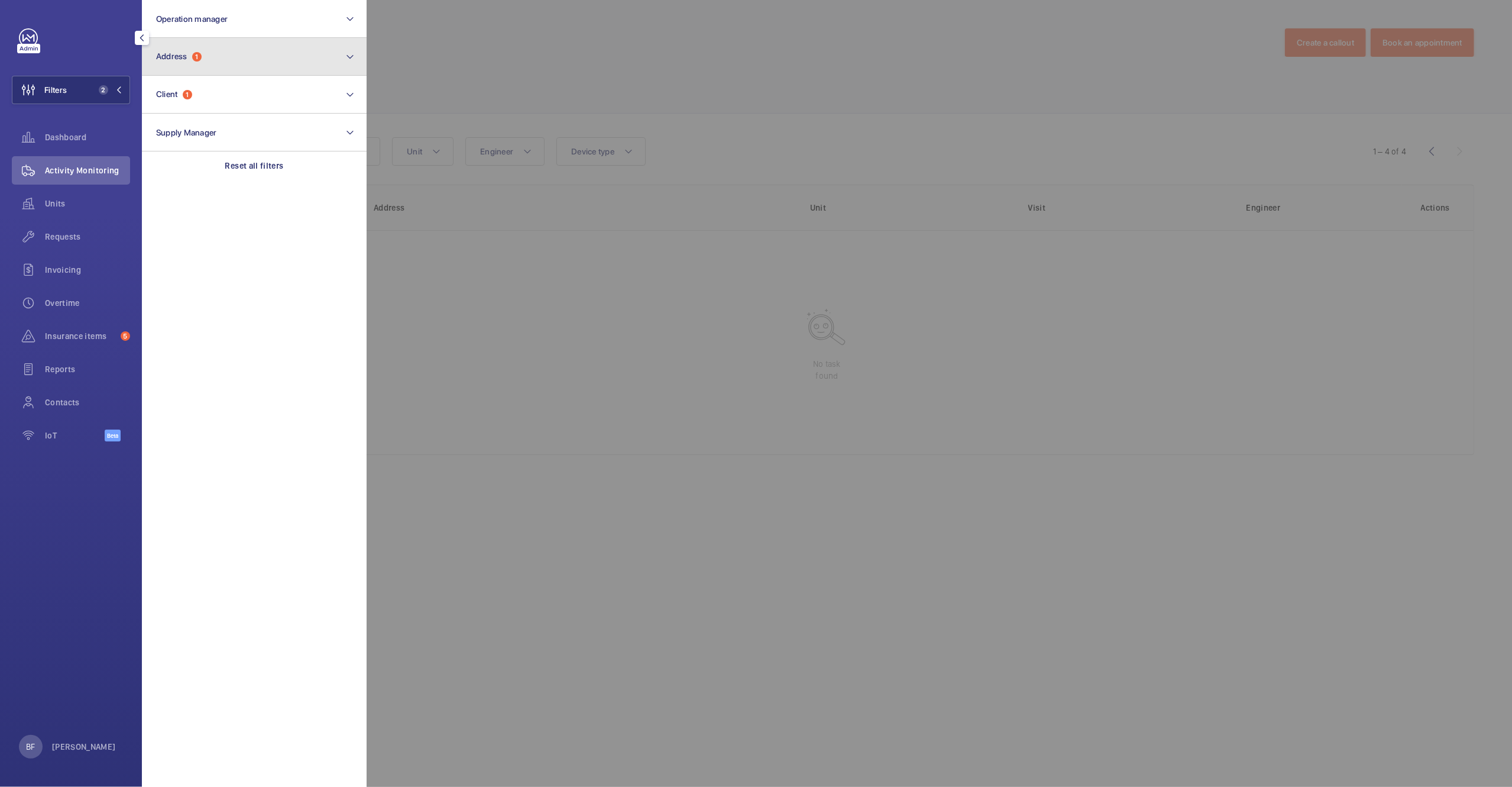
click at [221, 49] on button "Address 1" at bounding box center [254, 57] width 225 height 38
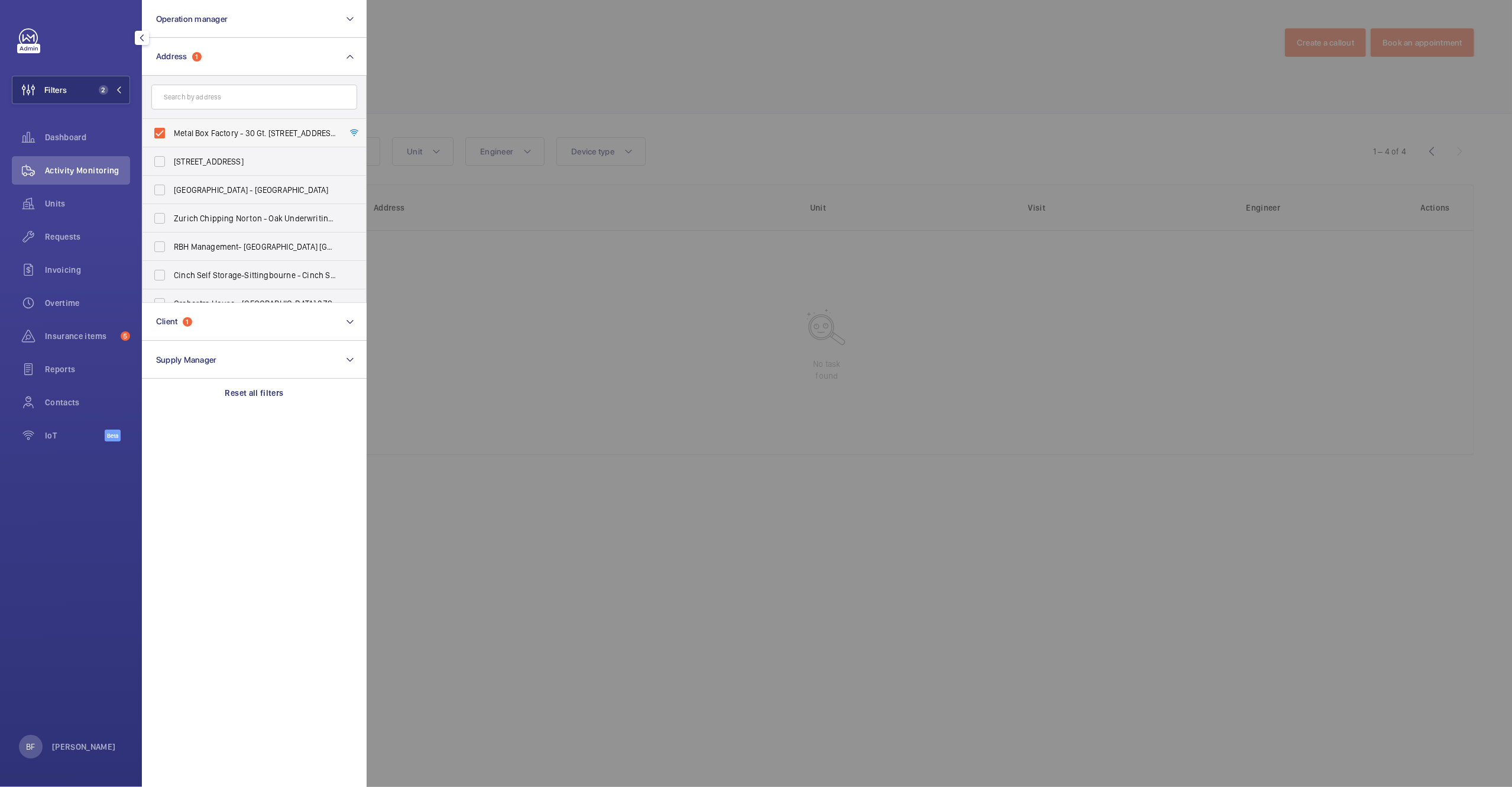
click at [208, 141] on label "Metal Box Factory - 30 Gt. [STREET_ADDRESS]" at bounding box center [245, 133] width 206 height 28
click at [171, 141] on input "Metal Box Factory - 30 Gt. [STREET_ADDRESS]" at bounding box center [159, 133] width 23 height 23
checkbox input "false"
click at [501, 128] on div at bounding box center [1123, 393] width 1512 height 787
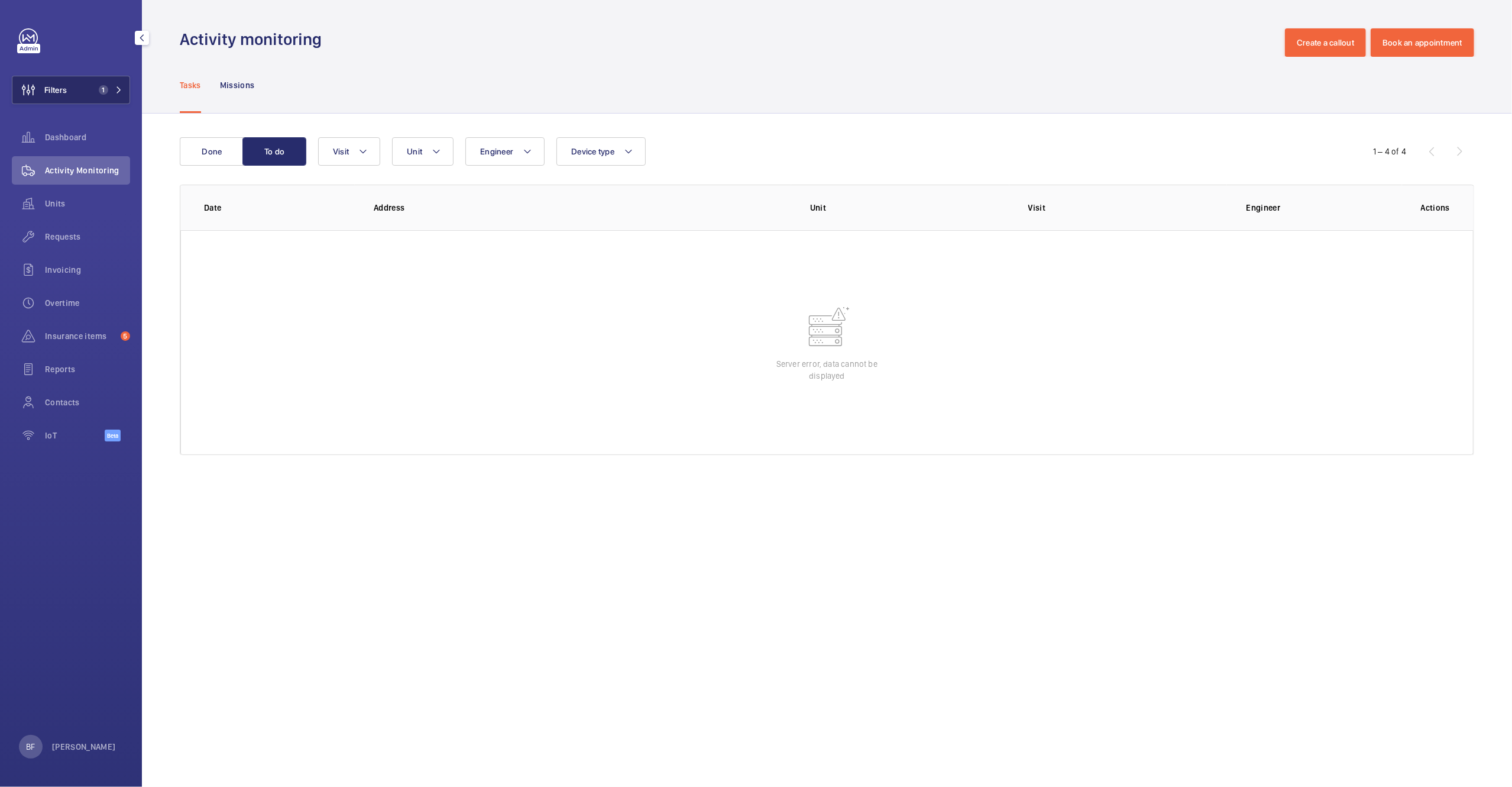
click at [103, 97] on button "Filters 1" at bounding box center [71, 90] width 118 height 28
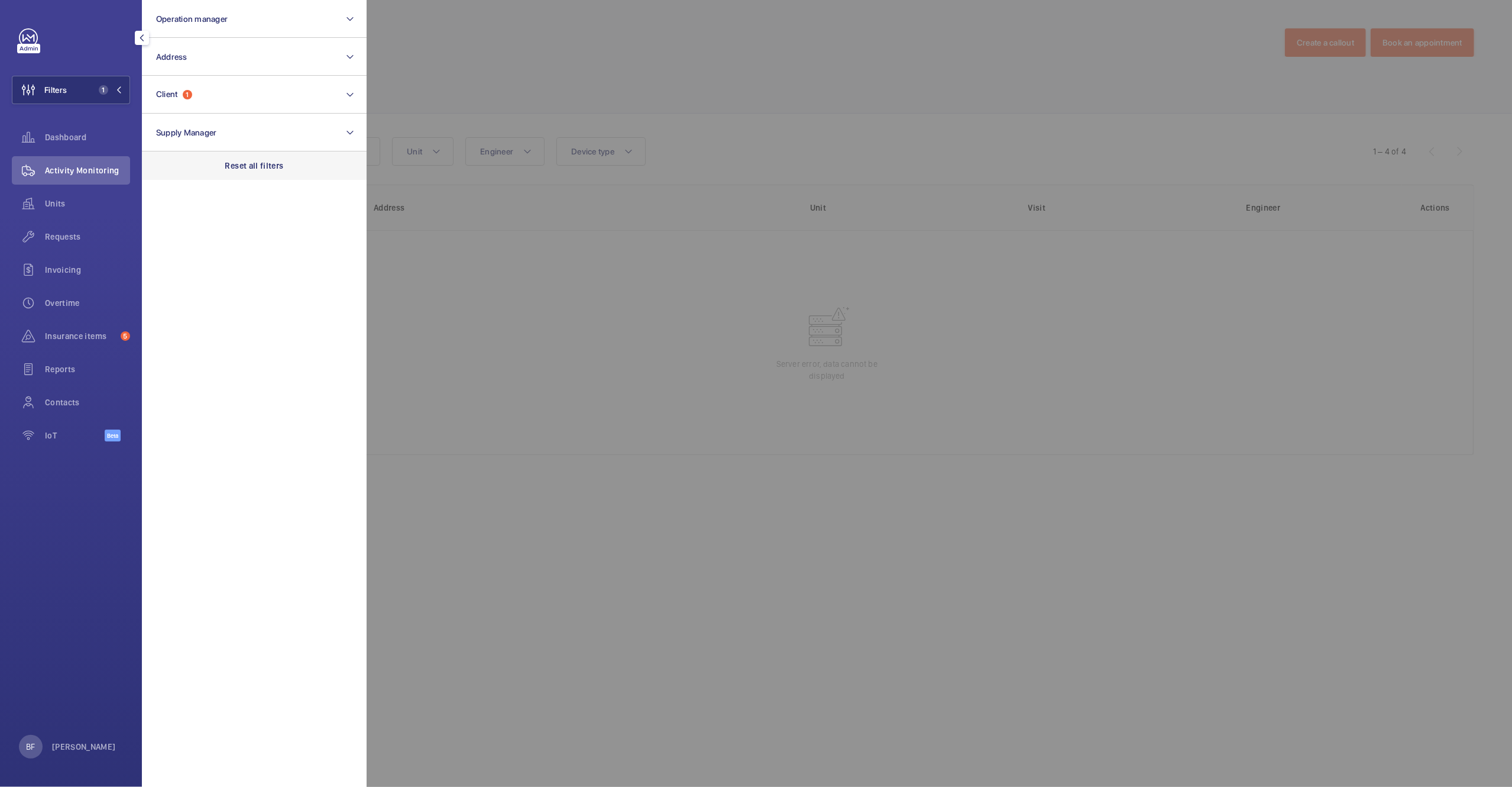
click at [263, 173] on div "Reset all filters" at bounding box center [254, 166] width 225 height 28
click at [544, 82] on div at bounding box center [1123, 393] width 1512 height 787
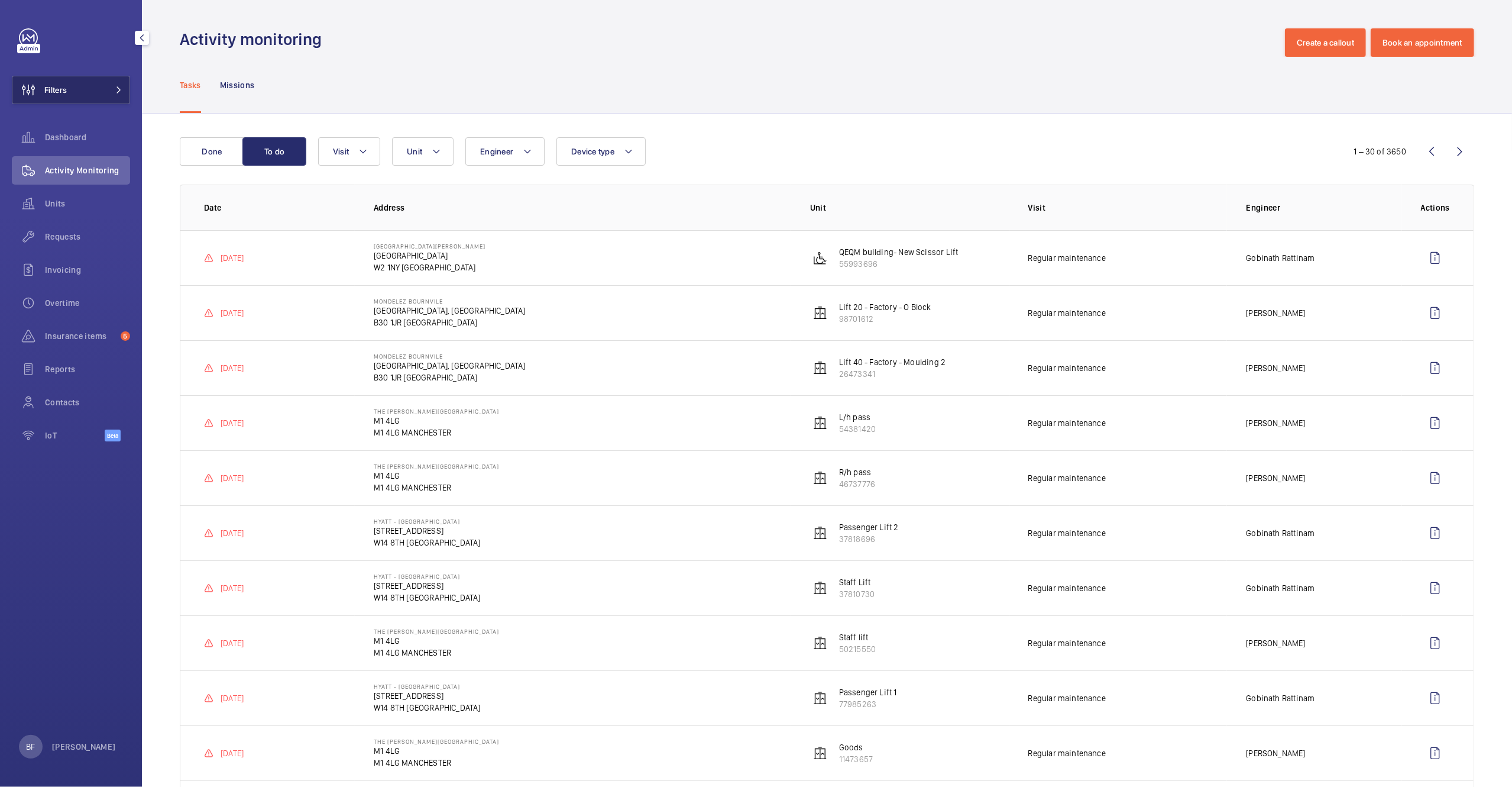
click at [103, 94] on button "Filters" at bounding box center [71, 90] width 118 height 28
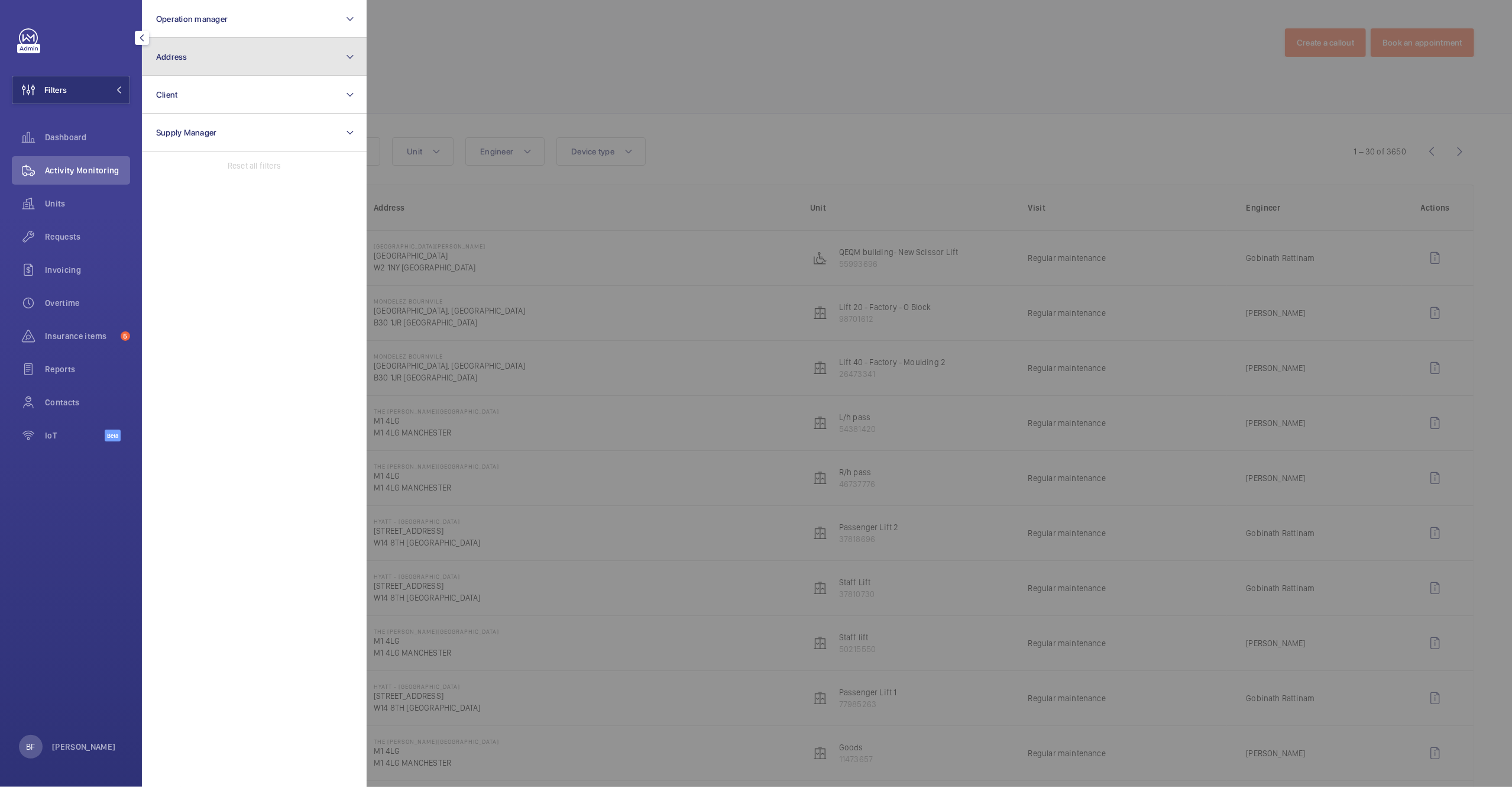
click at [210, 53] on button "Address" at bounding box center [254, 57] width 225 height 38
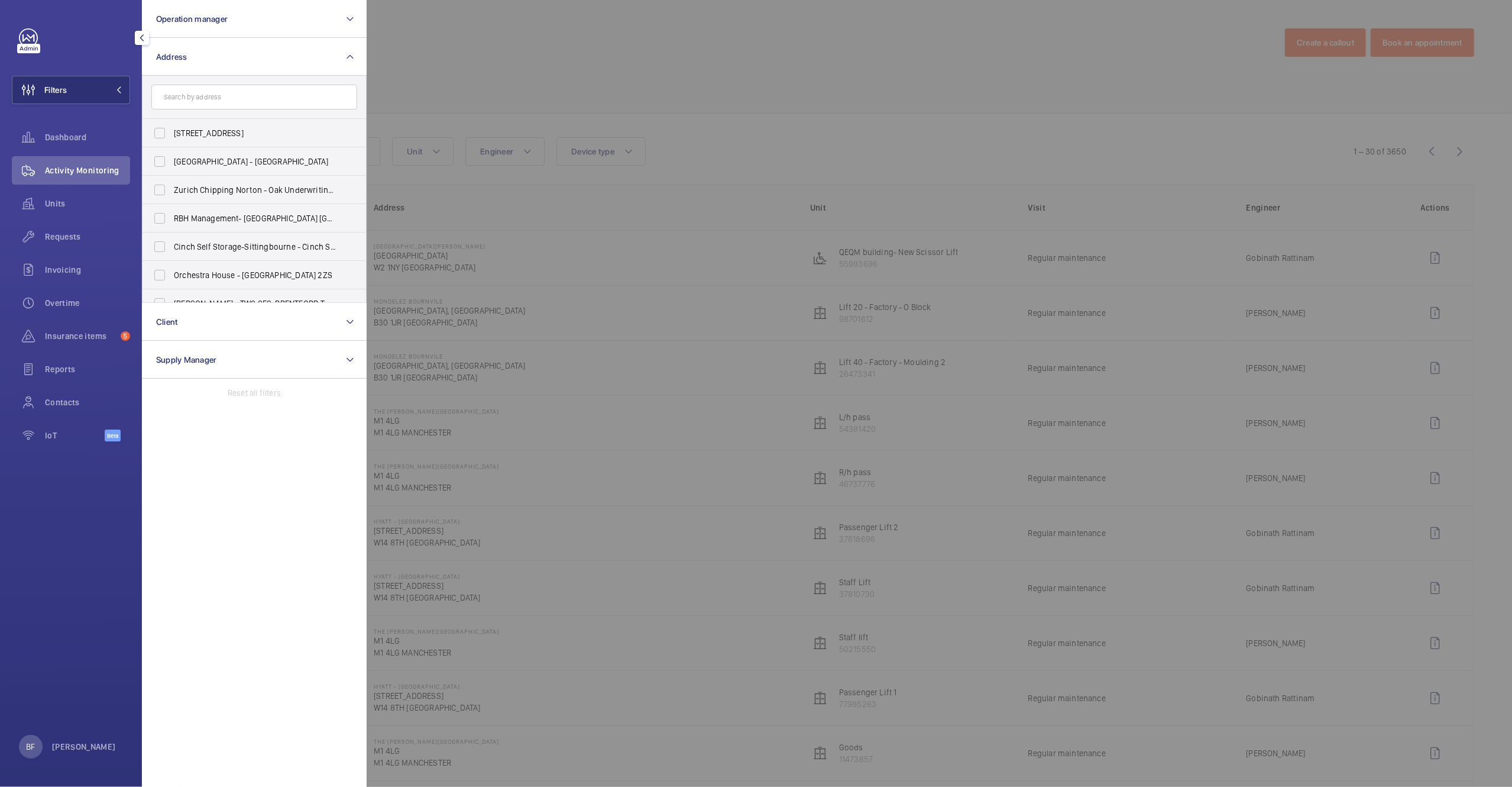
click at [231, 86] on input "text" at bounding box center [254, 97] width 206 height 25
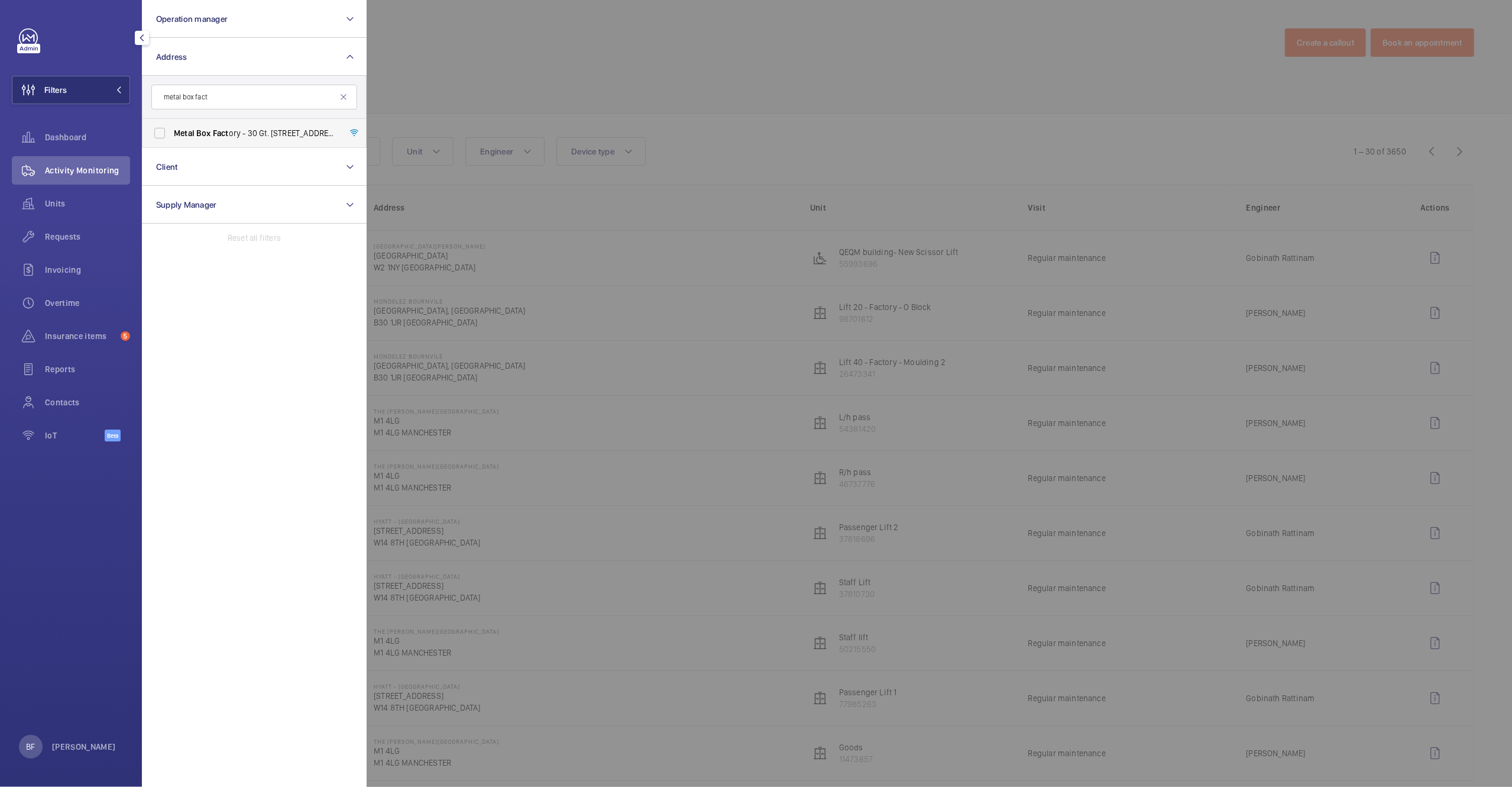
type input "metal box fact"
click at [226, 131] on span "Fact" at bounding box center [221, 133] width 16 height 9
click at [171, 131] on input "Metal Box Fact ory - 30 Gt. [STREET_ADDRESS]" at bounding box center [159, 133] width 23 height 23
checkbox input "true"
click at [433, 117] on div at bounding box center [1123, 393] width 1512 height 787
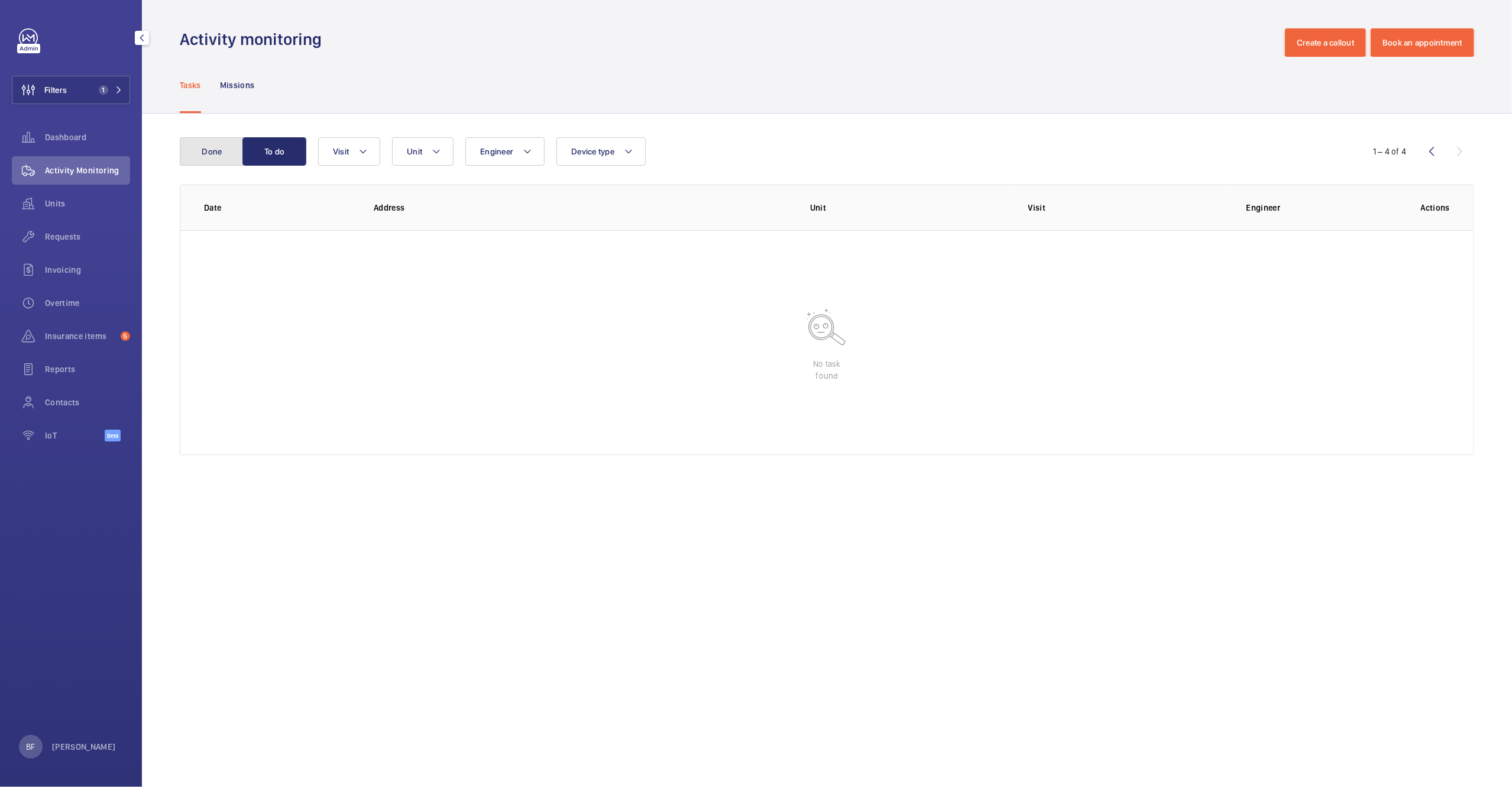
click at [224, 147] on button "Done" at bounding box center [212, 151] width 64 height 28
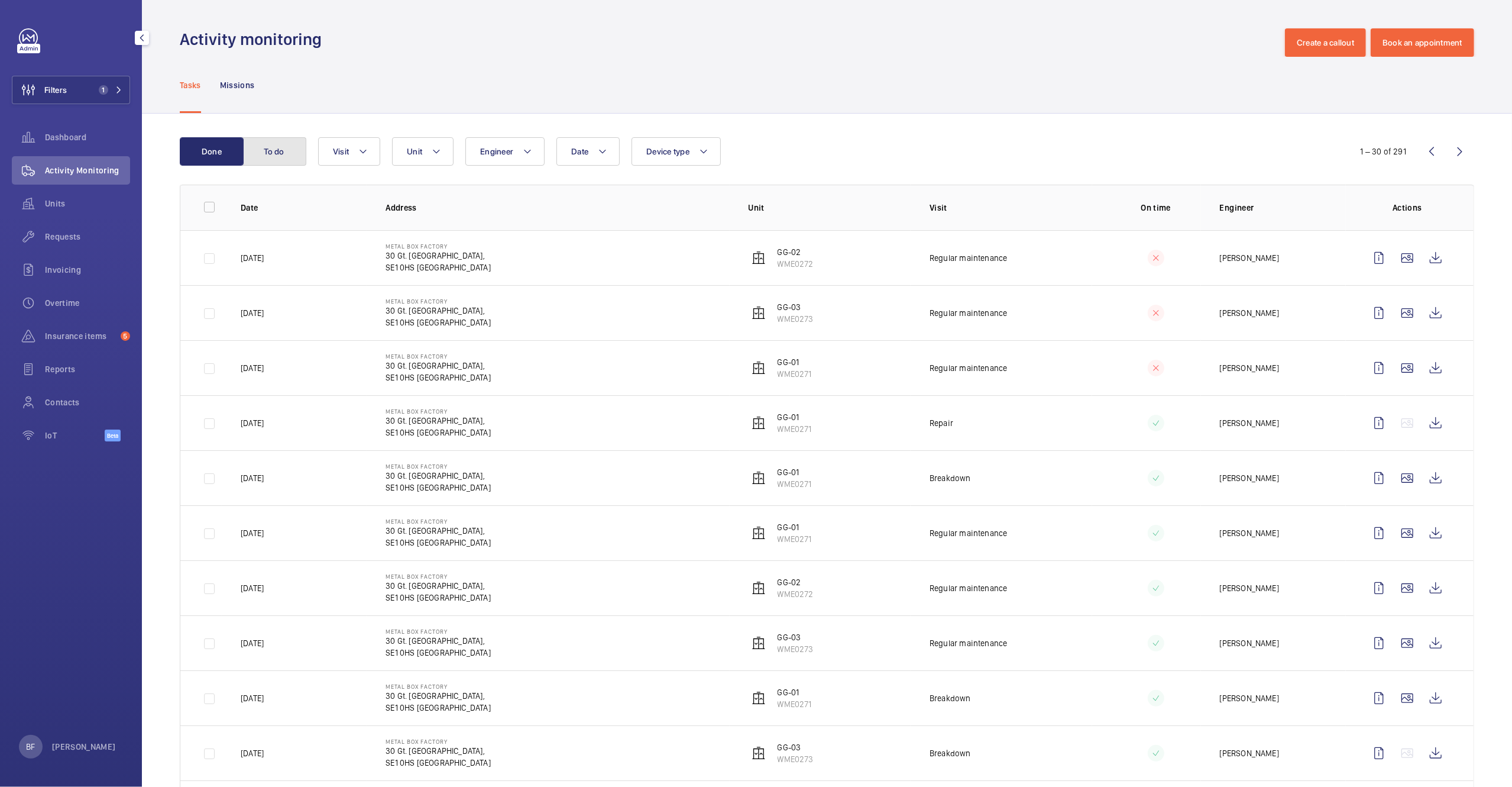
click at [293, 148] on button "To do" at bounding box center [274, 151] width 64 height 28
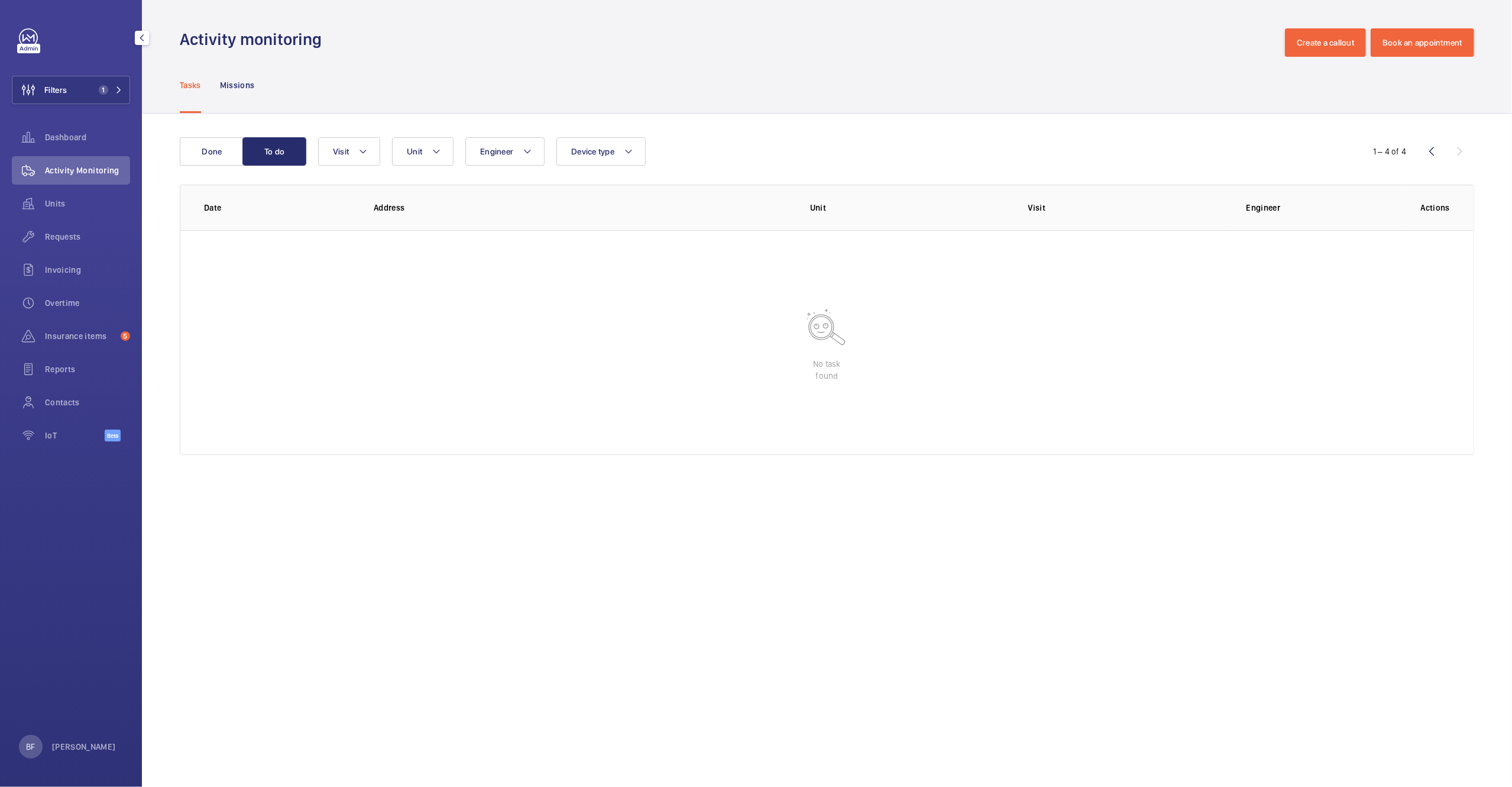
click at [67, 759] on div "Filters 1 Dashboard Activity Monitoring Units Requests Invoicing Overtime Insur…" at bounding box center [71, 393] width 142 height 787
click at [84, 746] on p "[PERSON_NAME]" at bounding box center [84, 746] width 64 height 12
click at [103, 716] on p "Log out" at bounding box center [86, 720] width 110 height 12
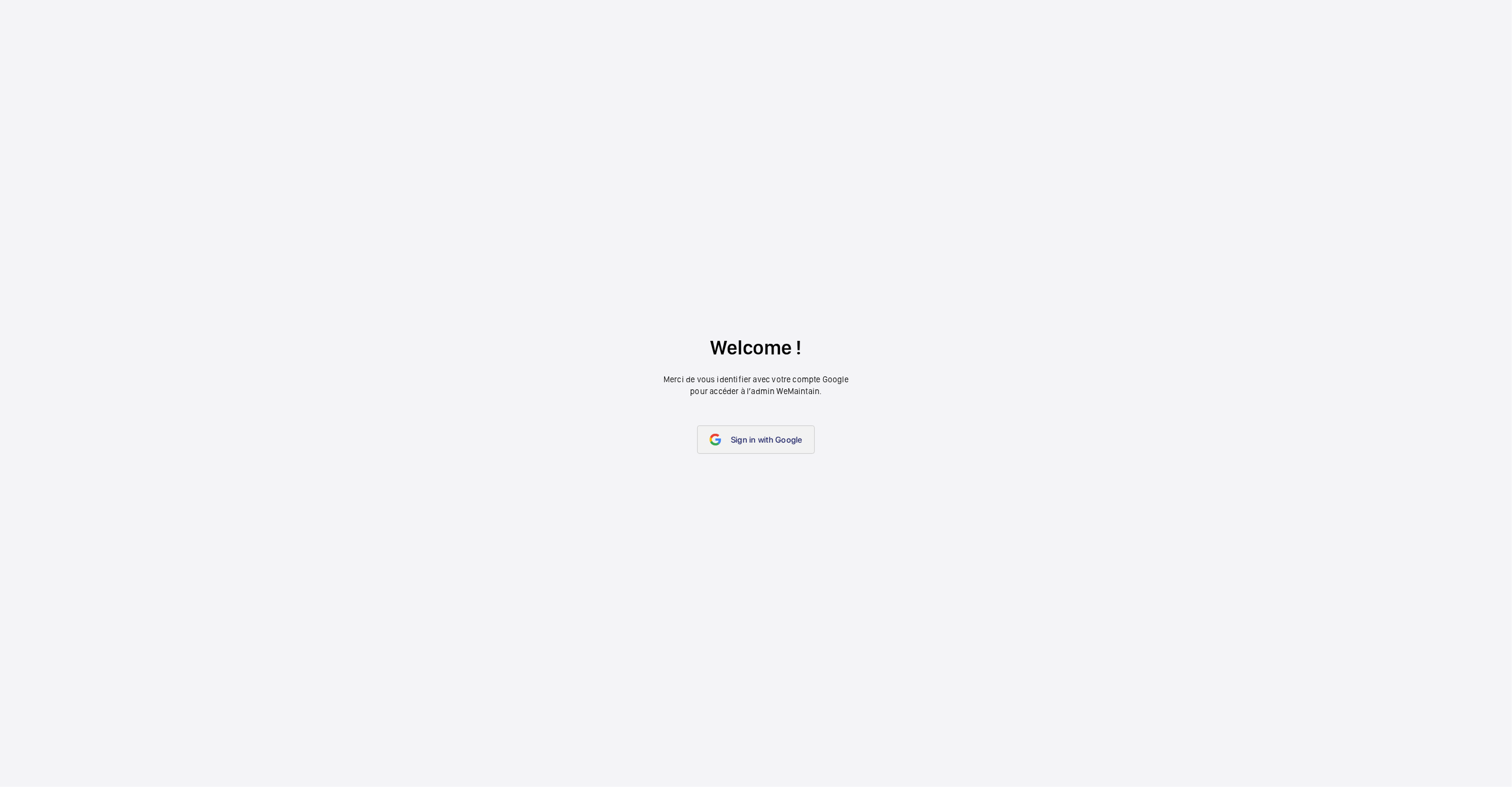
click at [766, 440] on span "Sign in with Google" at bounding box center [766, 439] width 72 height 9
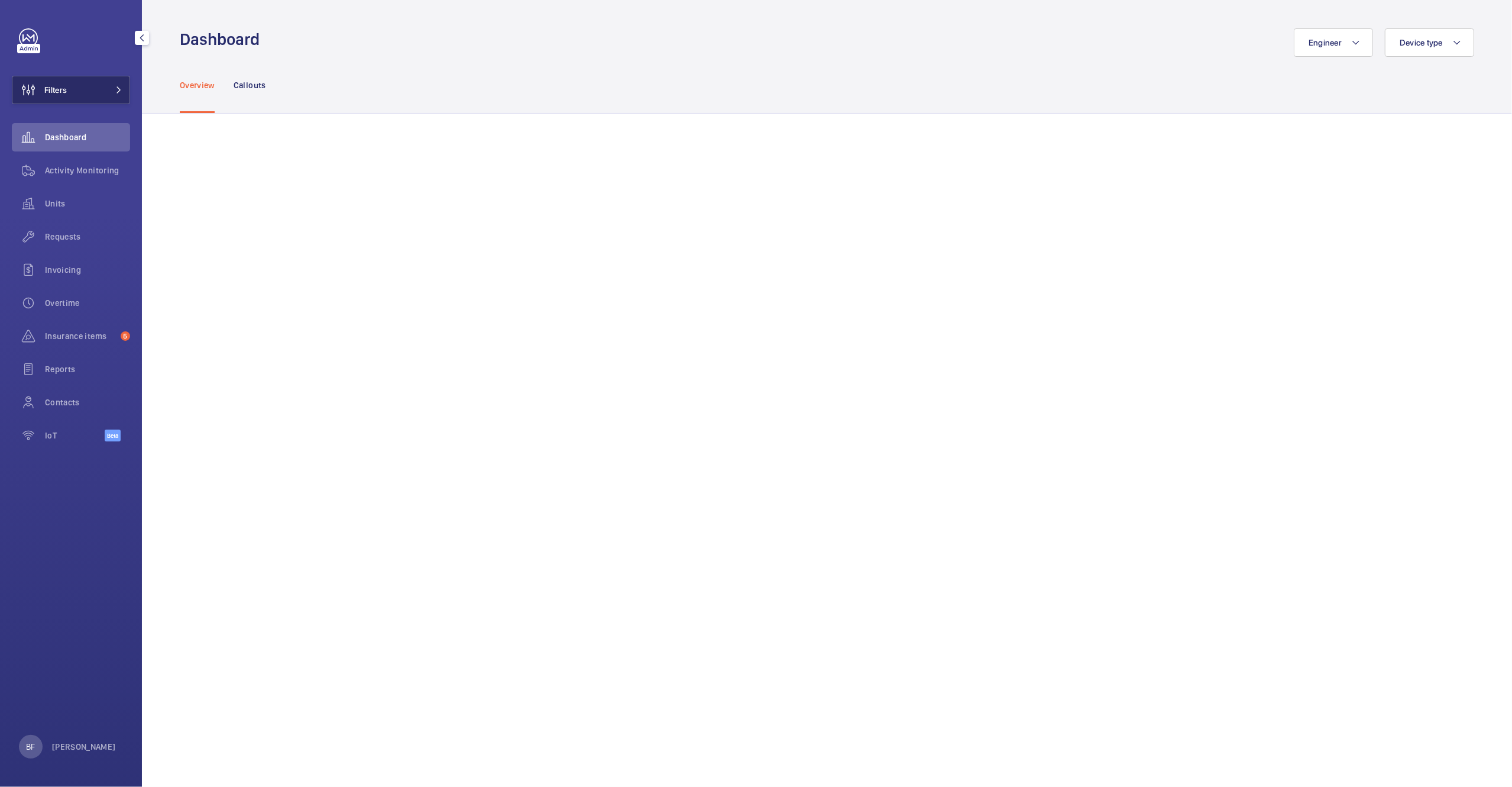
click at [104, 90] on button "Filters" at bounding box center [71, 90] width 118 height 28
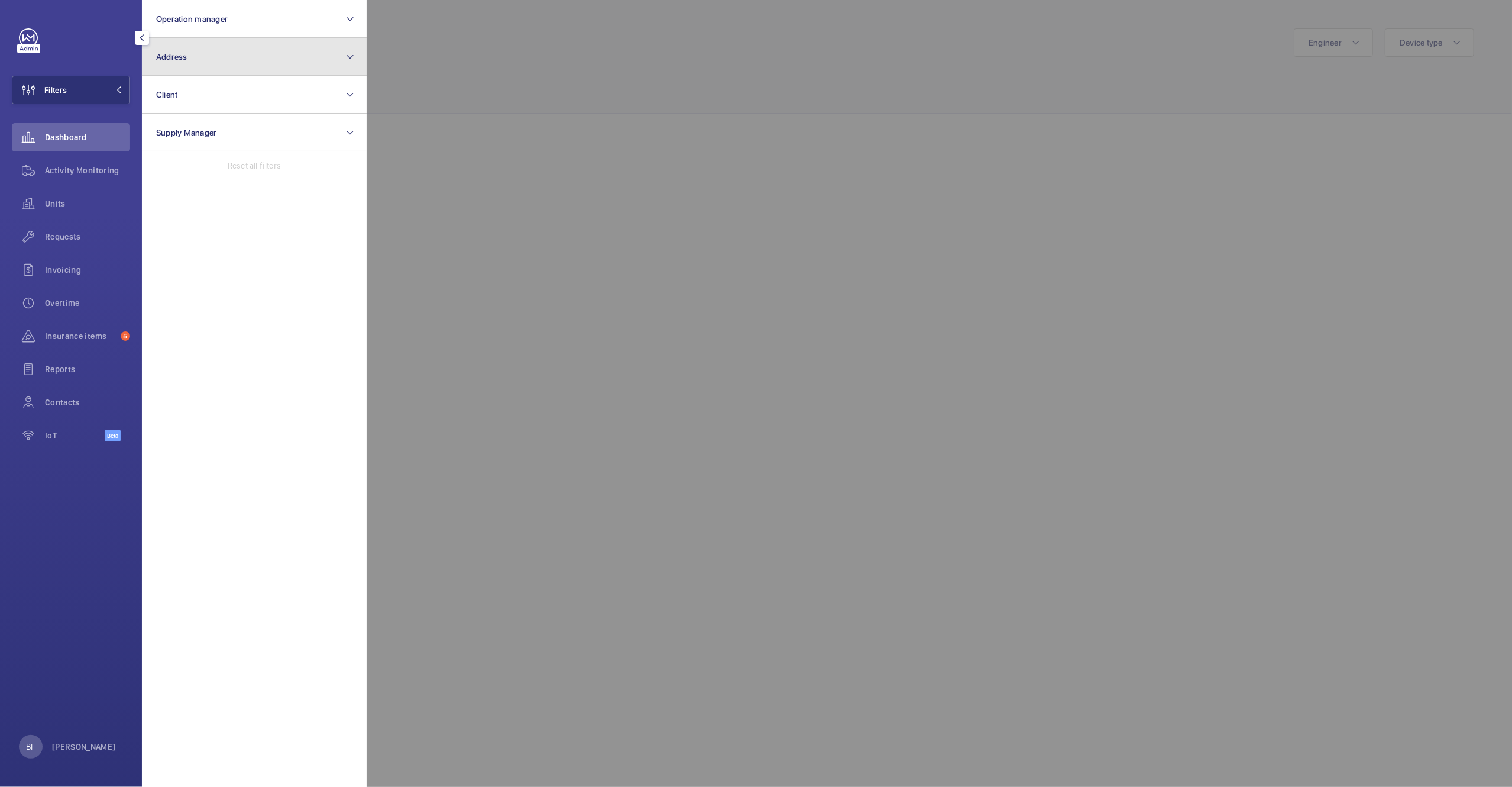
click at [222, 64] on button "Address" at bounding box center [254, 57] width 225 height 38
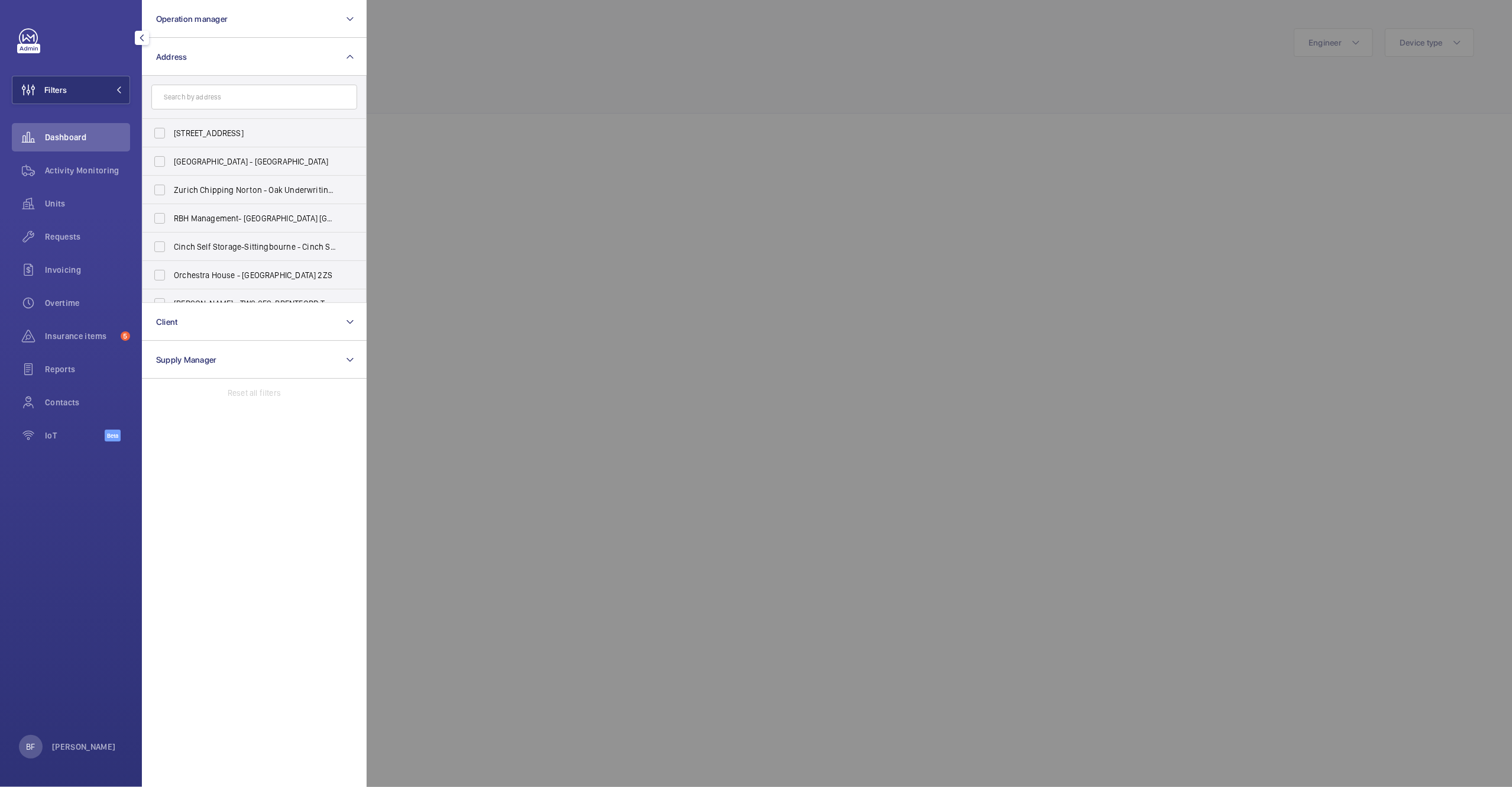
click at [227, 97] on input "text" at bounding box center [254, 97] width 206 height 25
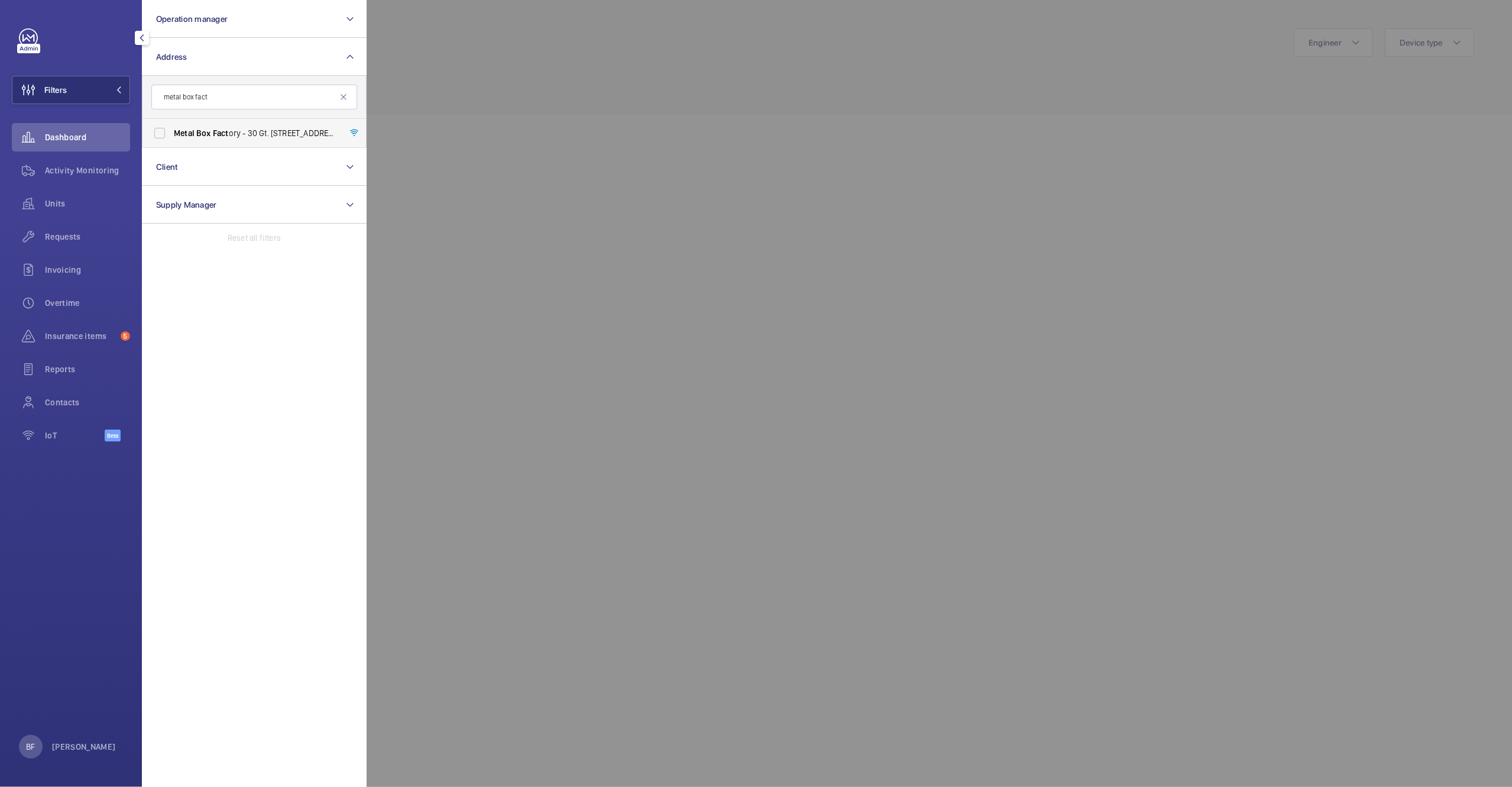
type input "metal box fact"
click at [240, 128] on span "Metal Box Fact ory - 30 Gt. Guildford Street,, LONDON SE1 0HS" at bounding box center [255, 134] width 163 height 12
click at [150, 125] on input "Metal Box Fact ory - 30 Gt. Guildford Street,, LONDON SE1 0HS" at bounding box center [159, 133] width 23 height 23
checkbox input "true"
click at [104, 176] on span "Activity Monitoring" at bounding box center [87, 171] width 85 height 12
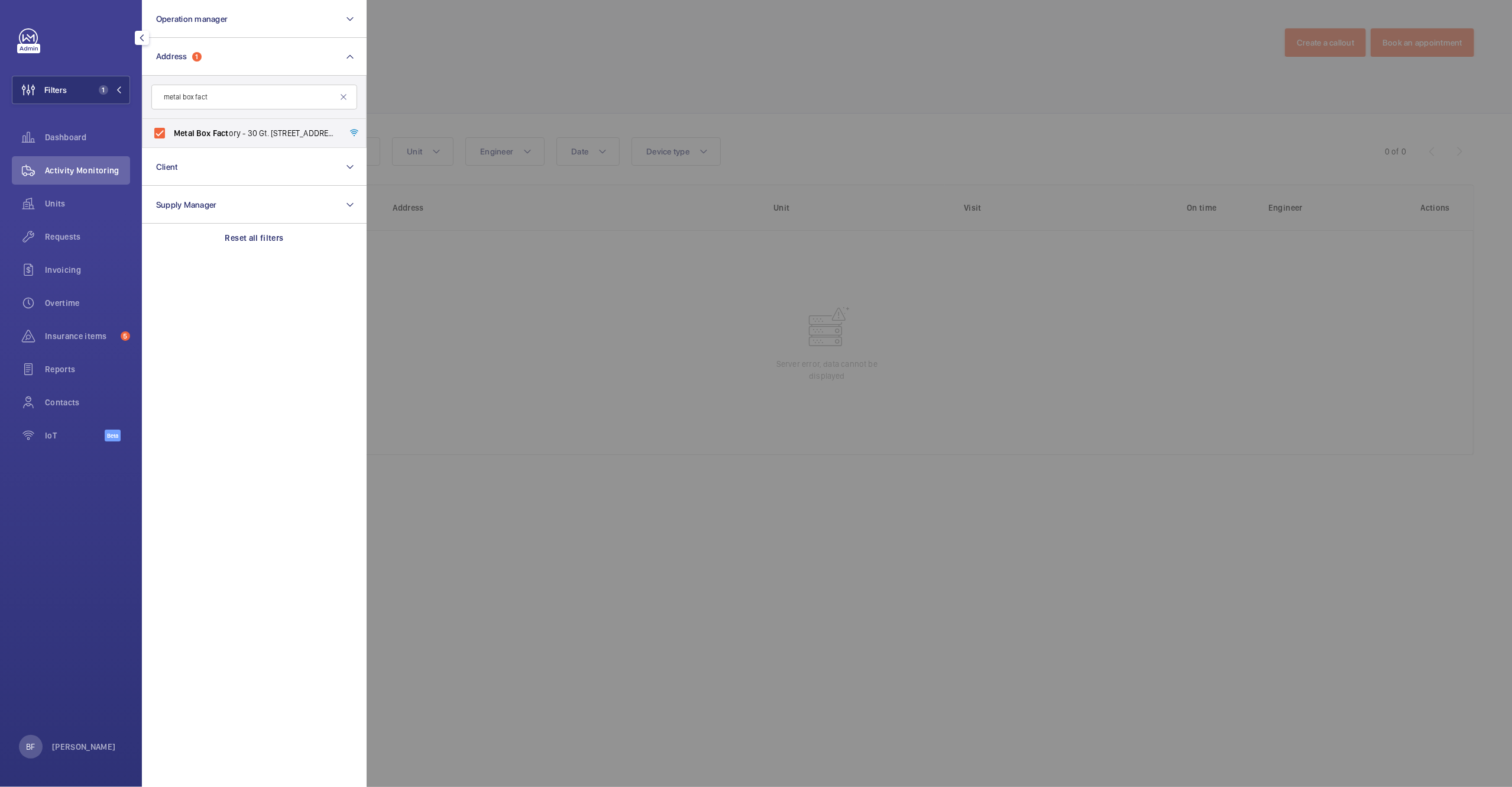
click at [531, 54] on div at bounding box center [1123, 393] width 1512 height 787
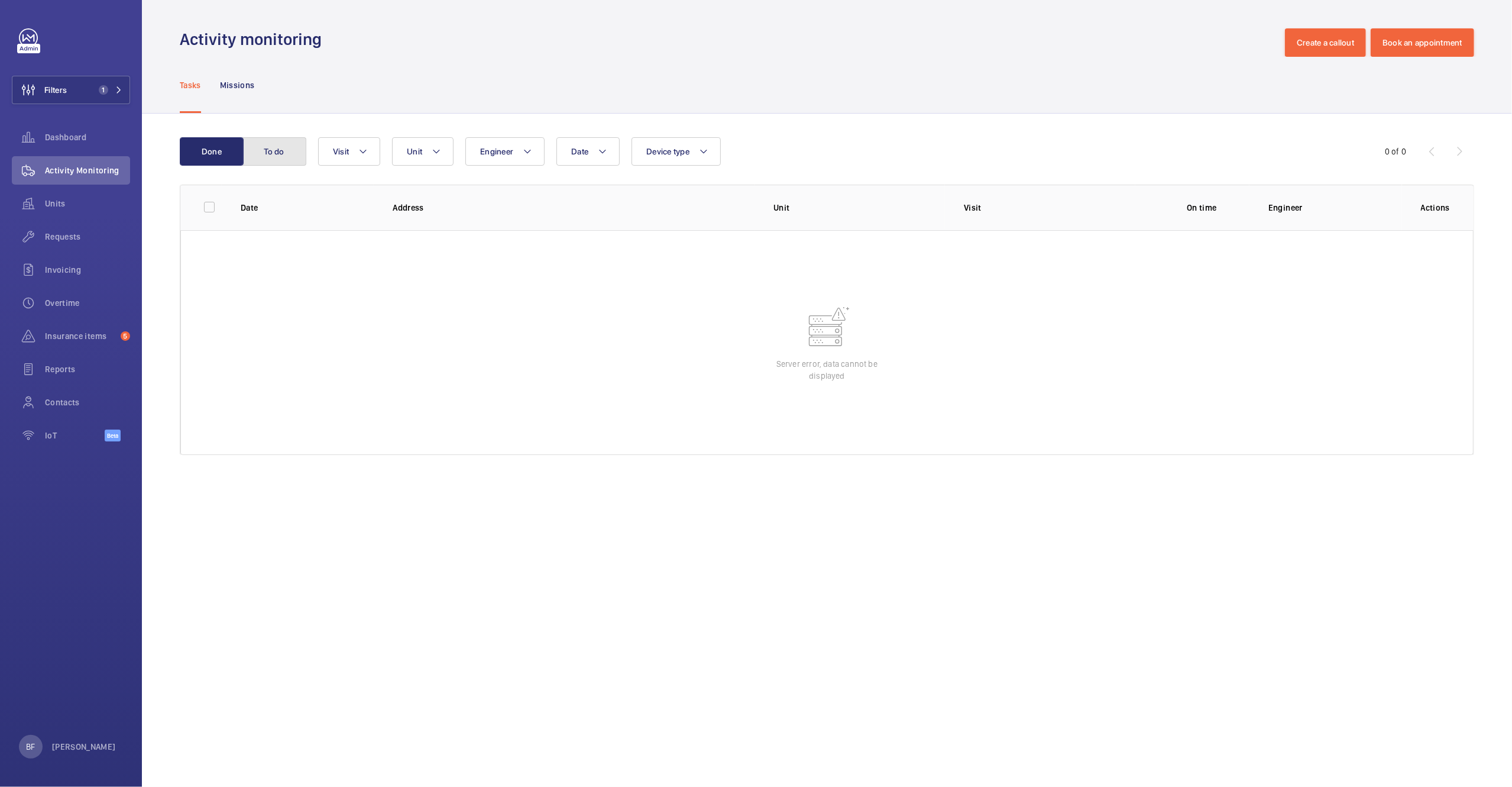
click at [291, 141] on button "To do" at bounding box center [274, 151] width 64 height 28
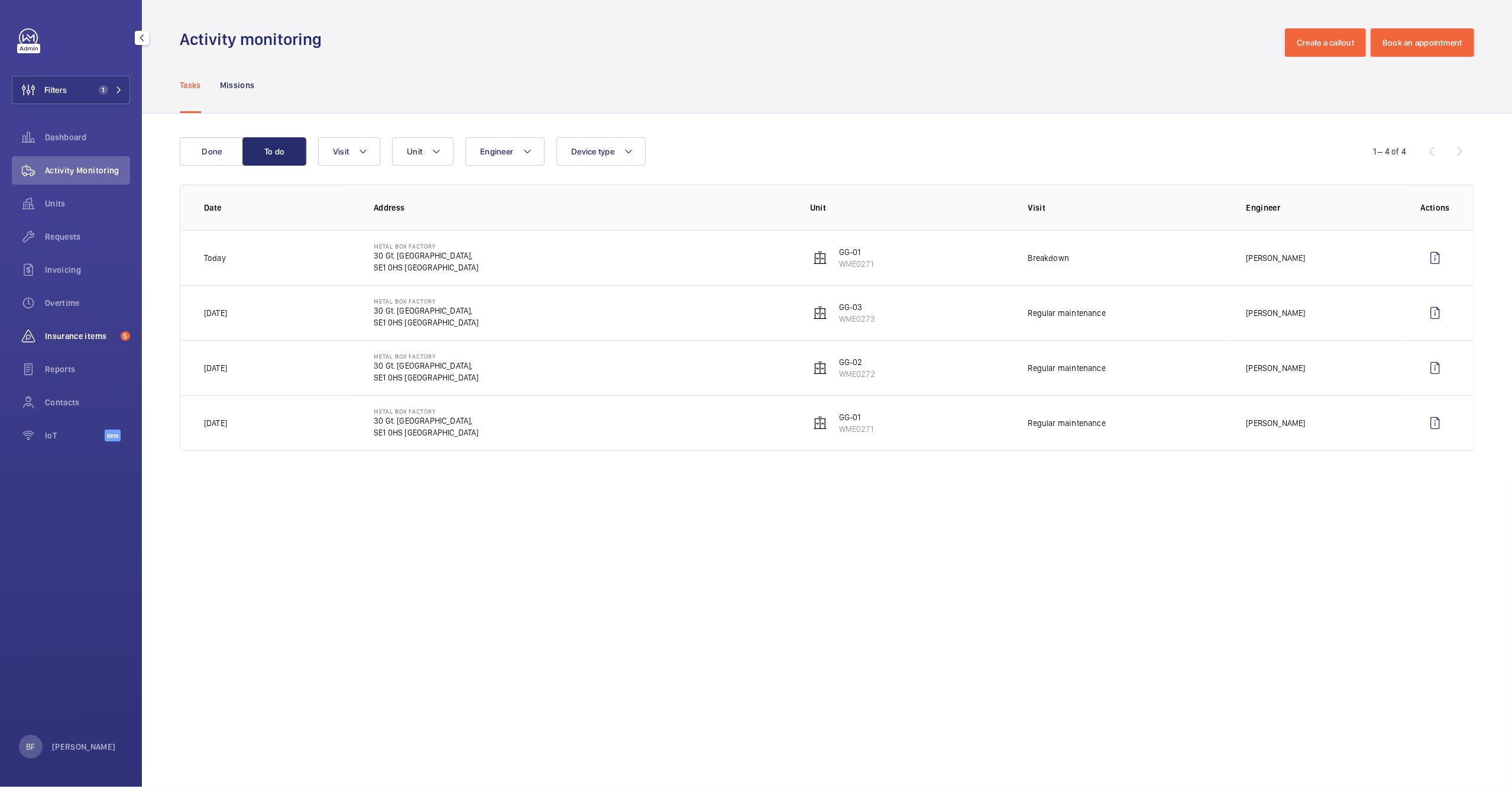
drag, startPoint x: 96, startPoint y: 338, endPoint x: 90, endPoint y: 344, distance: 8.5
click at [96, 338] on span "Insurance items" at bounding box center [80, 336] width 71 height 12
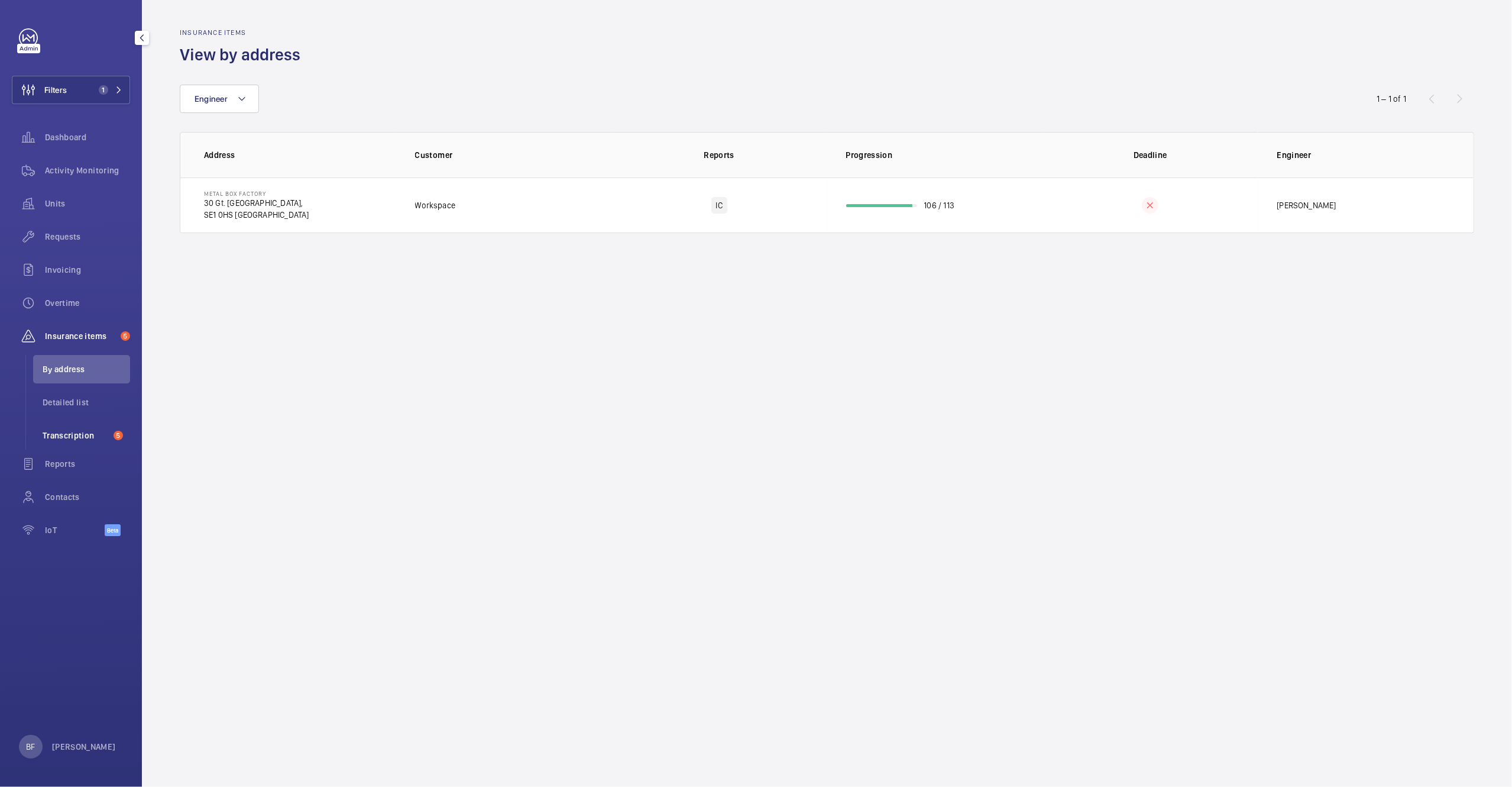
click at [76, 430] on span "Transcription" at bounding box center [75, 435] width 66 height 12
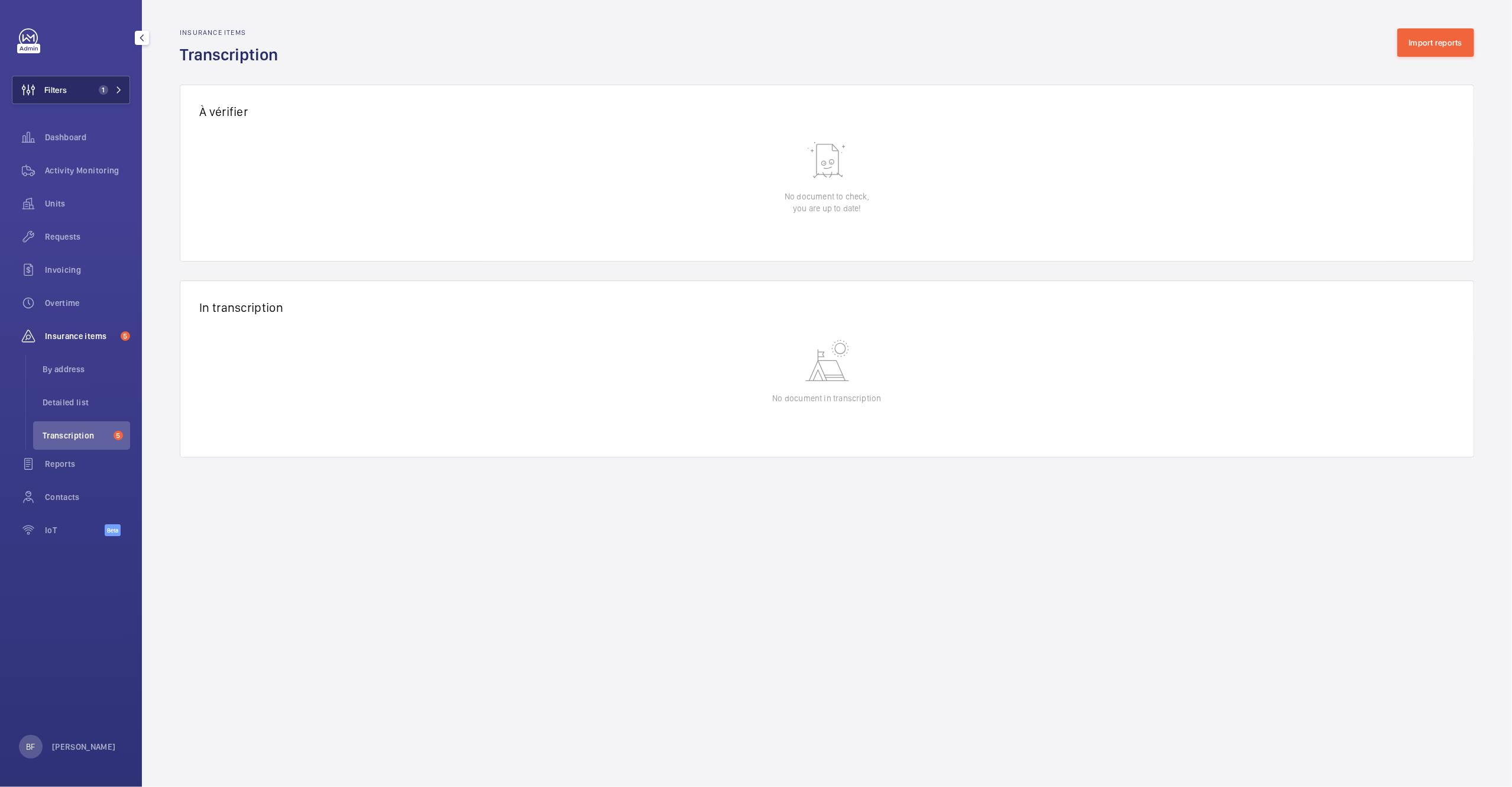
click at [110, 85] on span "1" at bounding box center [108, 90] width 28 height 9
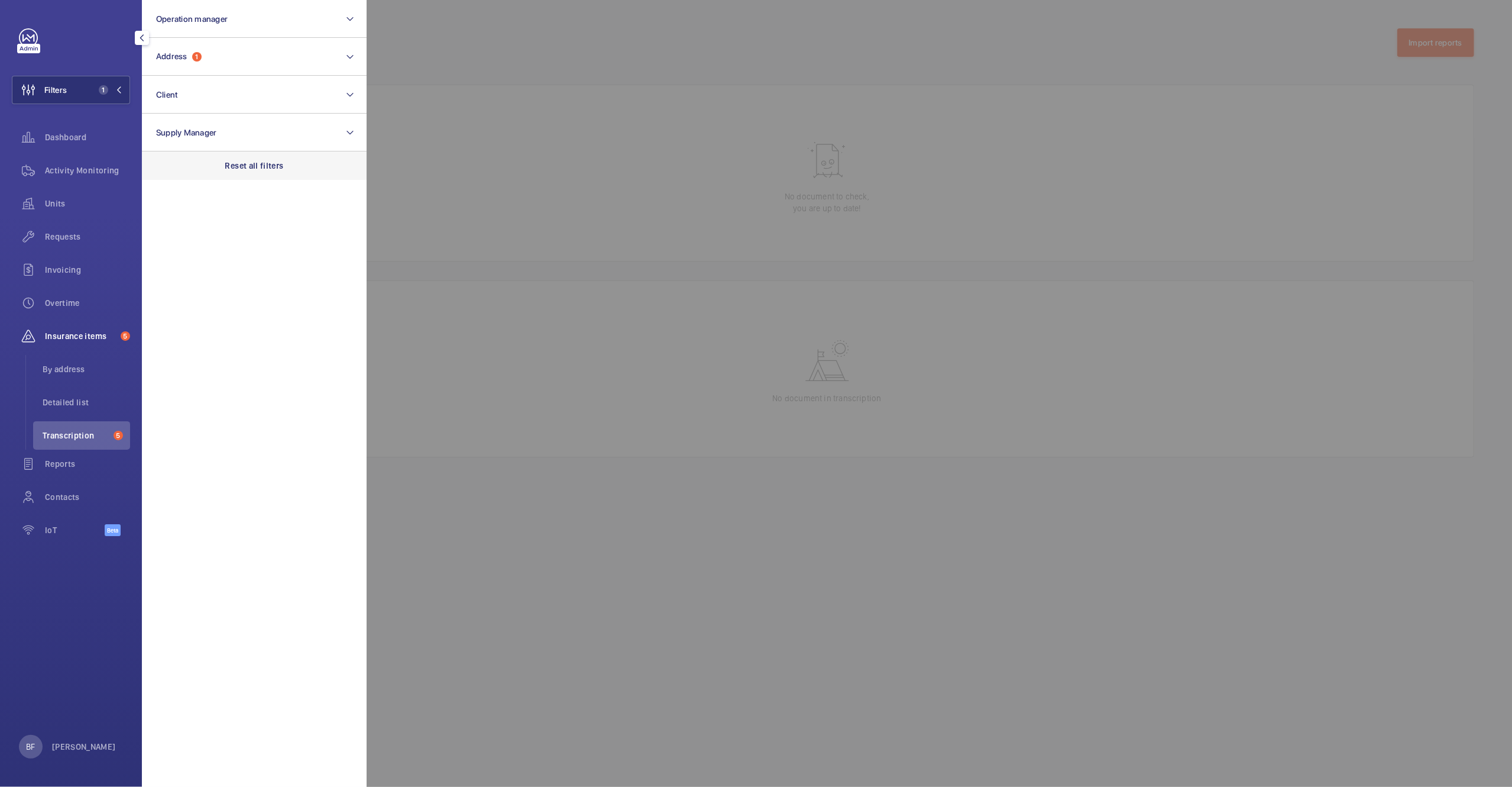
click at [269, 162] on p "Reset all filters" at bounding box center [255, 166] width 59 height 12
click at [663, 378] on div at bounding box center [1123, 393] width 1512 height 787
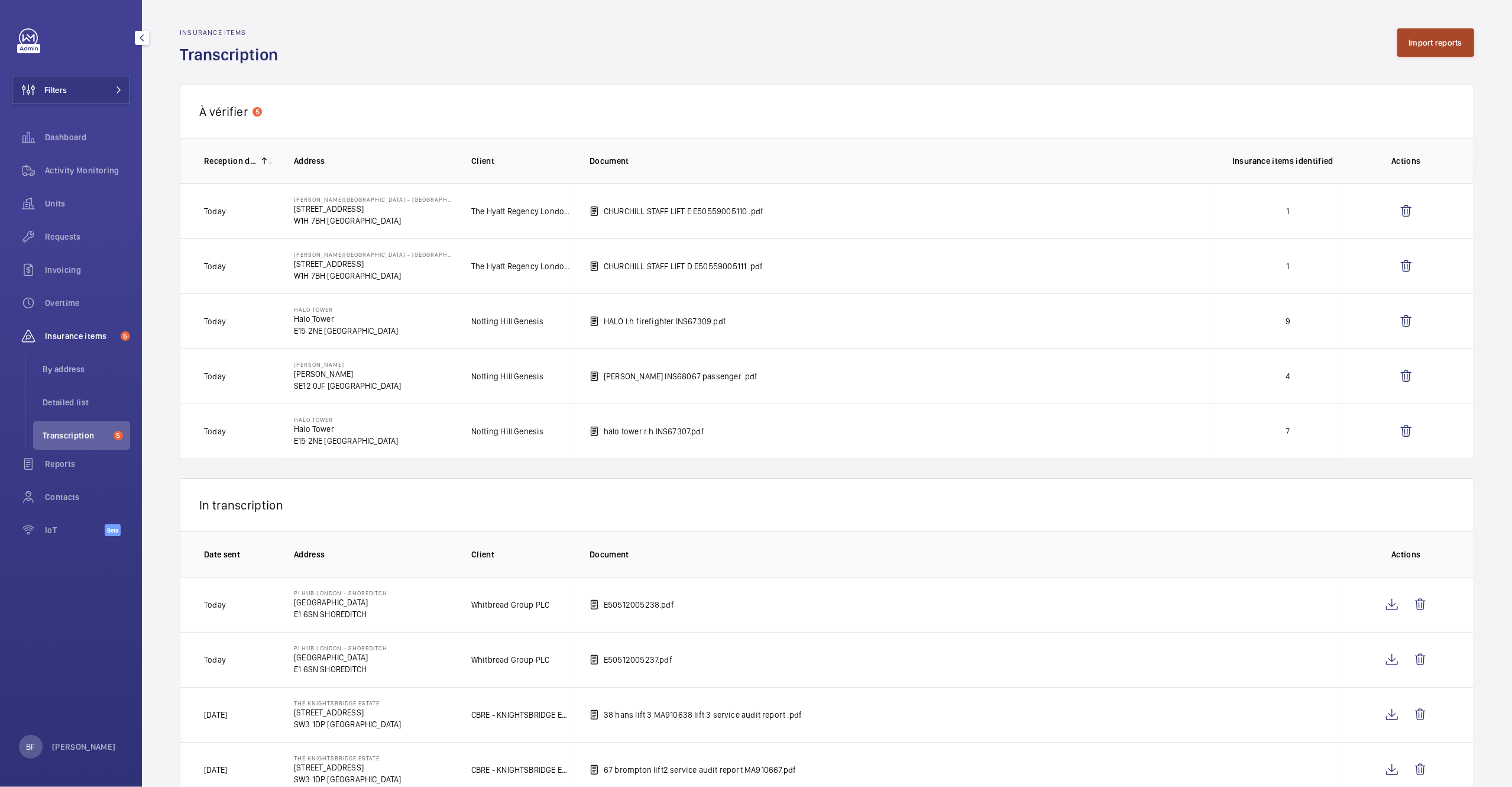
click at [1455, 35] on button "Import reports" at bounding box center [1436, 42] width 78 height 28
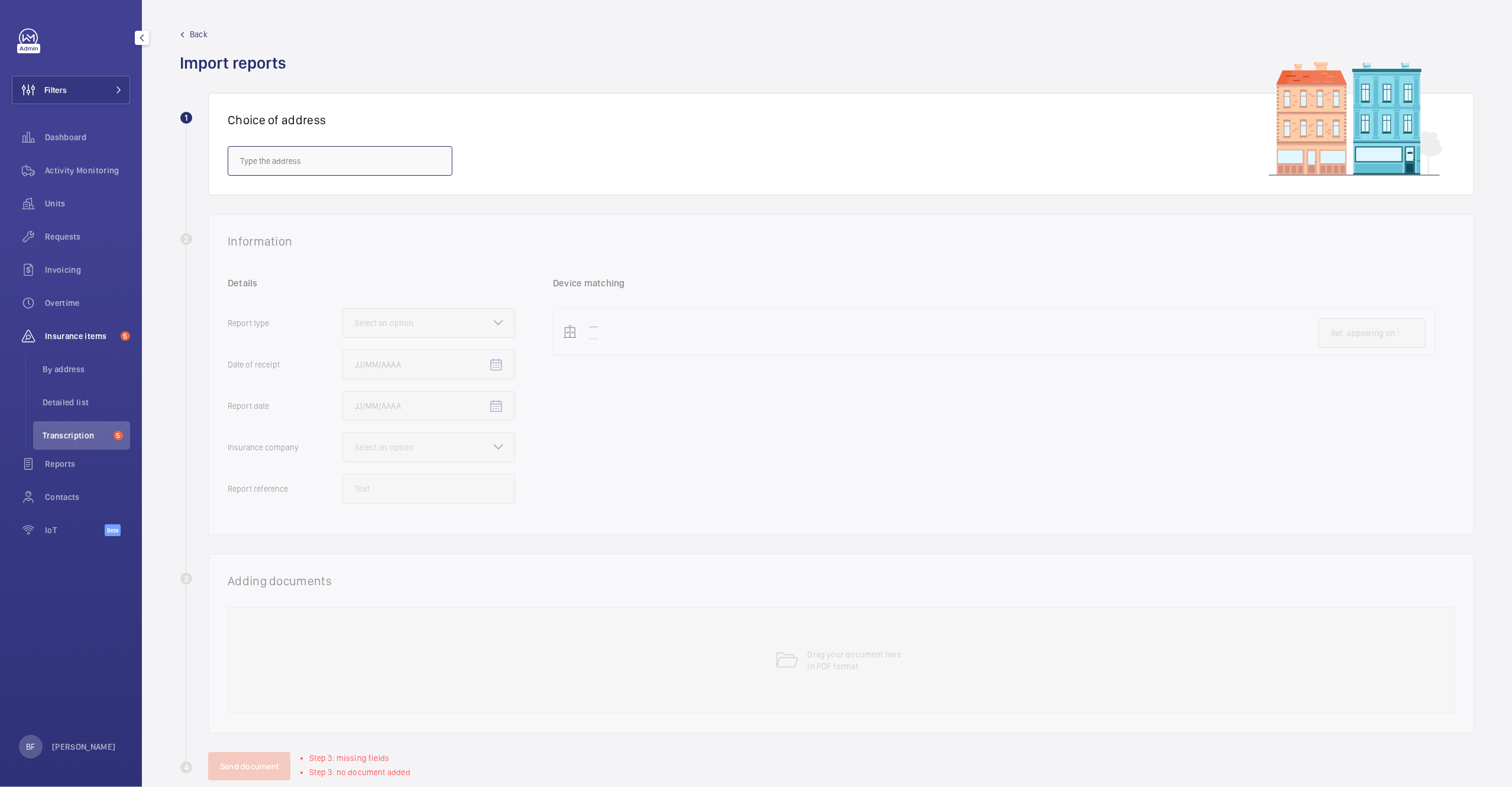
click at [266, 176] on body "Filters Dashboard Activity Monitoring Units Requests Invoicing Overtime Insuran…" at bounding box center [756, 393] width 1512 height 787
click at [267, 201] on span "Screenworks - Screenworks, [STREET_ADDRESS]" at bounding box center [328, 197] width 177 height 12
type input "Screenworks - Screenworks, [STREET_ADDRESS]"
click at [429, 302] on div "Details Report type Select an option Reception date Report date Auditor Select …" at bounding box center [390, 396] width 326 height 239
click at [434, 323] on div "Select an option" at bounding box center [399, 323] width 88 height 12
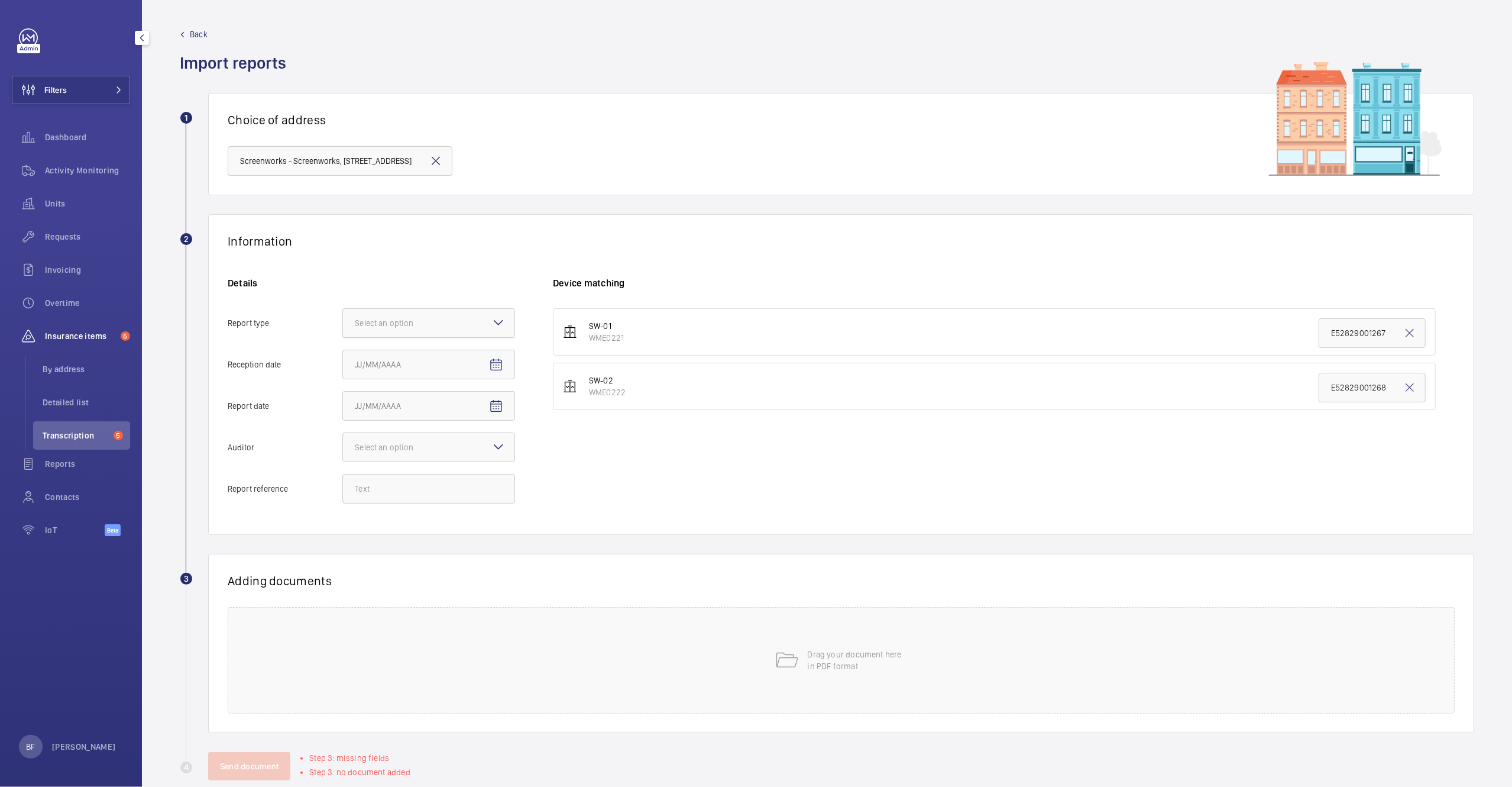
click at [343, 323] on input "Report type Select an option" at bounding box center [343, 322] width 0 height 28
click at [440, 353] on div "Insurance company" at bounding box center [428, 359] width 171 height 29
click at [343, 337] on input "Report type Select an option Insurance company Consultant" at bounding box center [343, 322] width 0 height 28
click at [489, 367] on mat-icon "Open calendar" at bounding box center [496, 365] width 14 height 14
click at [386, 476] on span "6" at bounding box center [383, 485] width 22 height 22
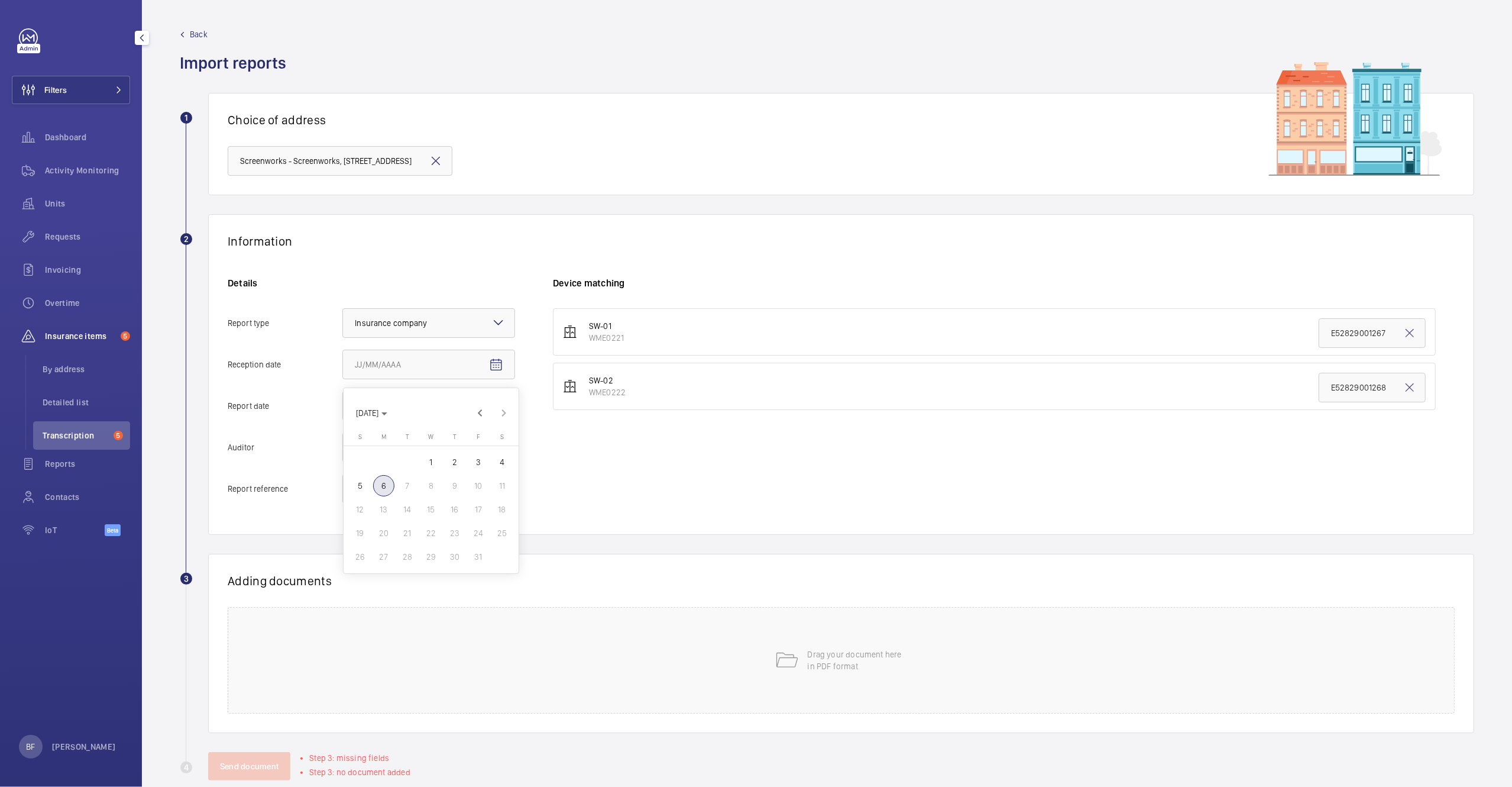
type input "[DATE]"
click at [464, 396] on input "Report date" at bounding box center [428, 406] width 172 height 29
click at [492, 404] on mat-icon "Open calendar" at bounding box center [496, 406] width 14 height 14
click at [480, 457] on span "Previous month" at bounding box center [480, 453] width 23 height 23
click at [408, 596] on span "30" at bounding box center [408, 598] width 22 height 22
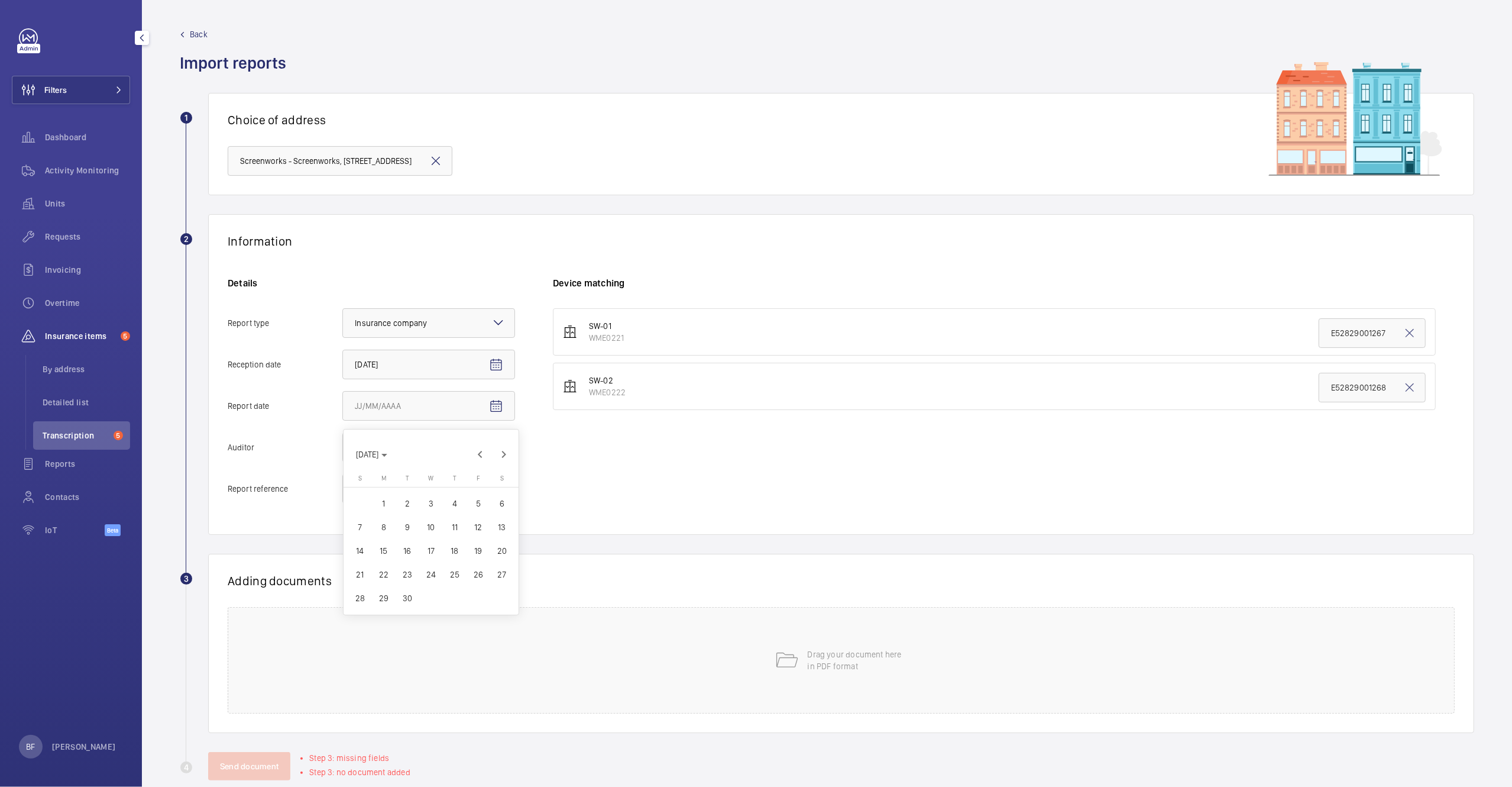
type input "[DATE]"
click at [480, 448] on div at bounding box center [428, 447] width 171 height 28
click at [343, 448] on input "Auditor Select an option" at bounding box center [343, 447] width 0 height 28
click at [407, 569] on span "Allianz" at bounding box center [429, 571] width 148 height 12
click at [343, 461] on input "Auditor Select an option Veritas Zurich British Engineering Allianz Other" at bounding box center [343, 447] width 0 height 28
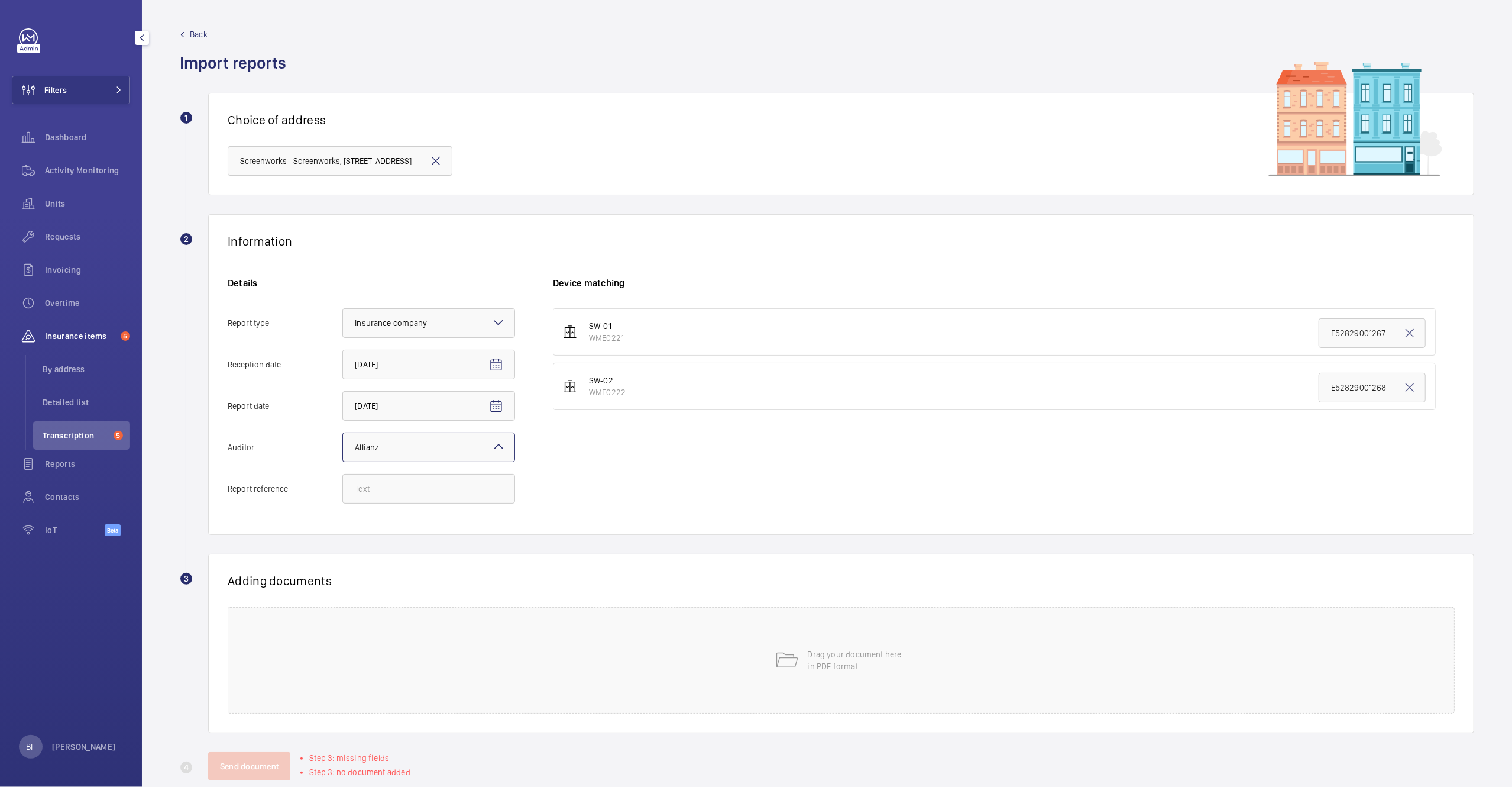
click at [414, 508] on div "Details Report type Select an option × Insurance company × Reception date 10/6/…" at bounding box center [390, 396] width 326 height 239
click at [410, 495] on input "Report reference" at bounding box center [428, 489] width 172 height 29
click at [478, 487] on input "Report reference" at bounding box center [428, 489] width 172 height 29
paste input "E52829002273"
type input "E52829002273"
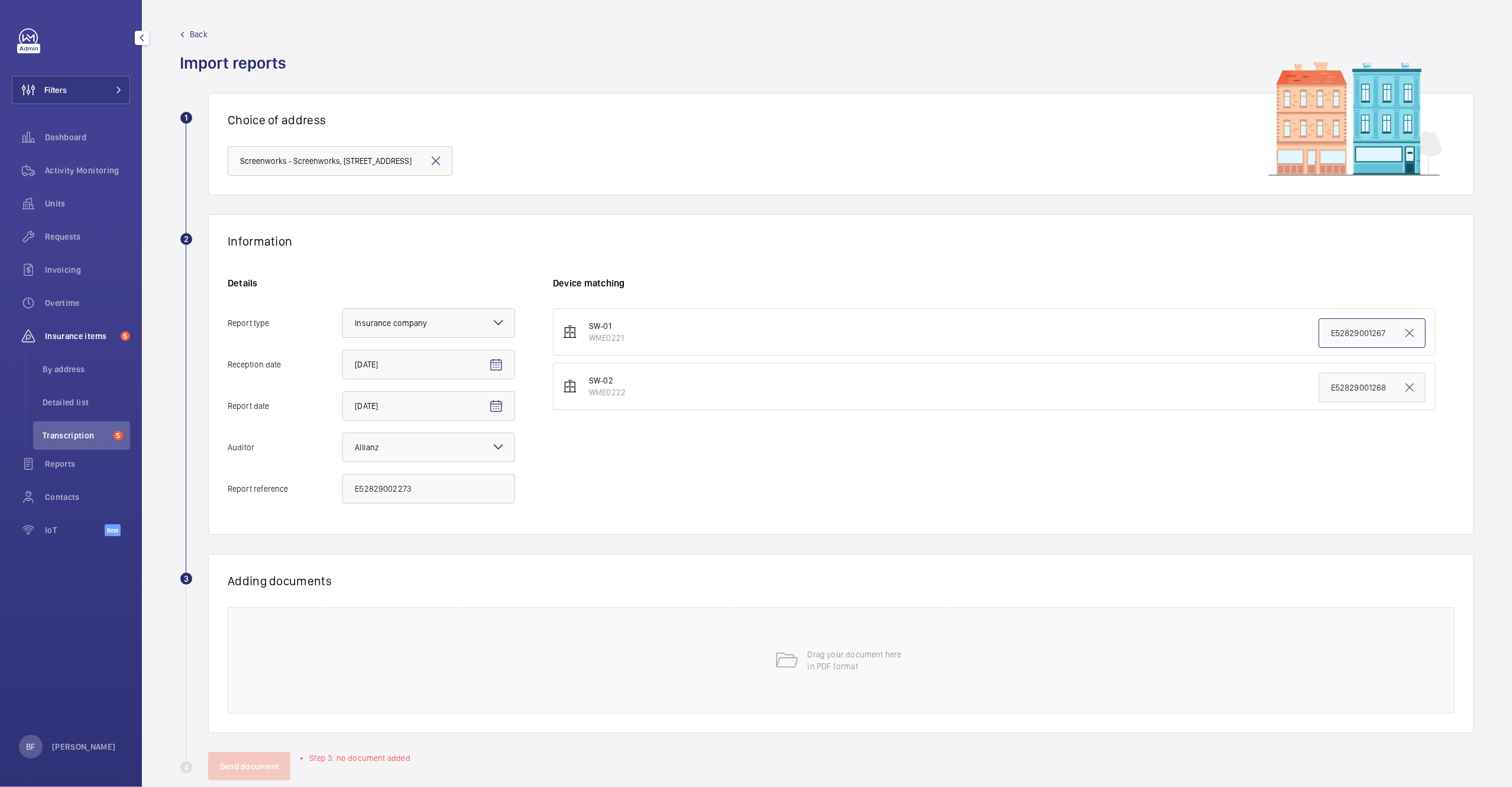
click at [1373, 336] on input "E52829001267" at bounding box center [1372, 333] width 107 height 29
paste input "2273"
type input "E52829002273"
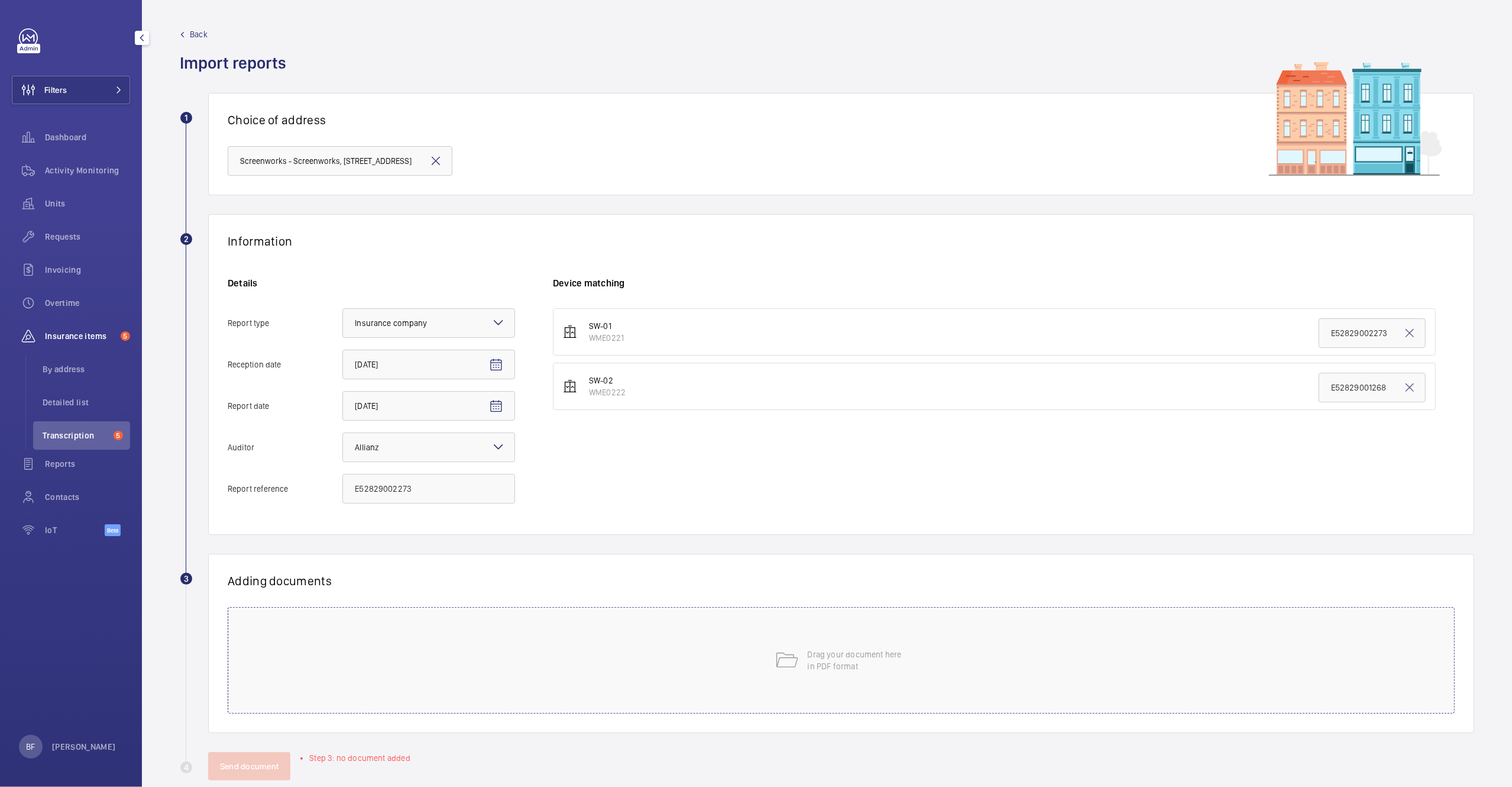
click at [515, 639] on div "Drag your document here in PDF format" at bounding box center [841, 660] width 1227 height 107
click at [613, 626] on span "Select involved devices" at bounding box center [975, 621] width 820 height 12
click at [625, 655] on span "WME0221" at bounding box center [976, 659] width 783 height 12
click at [582, 655] on input "WME0221" at bounding box center [570, 658] width 23 height 23
checkbox input "true"
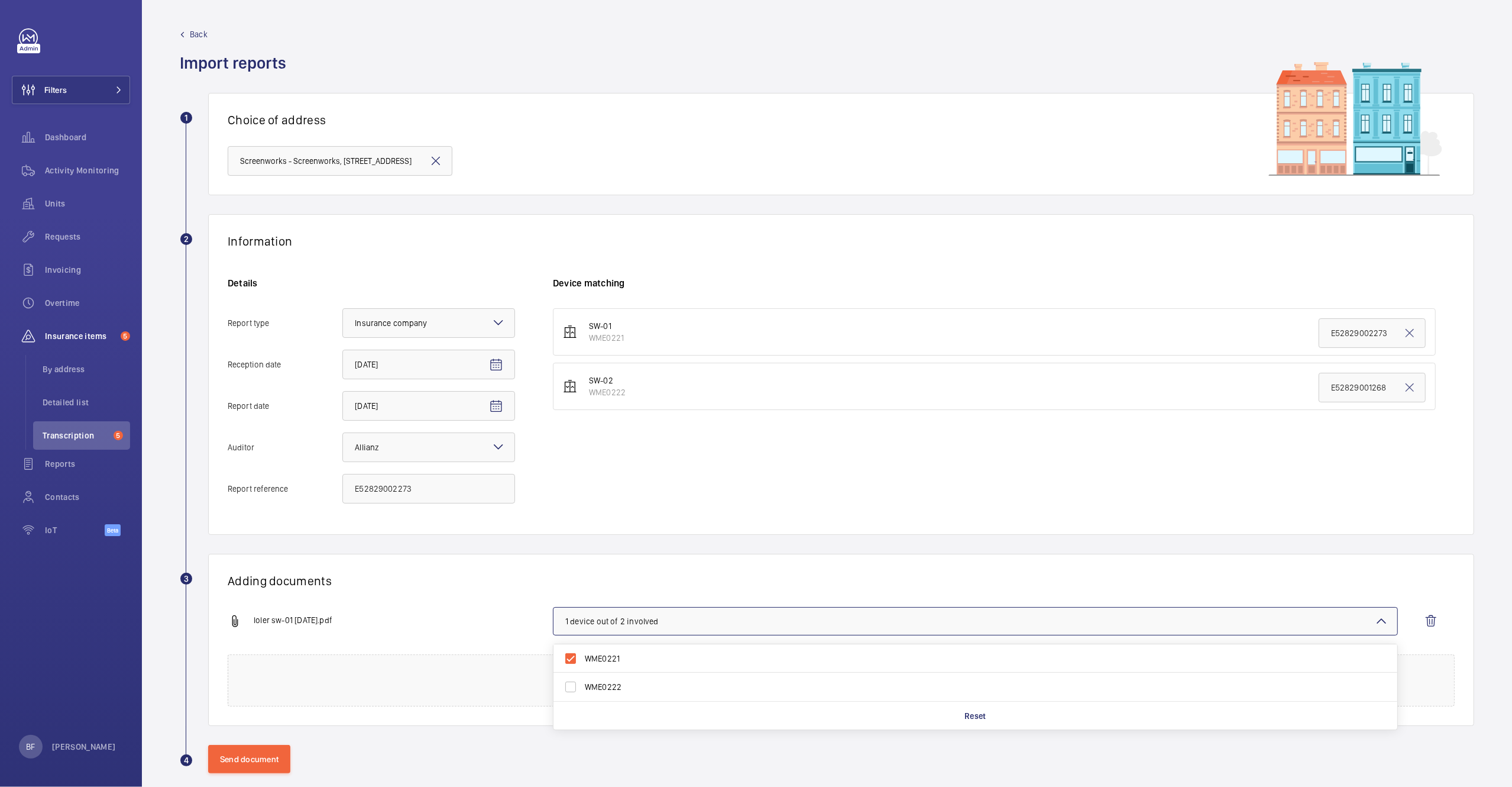
click at [363, 547] on wm-front-report-upload-form "2 Information Details Report type Select an option × Insurance company × Recept…" at bounding box center [827, 493] width 1295 height 559
click at [251, 765] on button "Send document" at bounding box center [249, 759] width 82 height 28
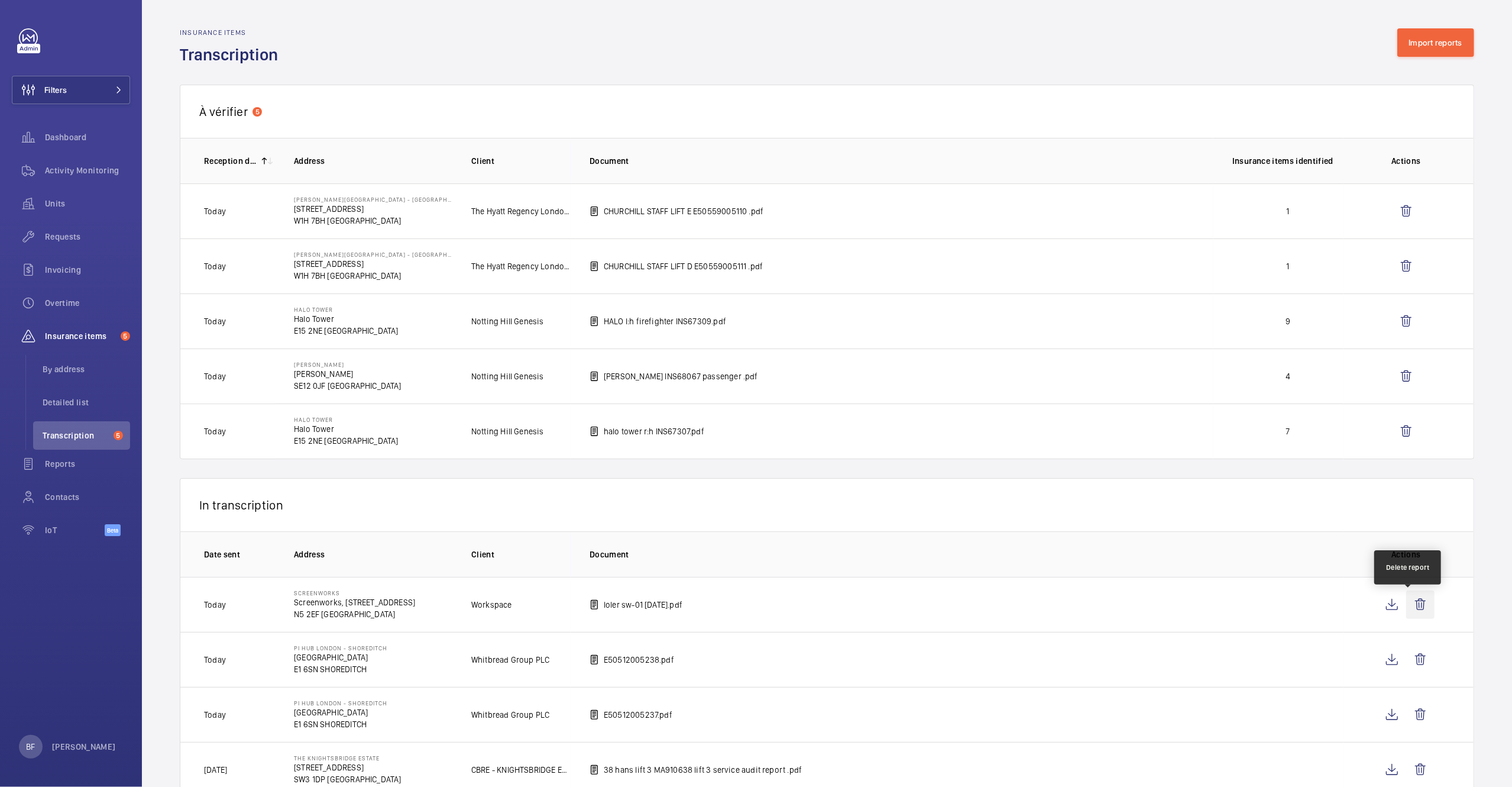
click at [1406, 601] on wm-front-icon-button at bounding box center [1420, 604] width 28 height 28
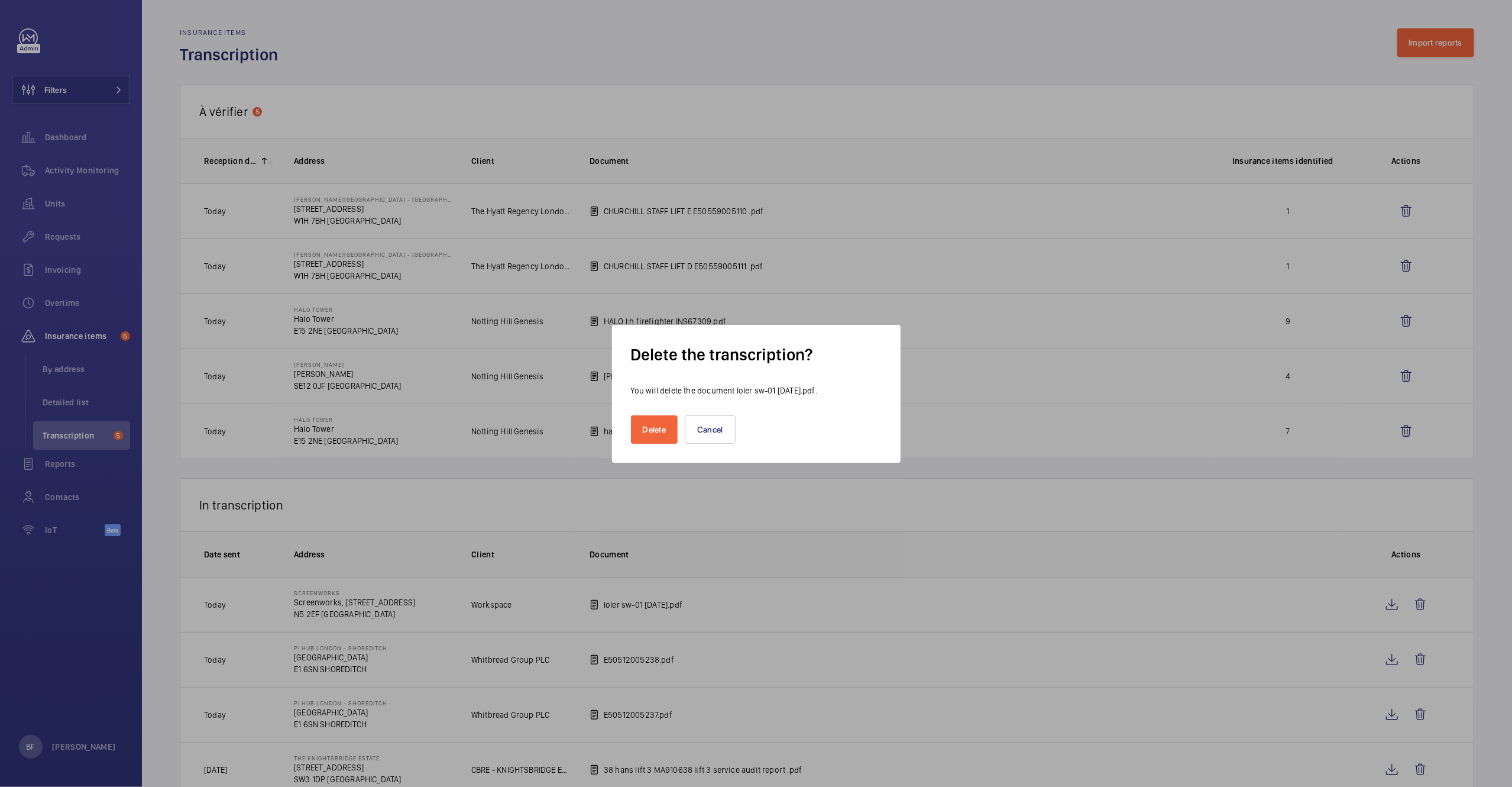
click at [627, 624] on div at bounding box center [756, 393] width 1512 height 787
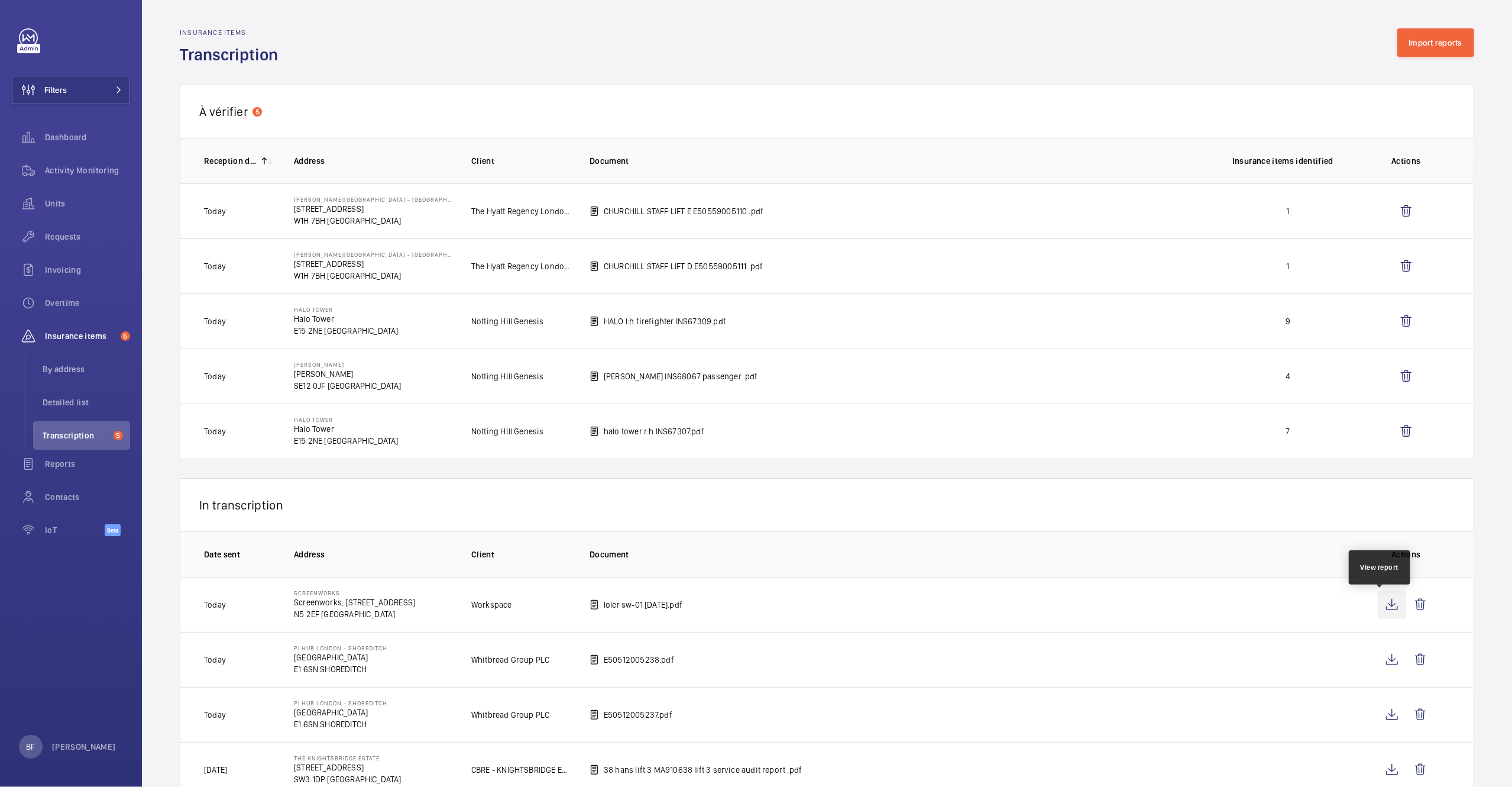
click at [1383, 599] on wm-front-icon-button at bounding box center [1391, 604] width 28 height 28
click at [1414, 47] on button "Import reports" at bounding box center [1436, 42] width 78 height 28
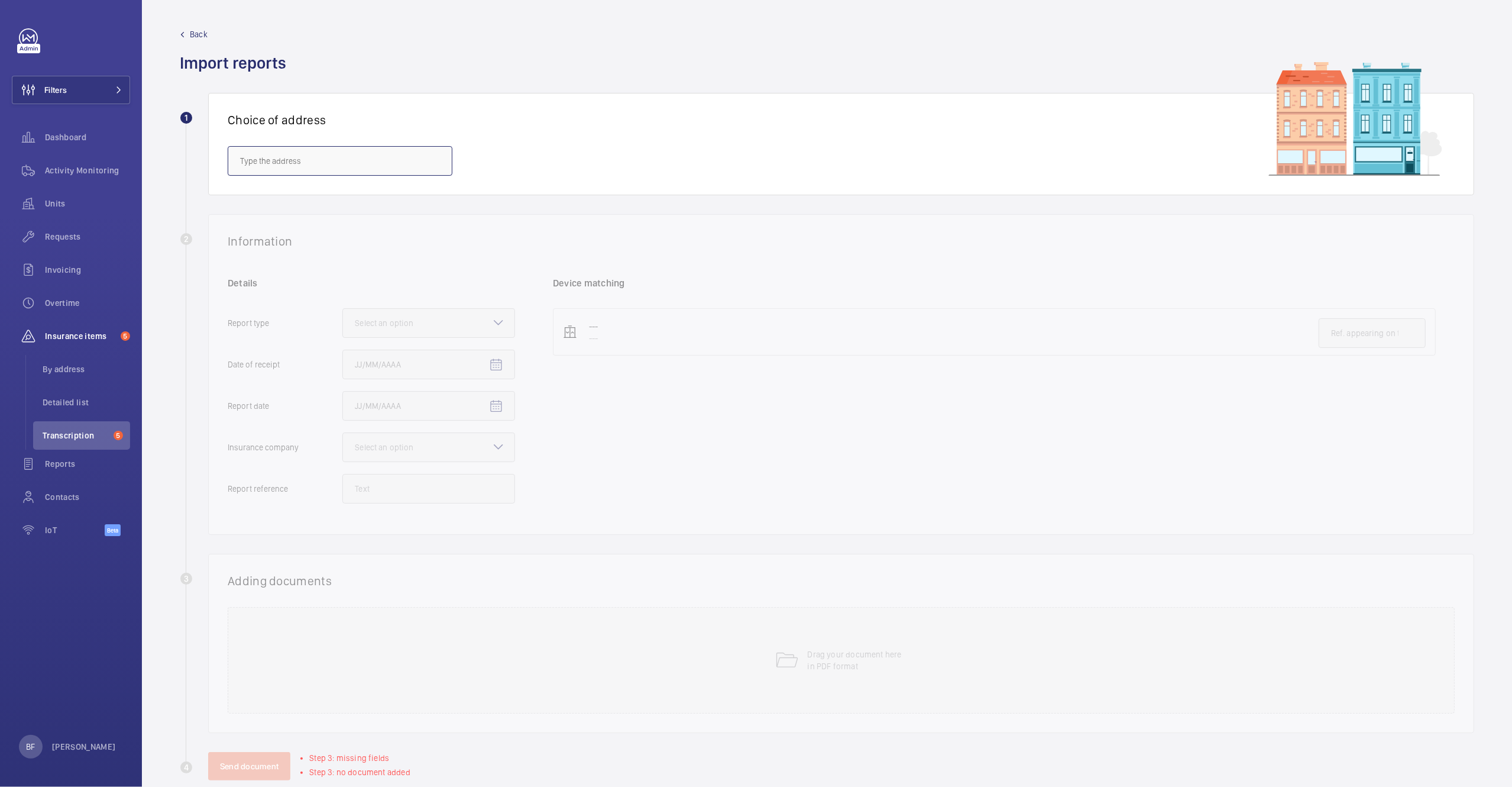
click at [370, 167] on input "text" at bounding box center [339, 161] width 225 height 29
click at [389, 213] on wm-front-select-address-card "1 Choice of address" at bounding box center [827, 153] width 1295 height 122
click at [395, 192] on div "Choice of address" at bounding box center [842, 144] width 1266 height 103
click at [389, 157] on input "text" at bounding box center [339, 161] width 225 height 29
click at [357, 193] on span "Screenworks - Screenworks, 22/24 Highbury Grove, Highbury, London, N5 2EF LONDO…" at bounding box center [328, 197] width 177 height 12
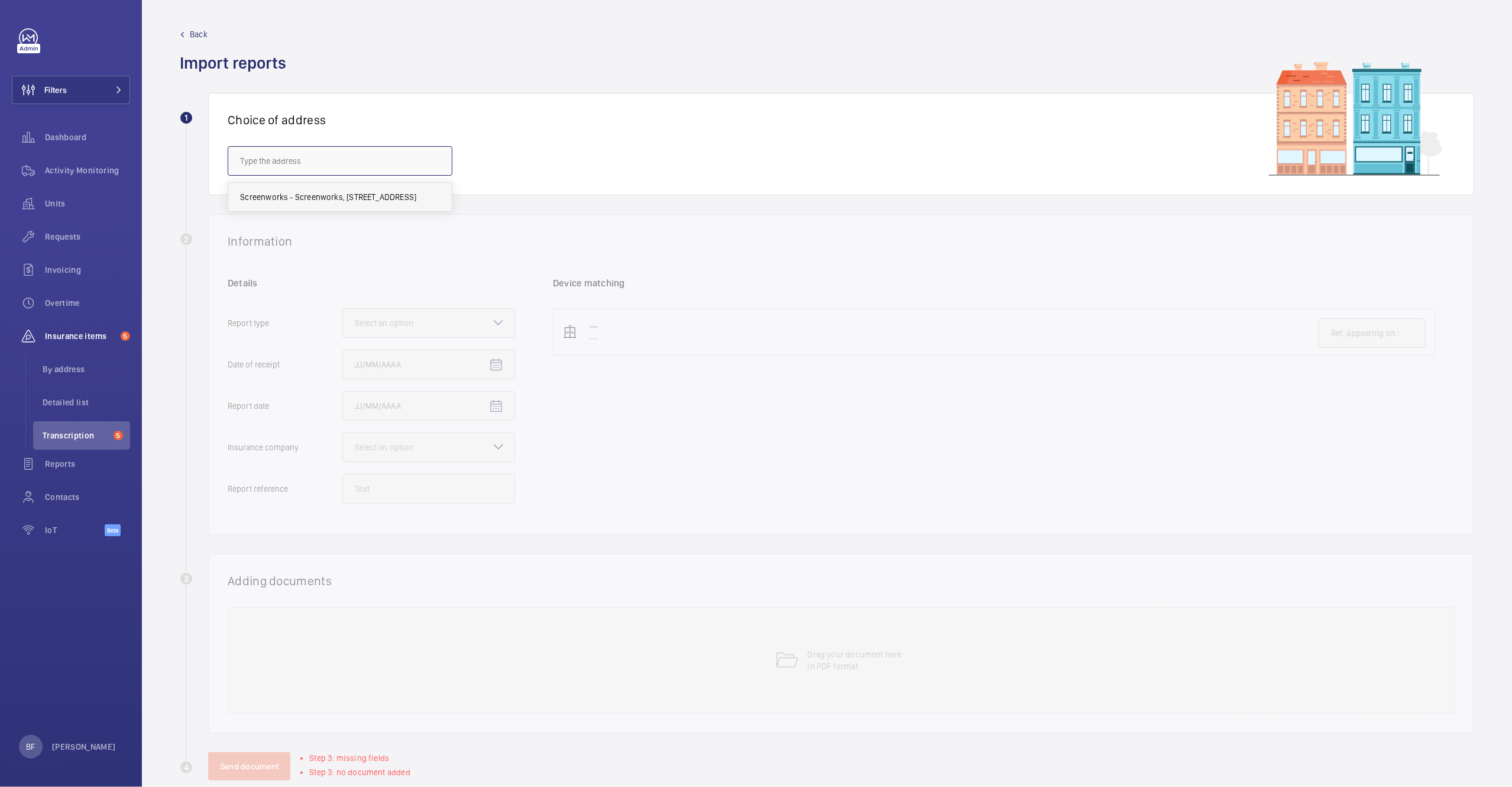
type input "Screenworks - Screenworks, 22/24 Highbury Grove, Highbury, London, N5 2EF LONDO…"
click at [486, 309] on div at bounding box center [428, 322] width 171 height 28
click at [343, 309] on input "Report type Select an option Insurance company Consultant" at bounding box center [343, 322] width 0 height 28
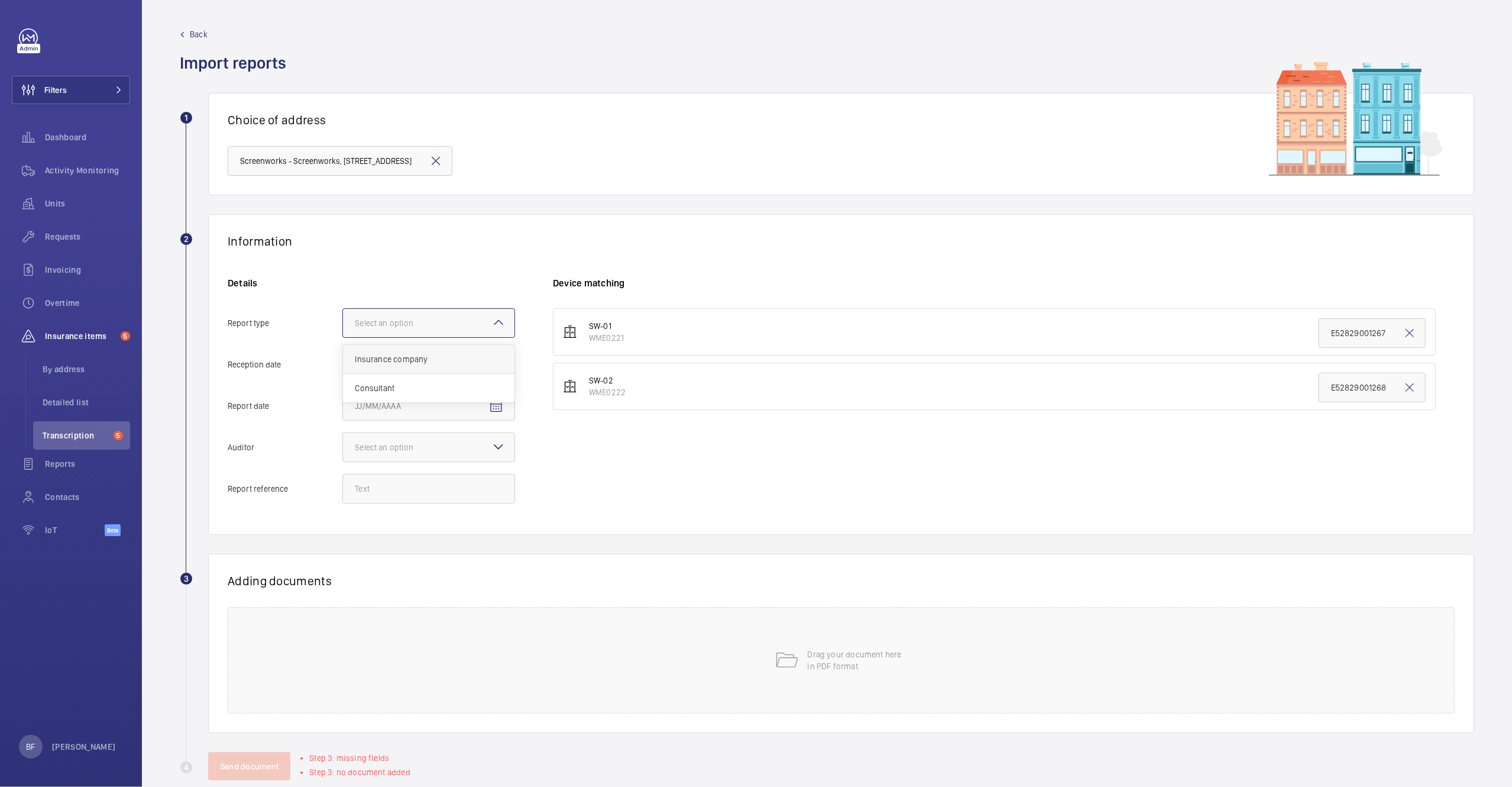
click at [443, 363] on span "Insurance company" at bounding box center [429, 359] width 148 height 12
click at [343, 337] on input "Report type Select an option Insurance company Consultant" at bounding box center [343, 322] width 0 height 28
click at [493, 372] on mat-icon "Open calendar" at bounding box center [496, 365] width 14 height 14
click at [374, 484] on span "6" at bounding box center [383, 485] width 22 height 22
type input "10/6/2025"
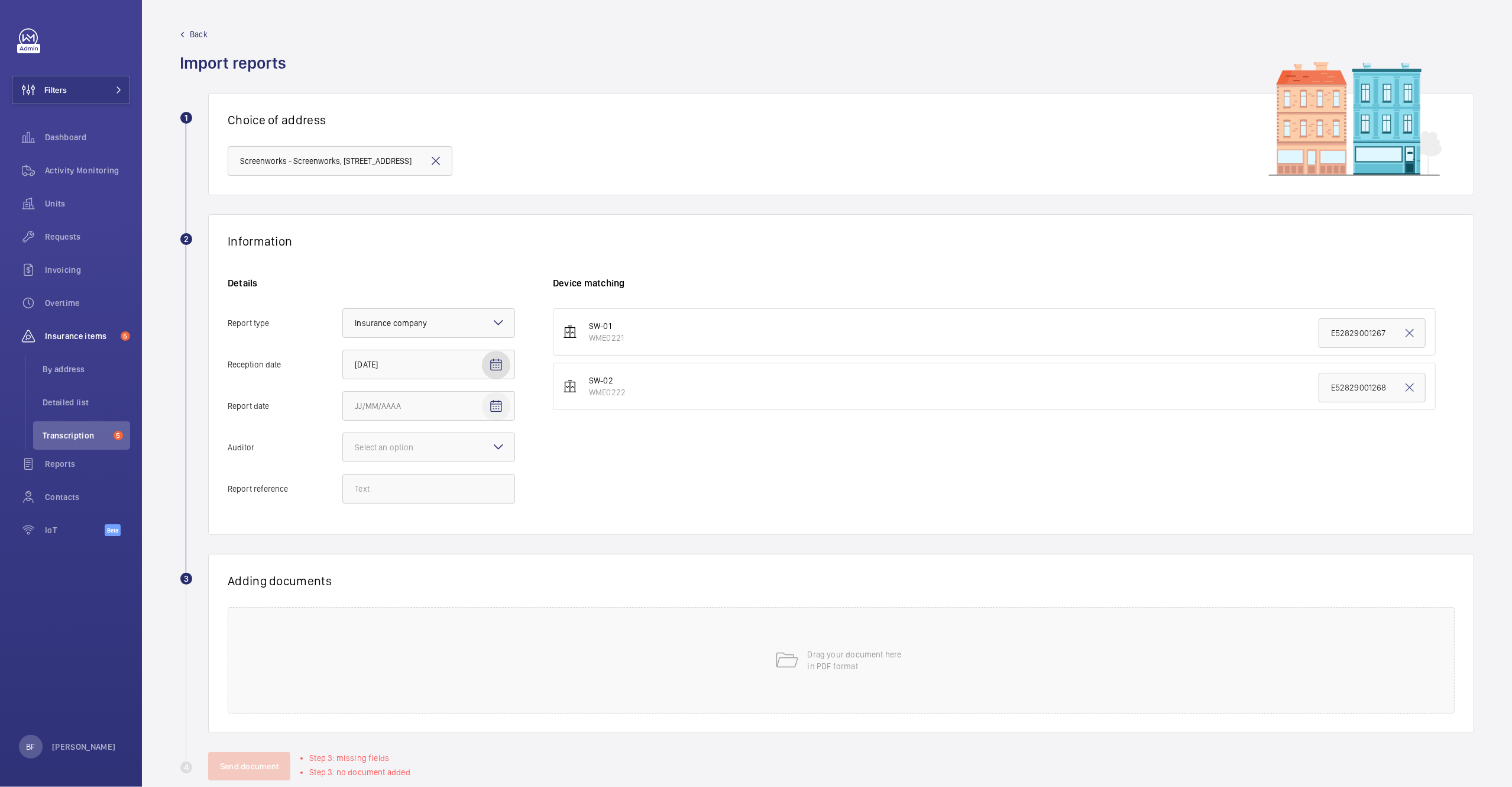
click at [503, 412] on span "Open calendar" at bounding box center [495, 406] width 28 height 28
click at [479, 450] on span "Previous month" at bounding box center [480, 453] width 23 height 23
click at [414, 593] on span "30" at bounding box center [408, 598] width 22 height 22
type input "9/30/2025"
click at [476, 440] on div at bounding box center [428, 447] width 171 height 28
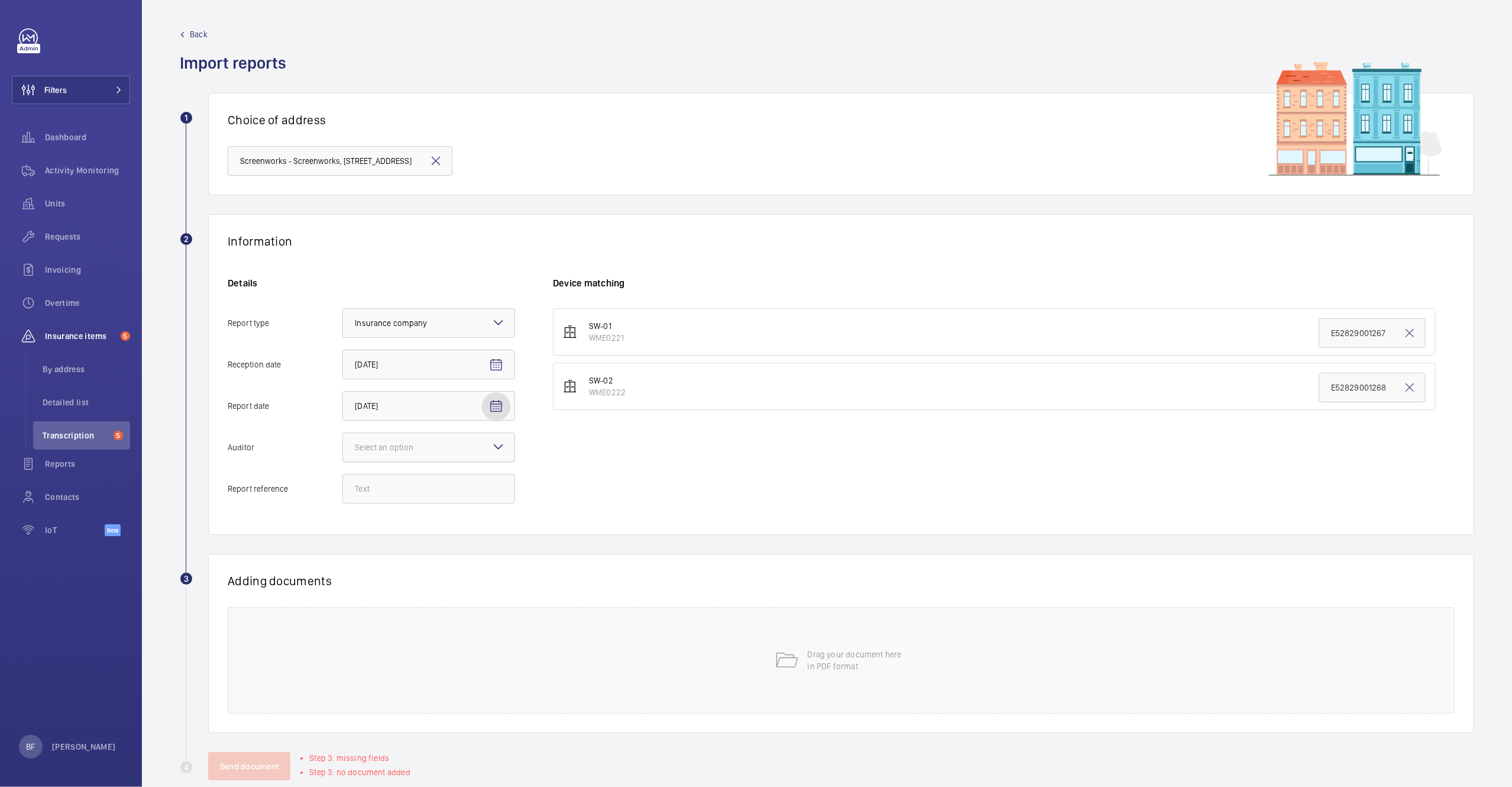
click at [343, 440] on input "Auditor Select an option" at bounding box center [343, 447] width 0 height 28
click at [397, 577] on span "Allianz" at bounding box center [429, 571] width 148 height 12
click at [343, 461] on input "Auditor Select an option Veritas Zurich British Engineering Allianz Other" at bounding box center [343, 447] width 0 height 28
click at [397, 496] on input "Report reference" at bounding box center [428, 489] width 172 height 29
click at [1356, 380] on input "E52829001268" at bounding box center [1372, 387] width 107 height 29
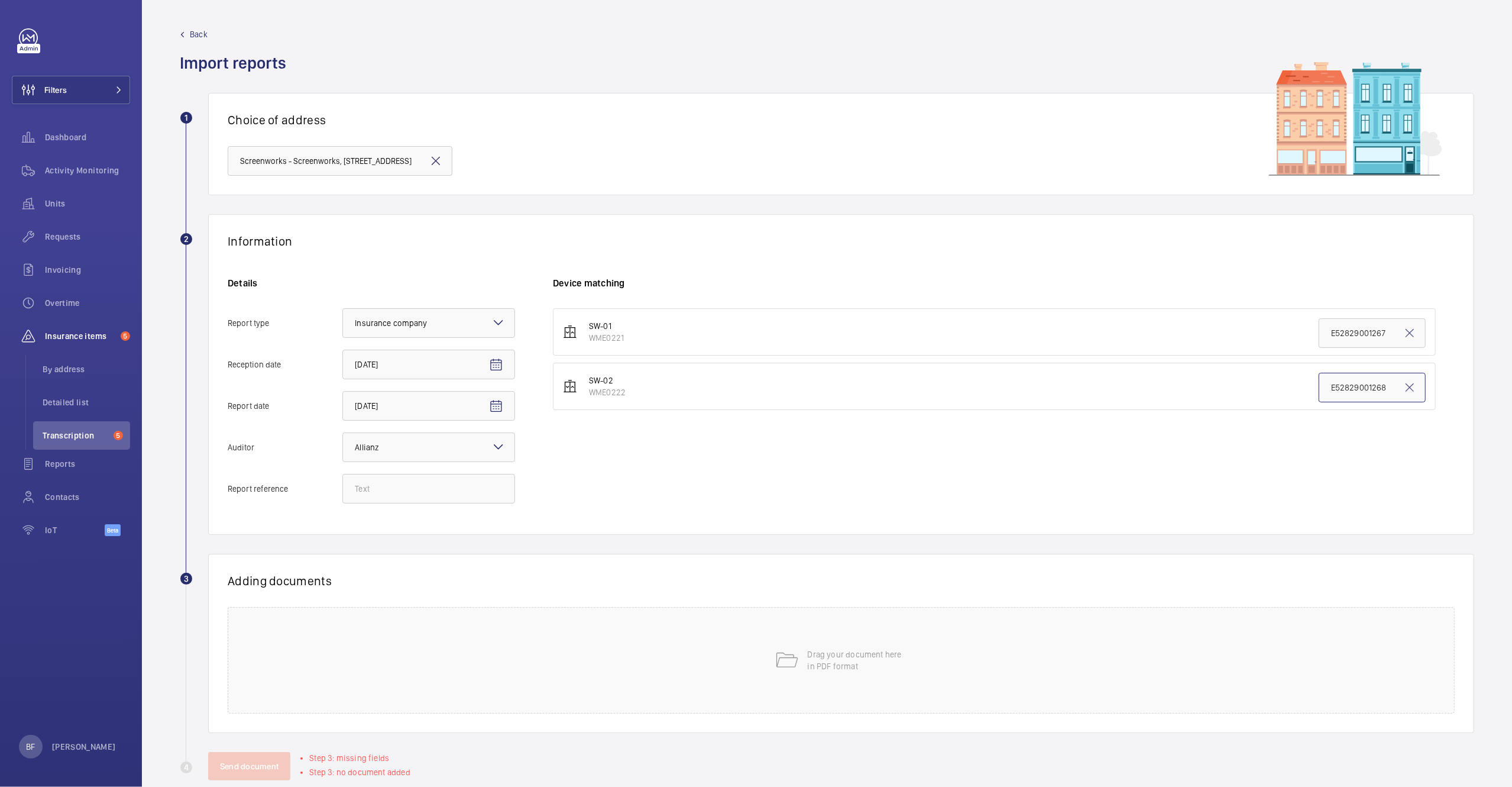
click at [1355, 382] on input "E52829001268" at bounding box center [1372, 387] width 107 height 29
paste input "E52829002274"
type input "E52829002274E52829001268"
click at [1403, 388] on mat-icon at bounding box center [1409, 387] width 14 height 14
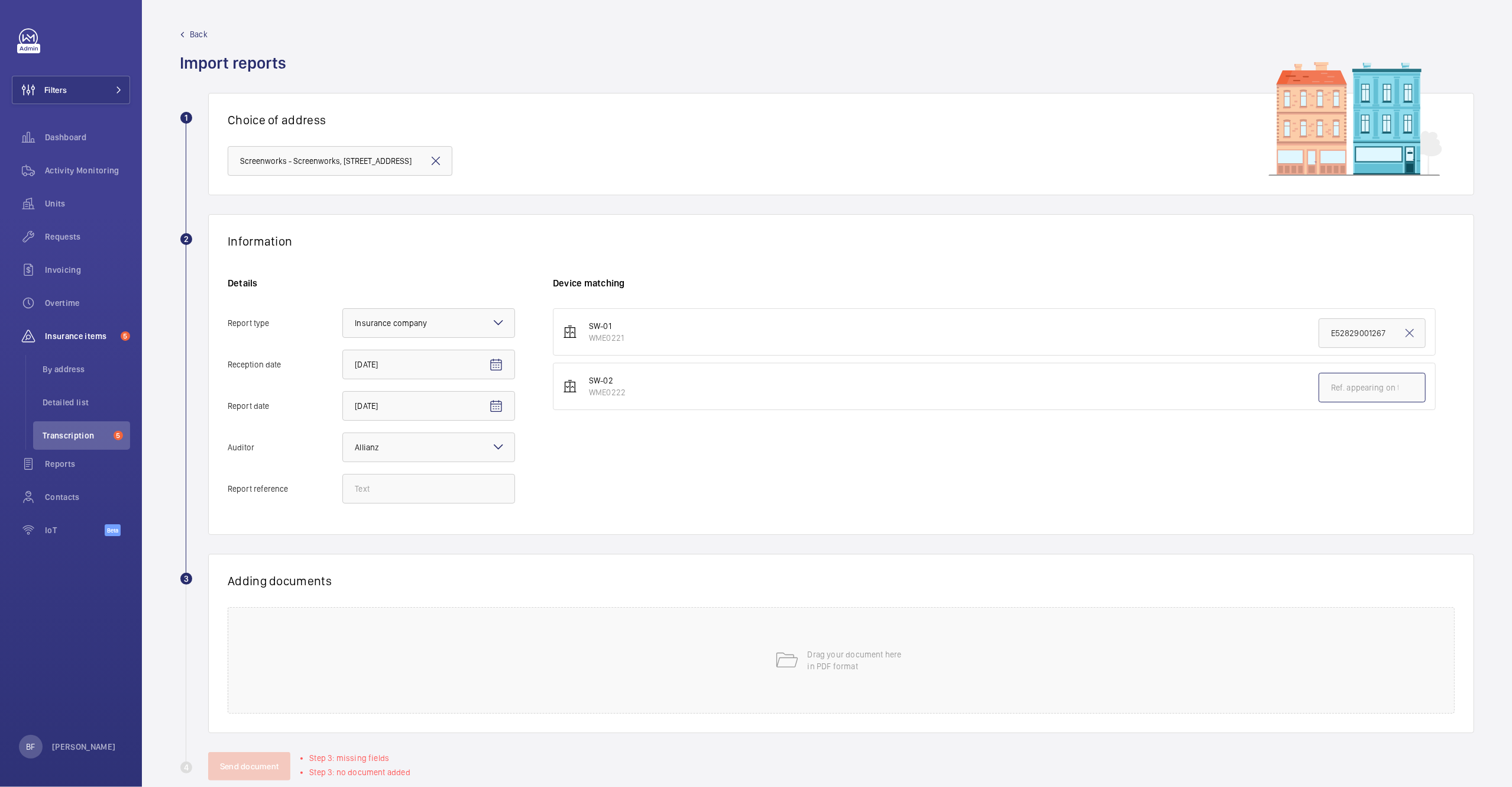
paste input "E52829002274"
type input "E52829002274"
click at [428, 490] on input "Report reference" at bounding box center [428, 489] width 172 height 29
paste input "E52829002274"
type input "E52829002274"
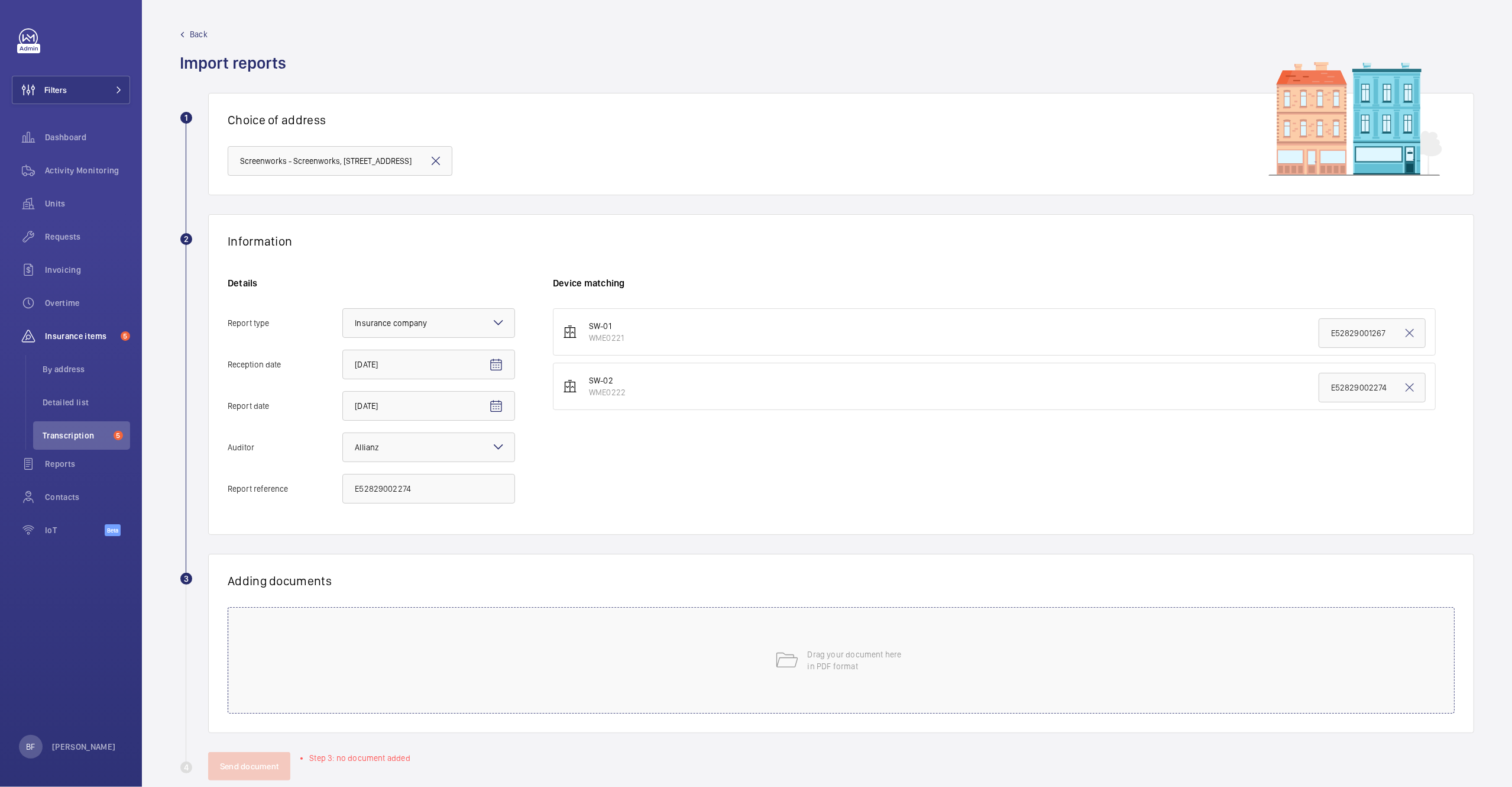
click at [501, 653] on div "Drag your document here in PDF format" at bounding box center [841, 660] width 1227 height 107
click at [643, 622] on span "Select involved devices" at bounding box center [975, 621] width 820 height 12
click at [613, 690] on span "WME0222" at bounding box center [976, 687] width 783 height 12
click at [582, 690] on input "WME0222" at bounding box center [570, 686] width 23 height 23
checkbox input "true"
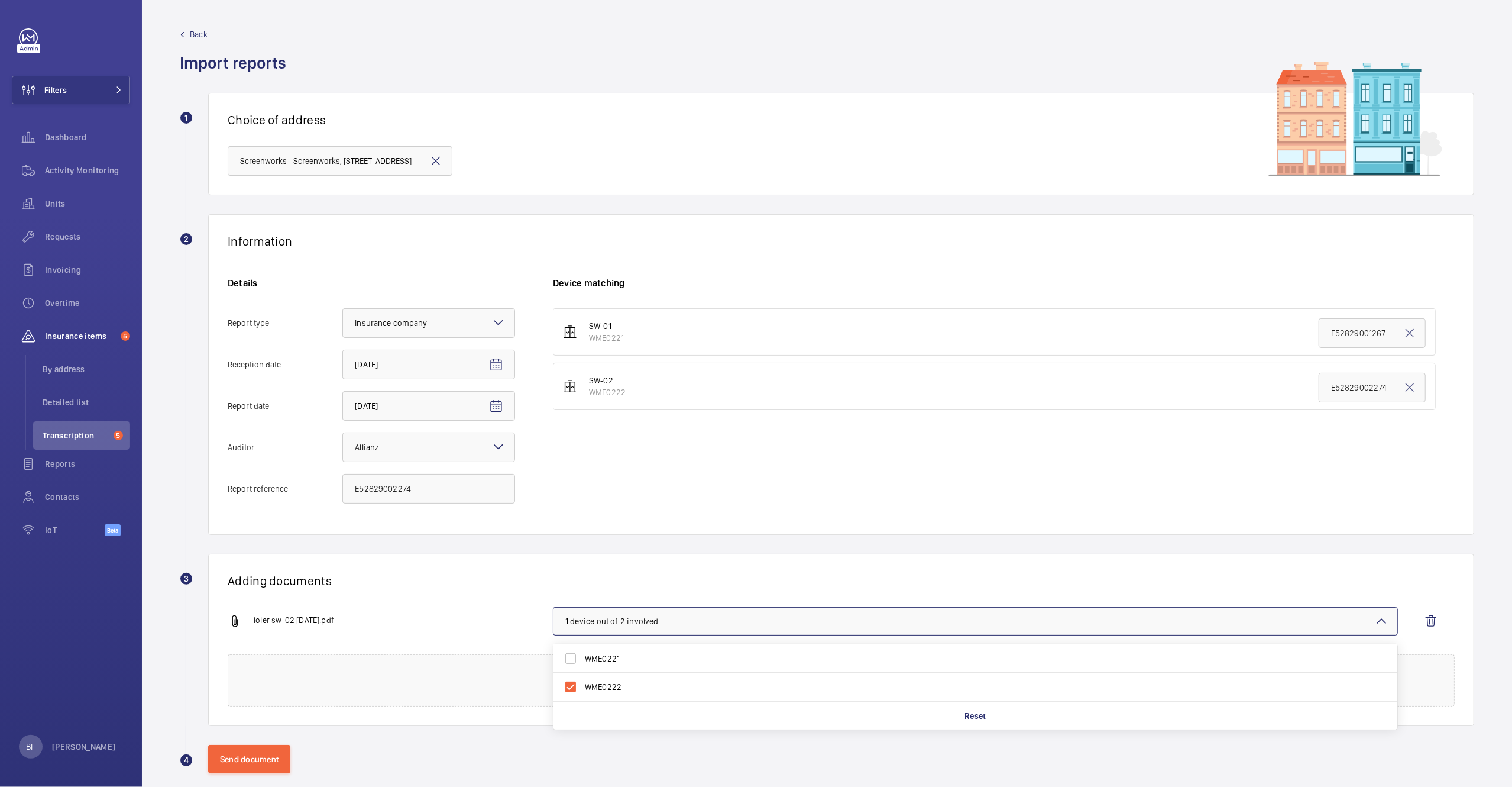
click at [470, 576] on h1 "Adding documents" at bounding box center [841, 580] width 1227 height 15
click at [264, 755] on button "Send document" at bounding box center [249, 759] width 82 height 28
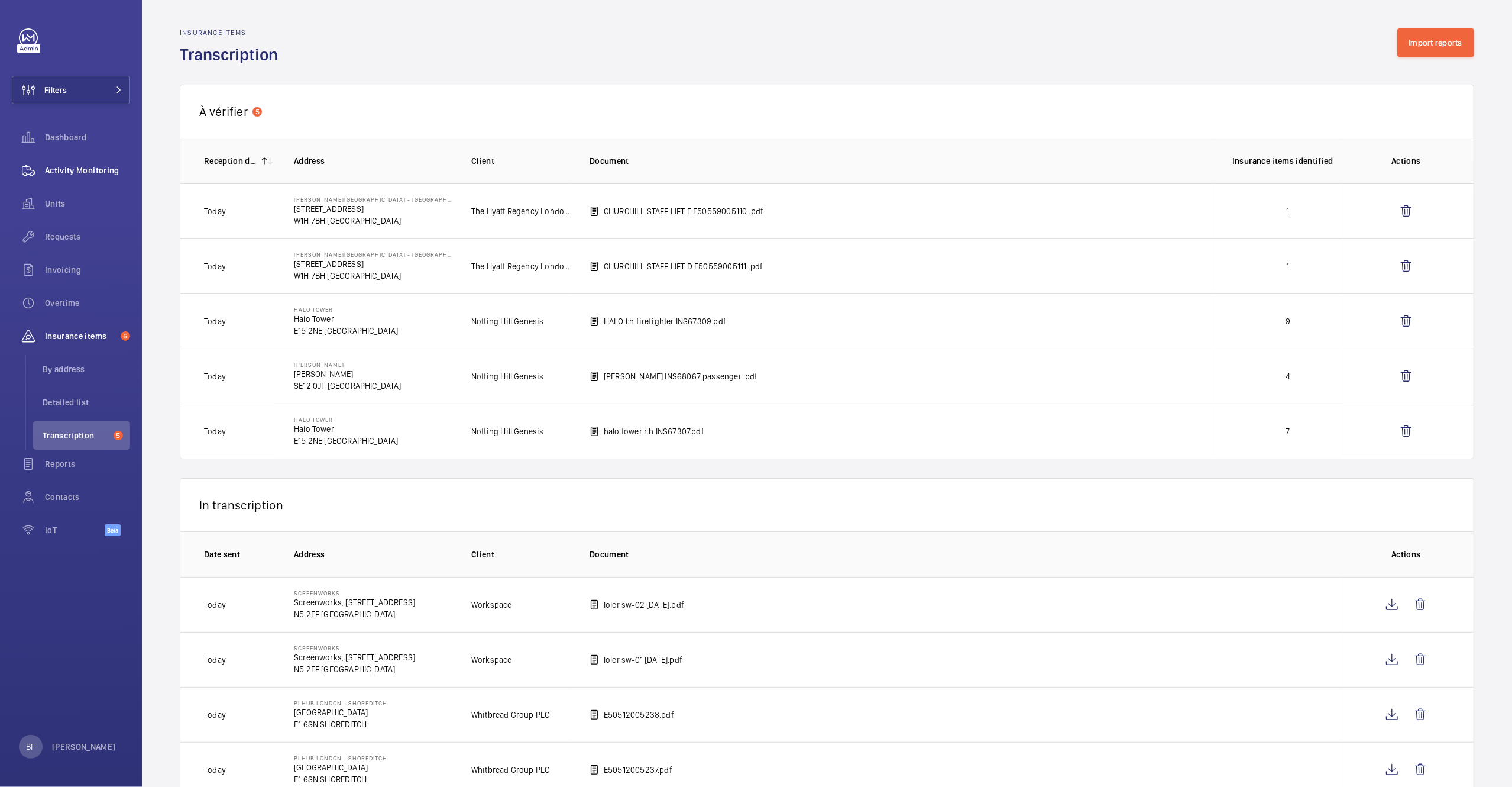
click at [78, 169] on span "Activity Monitoring" at bounding box center [87, 171] width 85 height 12
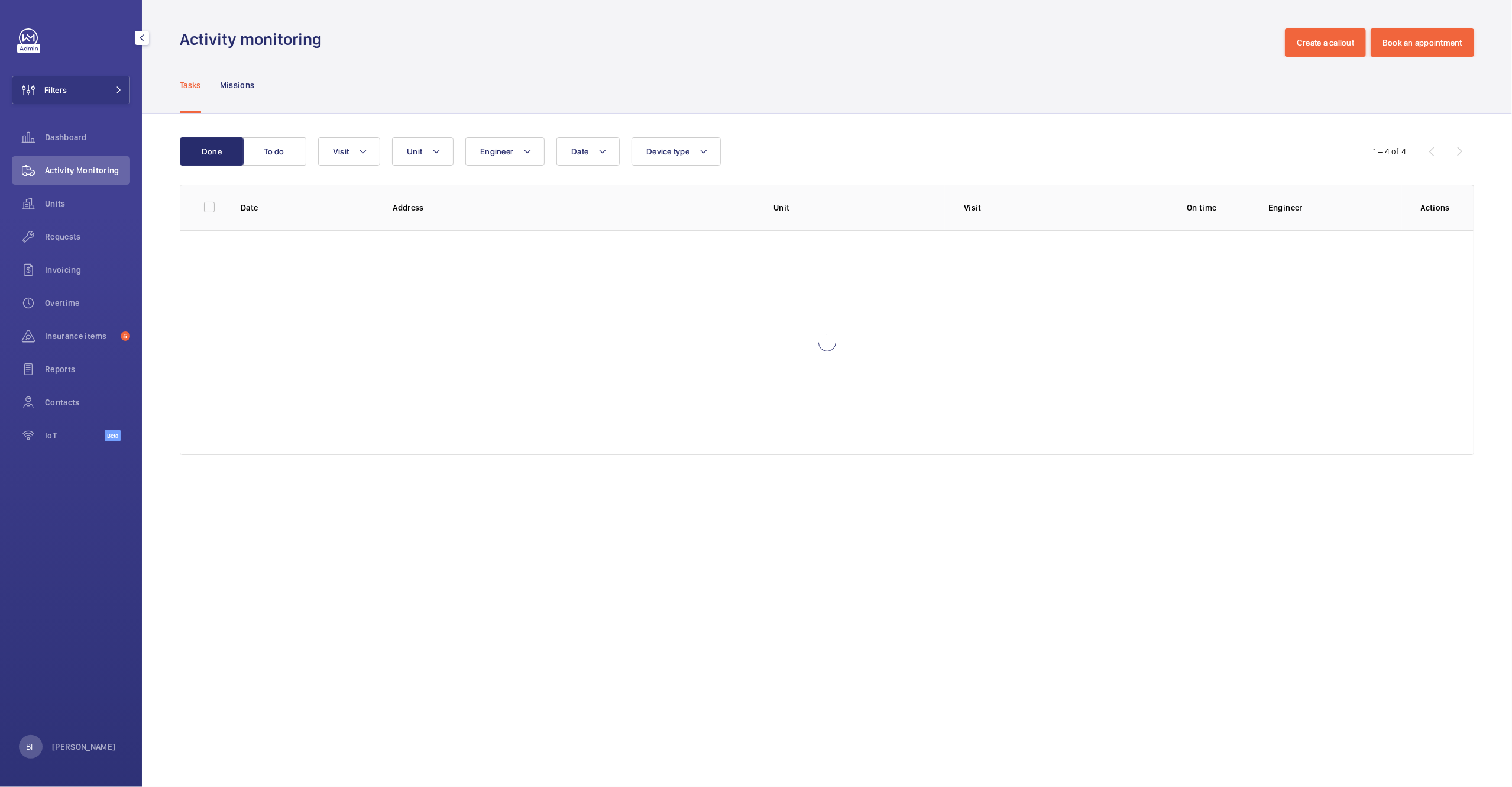
click at [77, 172] on span "Activity Monitoring" at bounding box center [87, 171] width 85 height 12
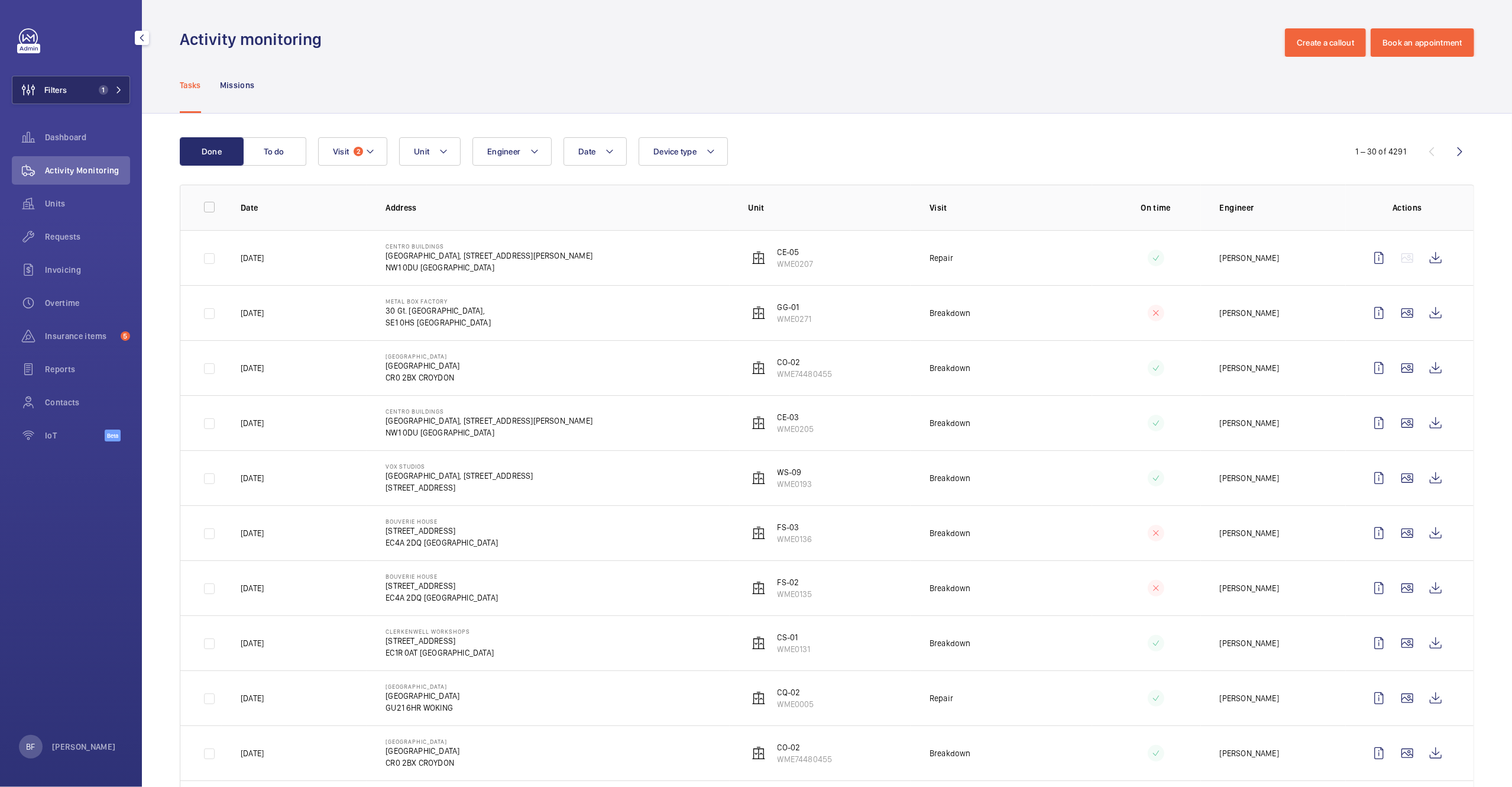
click at [96, 96] on button "Filters 1" at bounding box center [71, 90] width 118 height 28
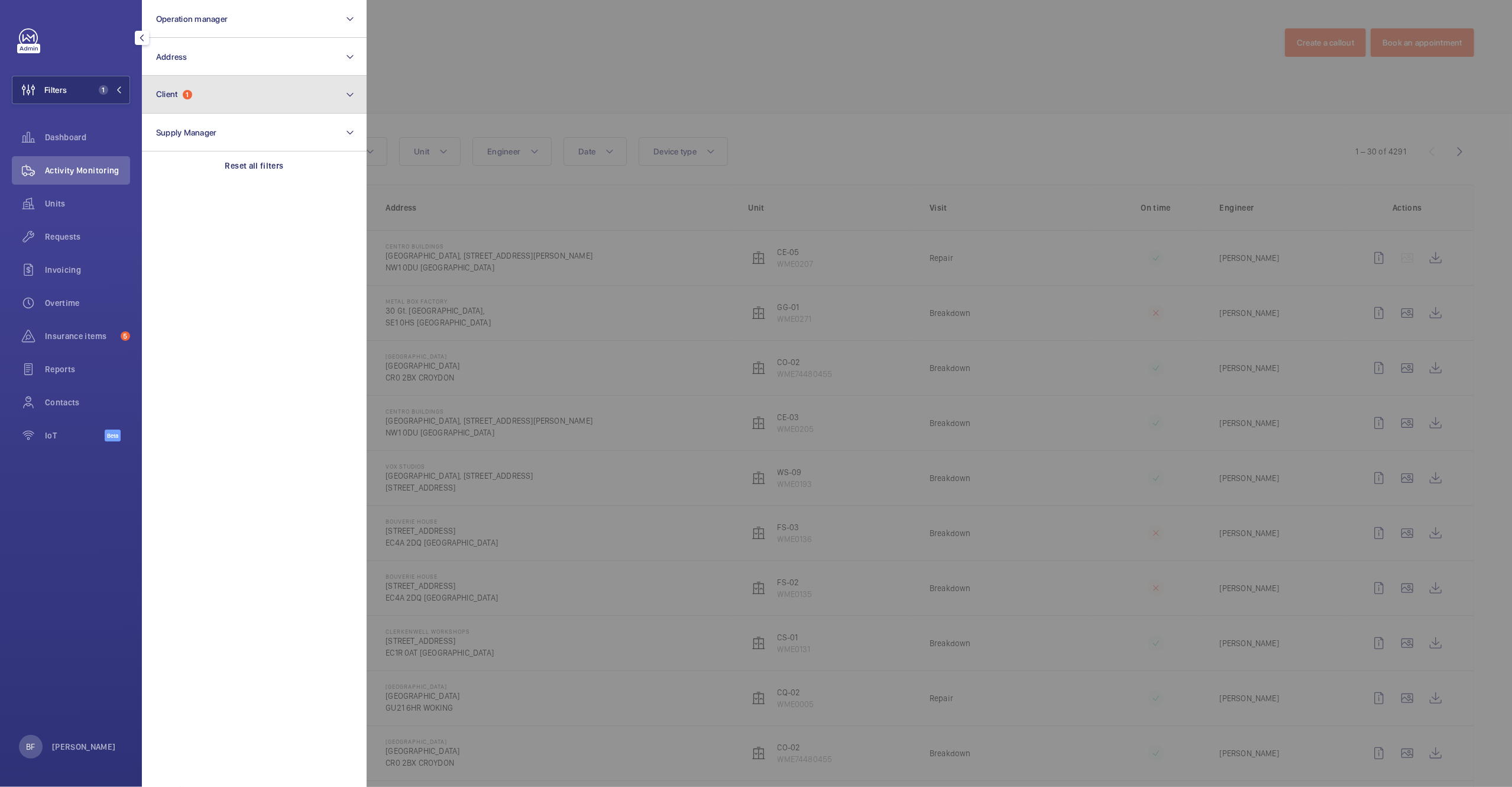
click at [254, 103] on button "Client 1" at bounding box center [254, 95] width 225 height 38
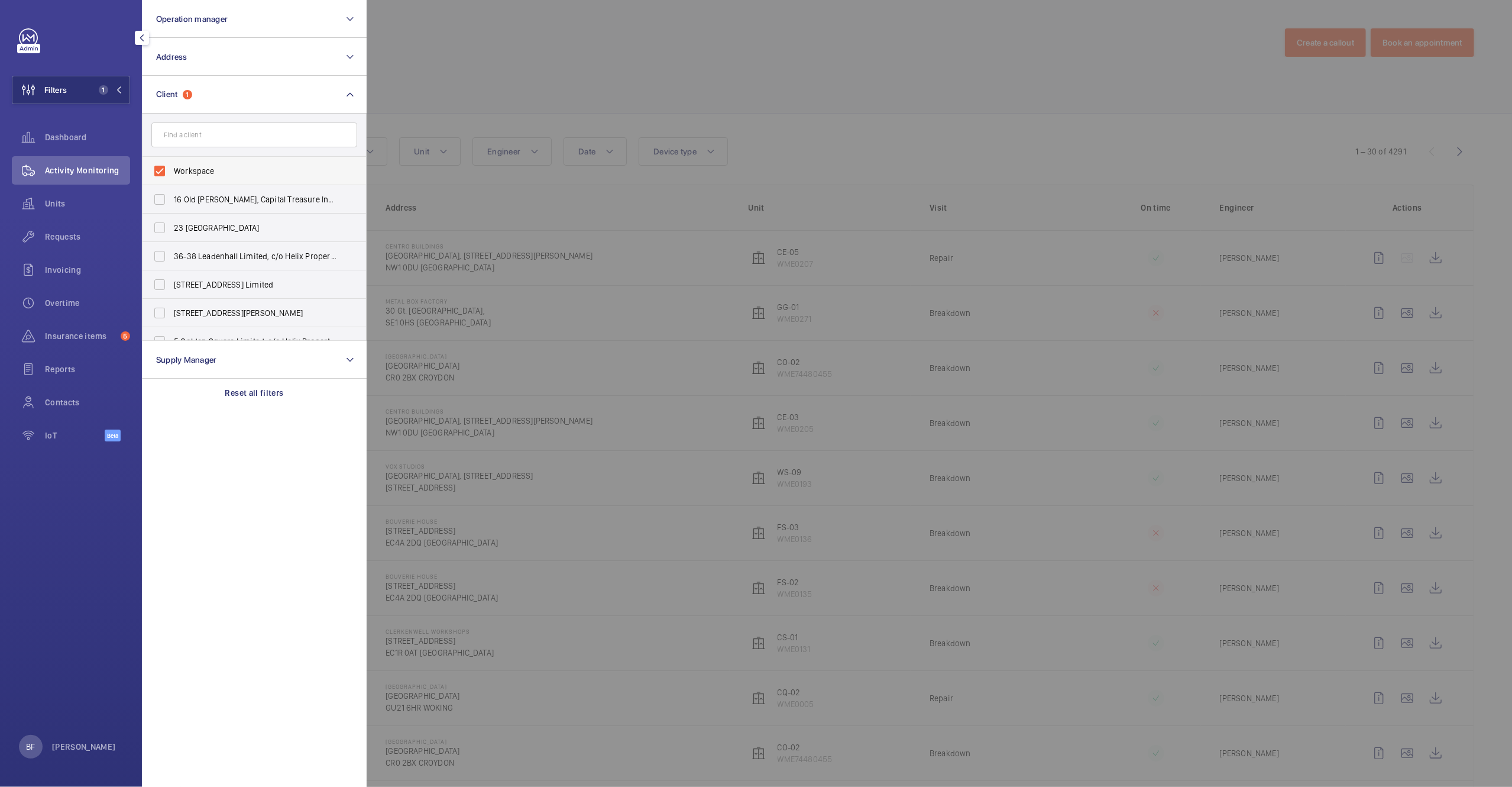
click at [278, 166] on span "Workspace" at bounding box center [255, 172] width 163 height 12
click at [171, 165] on input "Workspace" at bounding box center [159, 171] width 23 height 23
checkbox input "false"
click at [467, 77] on div at bounding box center [1123, 393] width 1512 height 787
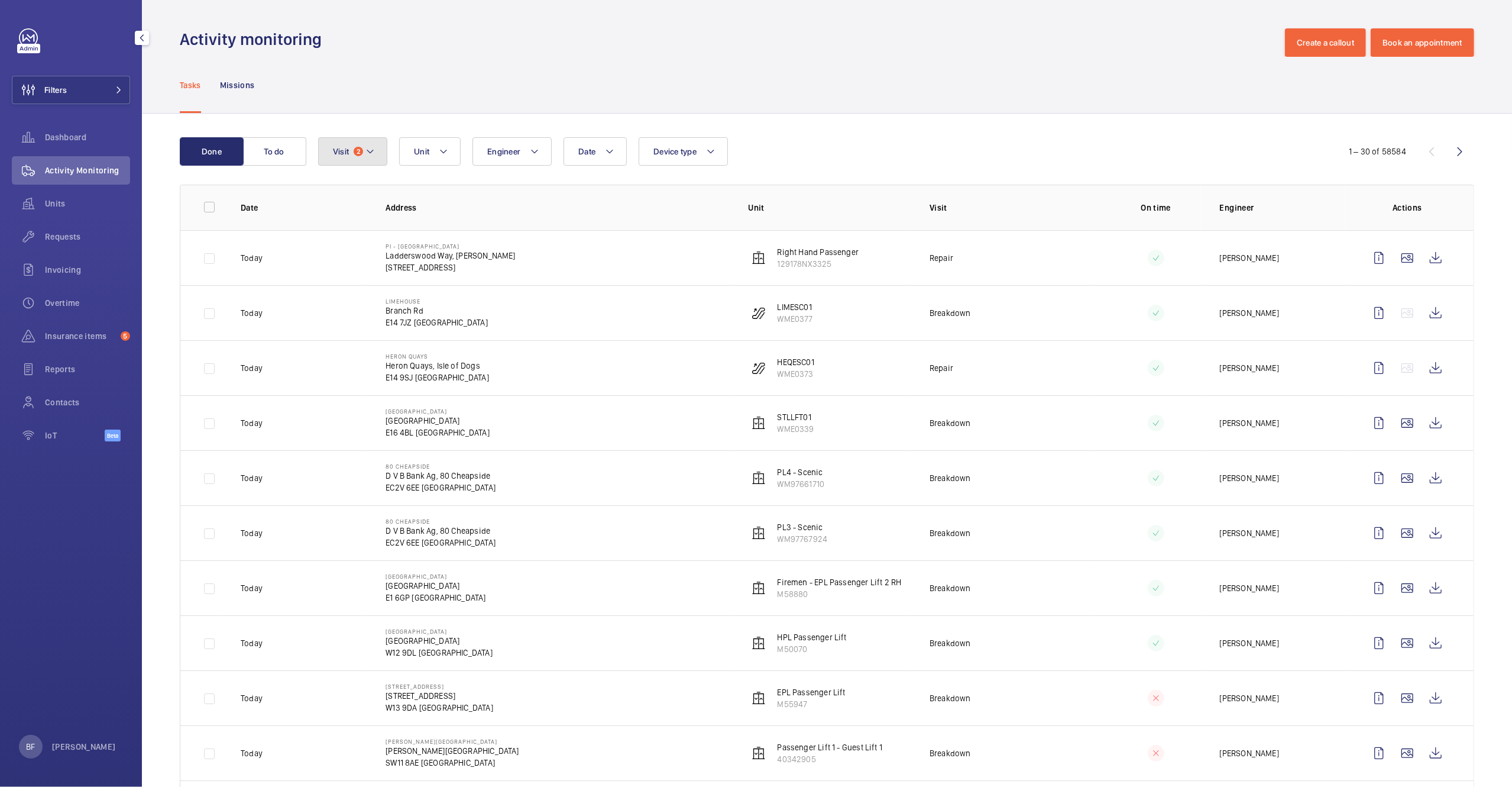
click at [350, 141] on button "Visit 2" at bounding box center [352, 151] width 69 height 28
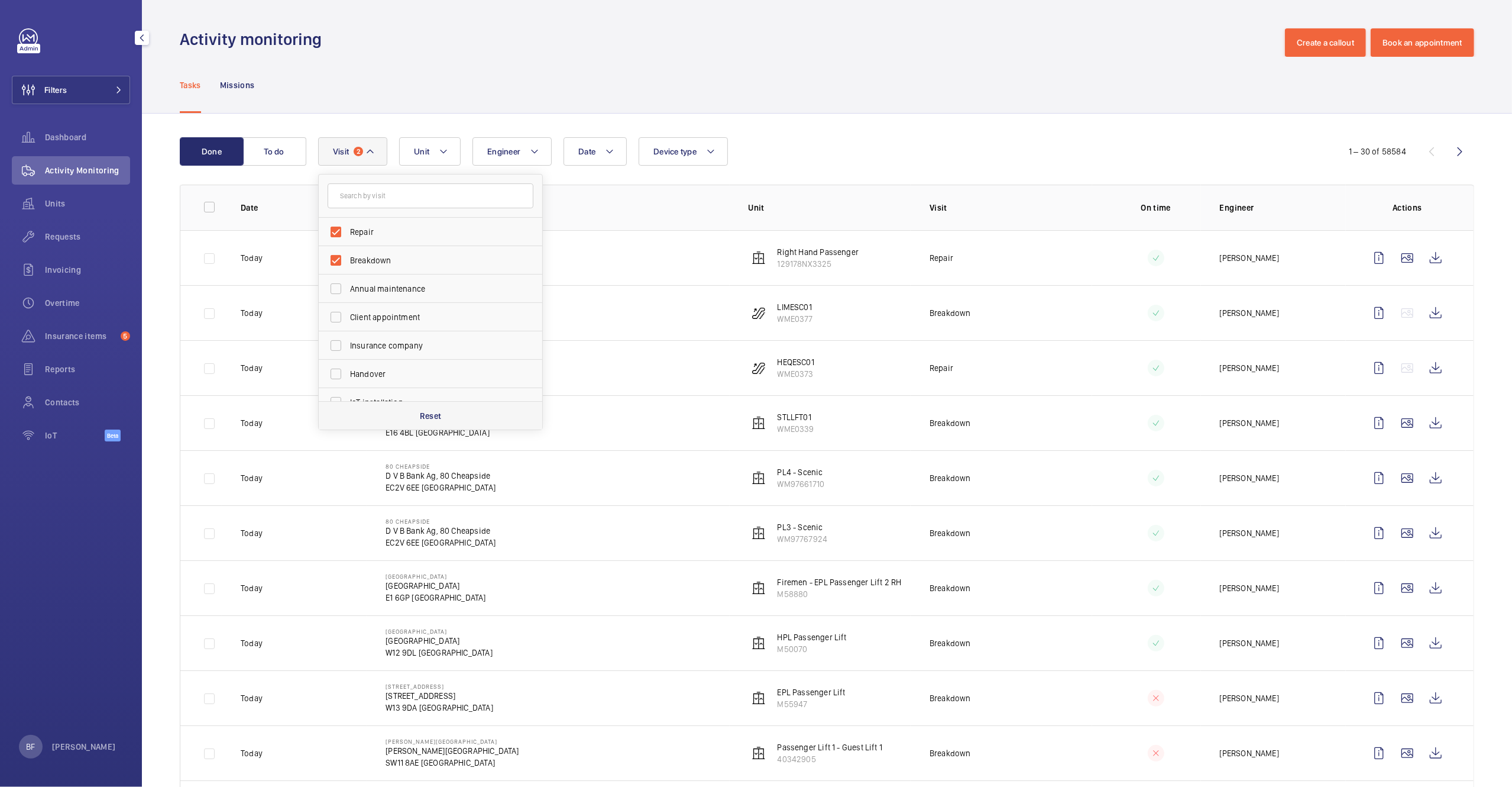
click at [469, 423] on div "Reset" at bounding box center [430, 415] width 223 height 28
checkbox input "false"
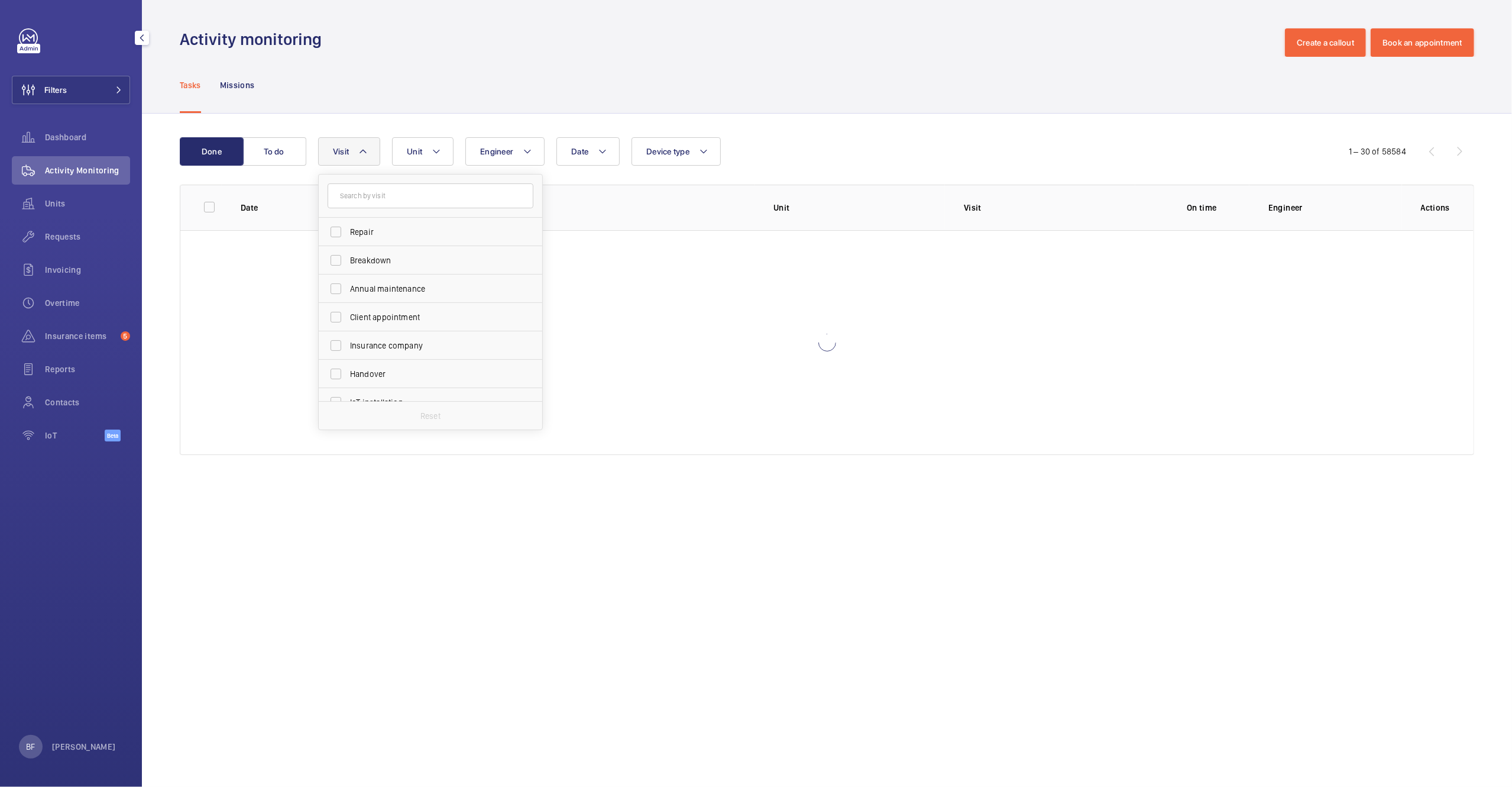
click at [331, 43] on div "Activity monitoring Create a callout Book an appointment" at bounding box center [827, 42] width 1295 height 28
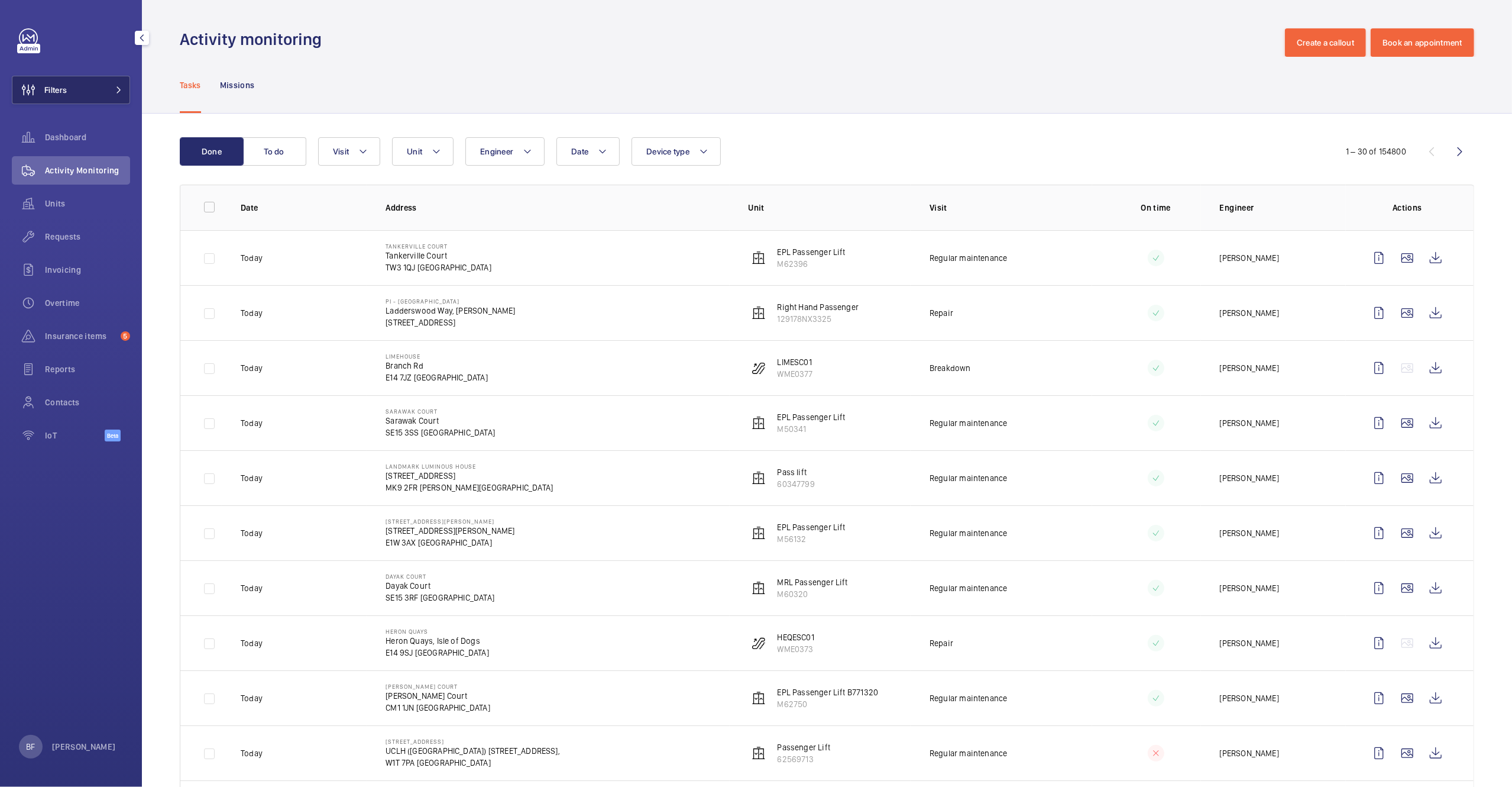
click at [126, 89] on button "Filters" at bounding box center [71, 90] width 118 height 28
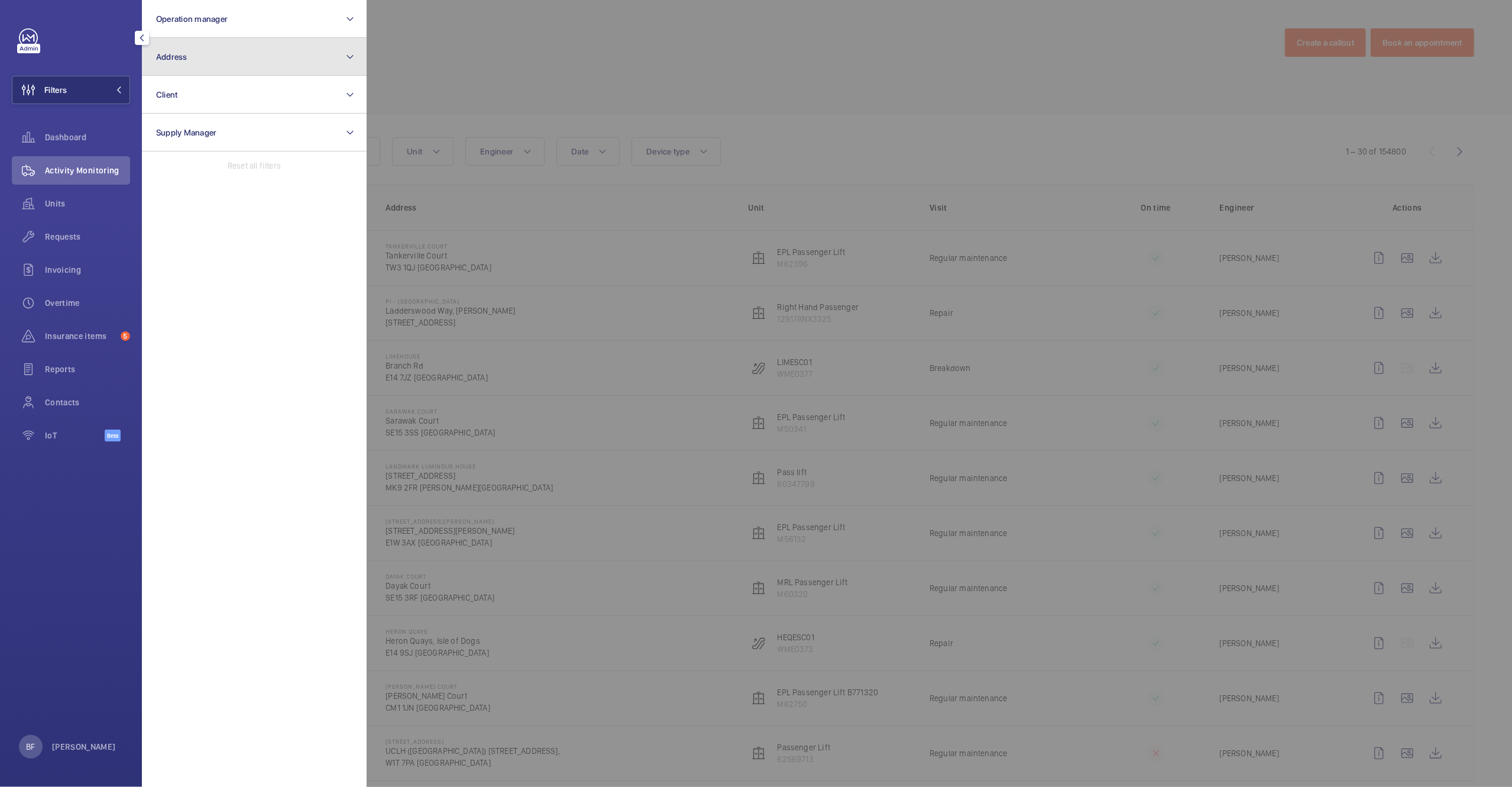
click at [209, 52] on button "Address" at bounding box center [254, 57] width 225 height 38
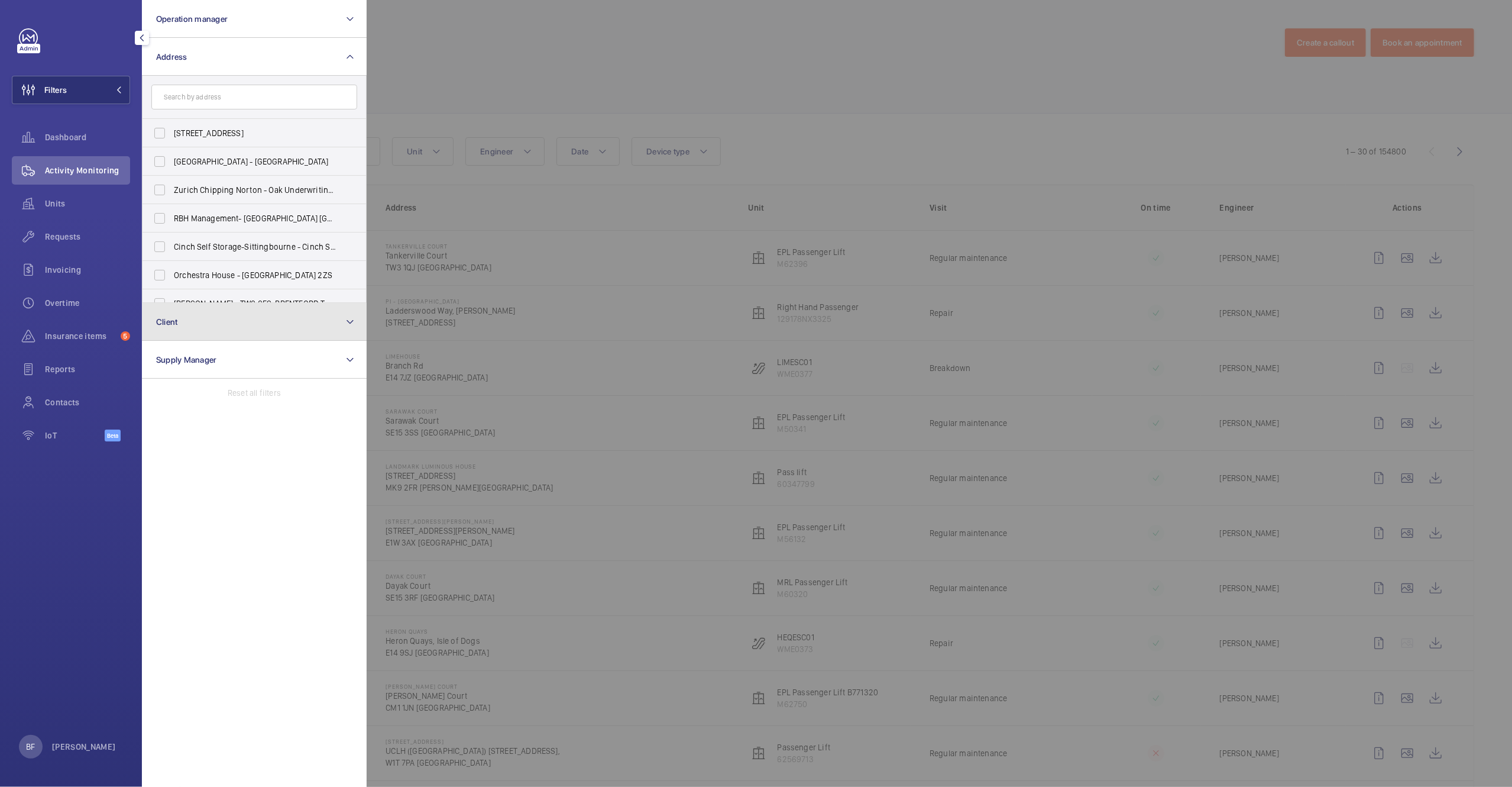
click at [252, 315] on button "Client" at bounding box center [254, 322] width 225 height 38
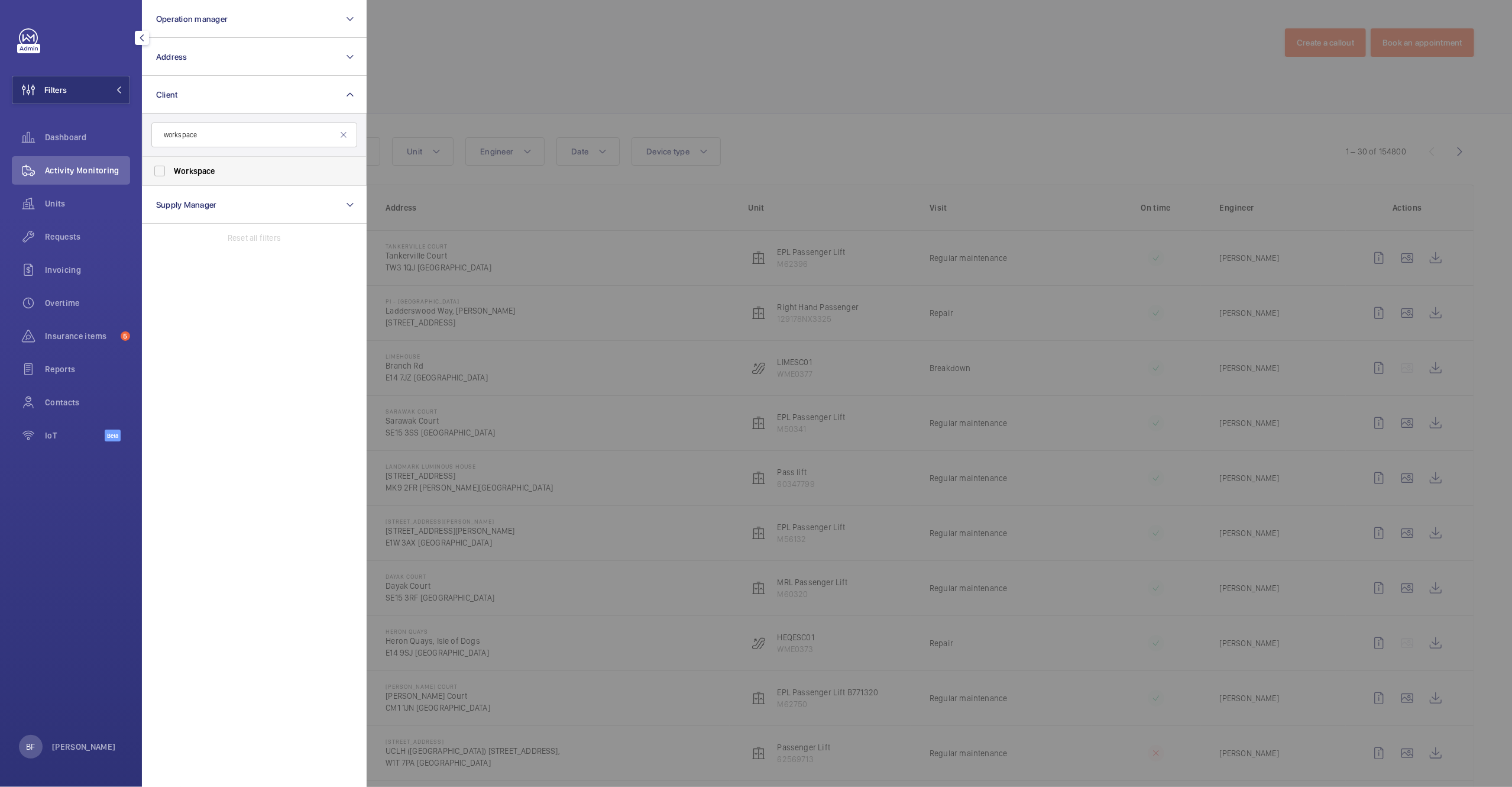
type input "workspace"
click at [252, 178] on label "Workspace" at bounding box center [245, 171] width 206 height 28
click at [171, 178] on input "Workspace" at bounding box center [159, 171] width 23 height 23
checkbox input "true"
click at [83, 326] on div "Insurance items 5" at bounding box center [71, 335] width 118 height 28
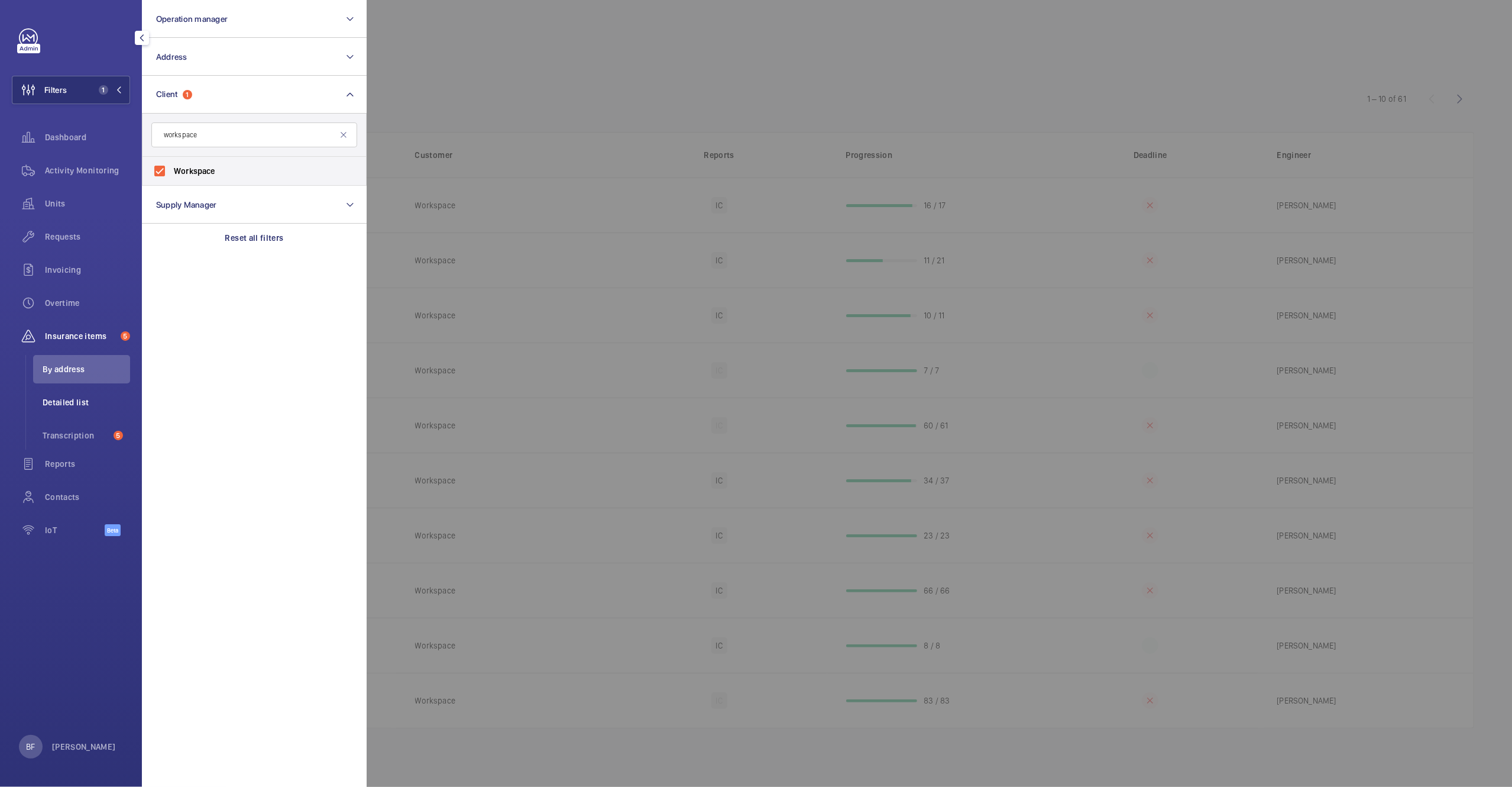
click at [84, 402] on span "Detailed list" at bounding box center [86, 403] width 88 height 12
click at [699, 190] on div at bounding box center [1123, 393] width 1512 height 787
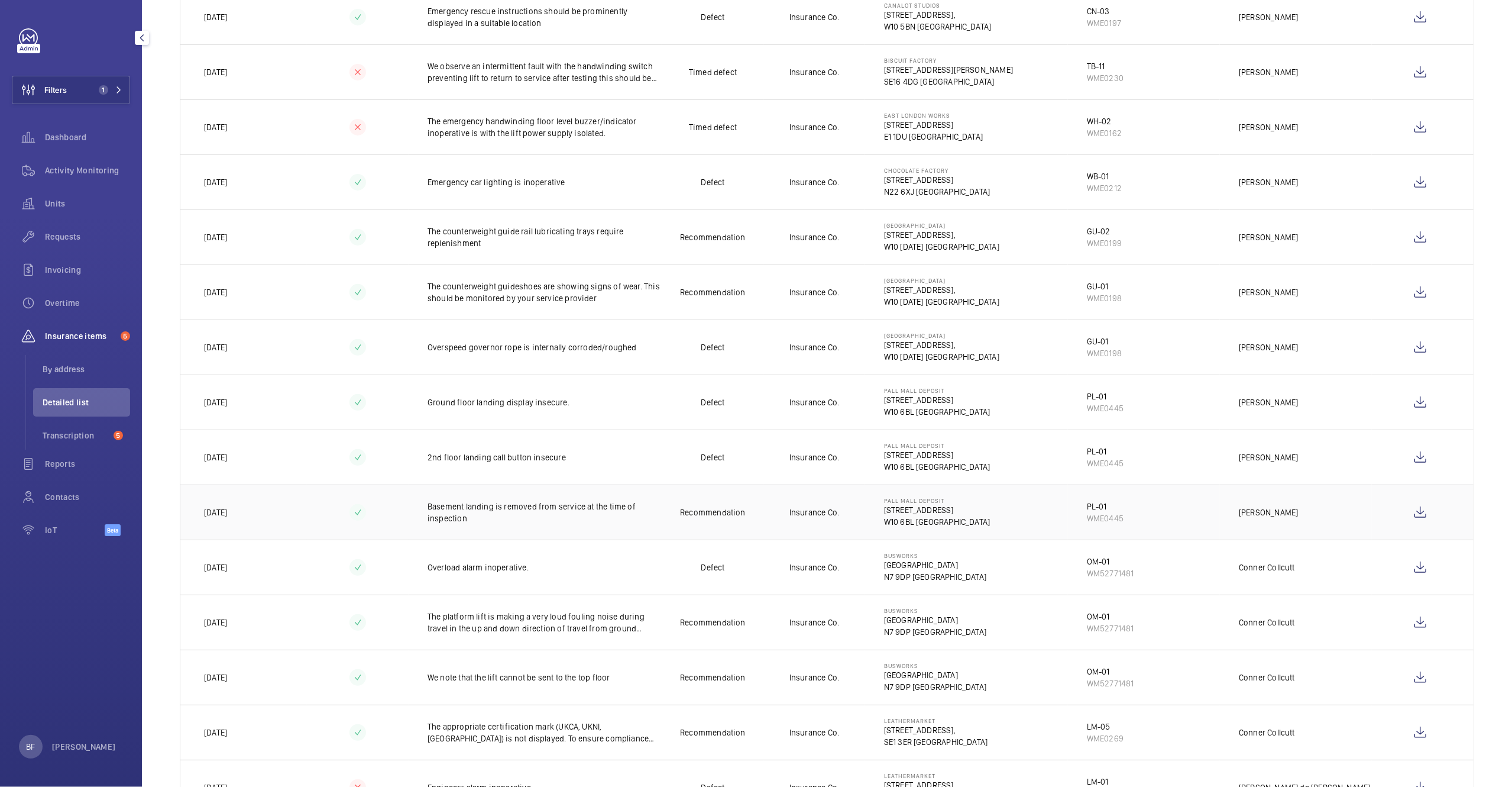
scroll to position [365, 0]
click at [1414, 297] on wm-front-icon-button at bounding box center [1420, 290] width 28 height 28
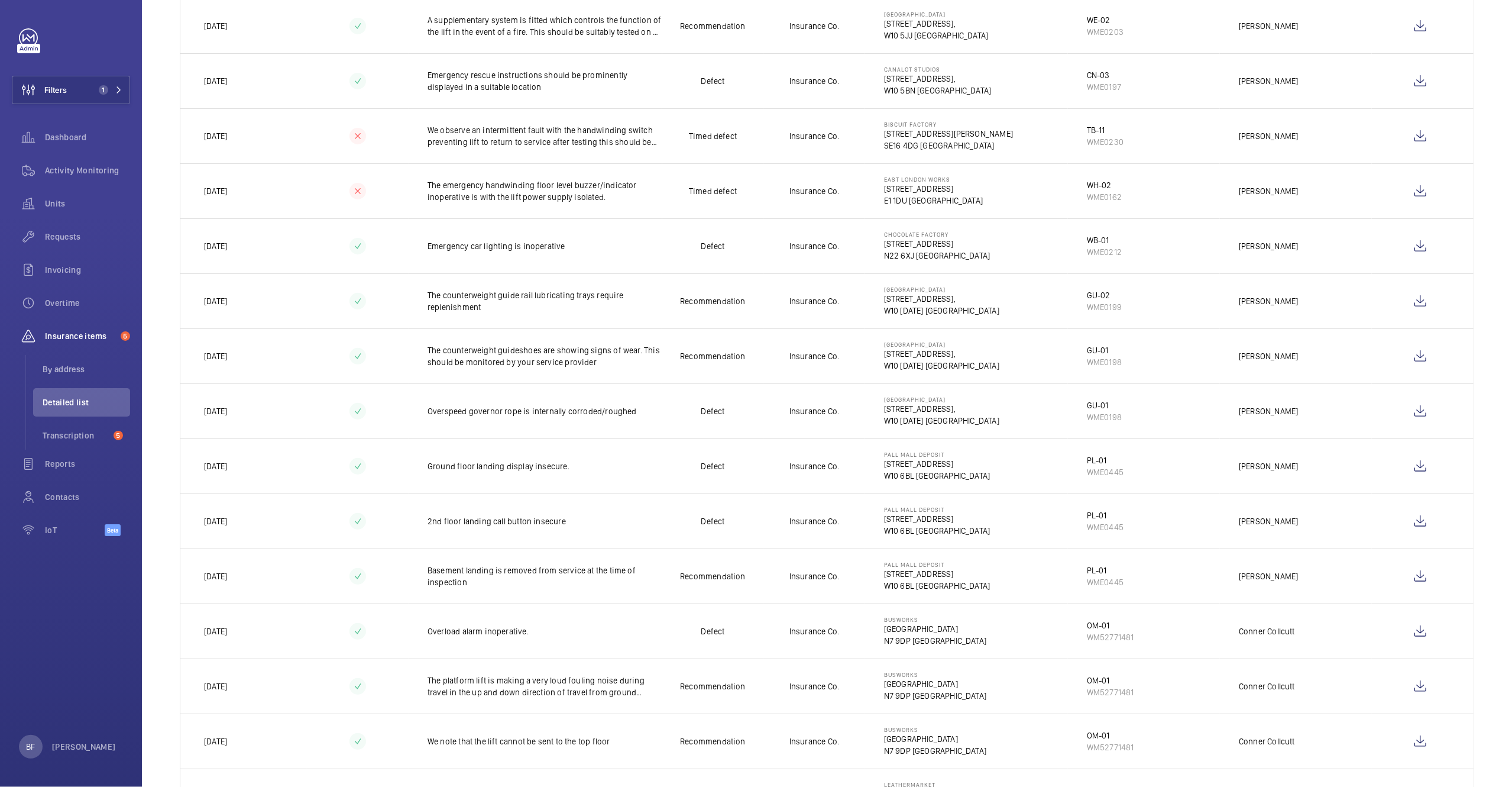
scroll to position [0, 0]
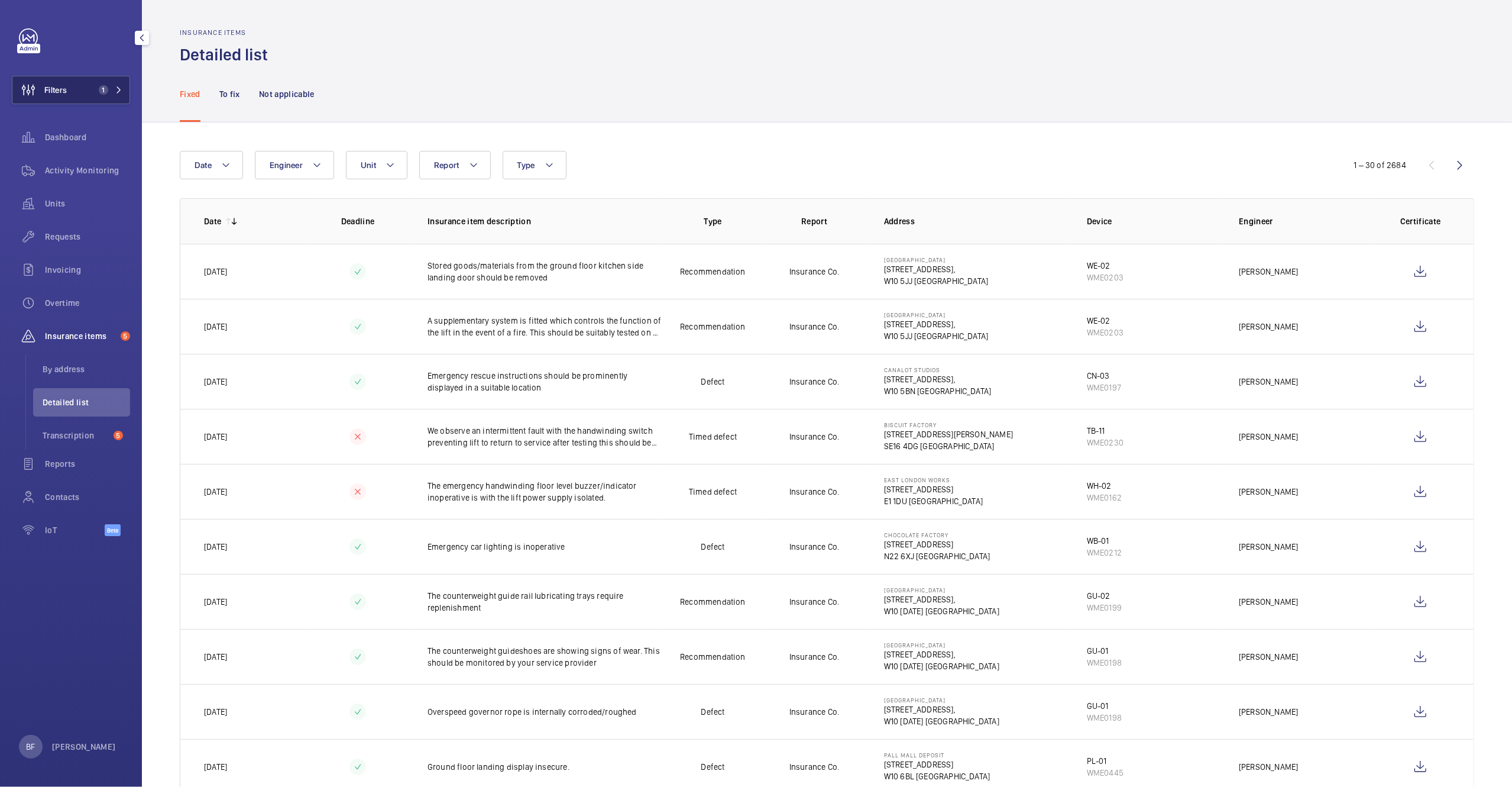
click at [89, 86] on button "Filters 1" at bounding box center [71, 90] width 118 height 28
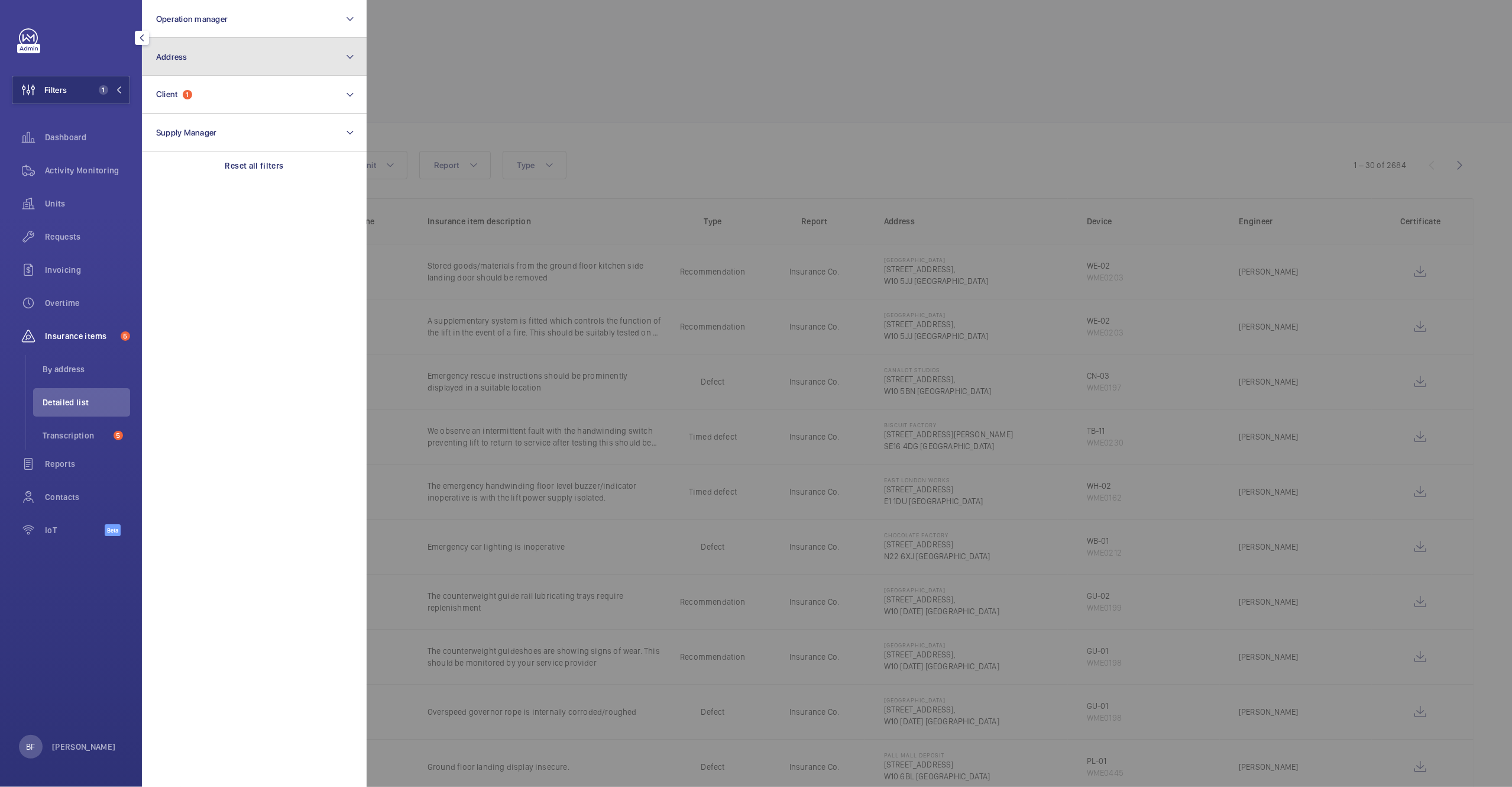
click at [259, 59] on button "Address" at bounding box center [254, 57] width 225 height 38
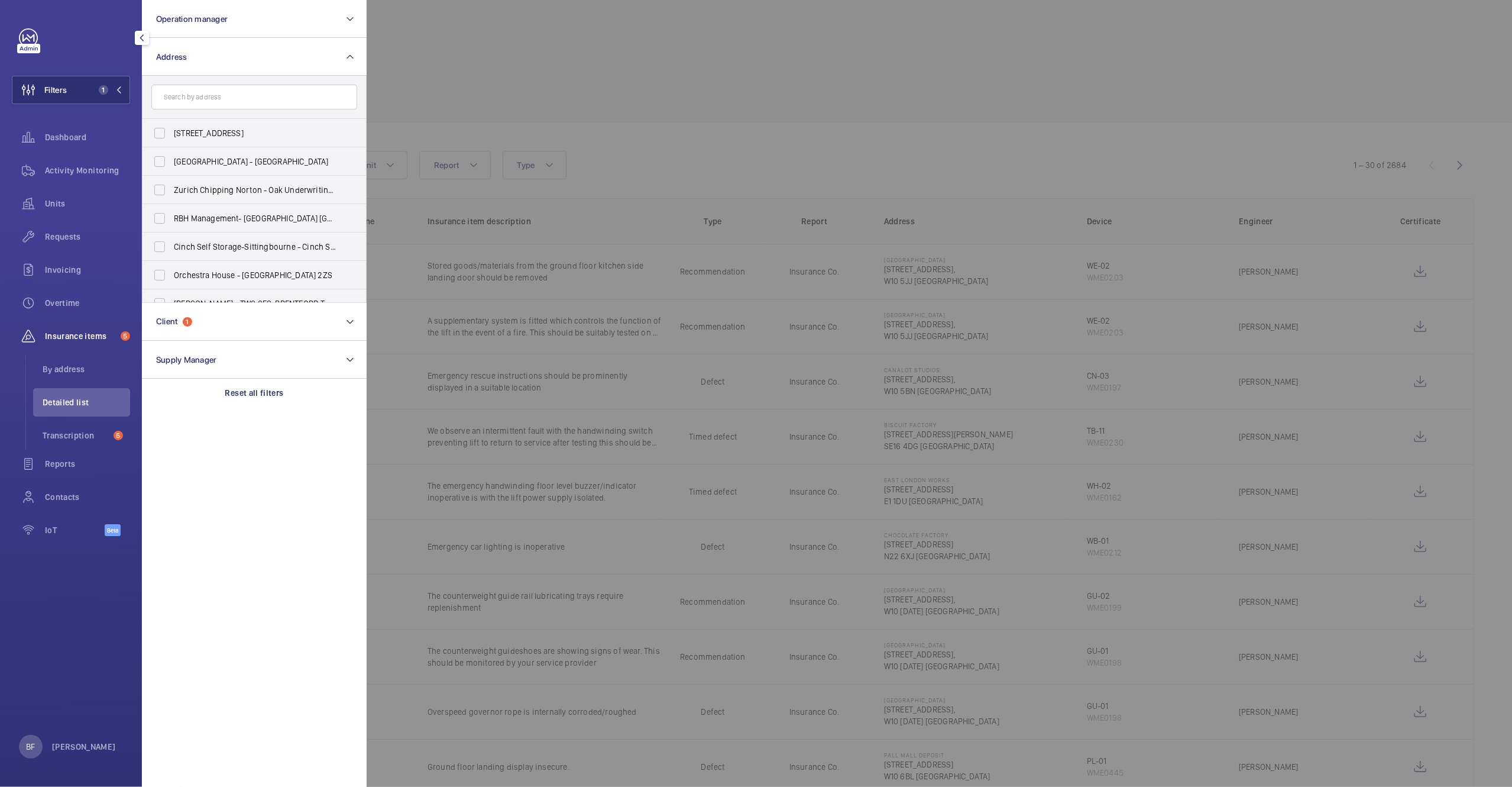
click at [258, 88] on input "text" at bounding box center [254, 97] width 206 height 25
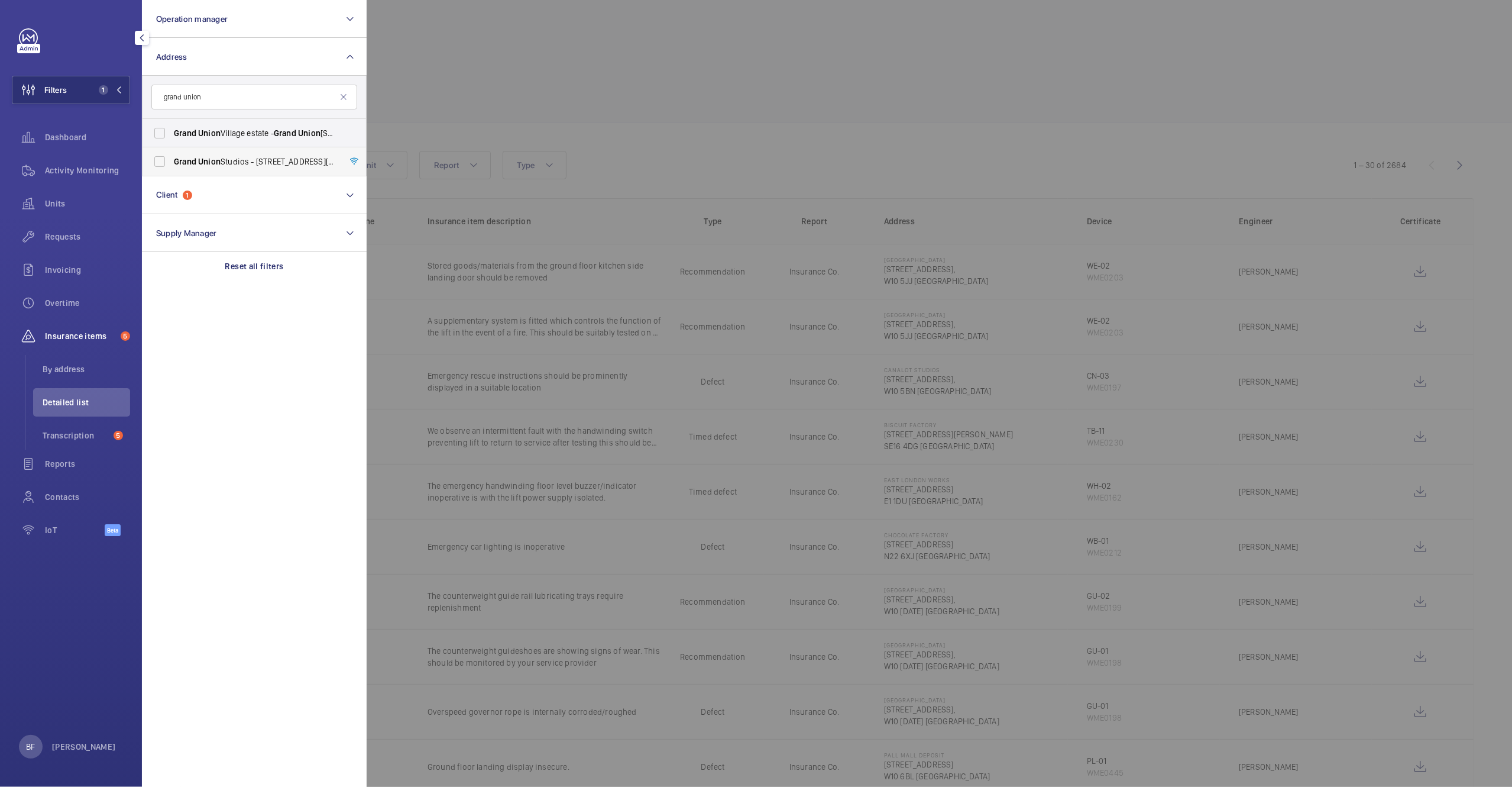
type input "grand union"
click at [252, 158] on span "Grand Union Studios - 332 Ladbroke Grove,, LONDON W10 5AD" at bounding box center [255, 162] width 163 height 12
click at [171, 158] on input "Grand Union Studios - 332 Ladbroke Grove,, LONDON W10 5AD" at bounding box center [159, 161] width 23 height 23
checkbox input "true"
click at [422, 119] on div at bounding box center [1123, 393] width 1512 height 787
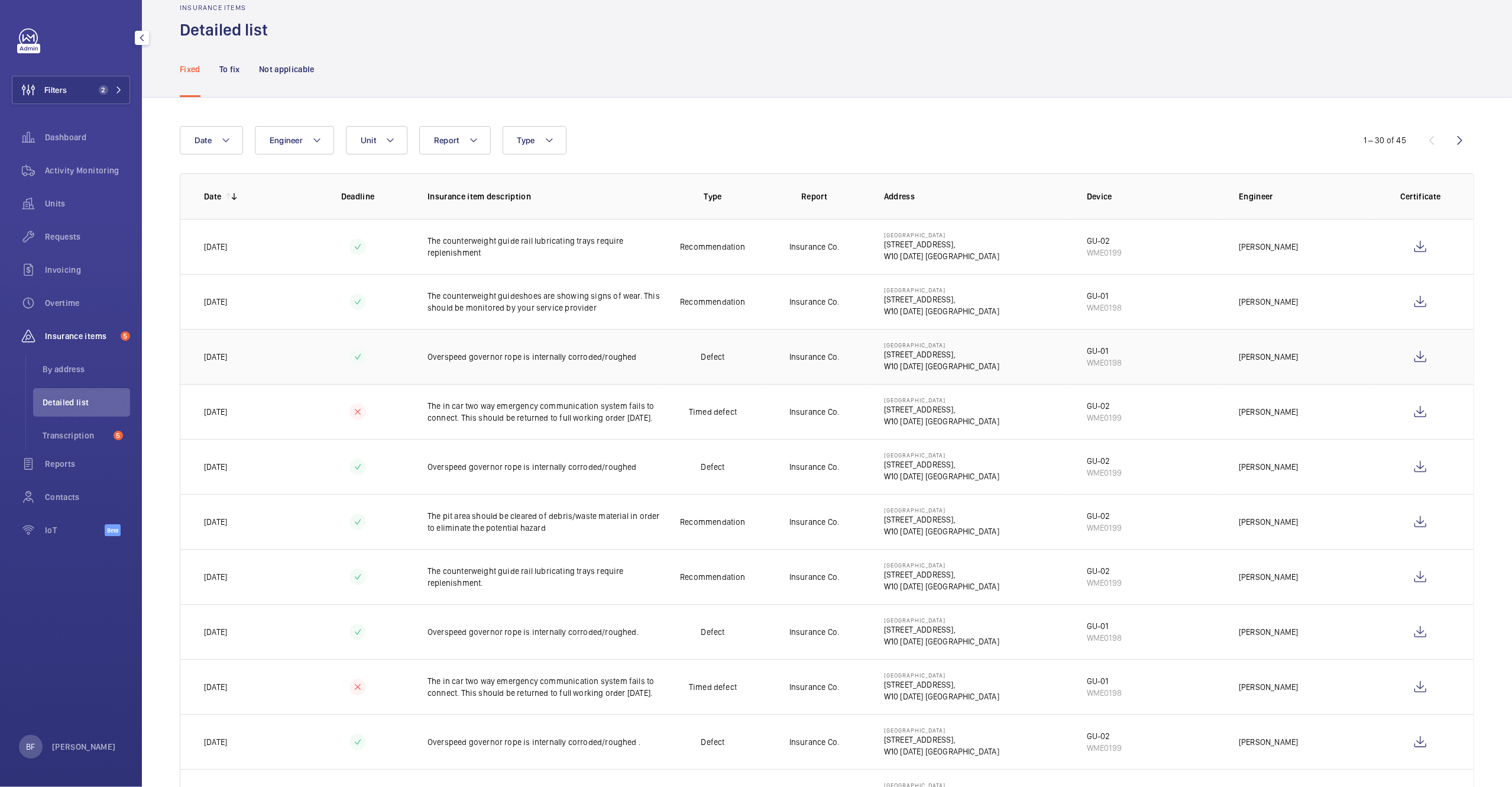
scroll to position [27, 0]
click at [1409, 354] on wm-front-icon-button at bounding box center [1420, 354] width 28 height 28
click at [1283, 20] on div "Insurance items Detailed list" at bounding box center [827, 20] width 1295 height 37
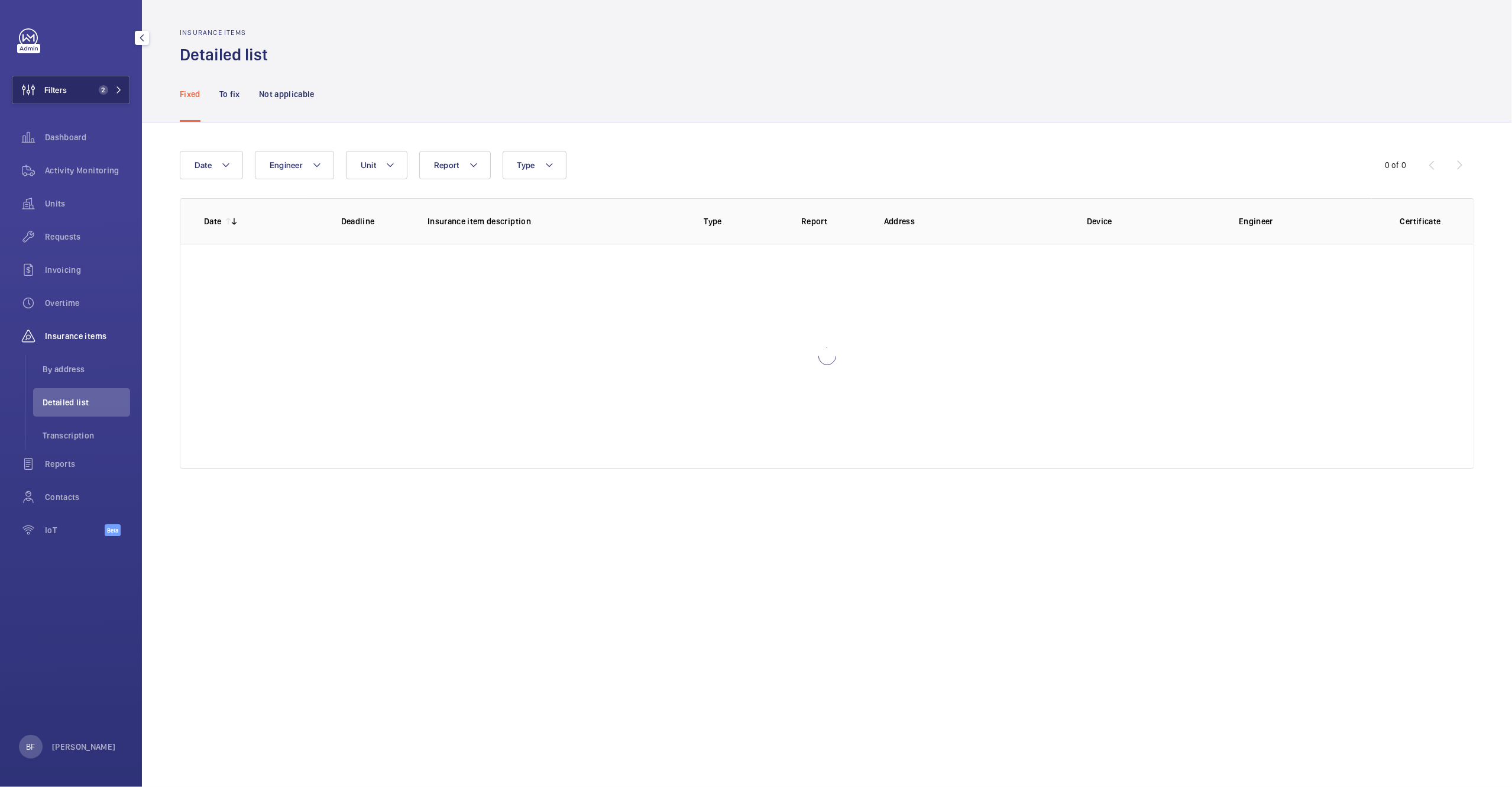
click at [72, 97] on button "Filters 2" at bounding box center [71, 90] width 118 height 28
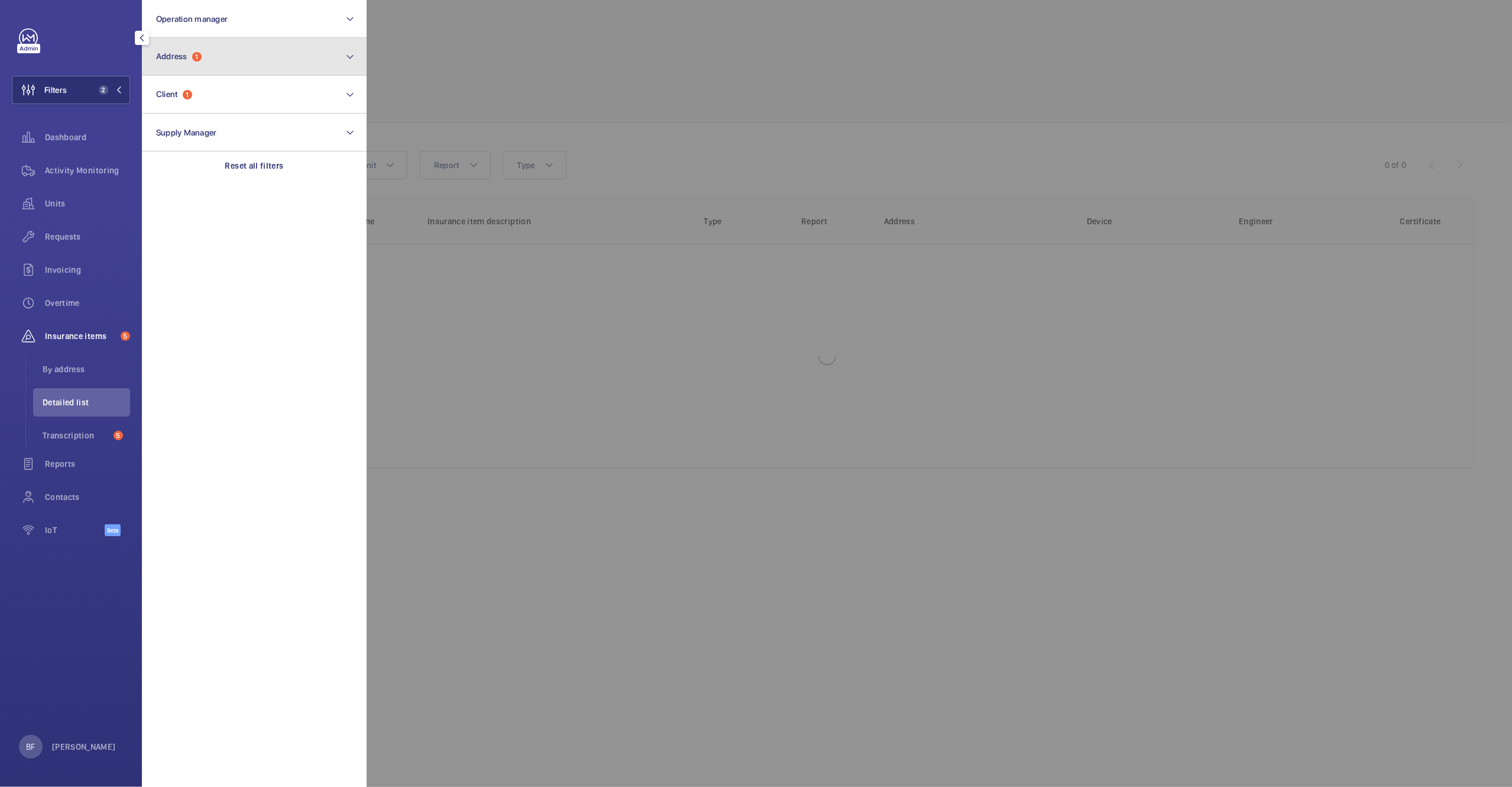
click at [222, 46] on button "Address 1" at bounding box center [254, 57] width 225 height 38
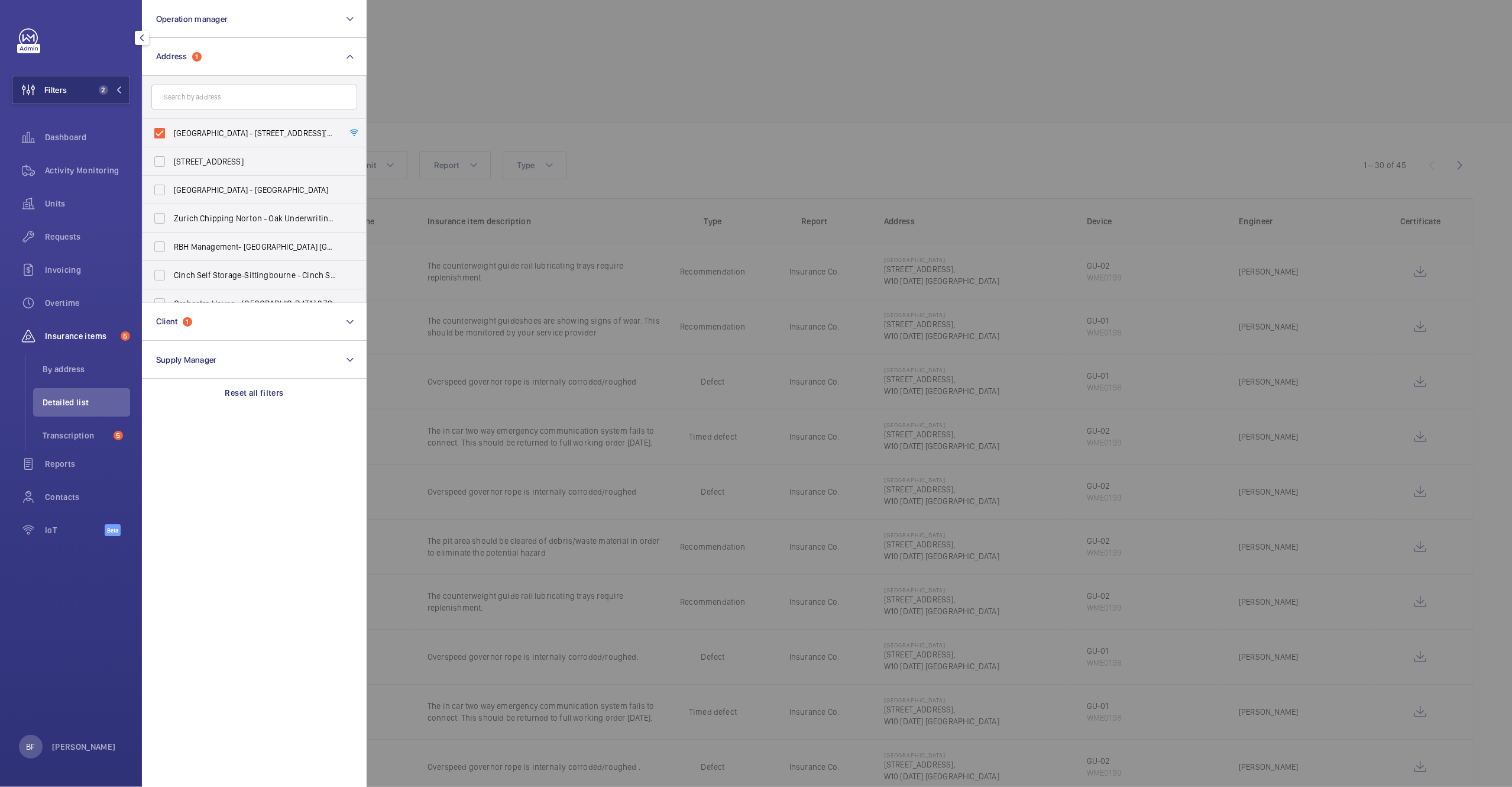
drag, startPoint x: 183, startPoint y: 125, endPoint x: 253, endPoint y: 110, distance: 71.6
click at [184, 125] on label "[GEOGRAPHIC_DATA] - [STREET_ADDRESS][DATE]" at bounding box center [245, 133] width 206 height 28
click at [171, 125] on input "[GEOGRAPHIC_DATA] - [STREET_ADDRESS][DATE]" at bounding box center [159, 133] width 23 height 23
checkbox input "false"
click at [521, 81] on div at bounding box center [1123, 393] width 1512 height 787
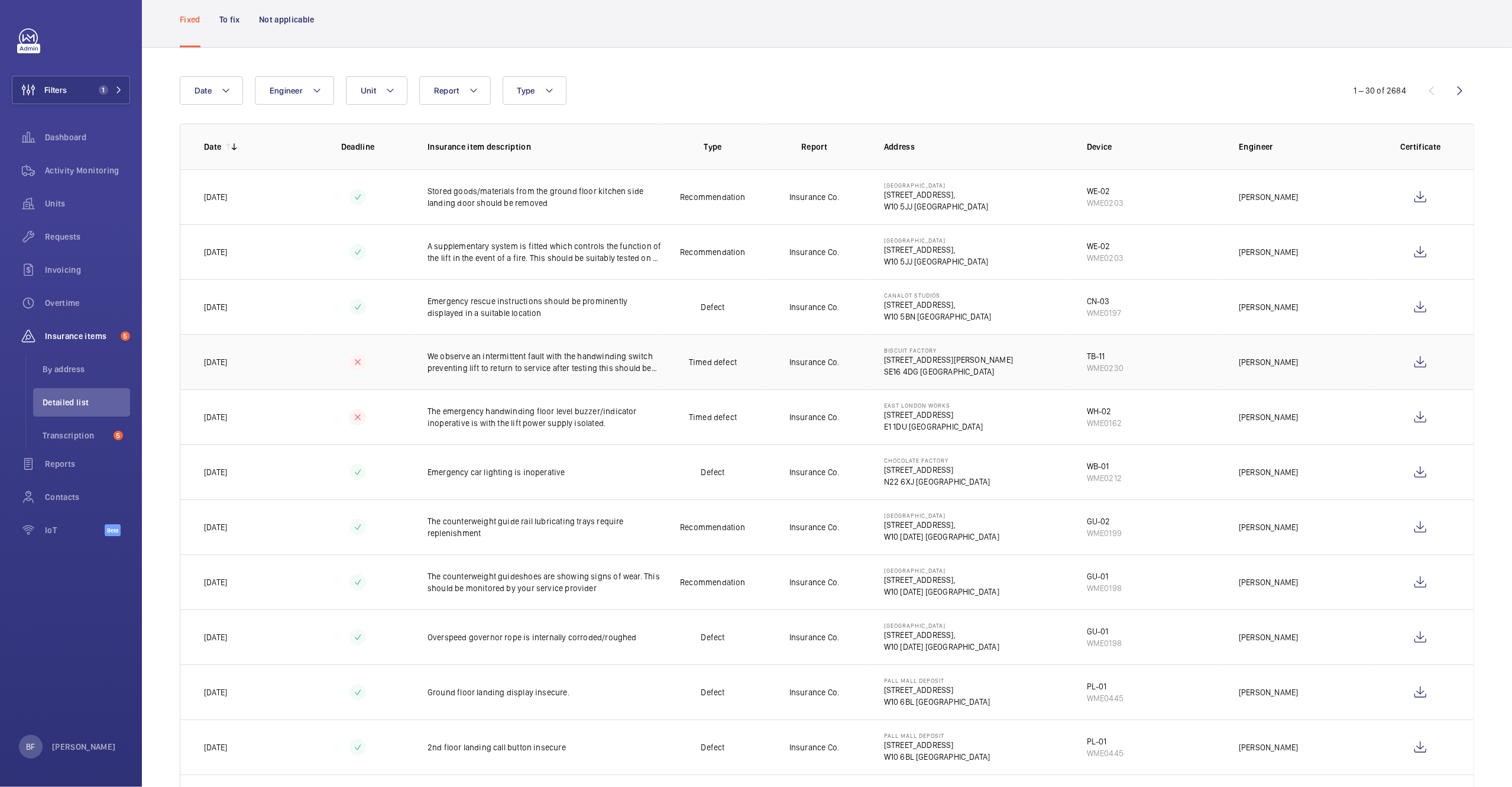
scroll to position [67, 0]
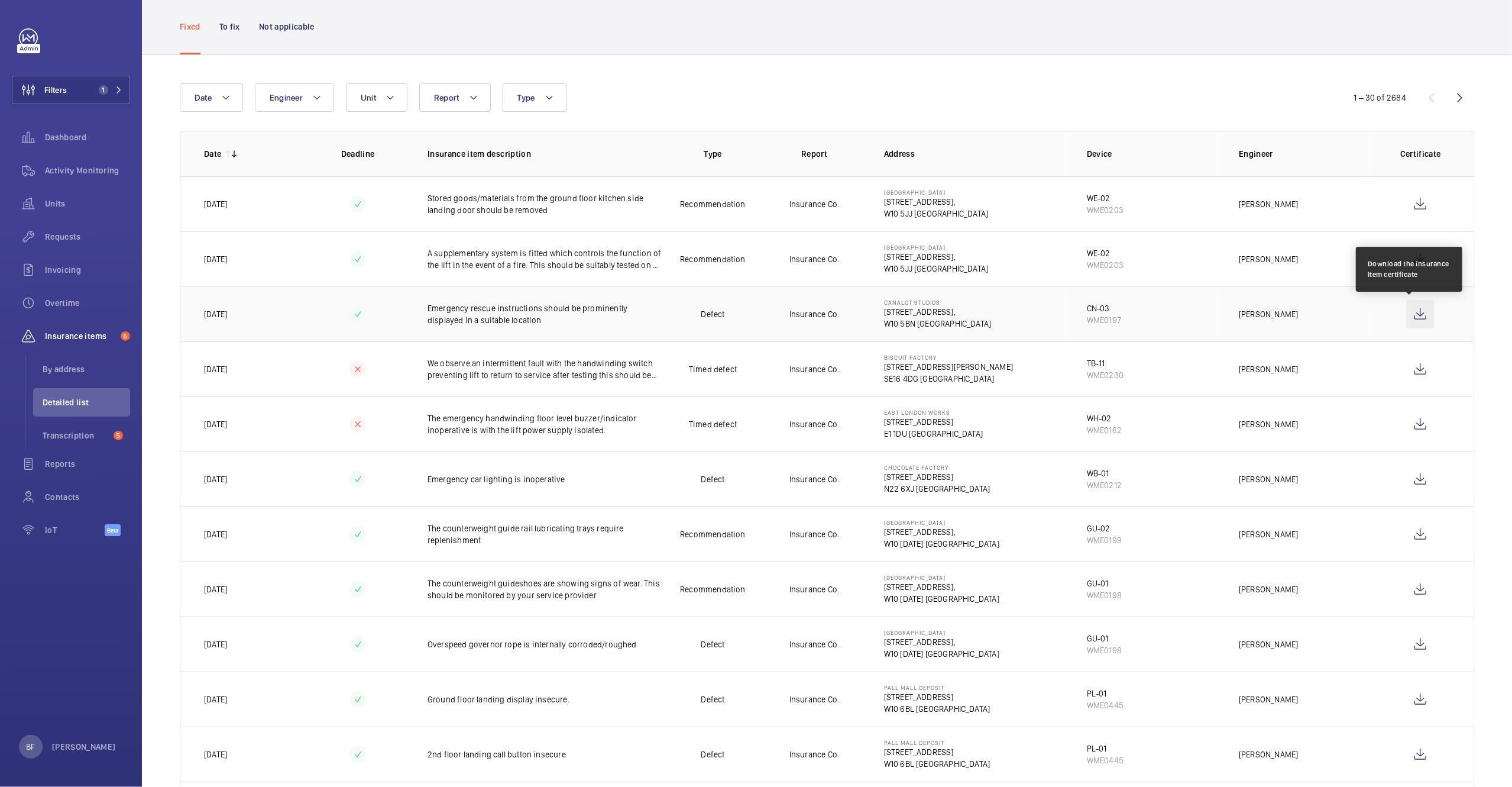
click at [1406, 314] on wm-front-icon-button at bounding box center [1420, 314] width 28 height 28
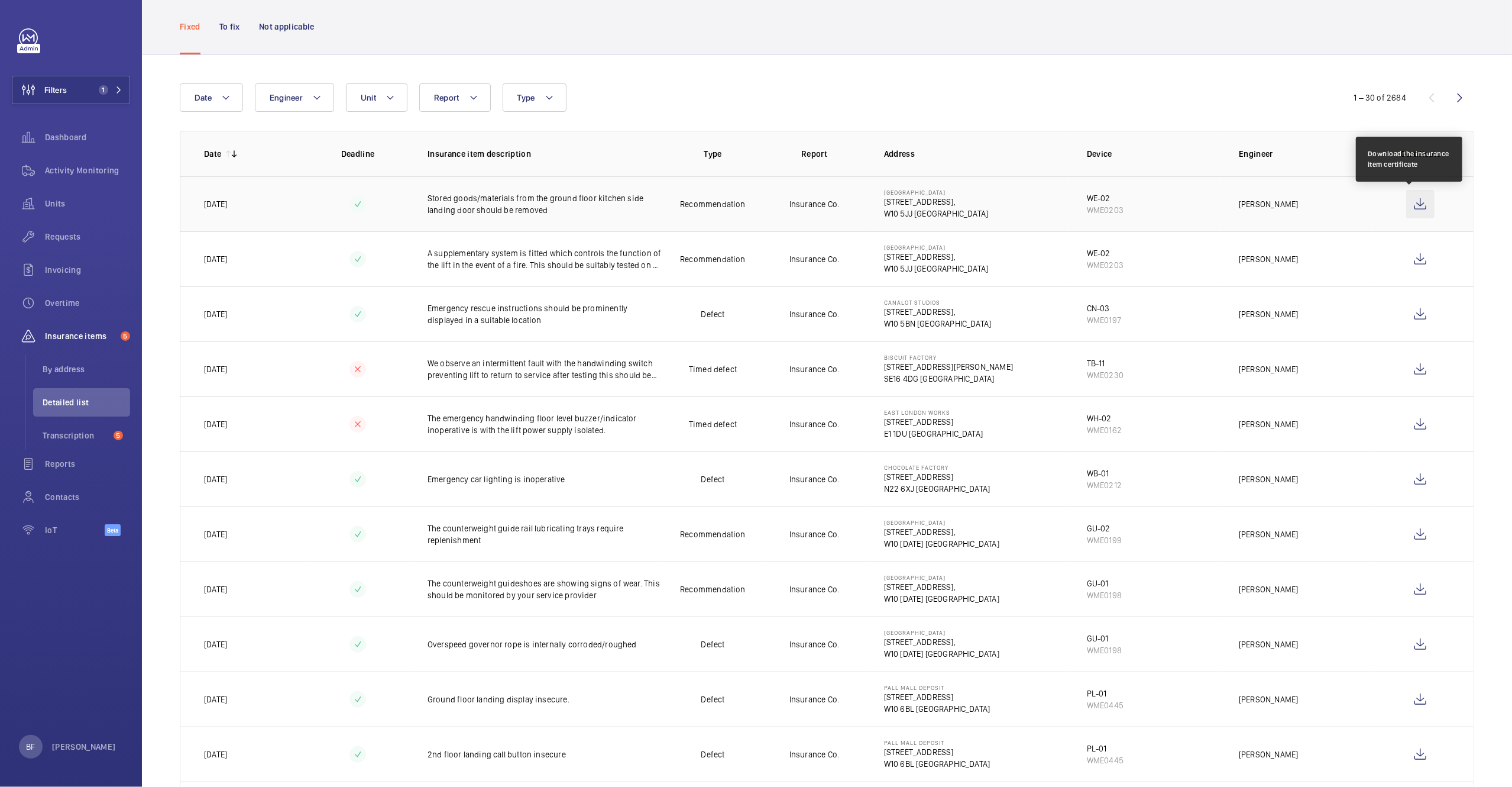
click at [1409, 203] on wm-front-icon-button at bounding box center [1420, 203] width 28 height 28
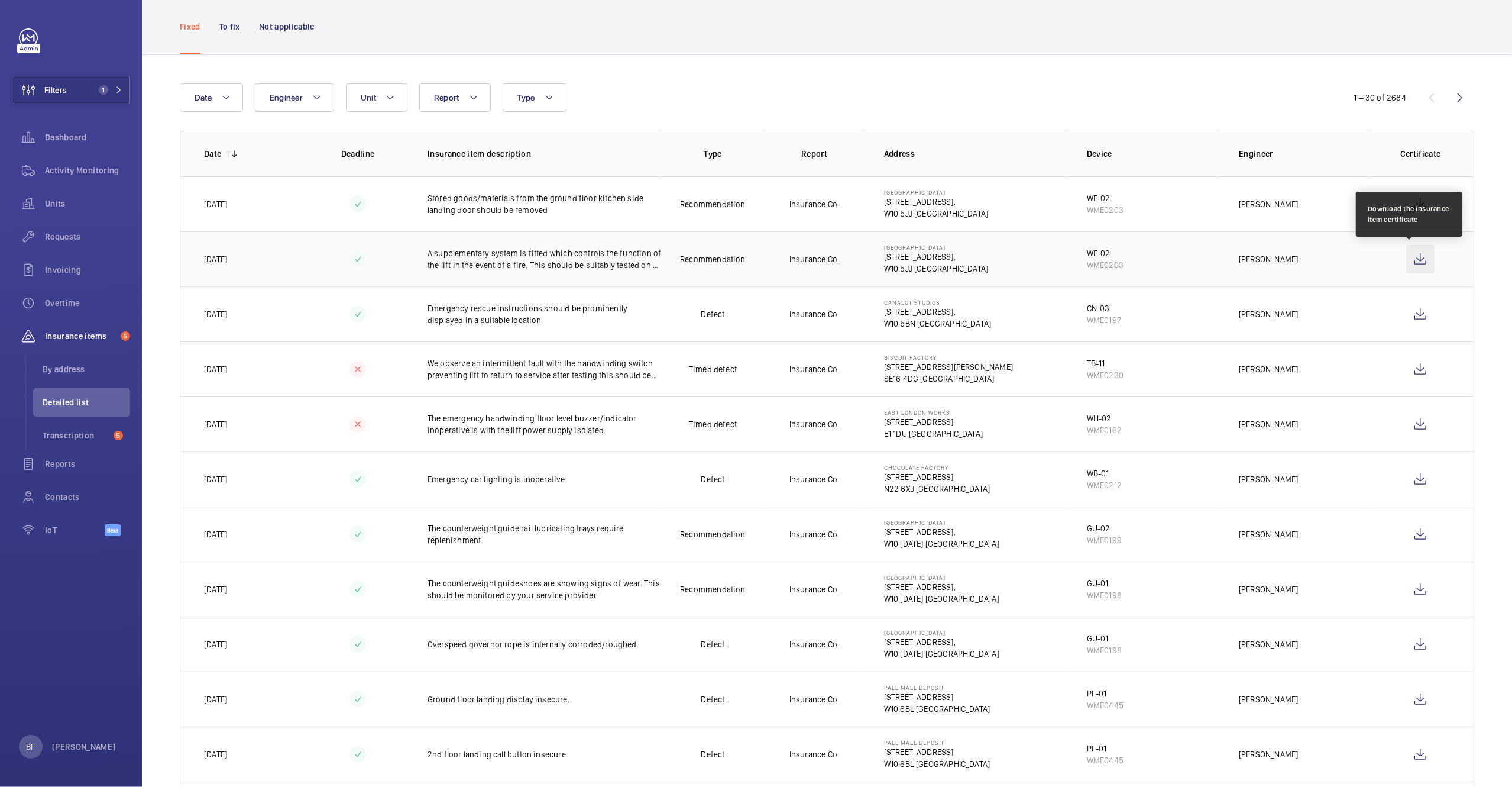
click at [1410, 262] on wm-front-icon-button at bounding box center [1420, 259] width 28 height 28
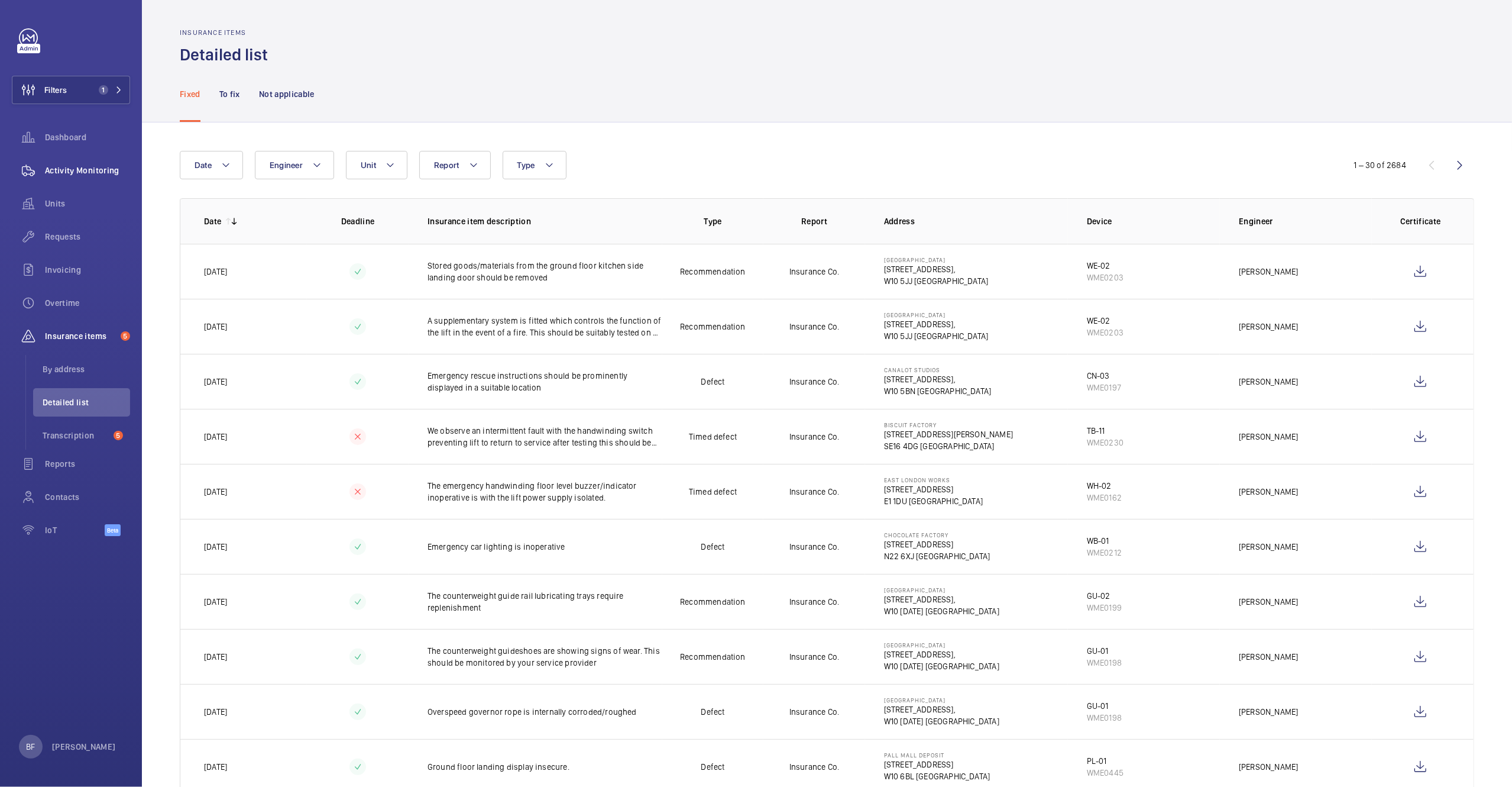
click at [75, 167] on span "Activity Monitoring" at bounding box center [87, 171] width 85 height 12
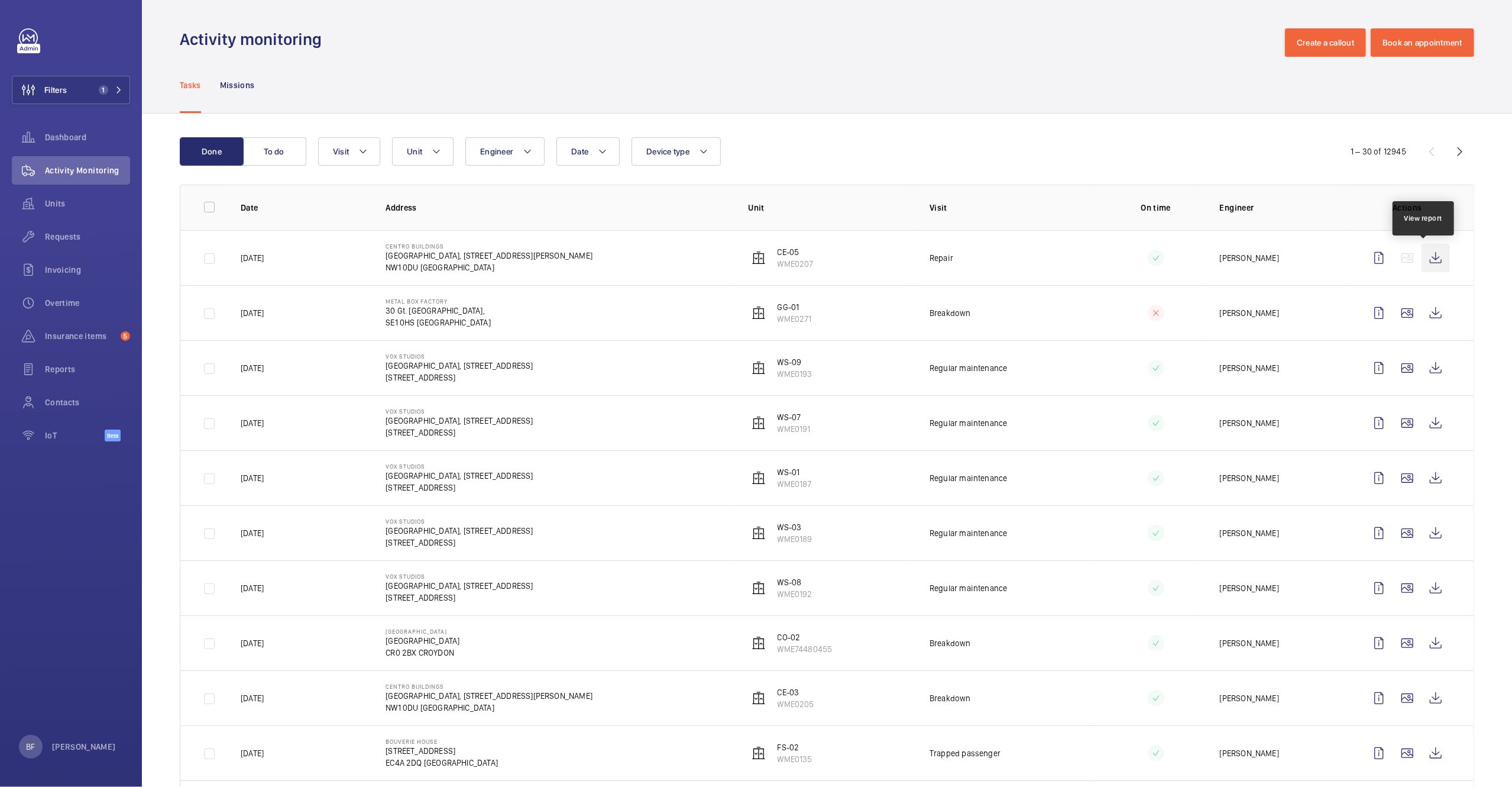
click at [1426, 265] on wm-front-icon-button at bounding box center [1435, 258] width 28 height 28
click at [437, 155] on mat-icon at bounding box center [436, 151] width 9 height 14
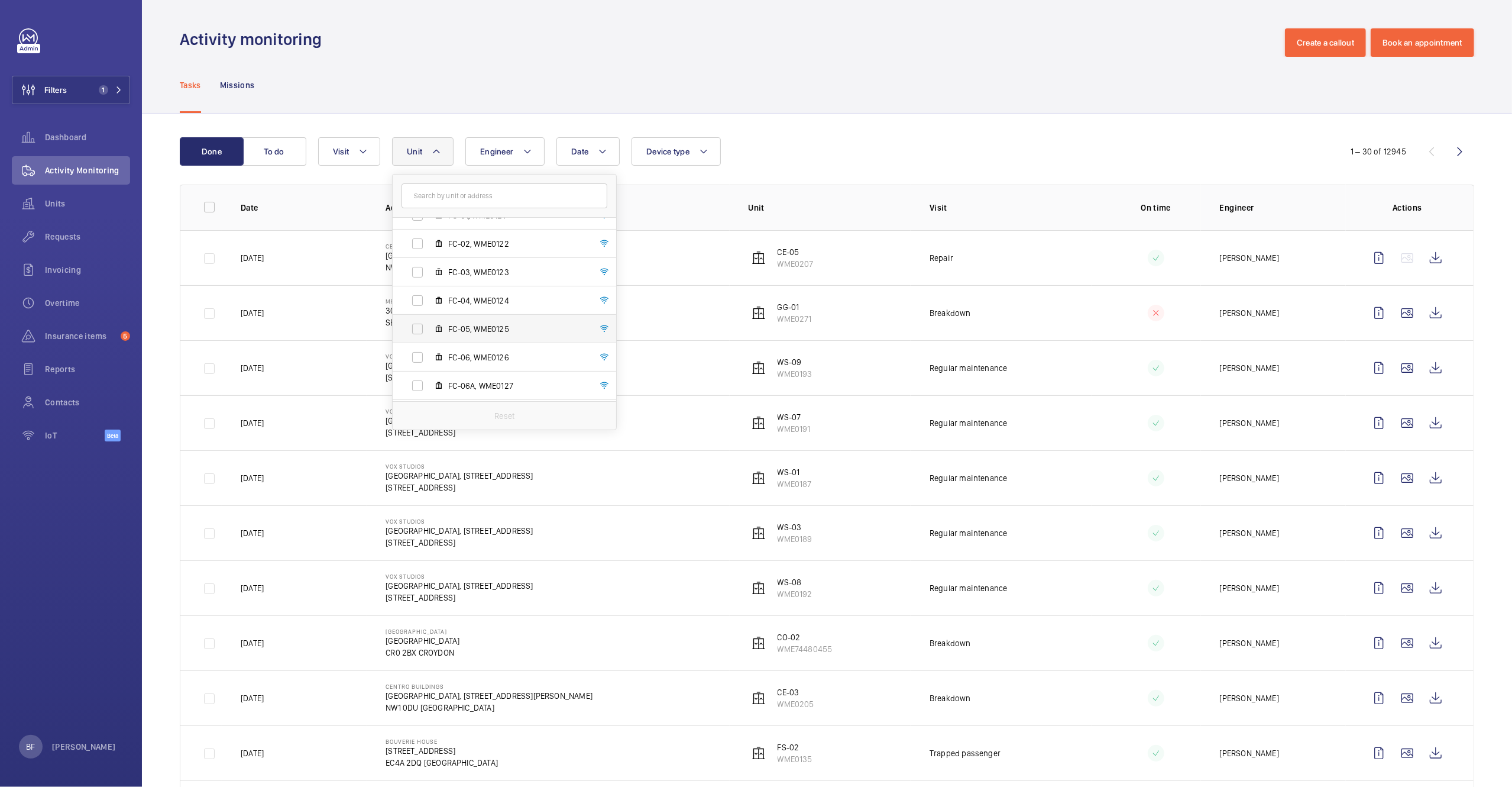
scroll to position [129, 0]
click at [731, 80] on div "Tasks Missions" at bounding box center [827, 84] width 1295 height 56
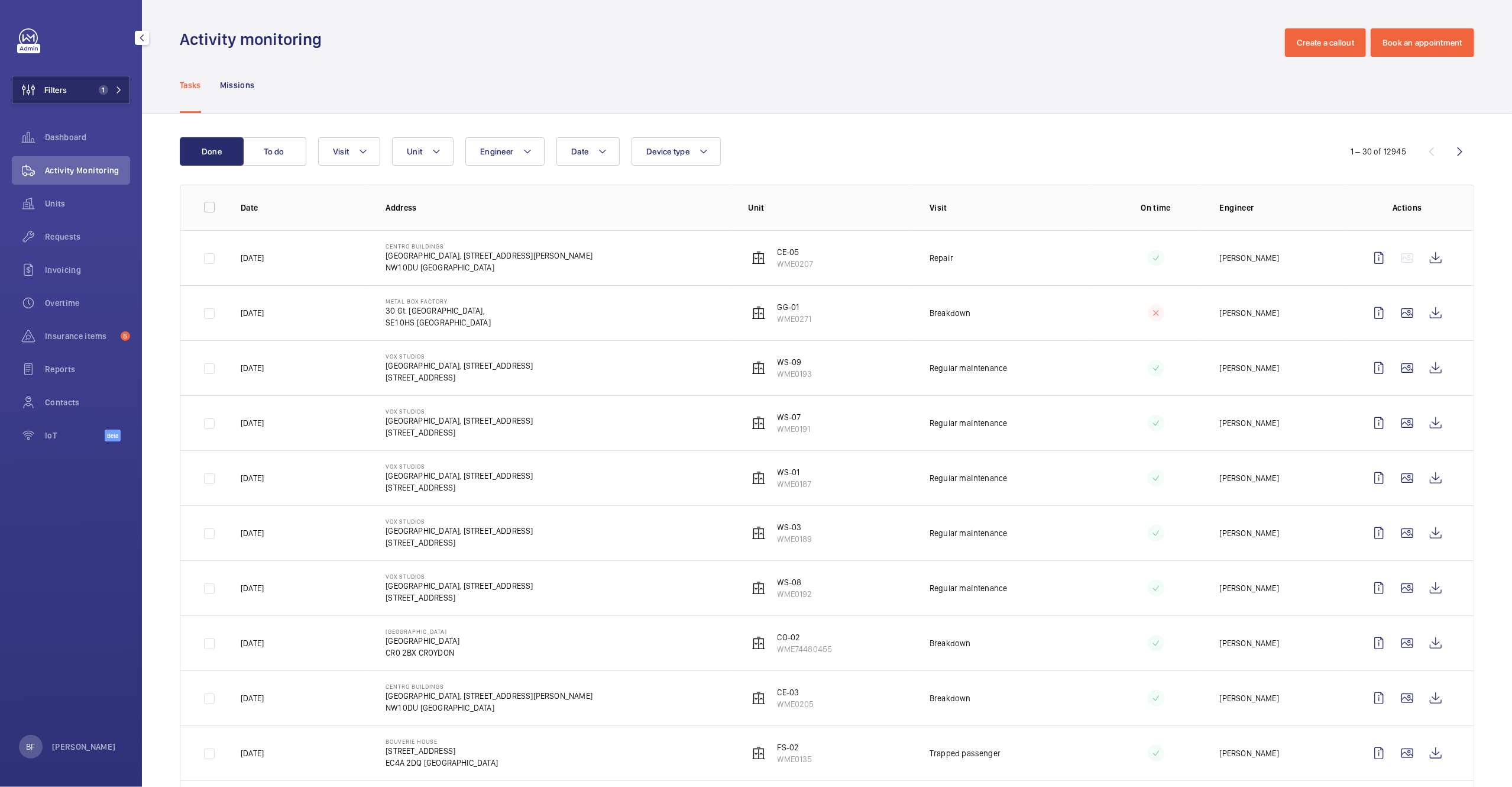
click at [65, 84] on span "Filters" at bounding box center [55, 90] width 22 height 12
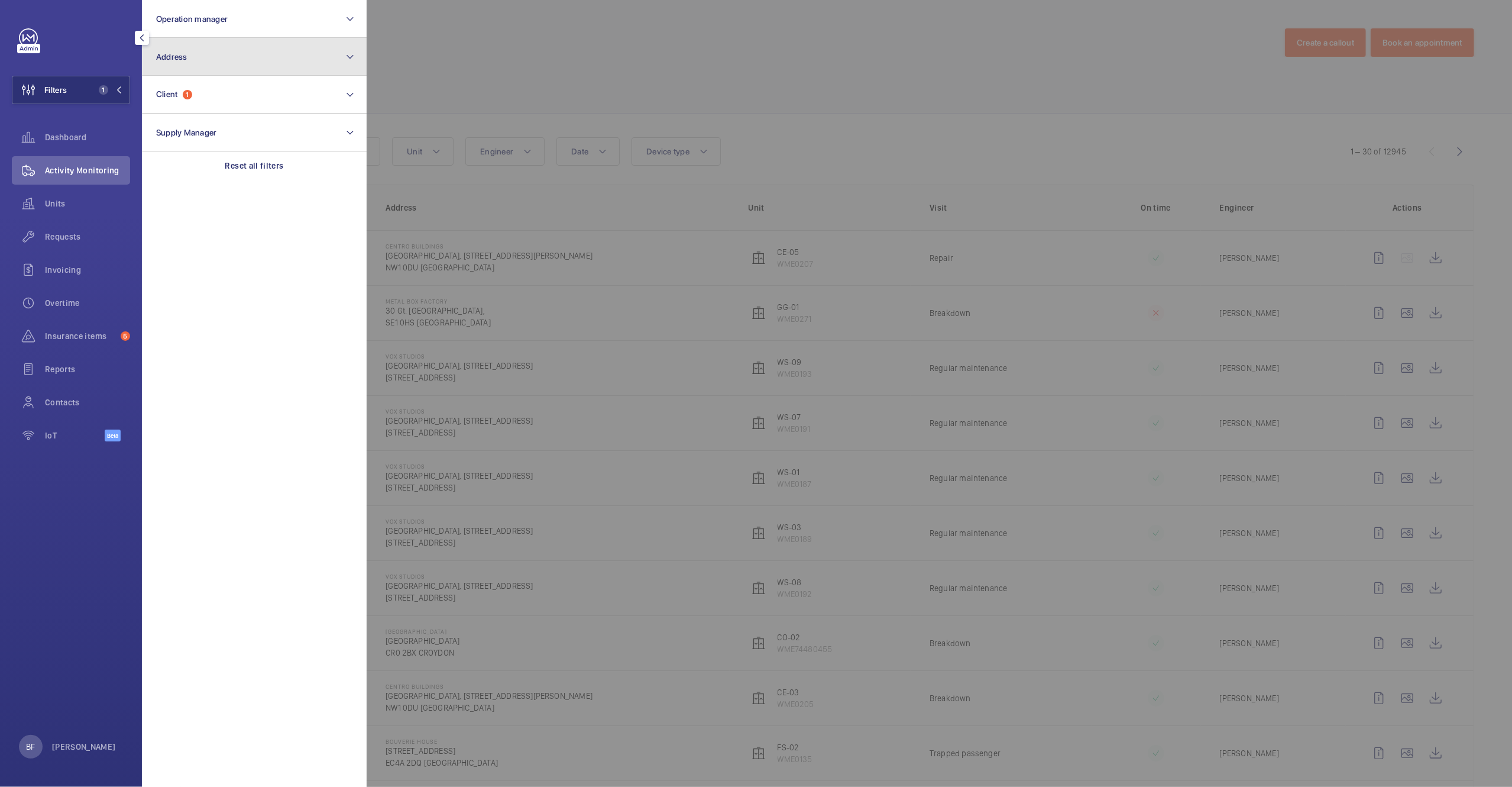
click at [181, 67] on button "Address" at bounding box center [254, 57] width 225 height 38
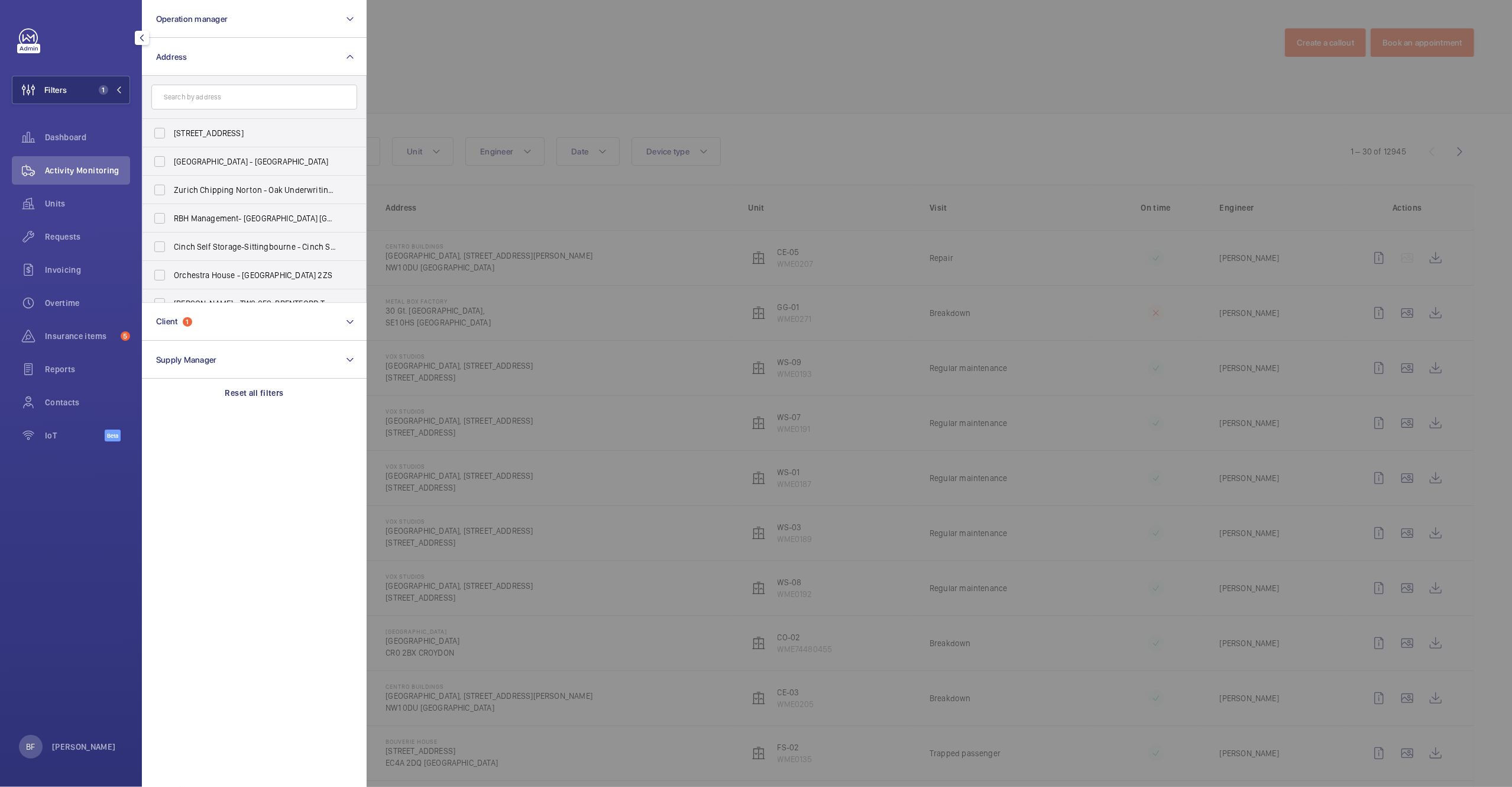
click at [193, 104] on input "text" at bounding box center [254, 97] width 206 height 25
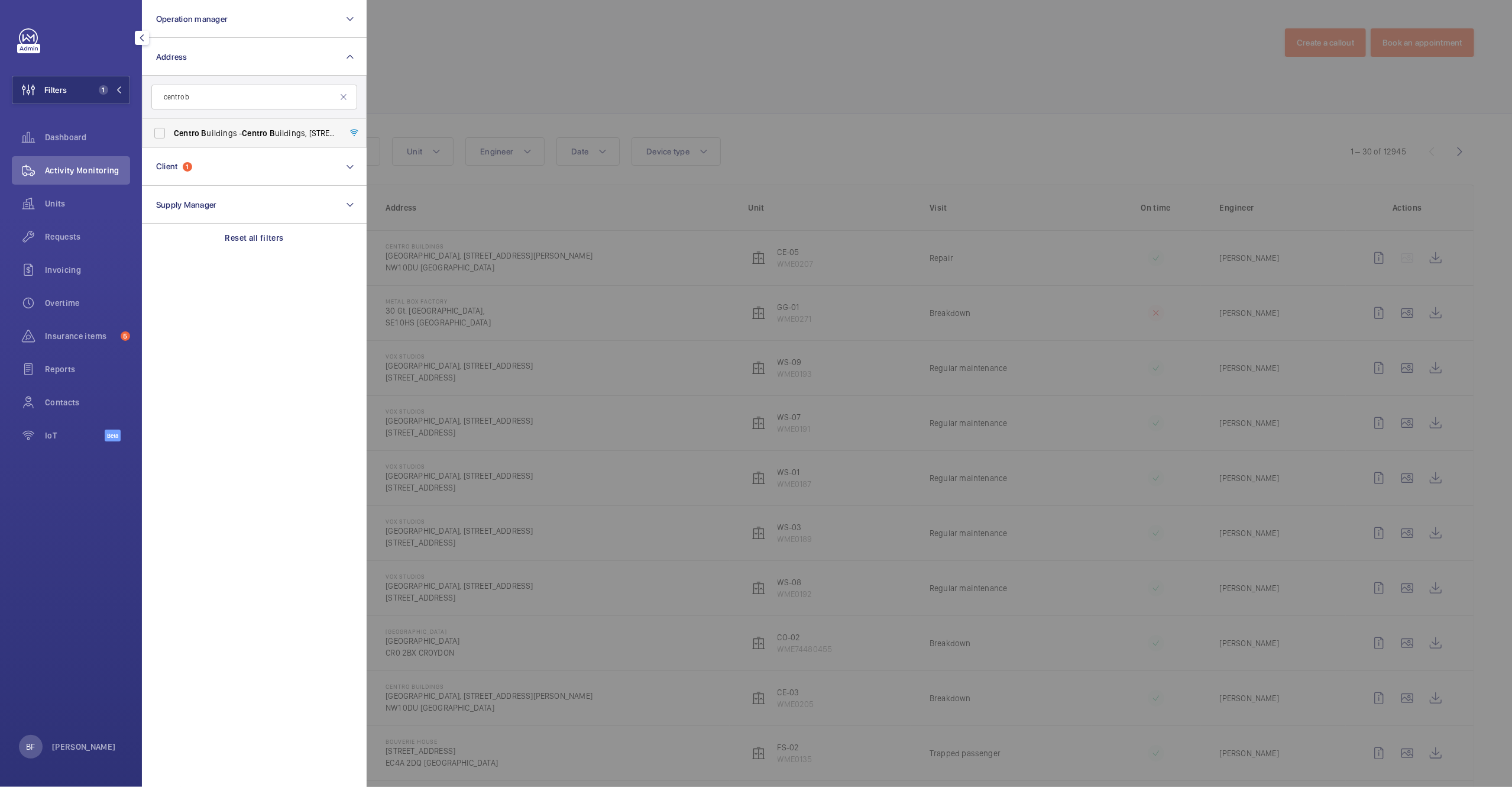
type input "centro b"
click at [206, 137] on span "Centro B uildings - [GEOGRAPHIC_DATA], [STREET_ADDRESS][PERSON_NAME]" at bounding box center [255, 134] width 163 height 12
click at [171, 137] on input "Centro B uildings - [GEOGRAPHIC_DATA], [STREET_ADDRESS][PERSON_NAME]" at bounding box center [159, 133] width 23 height 23
checkbox input "true"
click at [527, 90] on div at bounding box center [1123, 393] width 1512 height 787
